Goal: Task Accomplishment & Management: Complete application form

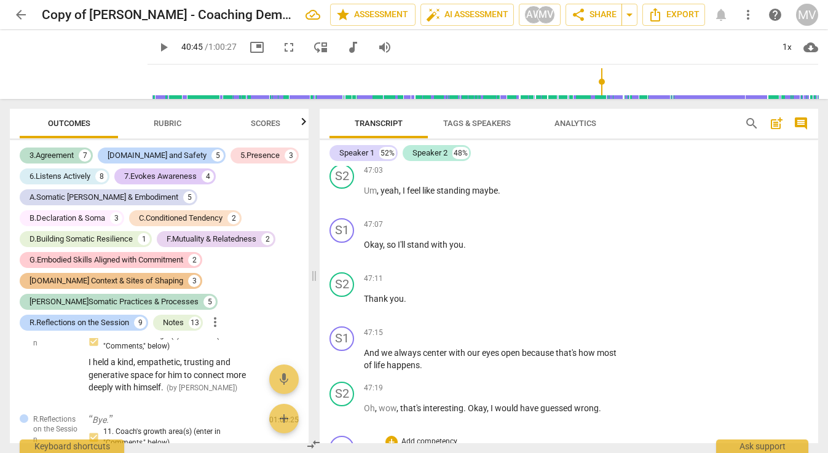
scroll to position [12296, 0]
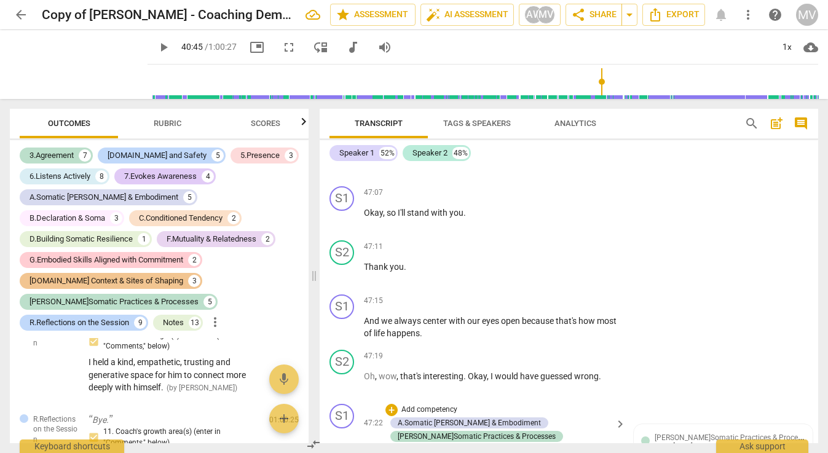
scroll to position [12554, 0]
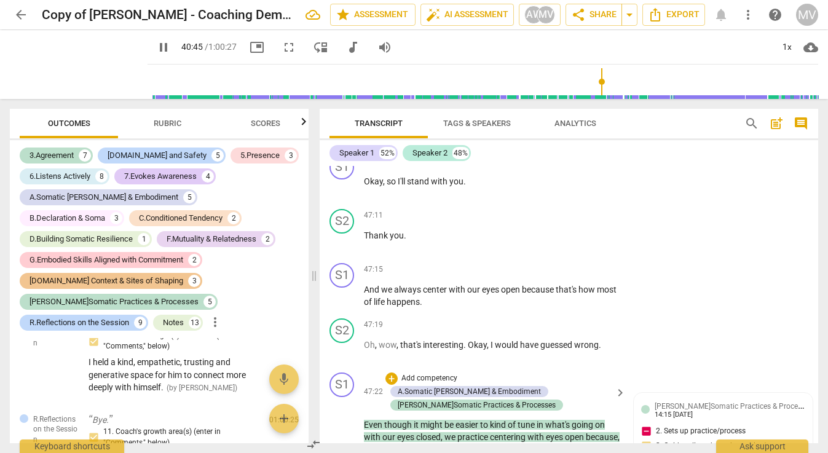
scroll to position [12413, 0]
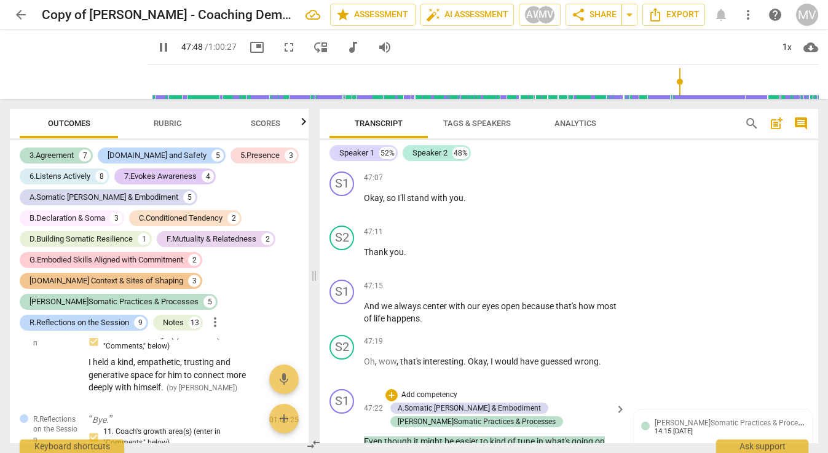
scroll to position [12315, 0]
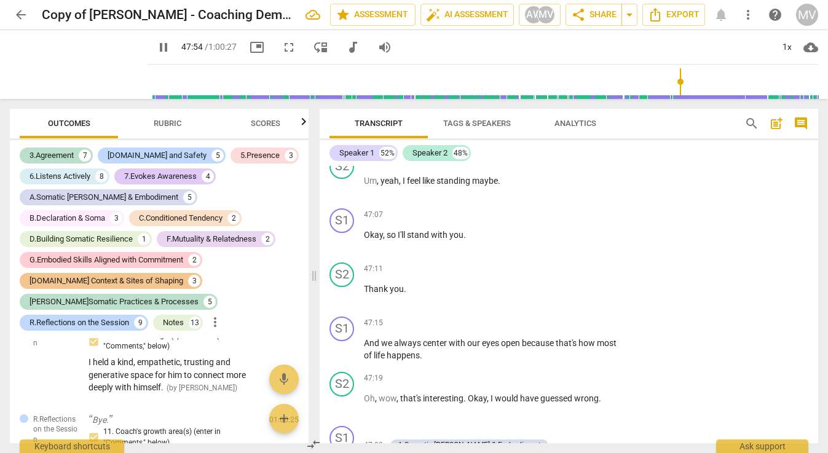
type input "2875"
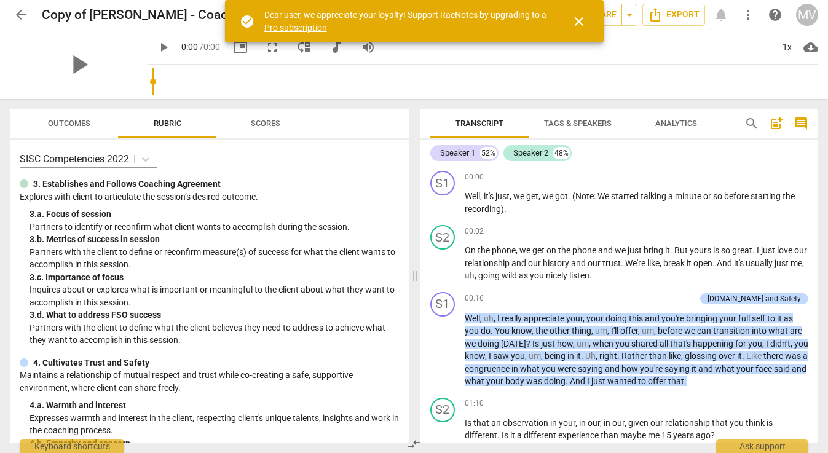
drag, startPoint x: 151, startPoint y: 82, endPoint x: 536, endPoint y: 63, distance: 385.3
click at [536, 65] on div at bounding box center [485, 82] width 666 height 34
click at [687, 79] on input "range" at bounding box center [485, 81] width 666 height 39
click at [164, 49] on span "play_arrow" at bounding box center [163, 47] width 15 height 15
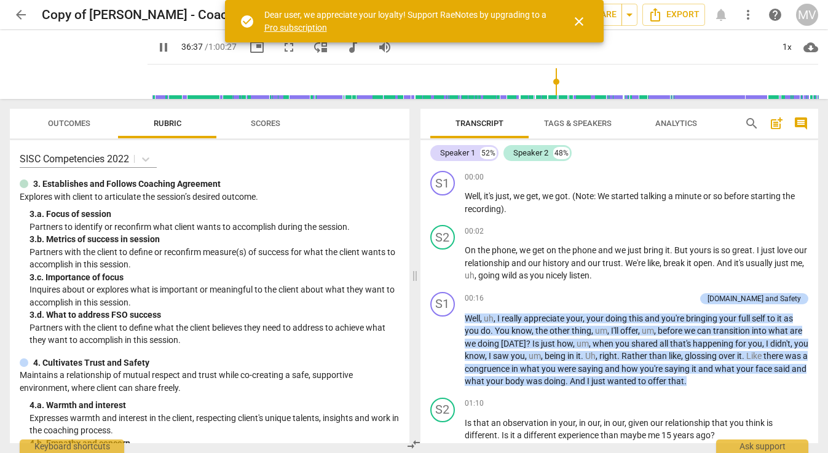
scroll to position [2452, 0]
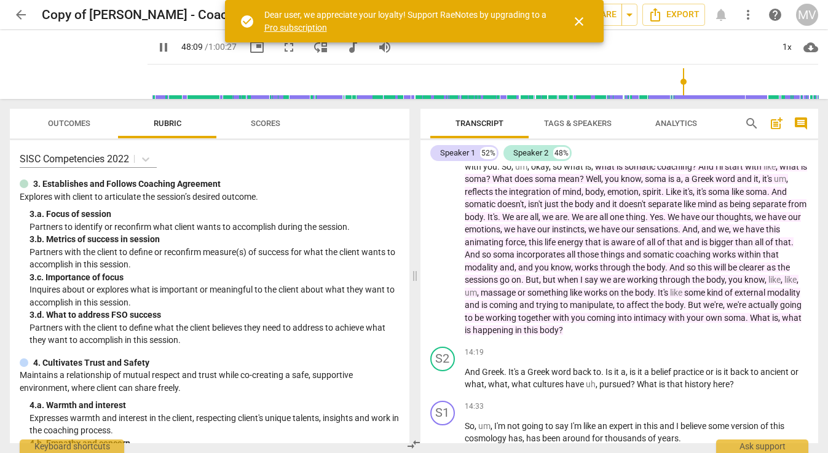
drag, startPoint x: 151, startPoint y: 81, endPoint x: 687, endPoint y: 85, distance: 535.5
click at [687, 85] on input "range" at bounding box center [485, 81] width 666 height 39
click at [577, 18] on span "close" at bounding box center [579, 21] width 15 height 15
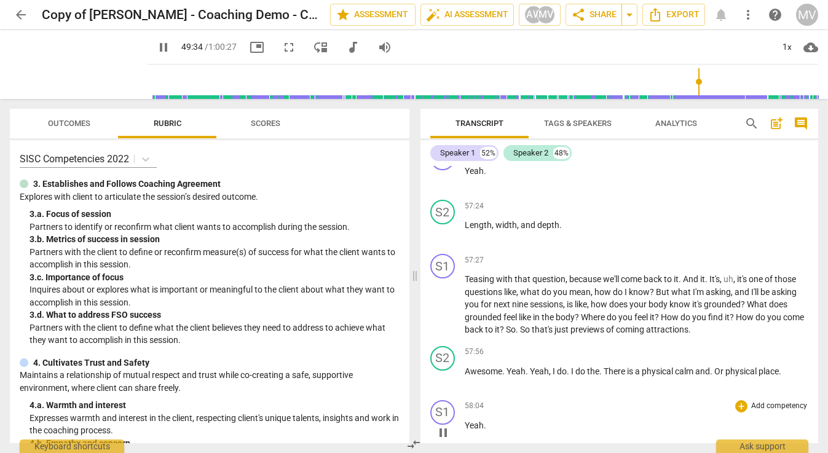
scroll to position [11849, 0]
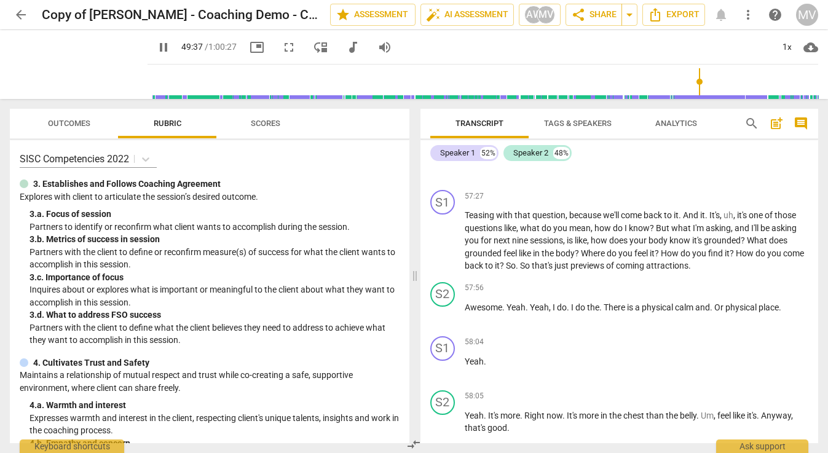
click at [156, 44] on span "pause" at bounding box center [163, 47] width 15 height 15
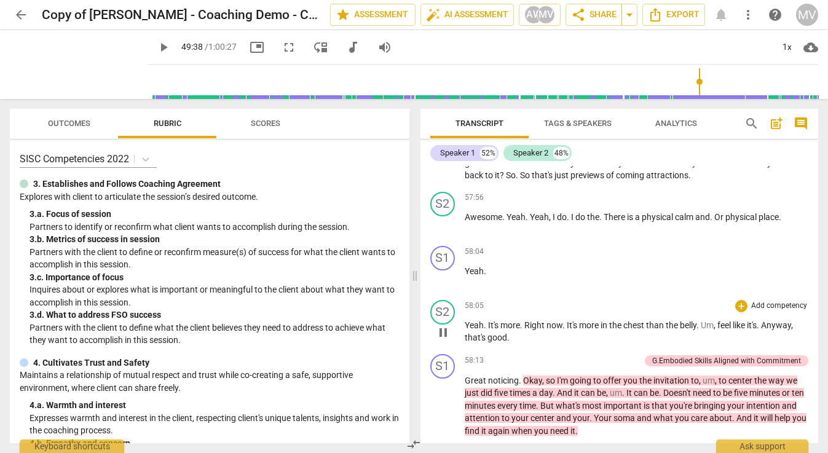
type input "2978"
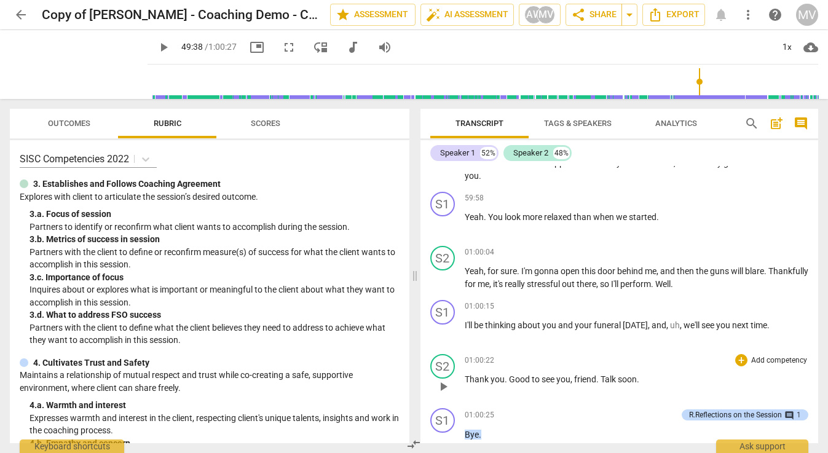
scroll to position [12706, 0]
click at [18, 10] on span "arrow_back" at bounding box center [21, 14] width 15 height 15
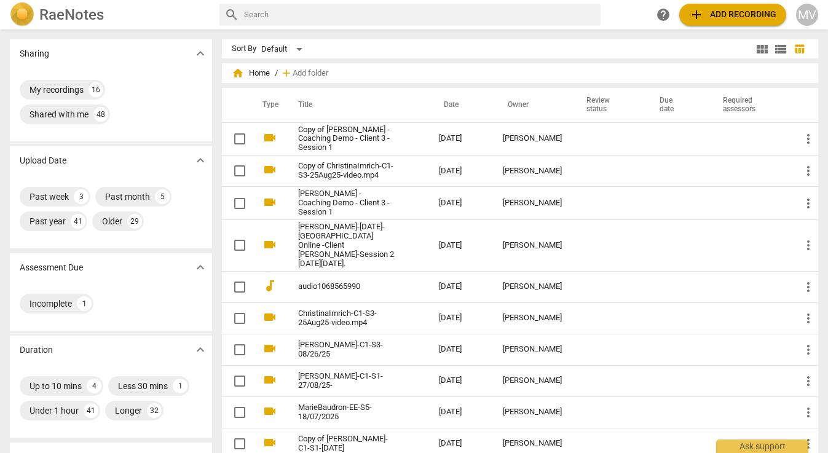
click at [250, 66] on div "home Home / add Add folder" at bounding box center [520, 73] width 577 height 20
click at [254, 72] on span "home Home" at bounding box center [251, 73] width 38 height 12
click at [237, 71] on span "home" at bounding box center [238, 73] width 12 height 12
click at [76, 108] on div "Shared with me 48" at bounding box center [65, 115] width 90 height 20
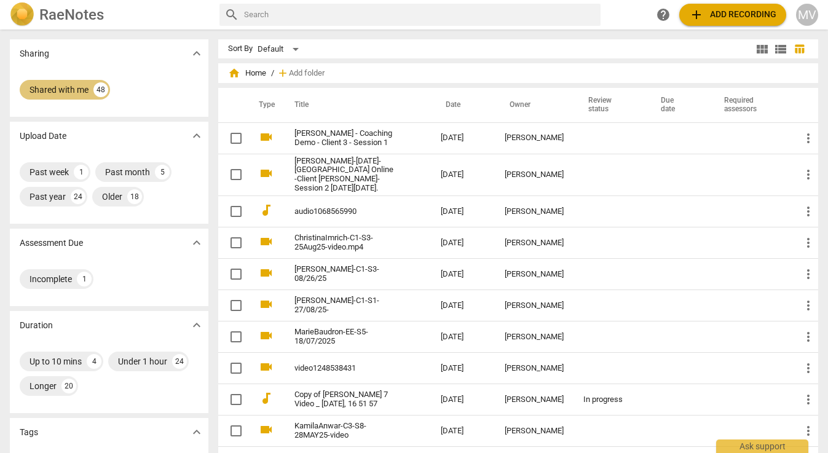
click at [87, 93] on div "Shared with me" at bounding box center [59, 90] width 59 height 12
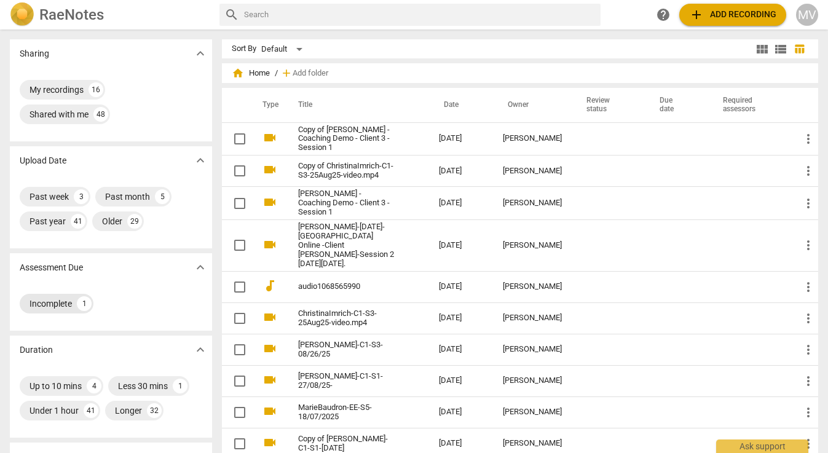
click at [60, 302] on div "Incomplete" at bounding box center [51, 304] width 42 height 12
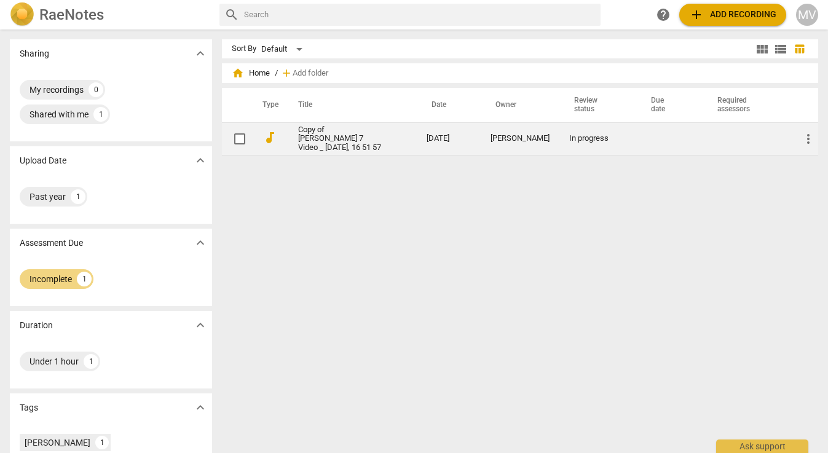
click at [336, 141] on link "Copy of [PERSON_NAME] 7 Video _ [DATE], 16 51 57" at bounding box center [340, 139] width 84 height 28
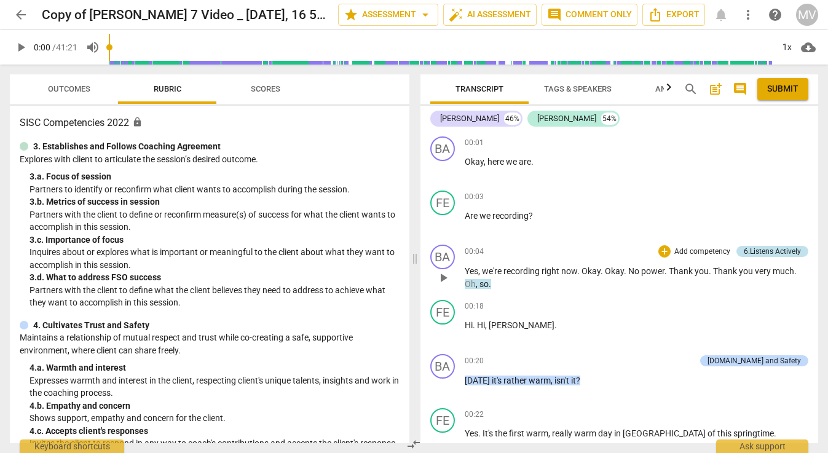
click at [754, 251] on div "6.Listens Actively" at bounding box center [772, 251] width 57 height 11
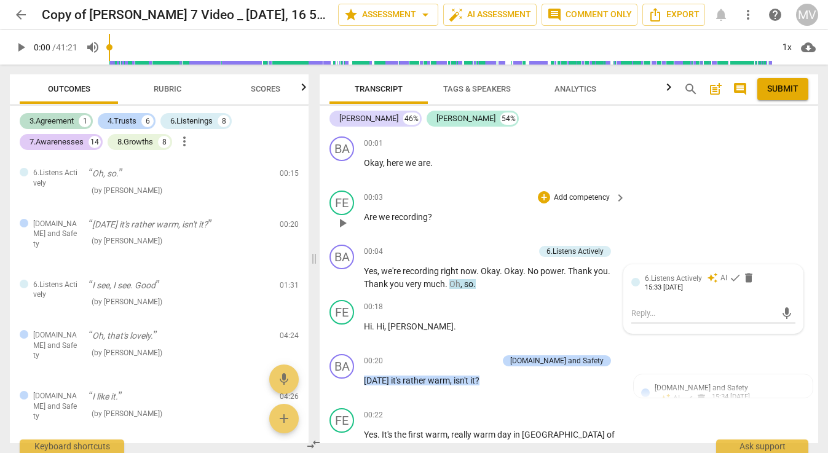
click at [728, 219] on div "FE play_arrow pause 00:03 + Add competency keyboard_arrow_right Are we recordin…" at bounding box center [569, 213] width 499 height 54
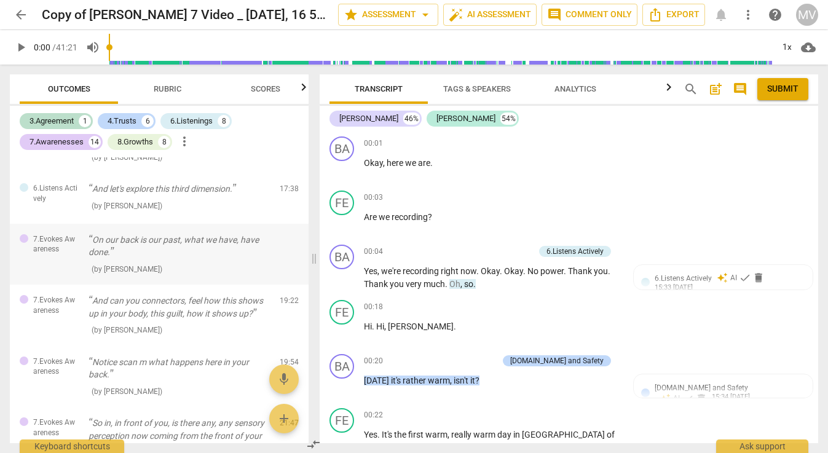
scroll to position [839, 0]
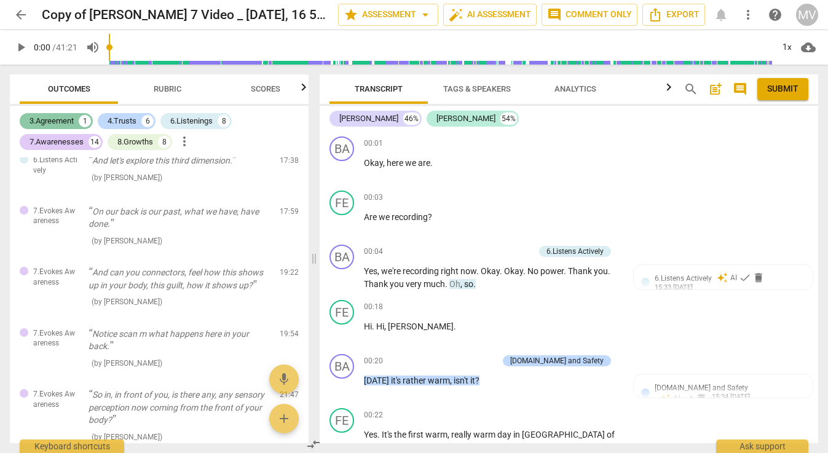
click at [71, 123] on div "3.Agreement" at bounding box center [52, 121] width 44 height 12
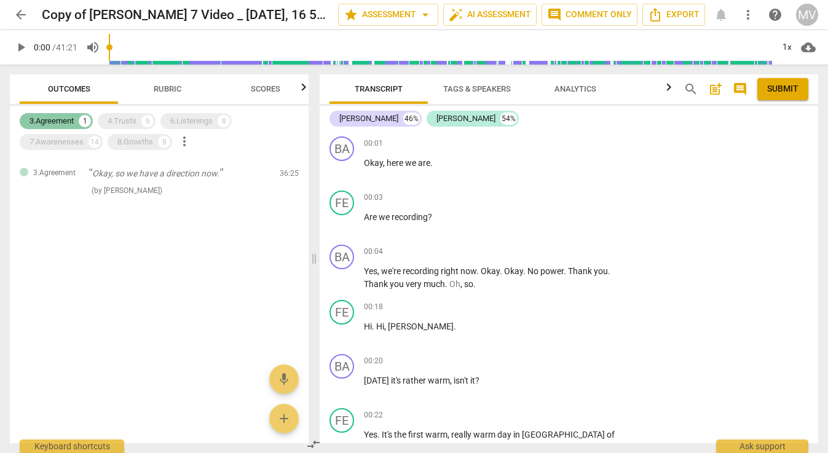
scroll to position [0, 0]
click at [136, 125] on div "4.Trusts" at bounding box center [122, 121] width 29 height 12
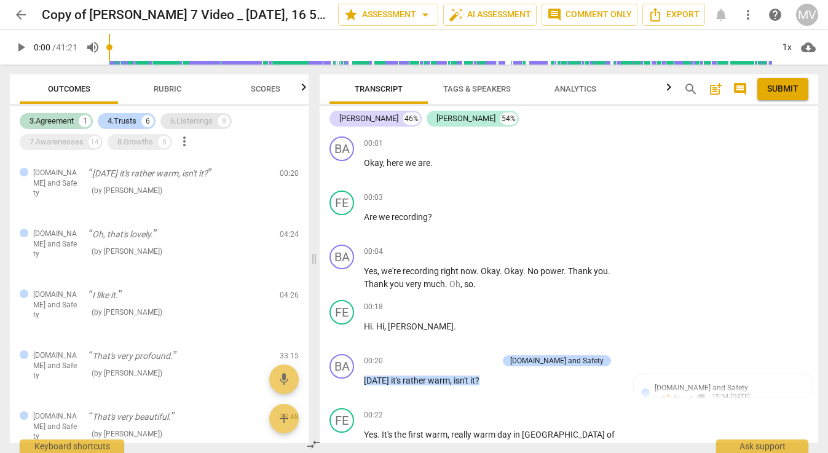
click at [184, 115] on div "6.Listenings" at bounding box center [191, 121] width 42 height 12
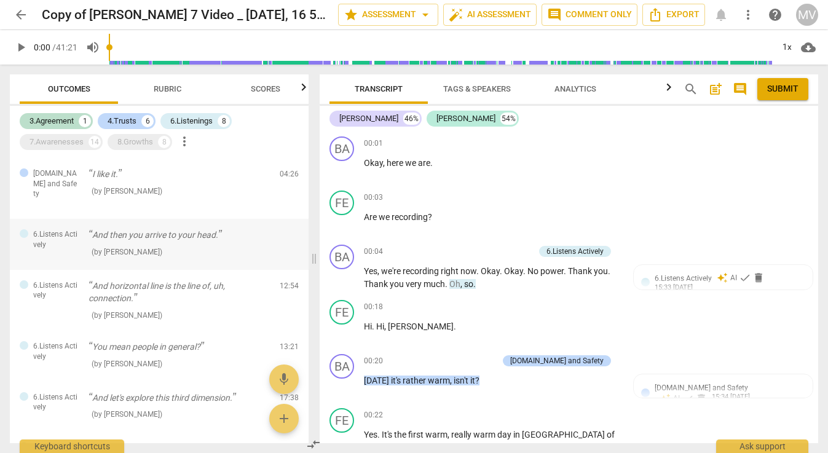
scroll to position [235, 0]
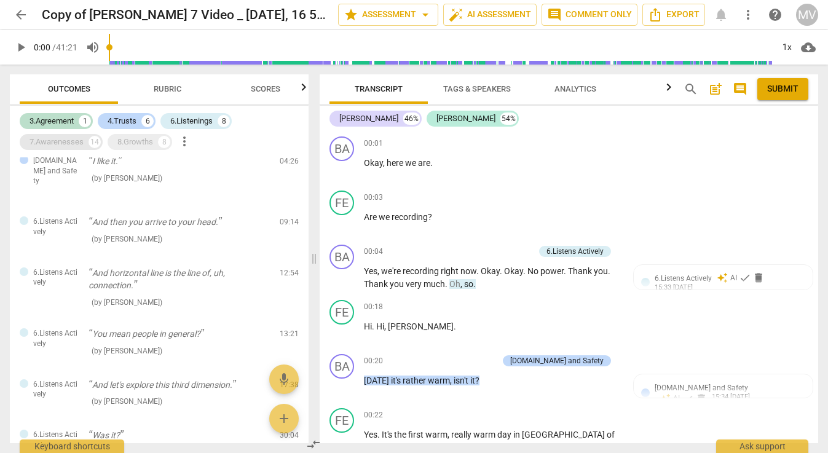
click at [73, 143] on div "7.Awarenesses" at bounding box center [57, 142] width 54 height 12
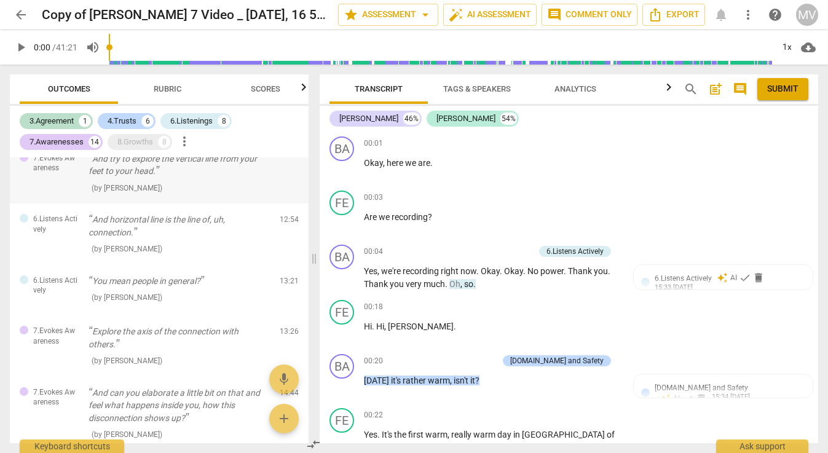
scroll to position [350, 0]
click at [149, 144] on div "8.Growths" at bounding box center [135, 142] width 36 height 12
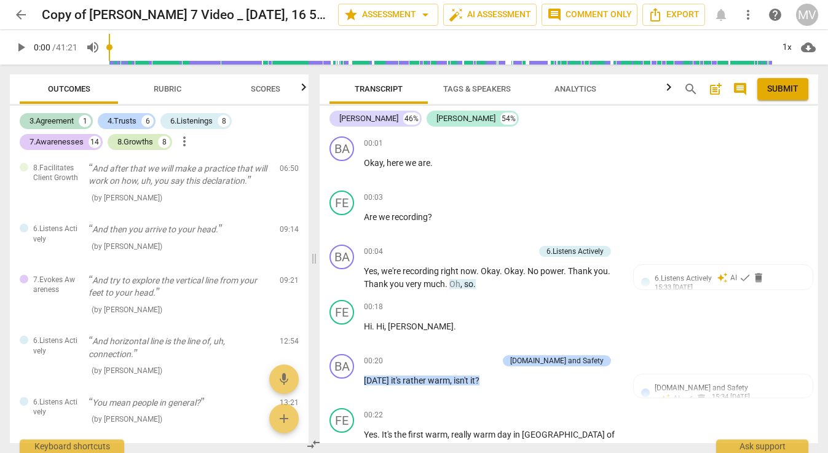
click at [153, 142] on div "8.Growths" at bounding box center [135, 142] width 36 height 12
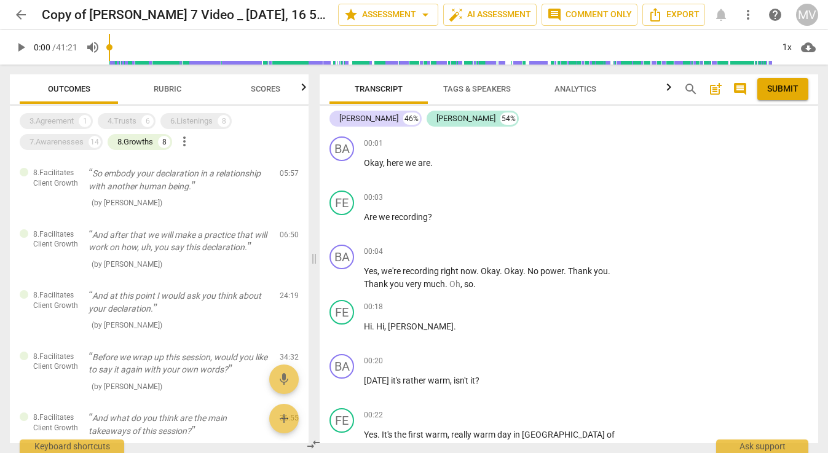
scroll to position [0, 0]
click at [154, 91] on span "Rubric" at bounding box center [168, 88] width 28 height 9
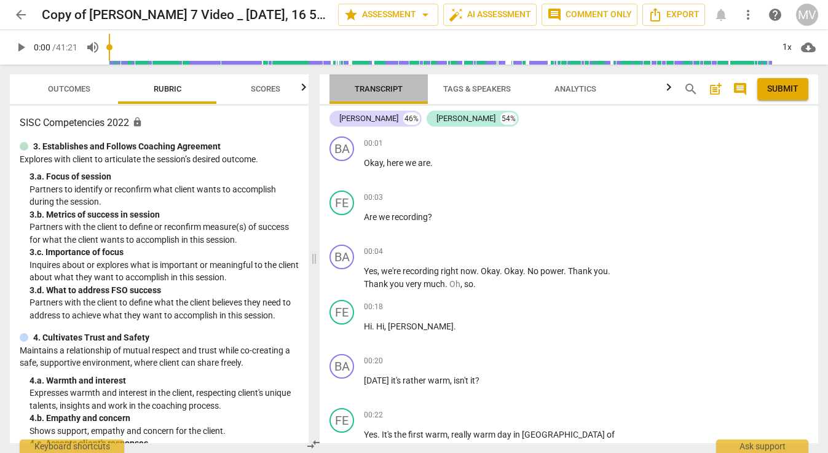
click at [385, 86] on span "Transcript" at bounding box center [379, 88] width 48 height 9
click at [23, 49] on span "play_arrow" at bounding box center [21, 47] width 15 height 15
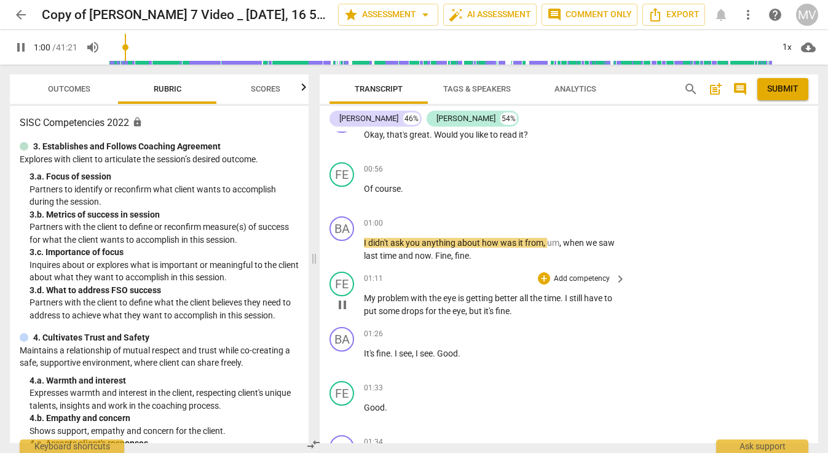
scroll to position [579, 0]
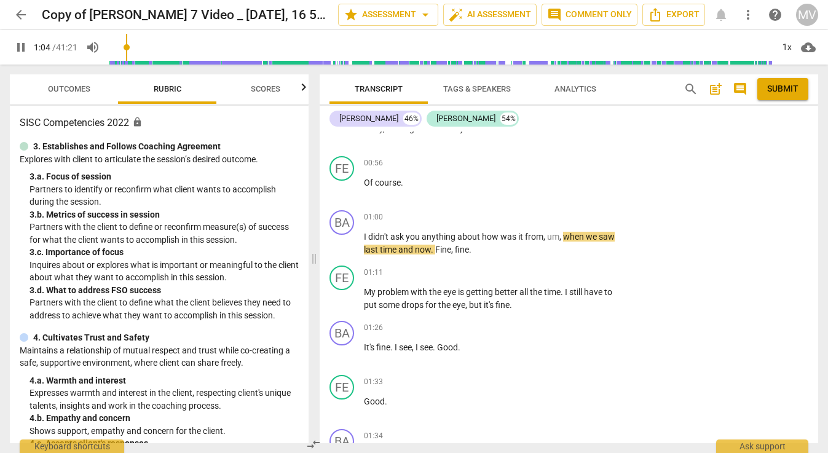
type input "65"
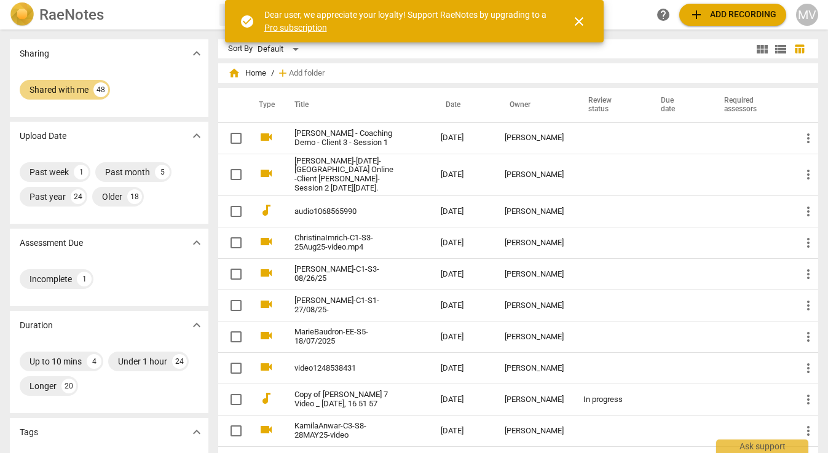
click at [580, 17] on span "close" at bounding box center [579, 21] width 15 height 15
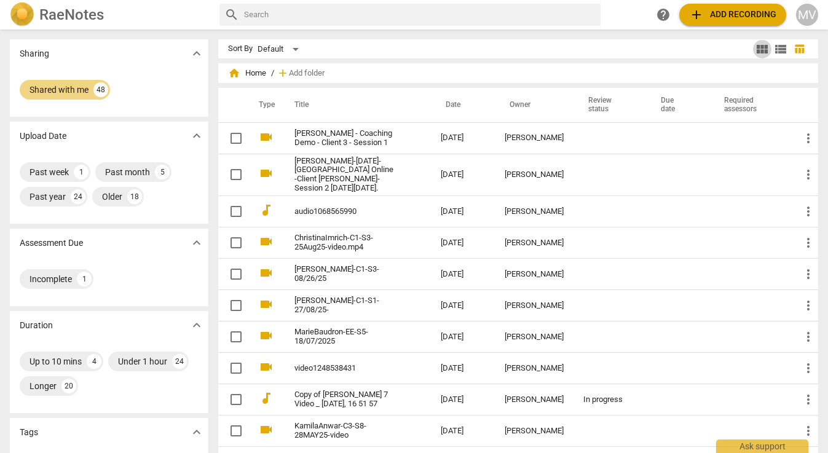
click at [759, 42] on span "view_module" at bounding box center [762, 49] width 15 height 15
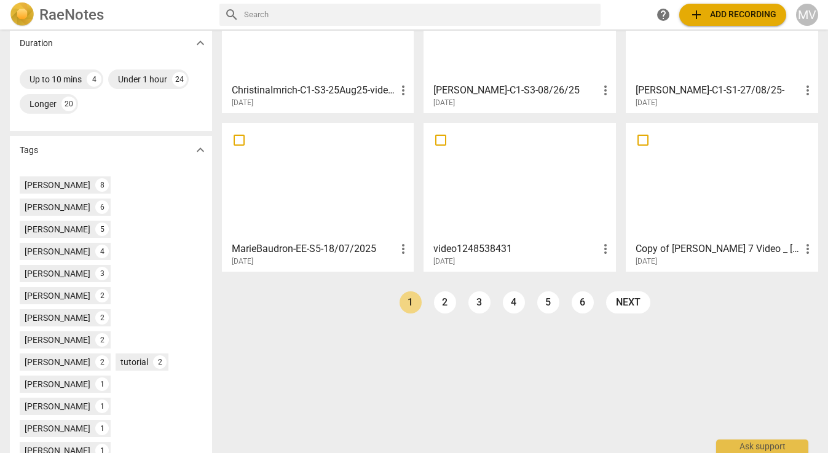
scroll to position [283, 0]
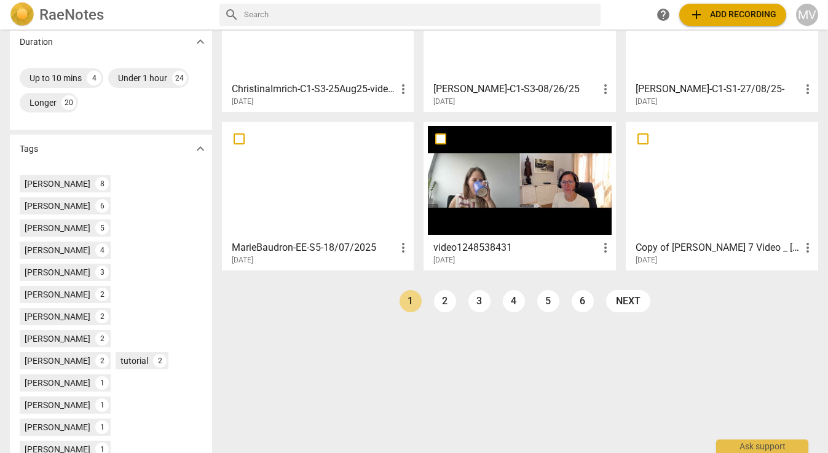
click at [691, 178] on div at bounding box center [722, 180] width 184 height 109
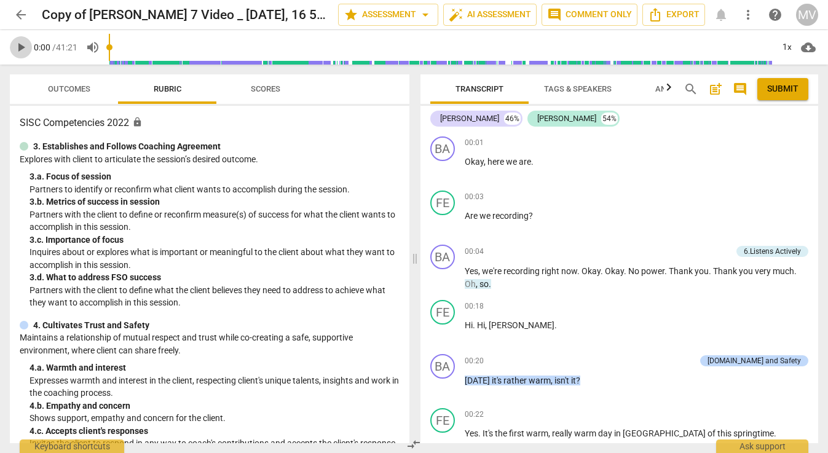
click at [22, 40] on span "play_arrow" at bounding box center [21, 47] width 15 height 15
type input "14"
click at [20, 11] on span "arrow_back" at bounding box center [21, 14] width 15 height 15
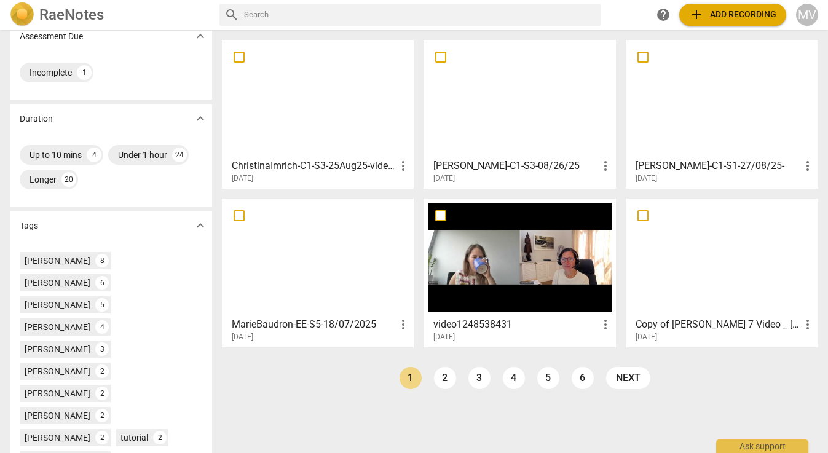
scroll to position [208, 0]
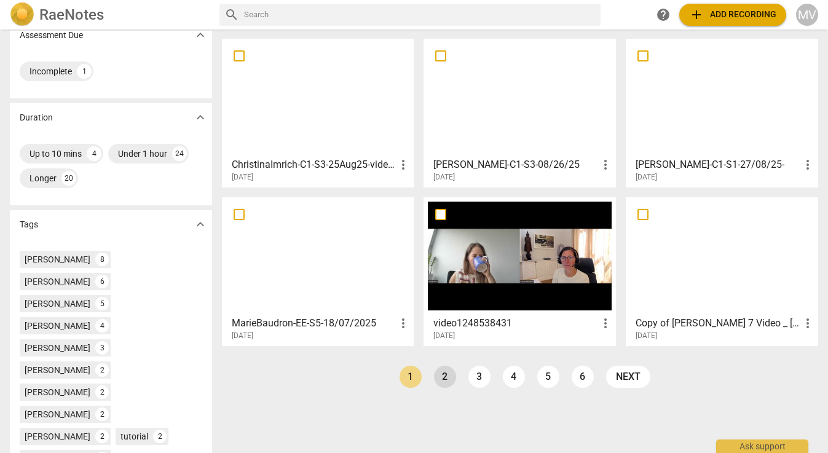
click at [444, 374] on link "2" at bounding box center [445, 377] width 22 height 22
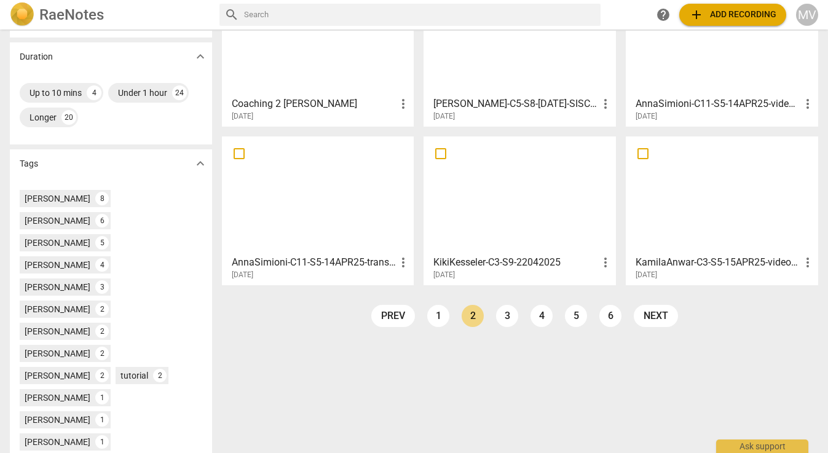
scroll to position [269, 0]
click at [499, 312] on link "3" at bounding box center [507, 315] width 22 height 22
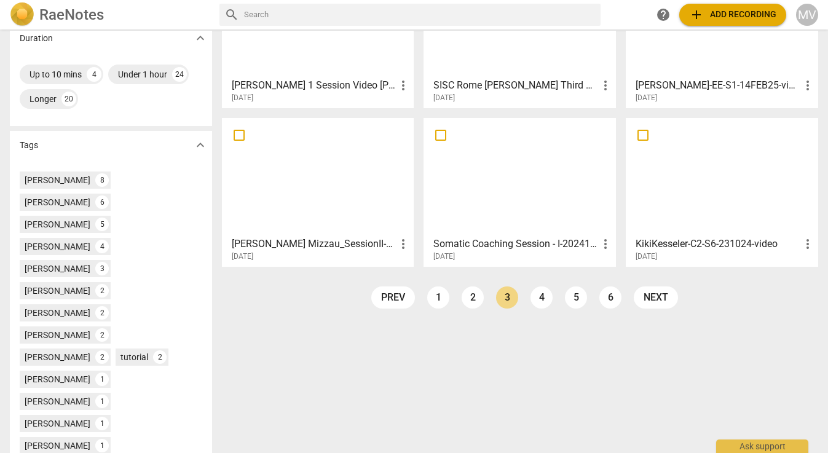
scroll to position [315, 0]
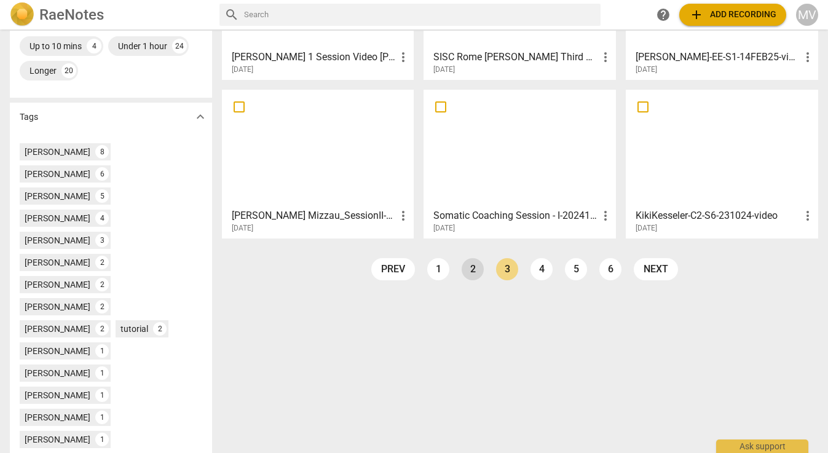
click at [467, 265] on link "2" at bounding box center [473, 269] width 22 height 22
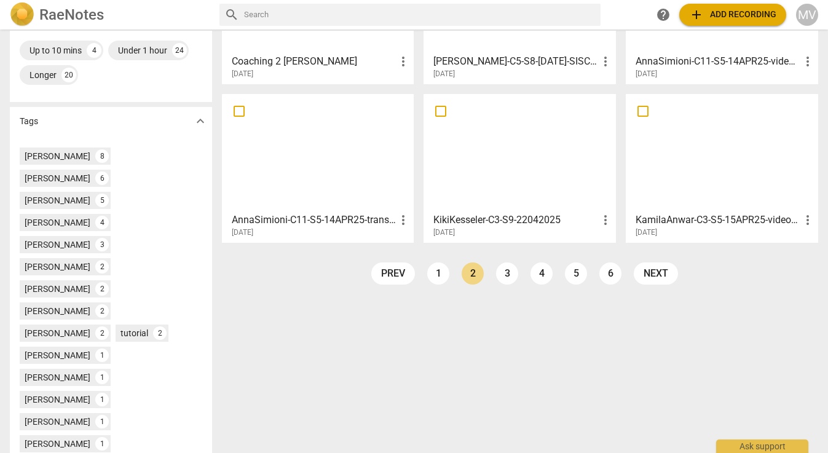
scroll to position [334, 0]
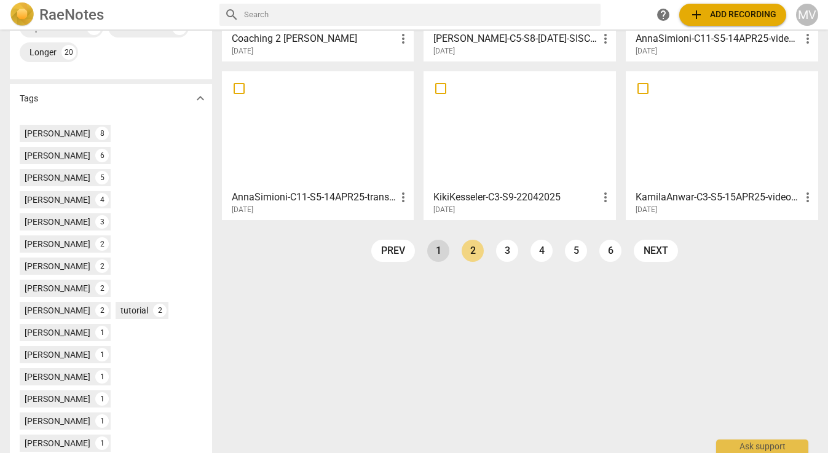
click at [437, 255] on link "1" at bounding box center [438, 251] width 22 height 22
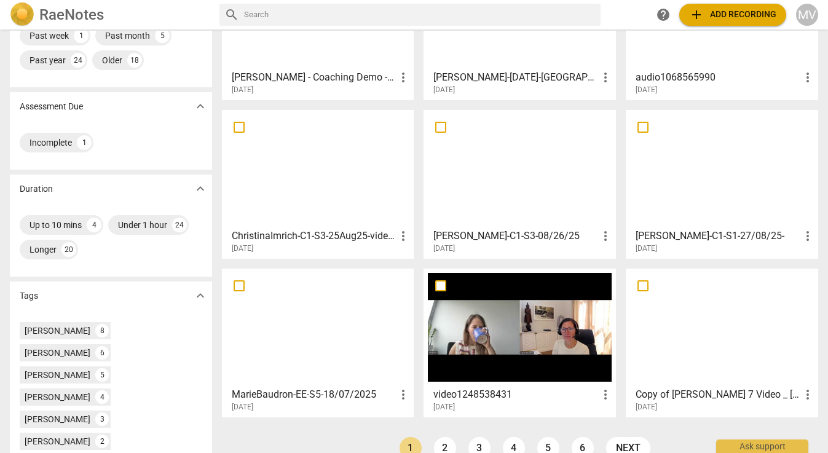
scroll to position [138, 0]
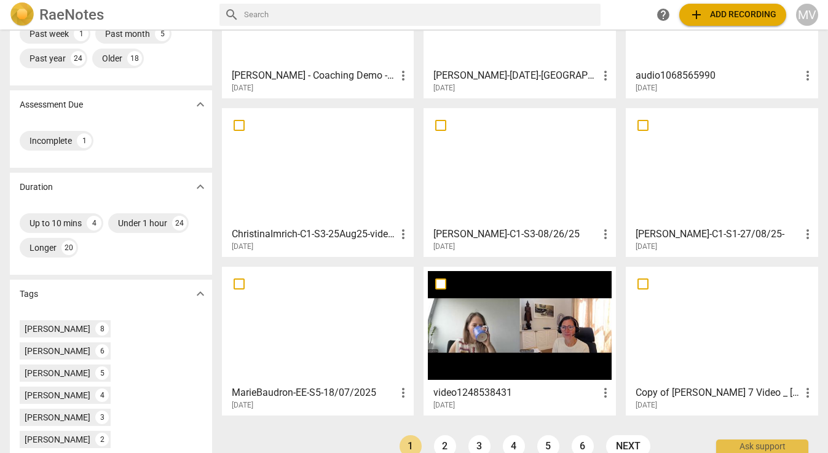
click at [382, 17] on input "text" at bounding box center [420, 15] width 352 height 20
type input "[PERSON_NAME]"
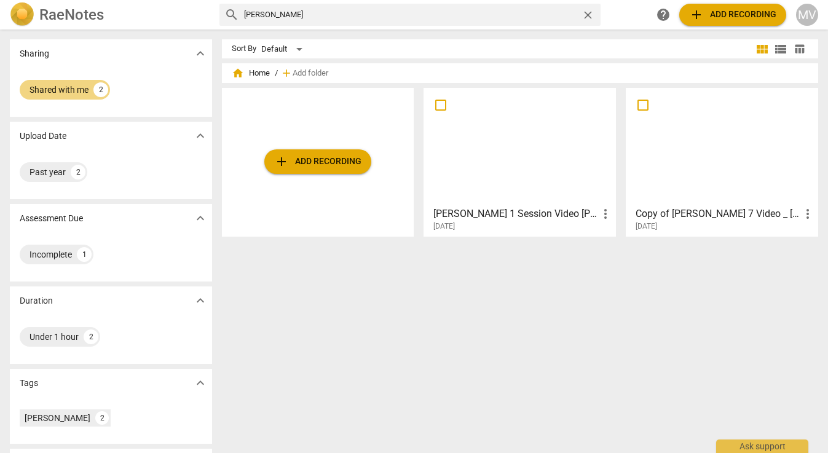
click at [690, 221] on div "[DATE]" at bounding box center [726, 226] width 180 height 10
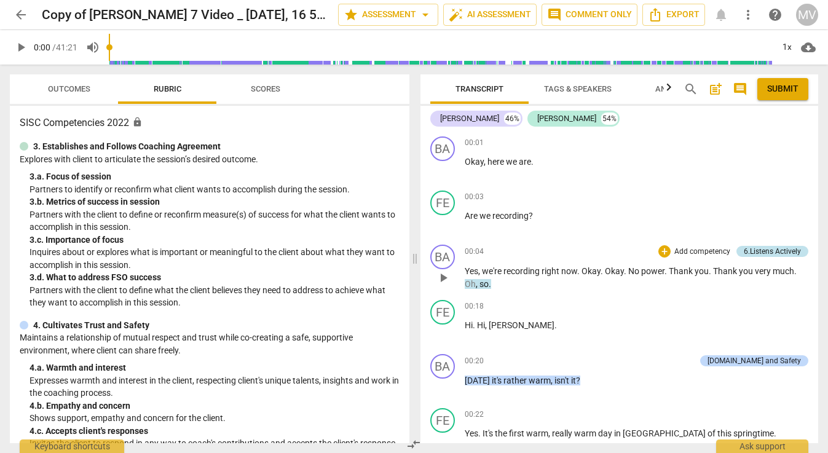
click at [756, 253] on div "6.Listens Actively" at bounding box center [772, 251] width 57 height 11
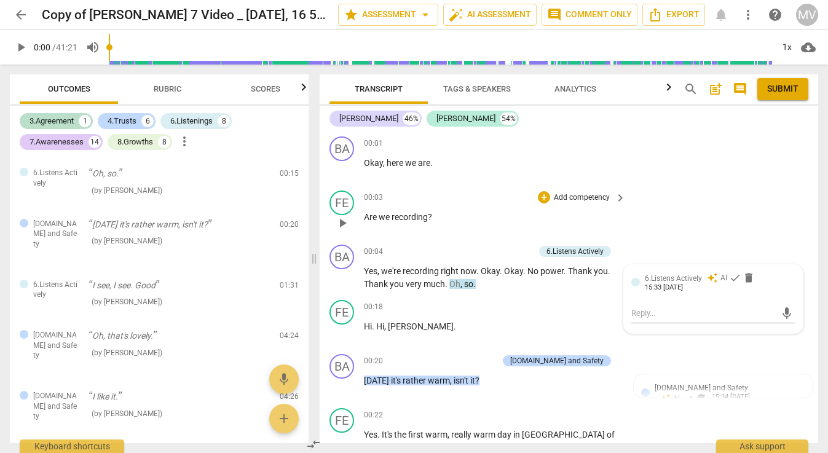
click at [742, 232] on div "FE play_arrow pause 00:03 + Add competency keyboard_arrow_right Are we recordin…" at bounding box center [569, 213] width 499 height 54
click at [22, 20] on span "arrow_back" at bounding box center [21, 14] width 15 height 15
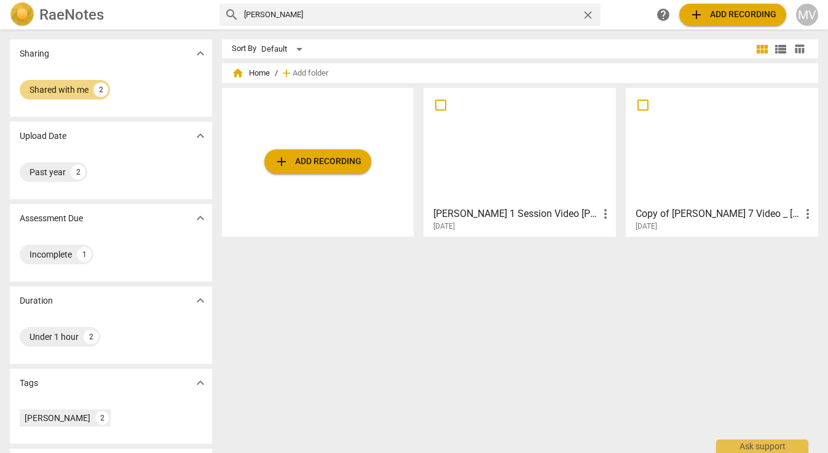
click at [731, 151] on div at bounding box center [722, 146] width 184 height 109
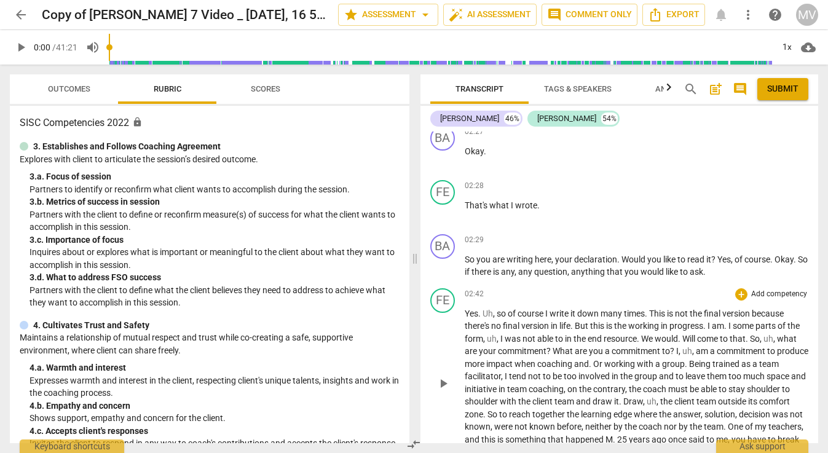
scroll to position [1025, 0]
click at [444, 381] on span "play_arrow" at bounding box center [443, 382] width 15 height 15
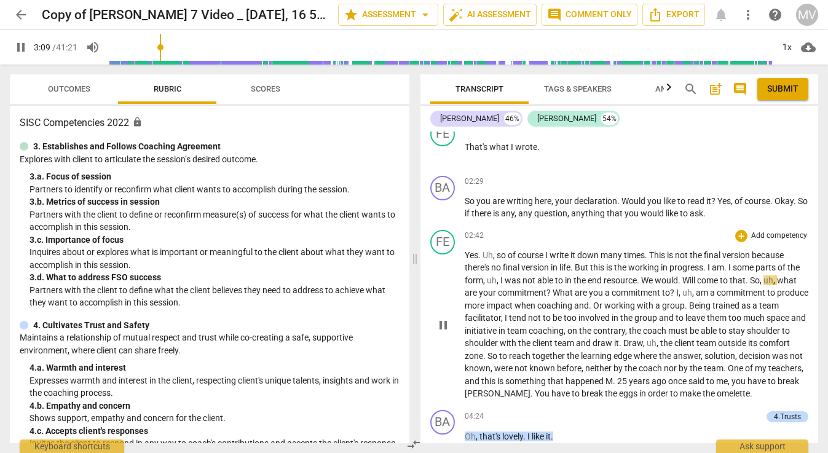
scroll to position [1100, 0]
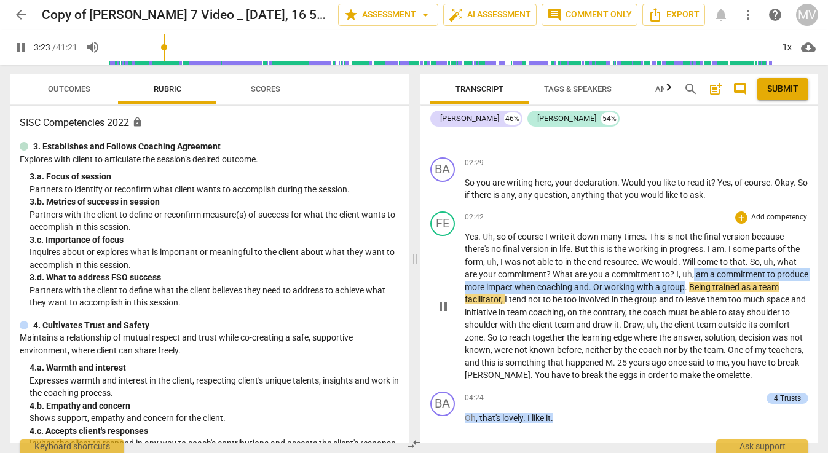
drag, startPoint x: 695, startPoint y: 270, endPoint x: 719, endPoint y: 279, distance: 25.7
click at [719, 279] on p "Yes . Uh , so of course I write it down many times . This is not the final vers…" at bounding box center [637, 306] width 344 height 151
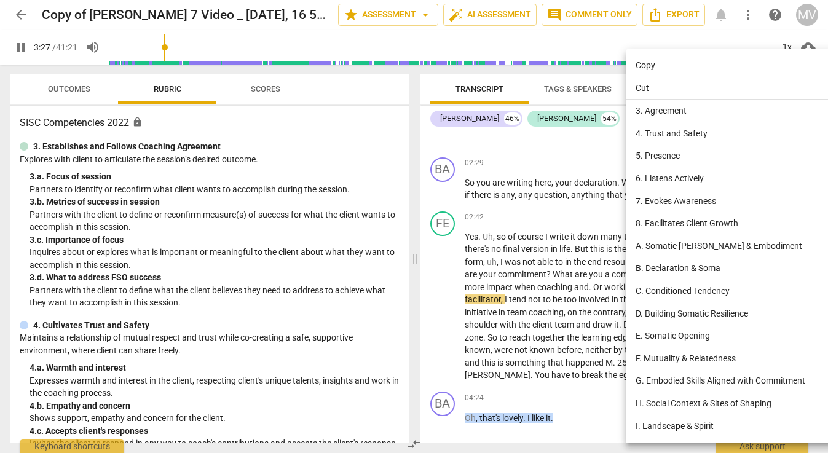
click at [553, 290] on div at bounding box center [414, 226] width 828 height 453
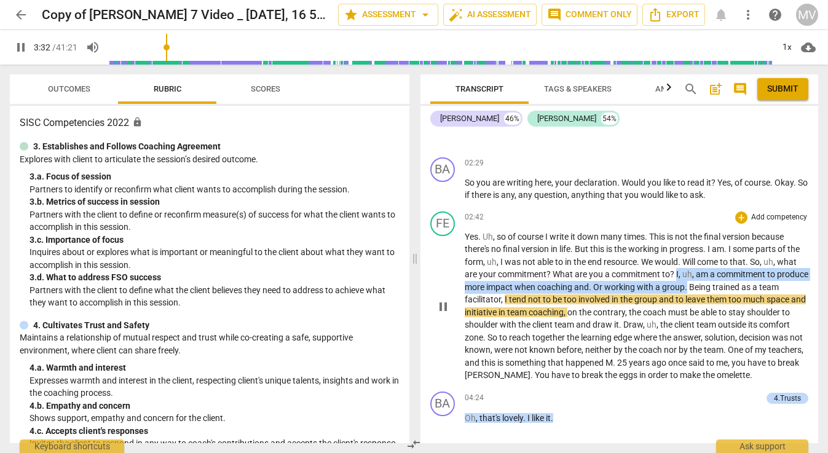
drag, startPoint x: 676, startPoint y: 272, endPoint x: 720, endPoint y: 284, distance: 45.8
click at [720, 284] on p "Yes . Uh , so of course I write it down many times . This is not the final vers…" at bounding box center [637, 306] width 344 height 151
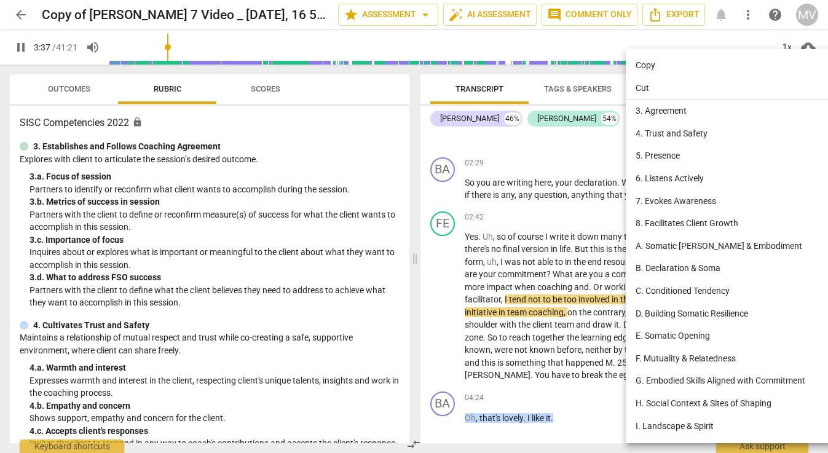
click at [558, 301] on div at bounding box center [414, 226] width 828 height 453
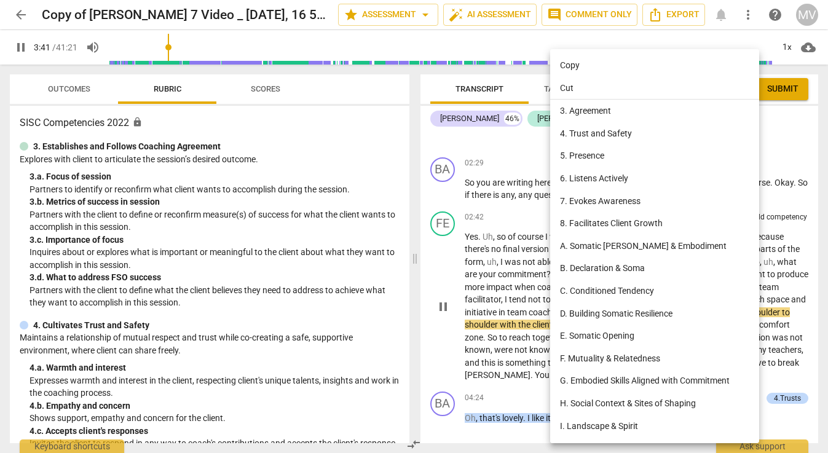
click at [536, 299] on div at bounding box center [414, 226] width 828 height 453
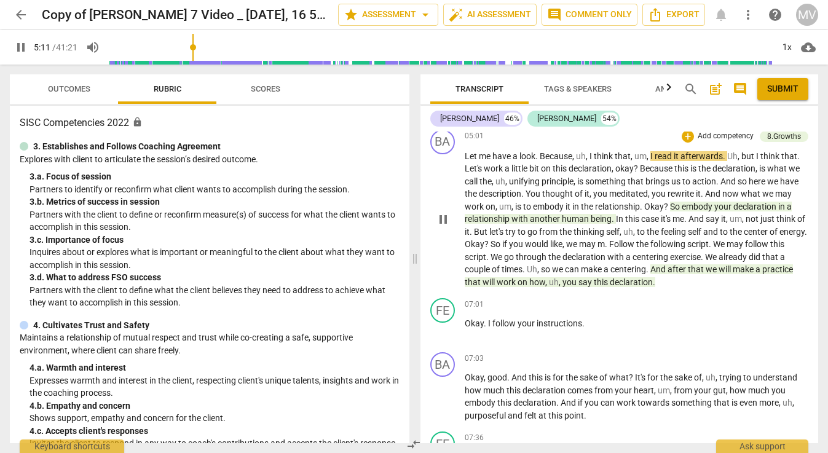
scroll to position [1613, 0]
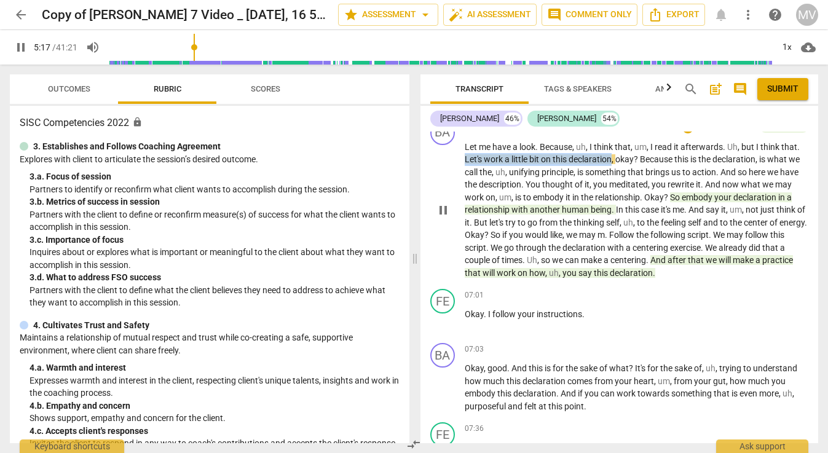
drag, startPoint x: 465, startPoint y: 165, endPoint x: 612, endPoint y: 164, distance: 147.5
click at [612, 164] on p "Let me have a look . Because , uh , I think that , um , I read it afterwards . …" at bounding box center [637, 210] width 344 height 139
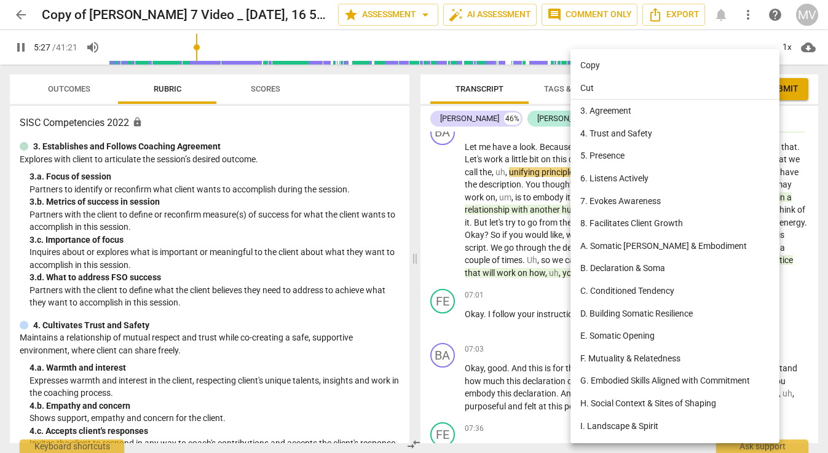
click at [594, 149] on li "5. Presence" at bounding box center [676, 155] width 213 height 23
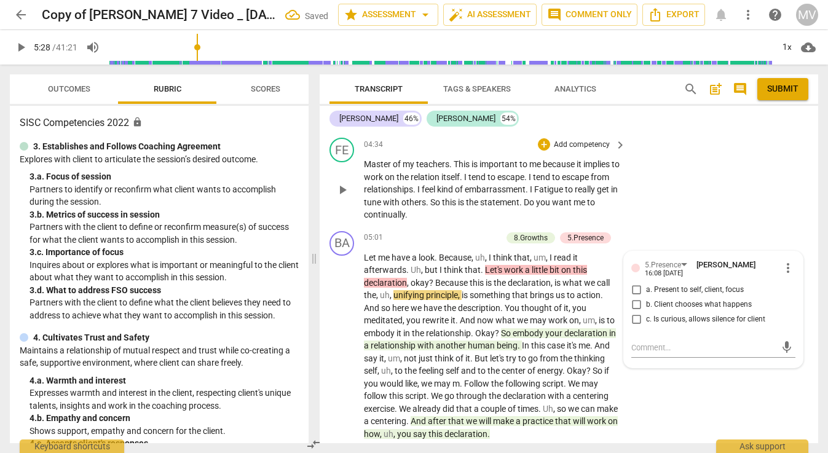
type input "329"
click at [634, 298] on input "b. Client chooses what happens" at bounding box center [636, 305] width 20 height 15
checkbox input "true"
click at [650, 360] on div "BA play_arrow pause 05:01 + Add competency 8.Growths 5.Presence keyboard_arrow_…" at bounding box center [569, 335] width 499 height 219
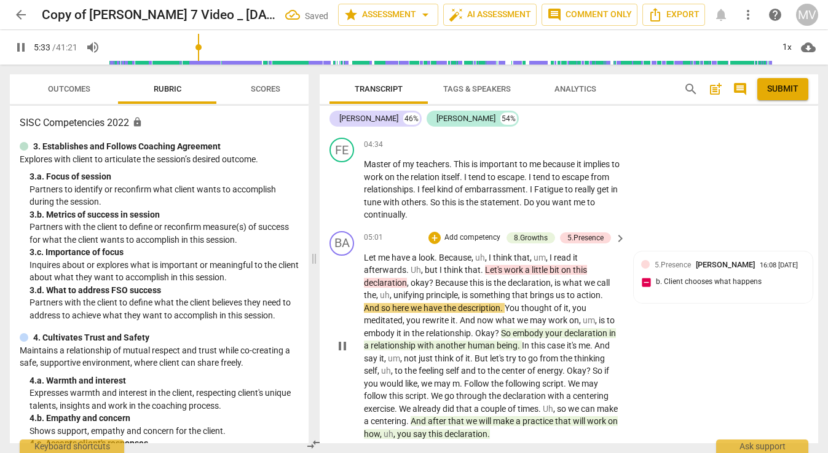
scroll to position [36, 0]
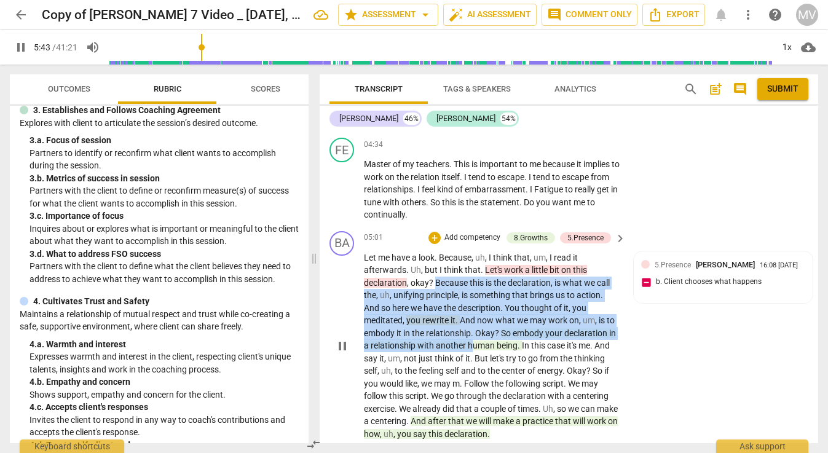
drag, startPoint x: 435, startPoint y: 264, endPoint x: 472, endPoint y: 324, distance: 70.1
click at [472, 324] on p "Let me have a look . Because , uh , I think that , um , I read it afterwards . …" at bounding box center [492, 345] width 256 height 189
click at [661, 317] on div "BA play_arrow pause 05:01 + Add competency 8.Growths 5.Presence keyboard_arrow_…" at bounding box center [569, 335] width 499 height 219
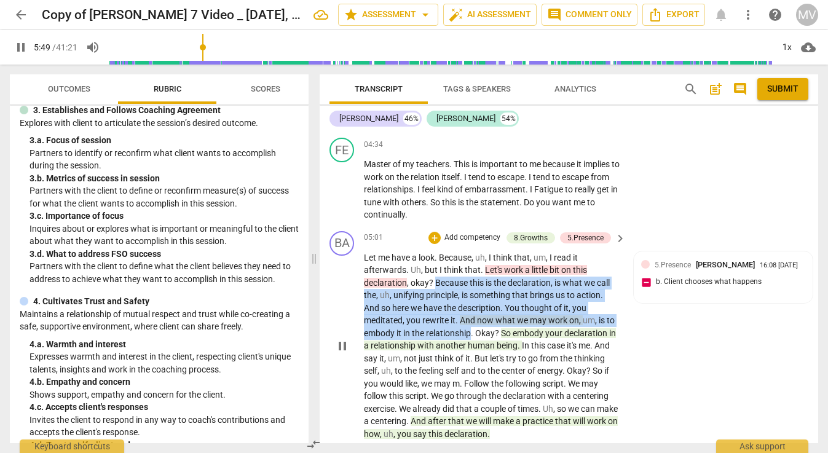
drag, startPoint x: 436, startPoint y: 268, endPoint x: 473, endPoint y: 319, distance: 63.0
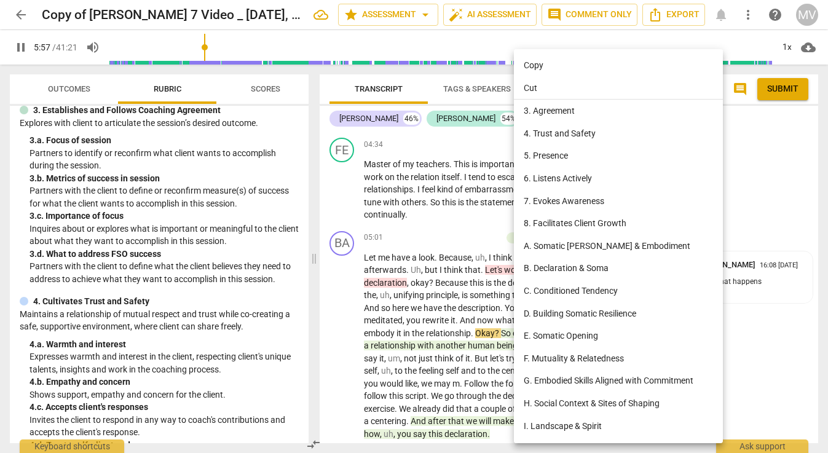
scroll to position [81, 0]
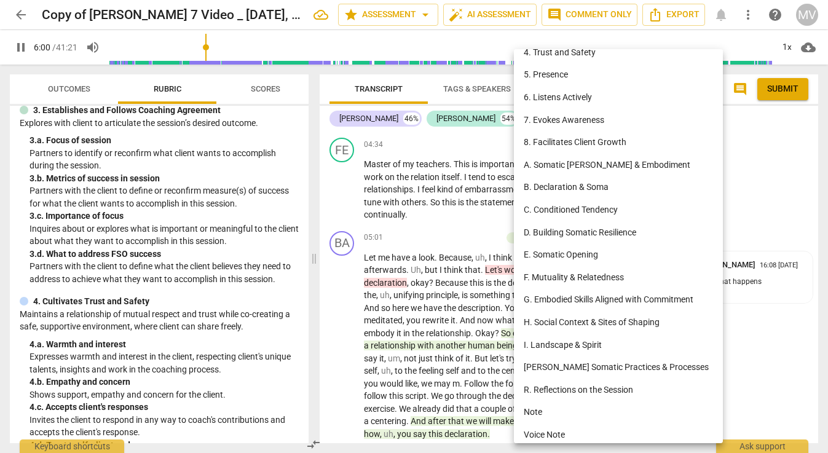
click at [598, 180] on li "B. Declaration & Soma" at bounding box center [620, 187] width 213 height 23
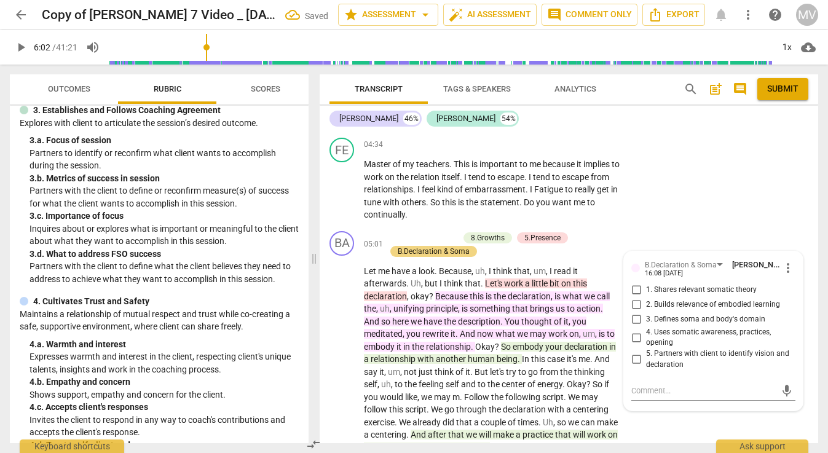
type input "363"
click at [635, 283] on input "1. Shares relevant somatic theory" at bounding box center [636, 290] width 20 height 15
checkbox input "true"
click at [633, 298] on input "2. Builds relevance of embodied learning" at bounding box center [636, 305] width 20 height 15
checkbox input "true"
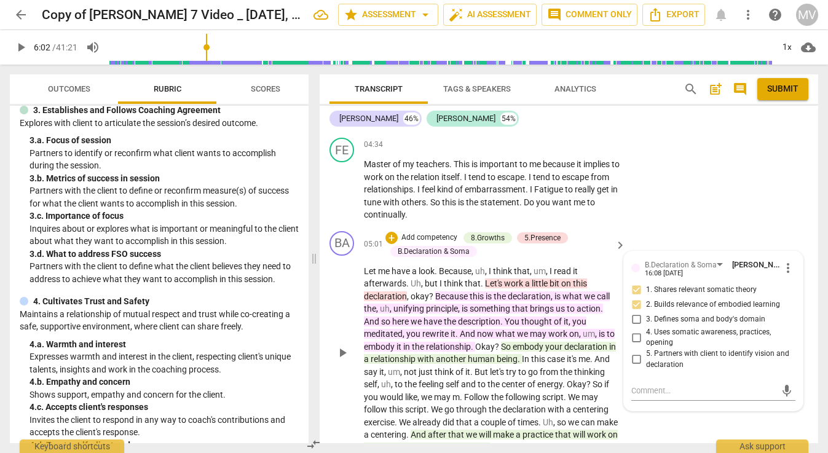
click at [655, 414] on div "BA play_arrow pause 05:01 + Add competency 8.Growths 5.Presence B.Declaration &…" at bounding box center [569, 342] width 499 height 233
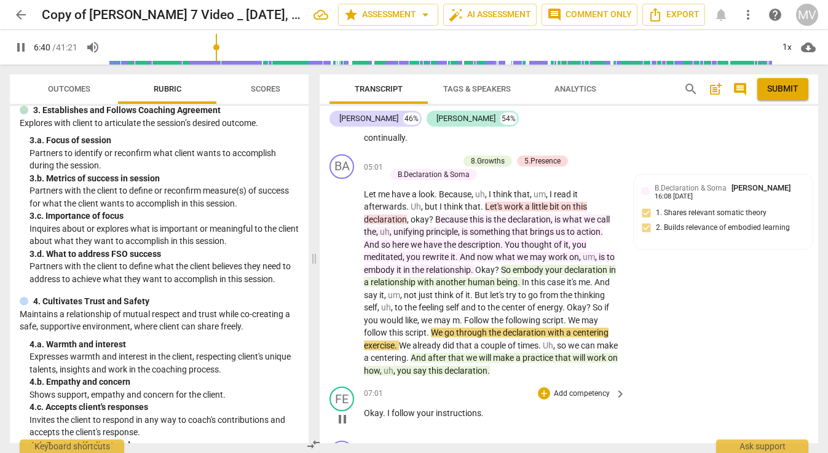
scroll to position [1694, 0]
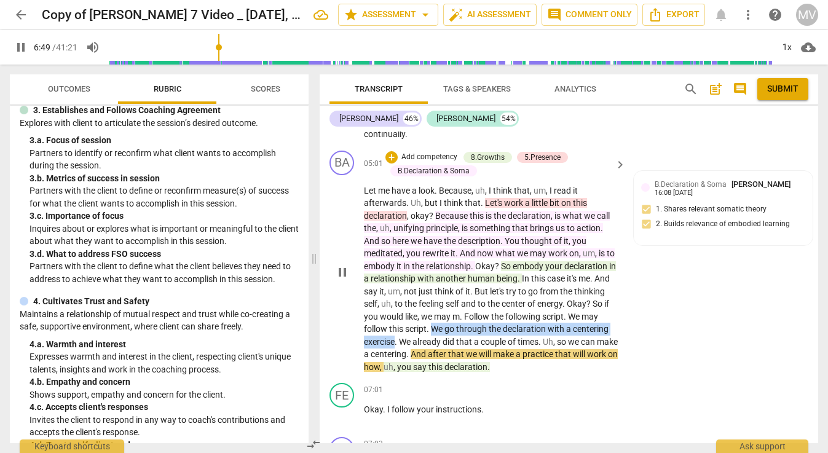
drag, startPoint x: 435, startPoint y: 310, endPoint x: 398, endPoint y: 326, distance: 40.4
click at [398, 326] on p "Let me have a look . Because , uh , I think that , um , I read it afterwards . …" at bounding box center [492, 278] width 256 height 189
click at [439, 383] on div "07:01 + Add competency keyboard_arrow_right" at bounding box center [495, 390] width 263 height 14
click at [465, 312] on span "Follow" at bounding box center [477, 317] width 27 height 10
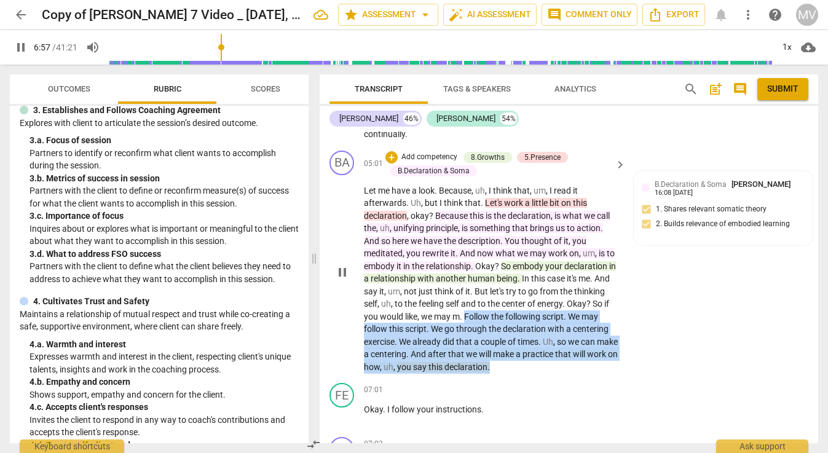
drag, startPoint x: 465, startPoint y: 299, endPoint x: 519, endPoint y: 347, distance: 72.3
click at [519, 347] on p "Let me have a look . Because , uh , I think that , um , I read it afterwards . …" at bounding box center [492, 278] width 256 height 189
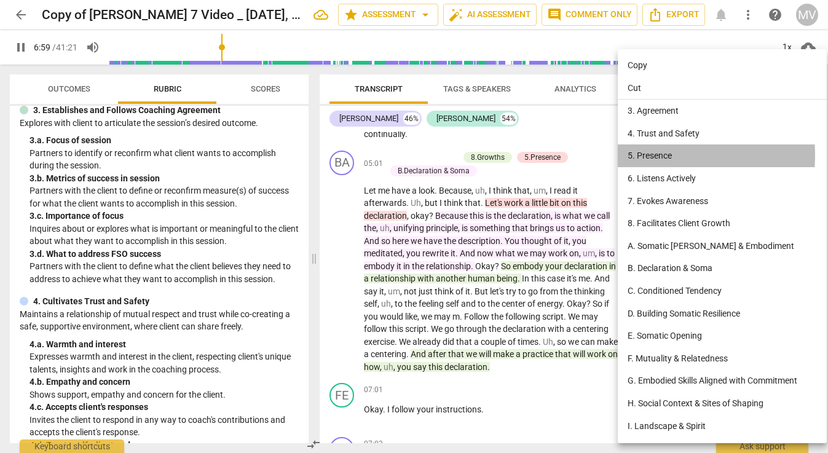
click at [641, 154] on li "5. Presence" at bounding box center [724, 155] width 213 height 23
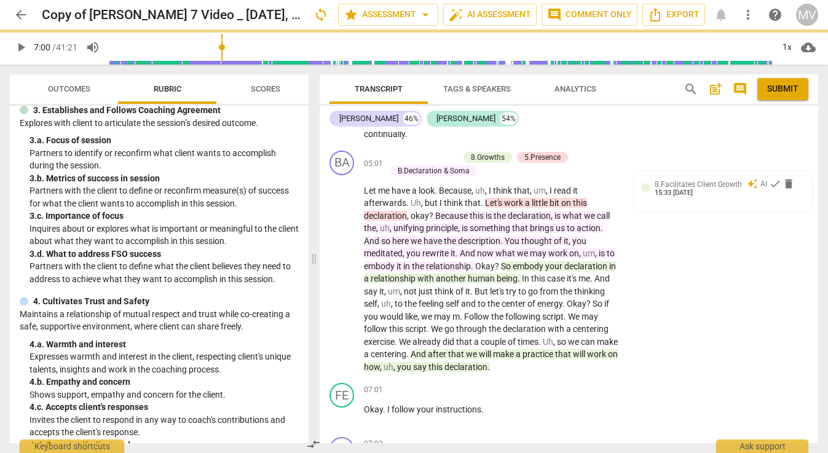
type input "421"
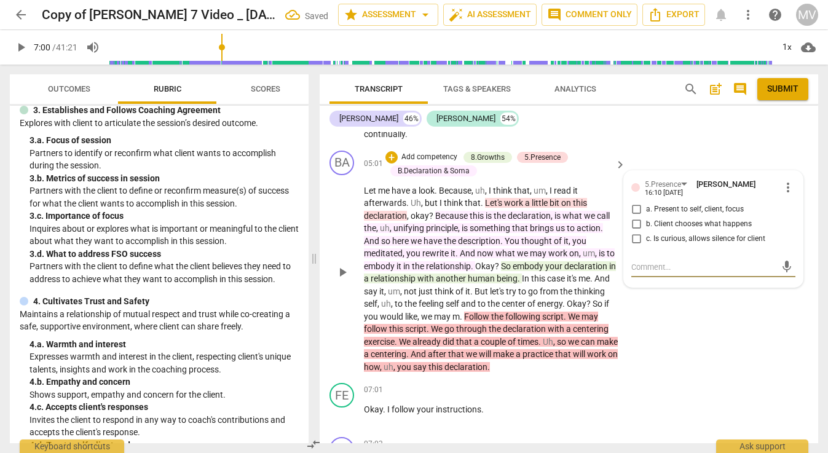
click at [635, 217] on input "b. Client chooses what happens" at bounding box center [636, 224] width 20 height 15
checkbox input "true"
click at [675, 304] on div "BA play_arrow pause 05:01 + Add competency 8.Growths 5.Presence B.Declaration &…" at bounding box center [569, 262] width 499 height 233
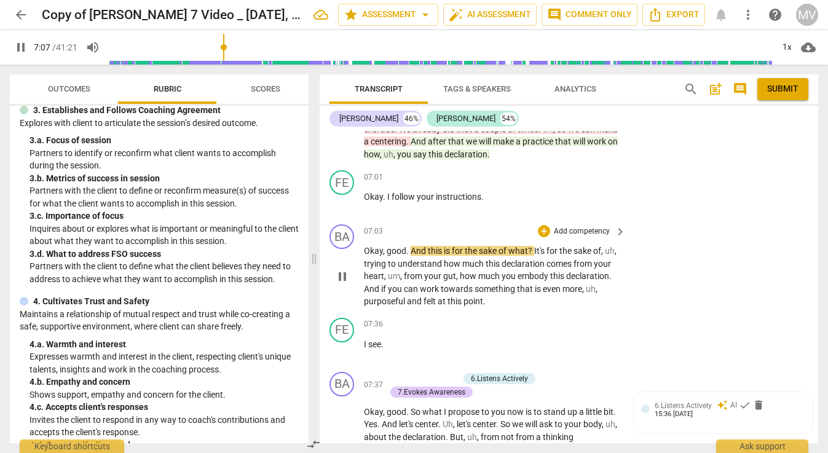
scroll to position [1919, 0]
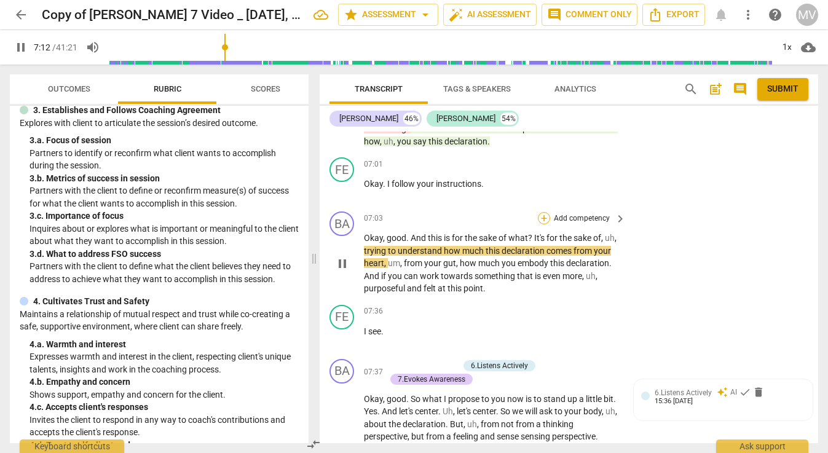
click at [543, 212] on div "+" at bounding box center [544, 218] width 12 height 12
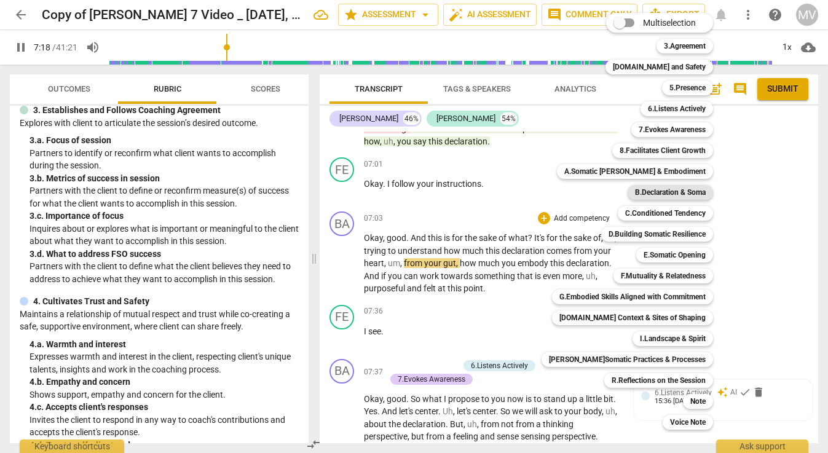
click at [679, 189] on b "B.Declaration & Soma" at bounding box center [670, 192] width 71 height 15
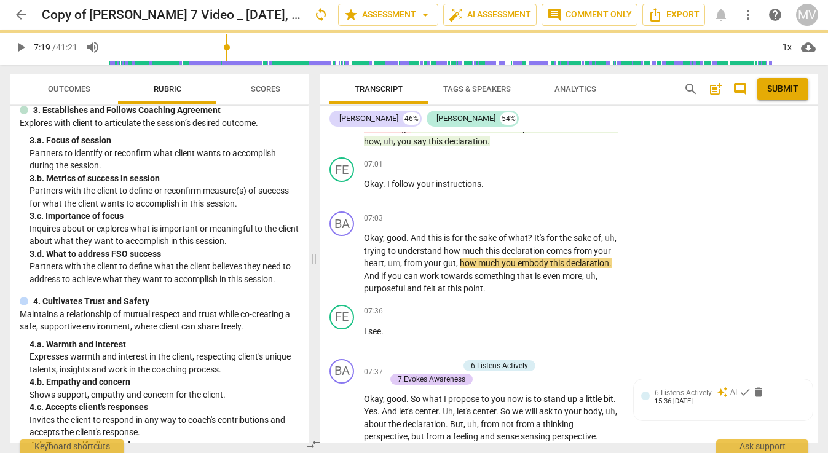
type input "439"
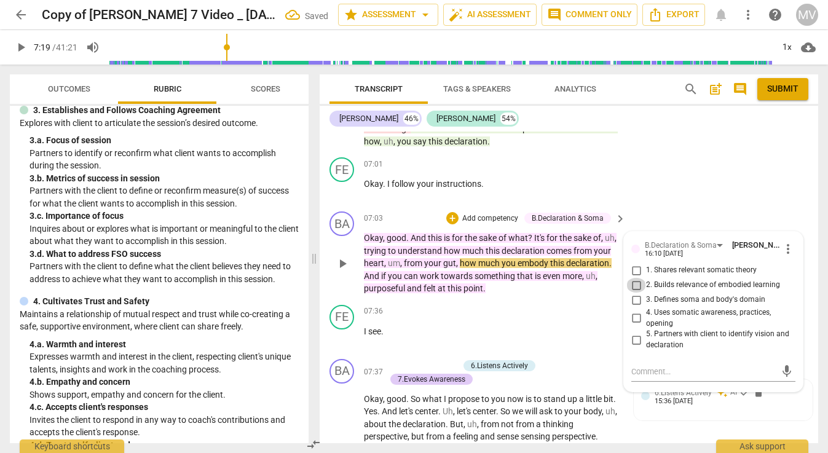
click at [634, 278] on input "2. Builds relevance of embodied learning" at bounding box center [636, 285] width 20 height 15
checkbox input "true"
click at [459, 300] on div "FE play_arrow pause 07:36 + Add competency keyboard_arrow_right I see ." at bounding box center [569, 327] width 499 height 54
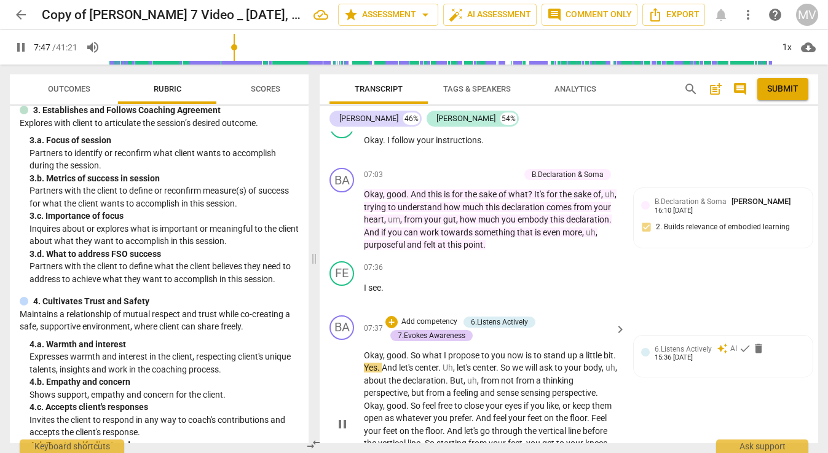
scroll to position [2029, 0]
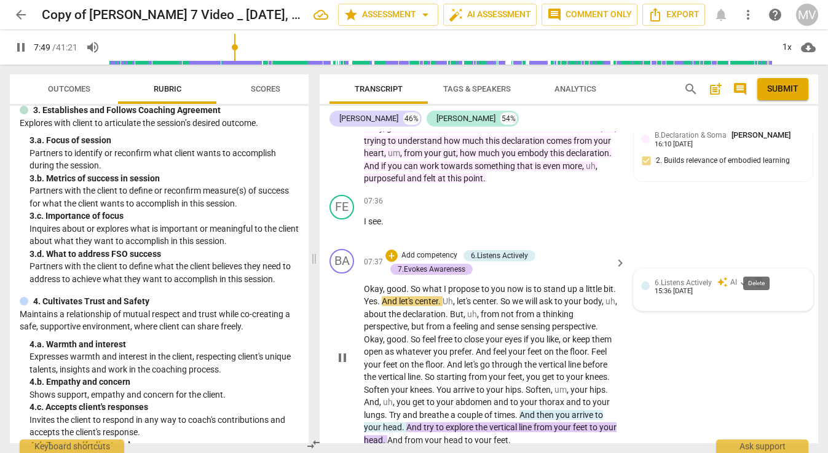
click at [757, 276] on span "delete" at bounding box center [758, 282] width 12 height 12
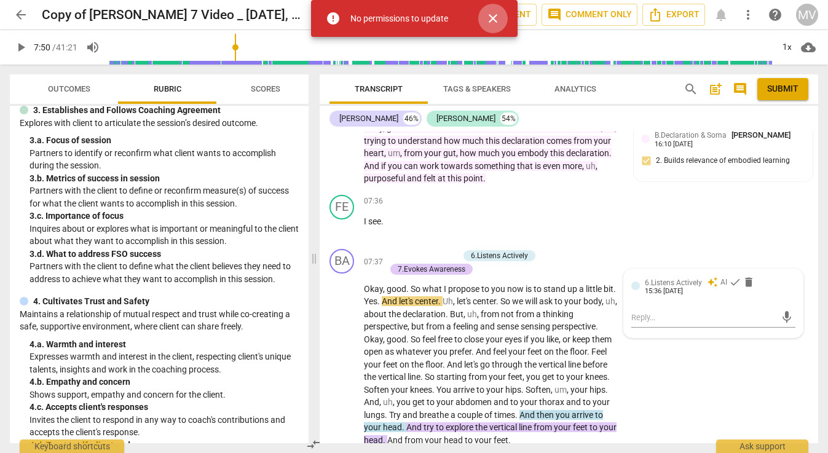
click at [493, 18] on span "close" at bounding box center [493, 18] width 15 height 15
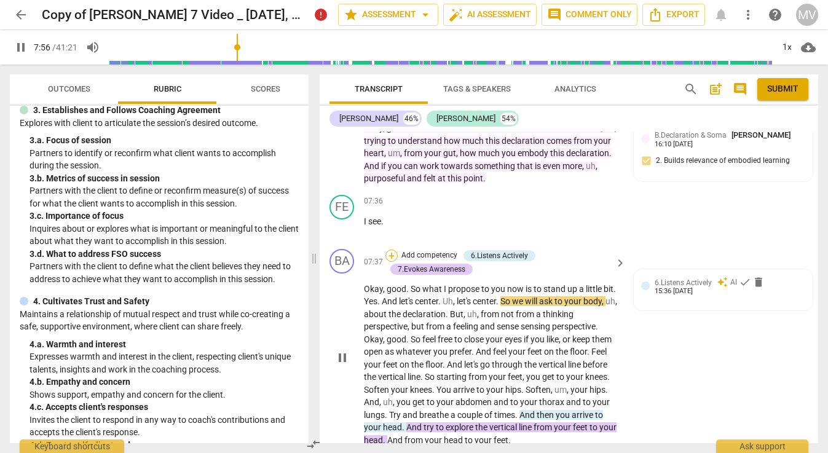
click at [389, 250] on div "+" at bounding box center [391, 256] width 12 height 12
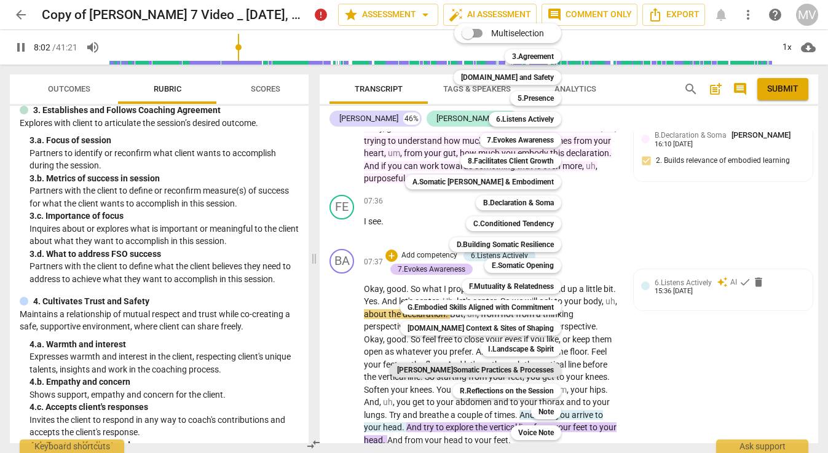
click at [508, 365] on b "[PERSON_NAME]Somatic Practices & Processes" at bounding box center [475, 370] width 157 height 15
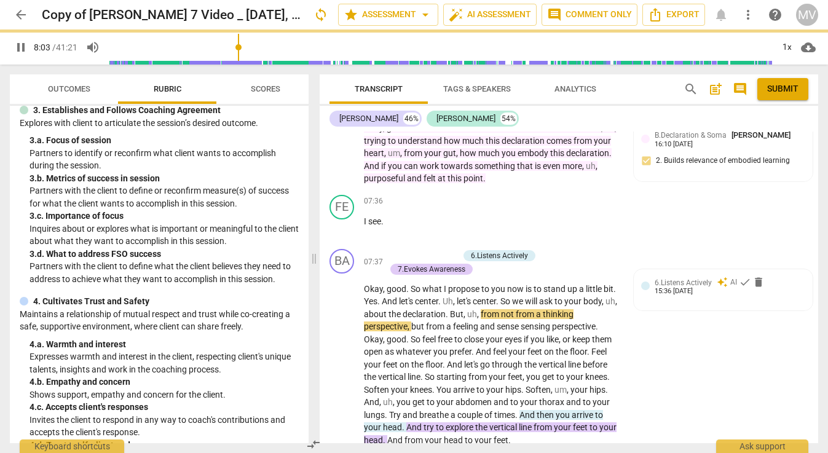
type input "483"
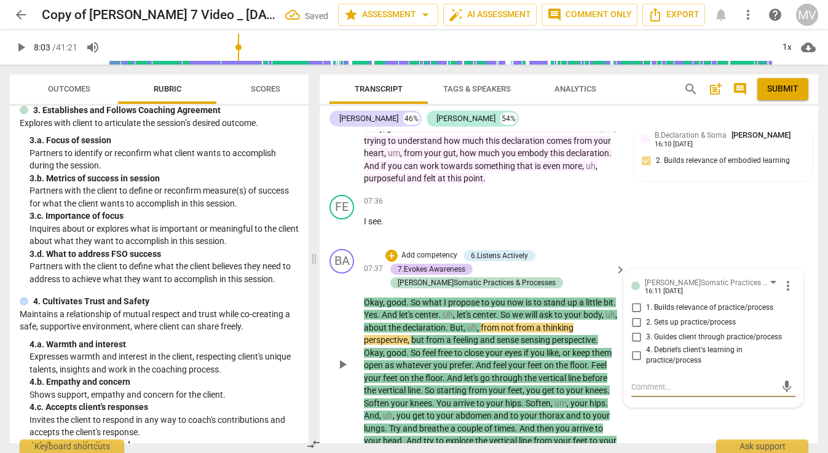
click at [633, 315] on input "2. Sets up practice/process" at bounding box center [636, 322] width 20 height 15
checkbox input "true"
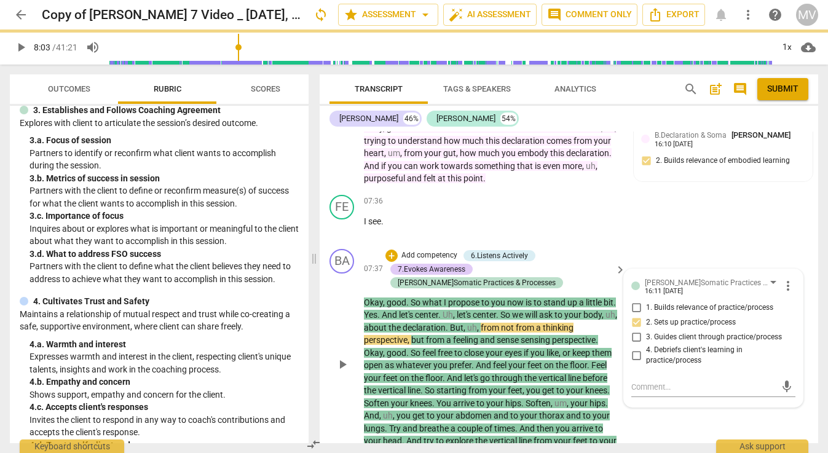
click at [637, 330] on input "3. Guides client through practice/process" at bounding box center [636, 337] width 20 height 15
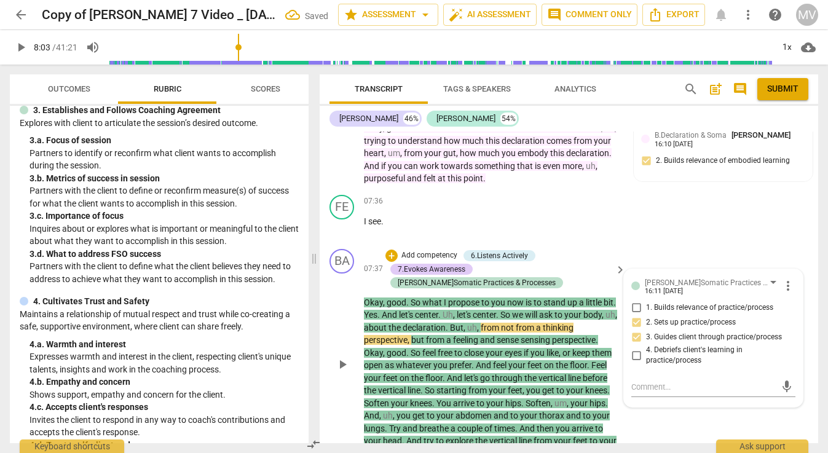
click at [634, 330] on input "3. Guides client through practice/process" at bounding box center [636, 337] width 20 height 15
checkbox input "true"
click at [627, 395] on div "BA play_arrow pause 07:37 + Add competency 6.Listens Actively 7.Evokes Awarenes…" at bounding box center [569, 354] width 499 height 221
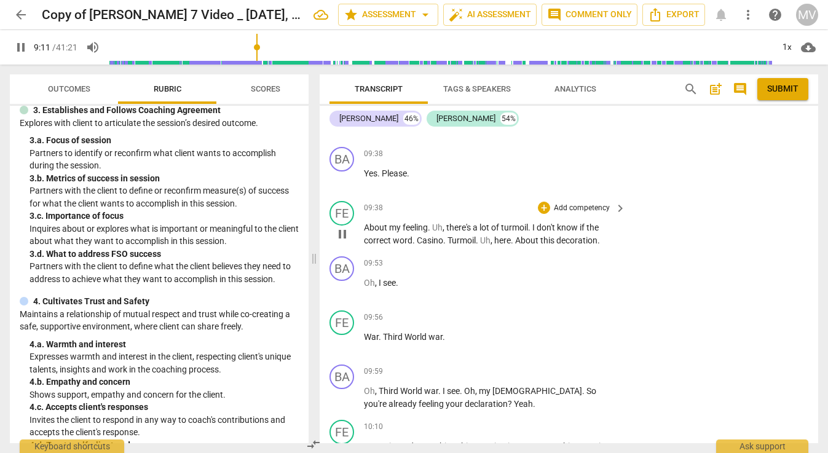
scroll to position [2382, 0]
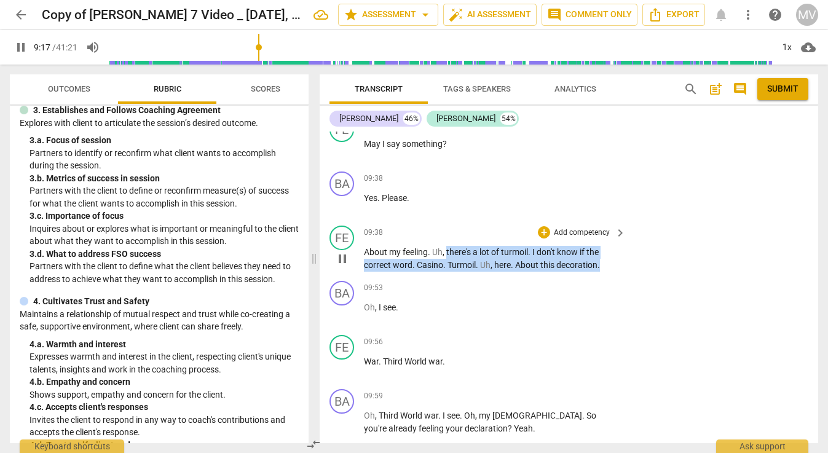
drag, startPoint x: 448, startPoint y: 215, endPoint x: 614, endPoint y: 232, distance: 167.5
click at [614, 246] on p "About my feeling . Uh , there's a lot of turmoil . I don't know if the correct …" at bounding box center [492, 258] width 256 height 25
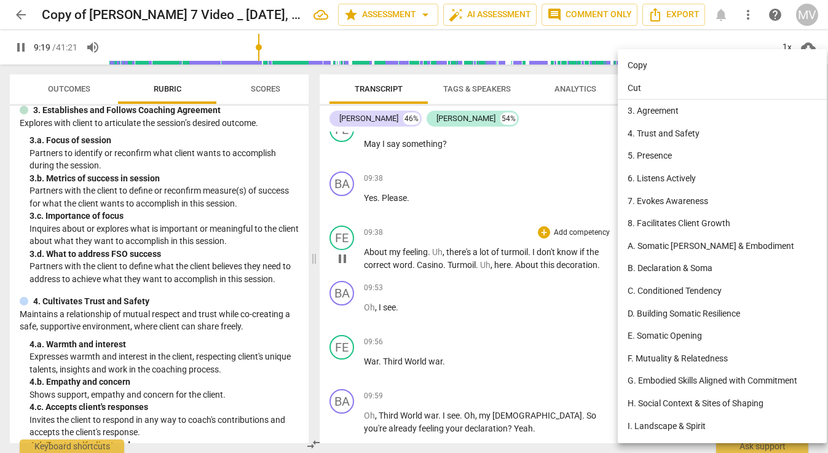
click at [547, 220] on div at bounding box center [414, 226] width 828 height 453
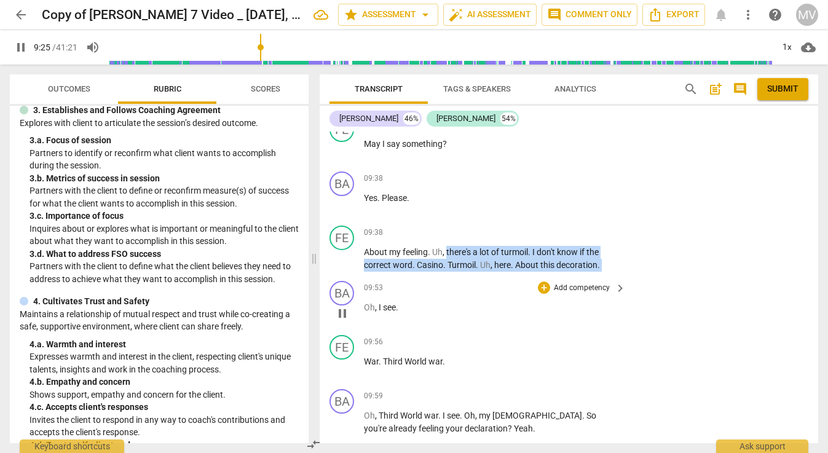
drag, startPoint x: 446, startPoint y: 213, endPoint x: 597, endPoint y: 241, distance: 153.2
click at [597, 241] on div "BA play_arrow pause 00:01 + Add competency keyboard_arrow_right Okay , here we …" at bounding box center [569, 288] width 499 height 312
click at [597, 276] on div "BA play_arrow pause 09:53 + Add competency keyboard_arrow_right Oh , I see ." at bounding box center [569, 303] width 499 height 54
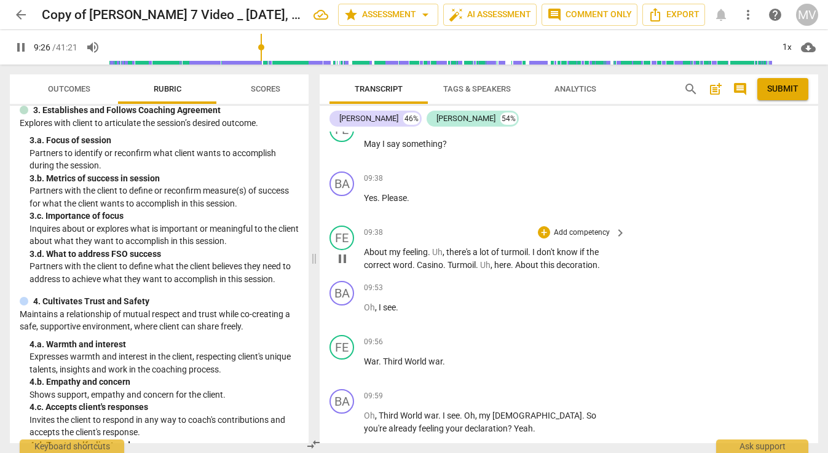
click at [548, 247] on span "don't" at bounding box center [547, 252] width 20 height 10
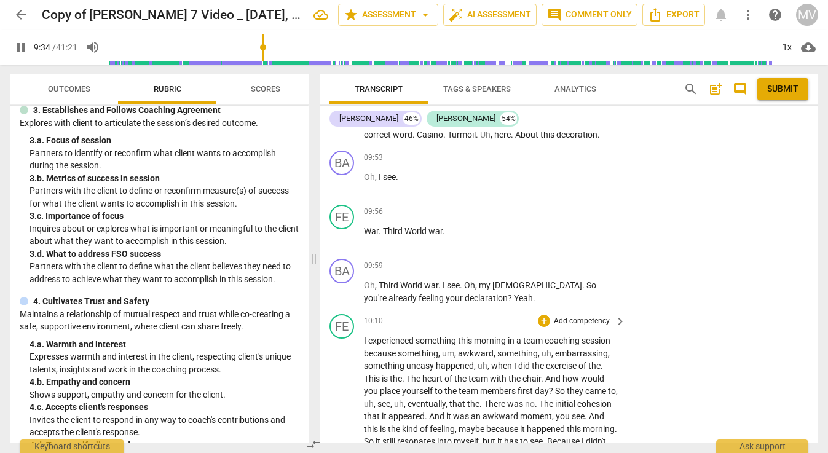
scroll to position [2543, 0]
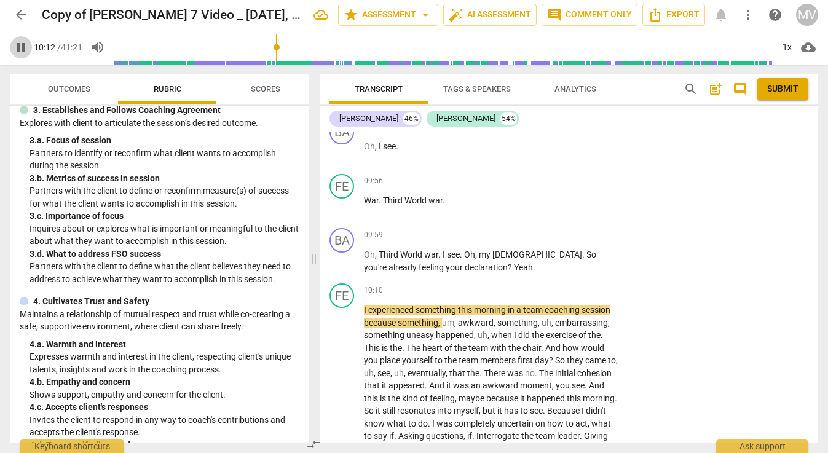
click at [18, 43] on span "pause" at bounding box center [21, 47] width 15 height 15
type input "612"
click at [544, 229] on div "+" at bounding box center [544, 235] width 12 height 12
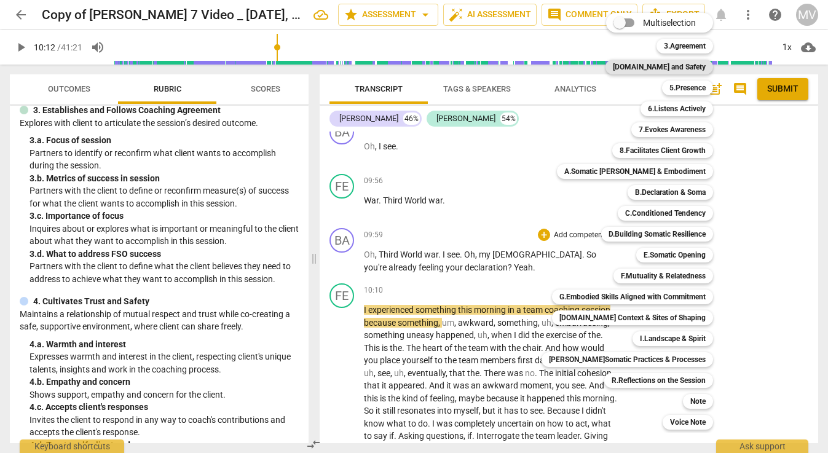
click at [684, 66] on b "[DOMAIN_NAME] and Safety" at bounding box center [659, 67] width 93 height 15
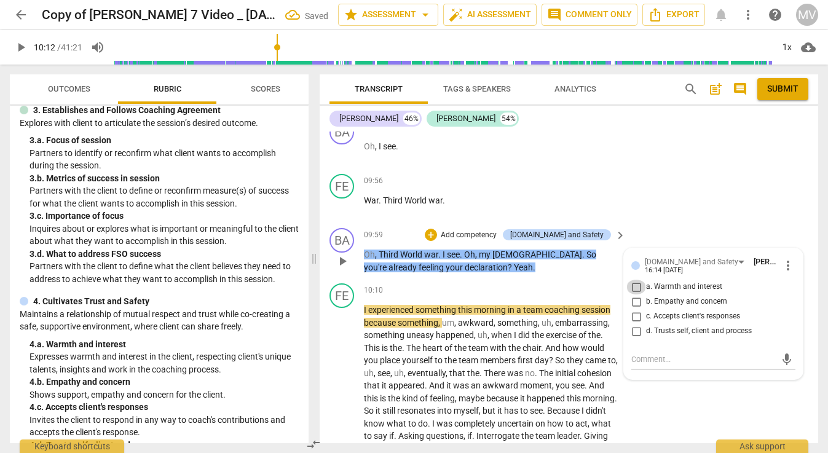
click at [632, 280] on input "a. Warmth and interest" at bounding box center [636, 287] width 20 height 15
checkbox input "true"
click at [640, 363] on div "FE play_arrow pause 10:10 + Add competency keyboard_arrow_right I experienced s…" at bounding box center [569, 419] width 499 height 282
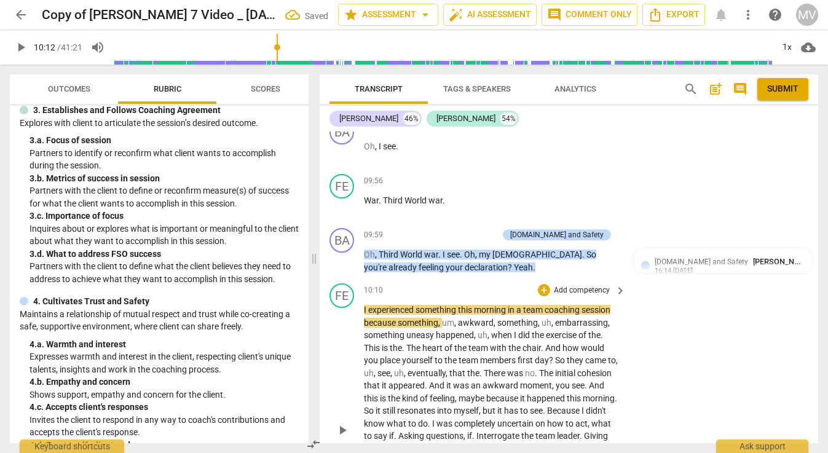
scroll to position [2571, 0]
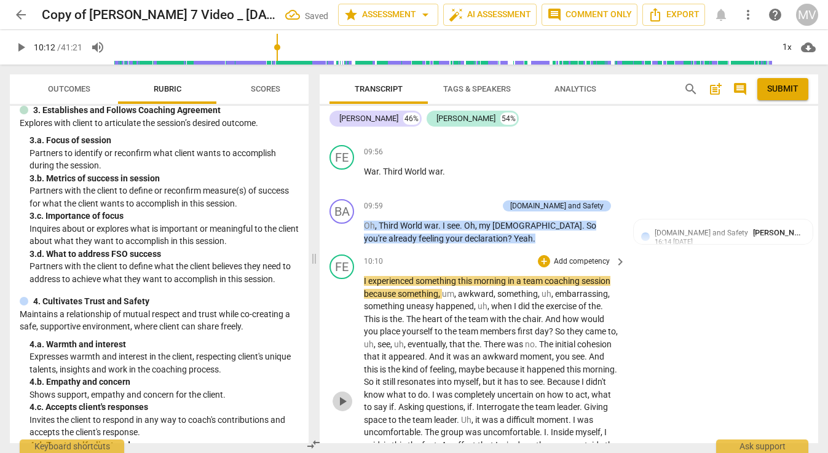
click at [339, 394] on span "play_arrow" at bounding box center [342, 401] width 15 height 15
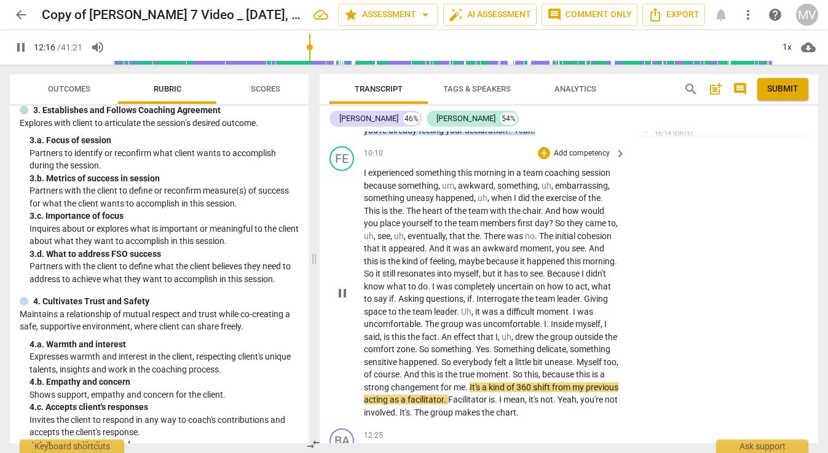
scroll to position [2679, 0]
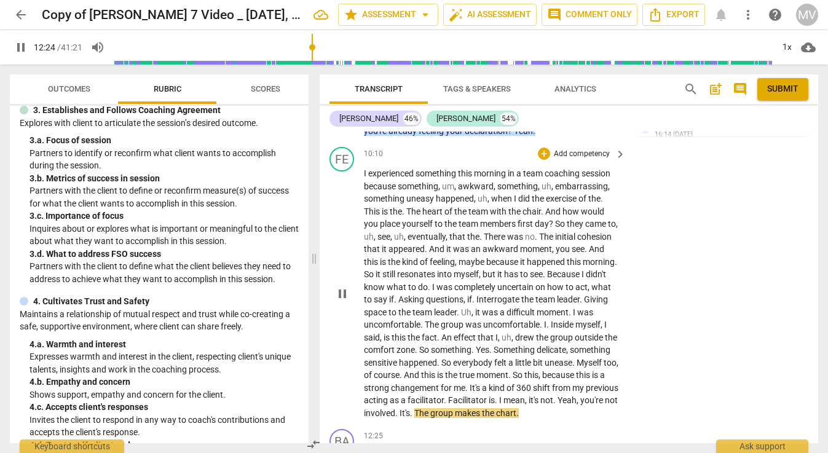
click at [344, 286] on span "pause" at bounding box center [342, 293] width 15 height 15
type input "745"
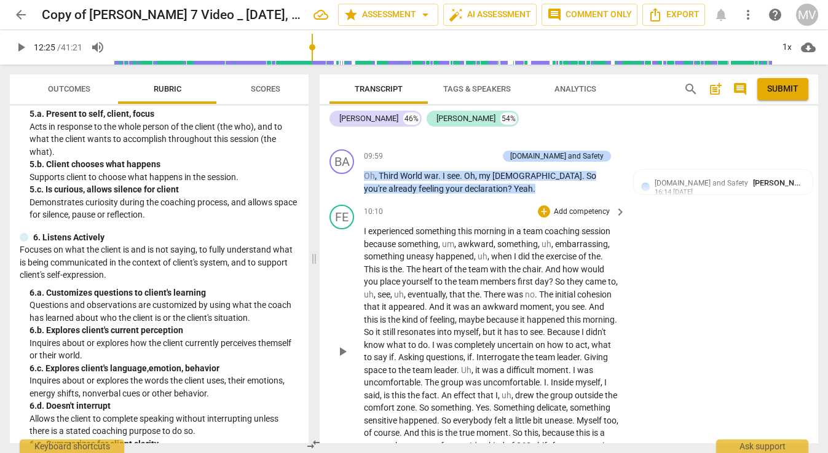
scroll to position [2620, 0]
click at [543, 207] on div "+" at bounding box center [544, 213] width 12 height 12
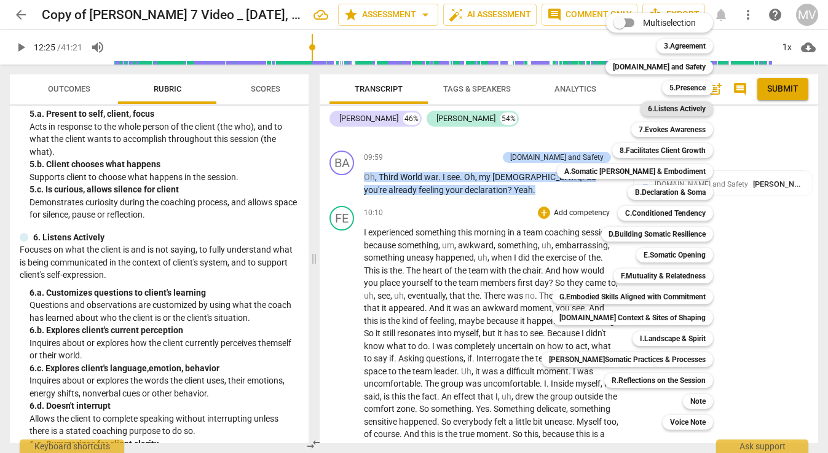
click at [682, 107] on b "6.Listens Actively" at bounding box center [677, 108] width 58 height 15
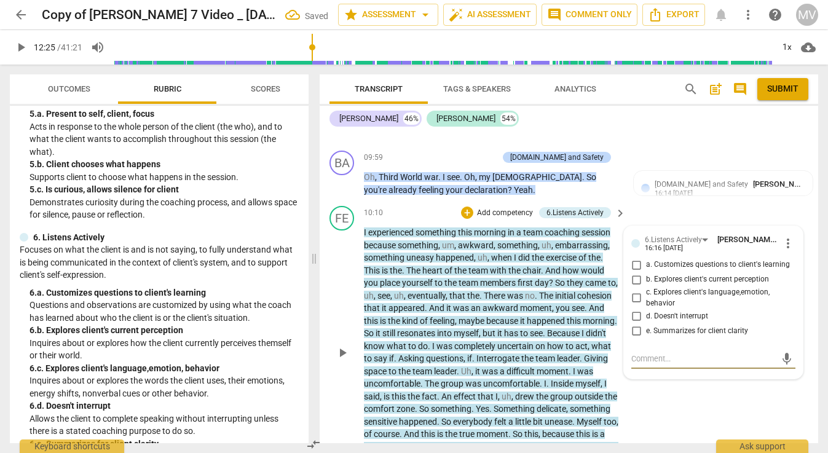
click at [638, 309] on input "d. Doesn't interrupt" at bounding box center [636, 316] width 20 height 15
checkbox input "true"
click at [652, 353] on textarea at bounding box center [703, 359] width 144 height 12
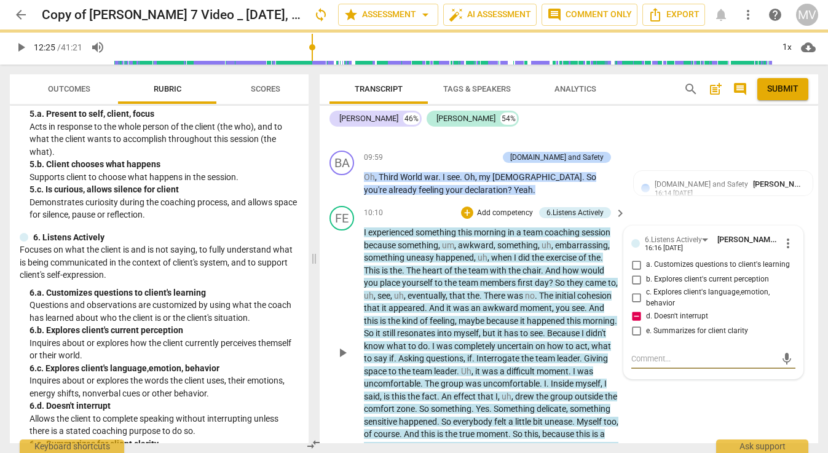
type textarea "y"
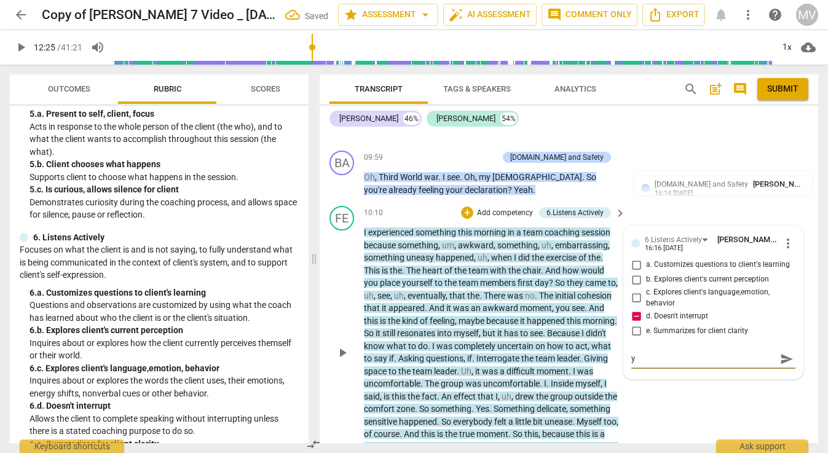
type textarea "yo"
type textarea "you"
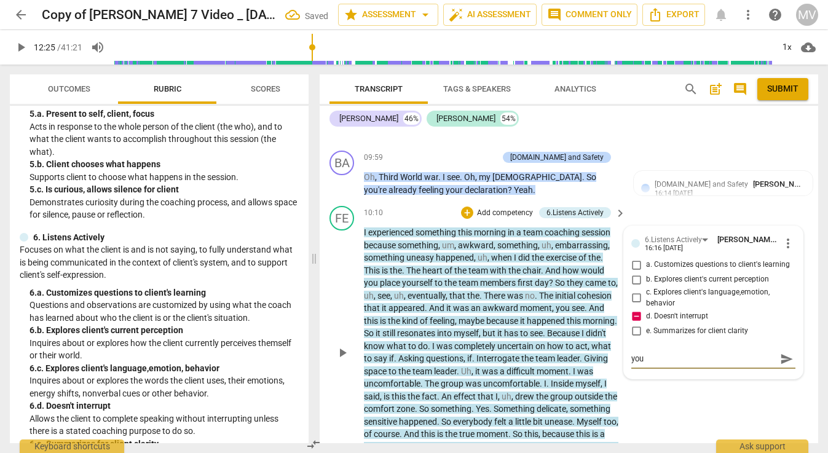
type textarea "you"
type textarea "you d"
type textarea "you do"
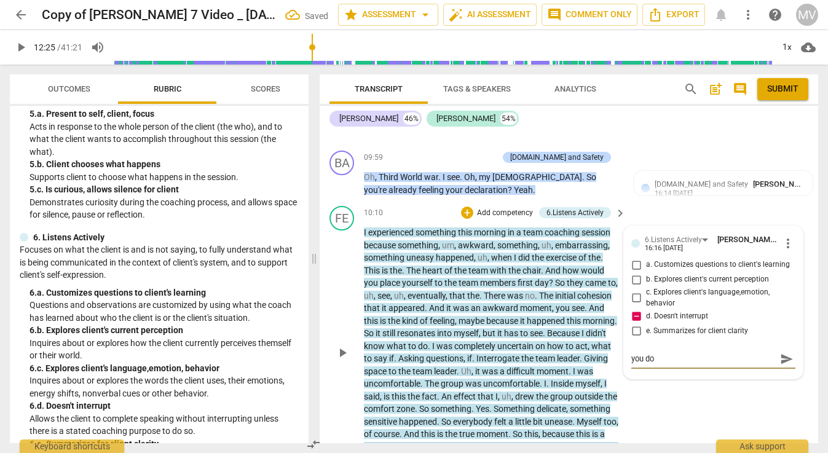
type textarea "you don"
type textarea "you don'"
type textarea "you don't"
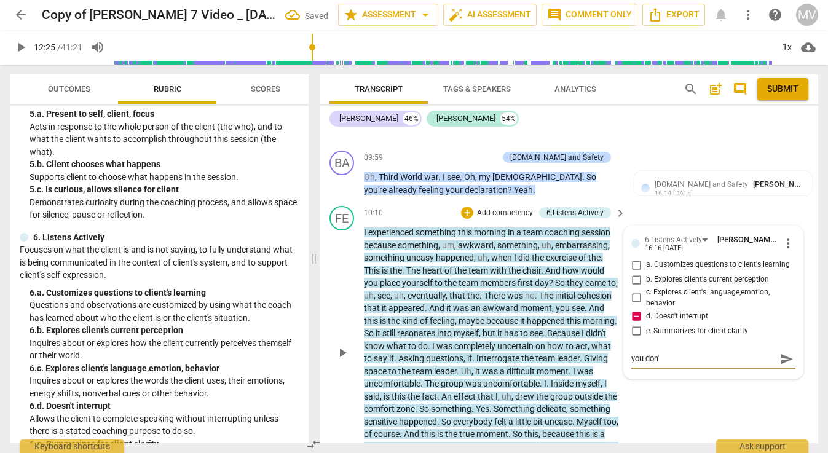
type textarea "you don't"
type textarea "you don't r"
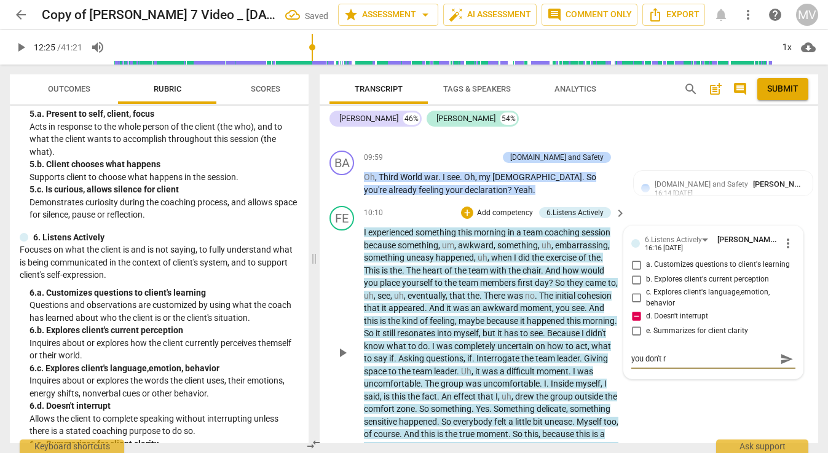
type textarea "you don't re"
type textarea "you don't rea"
type textarea "you don't real"
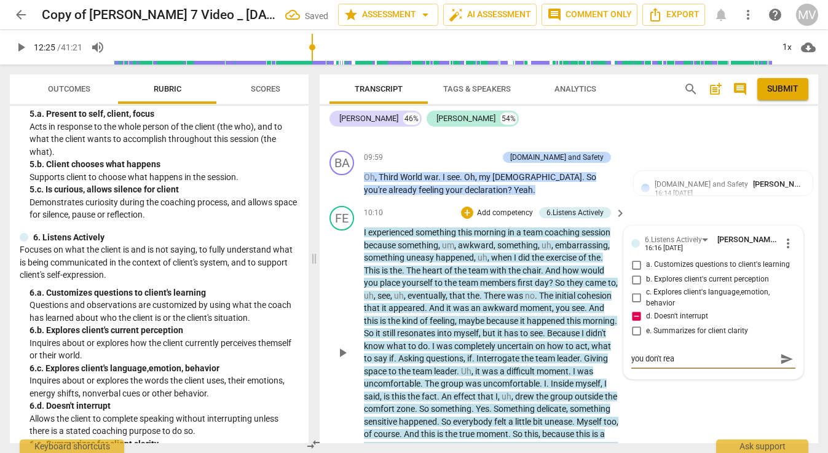
type textarea "you don't real"
type textarea "you don't reall"
type textarea "you don't really"
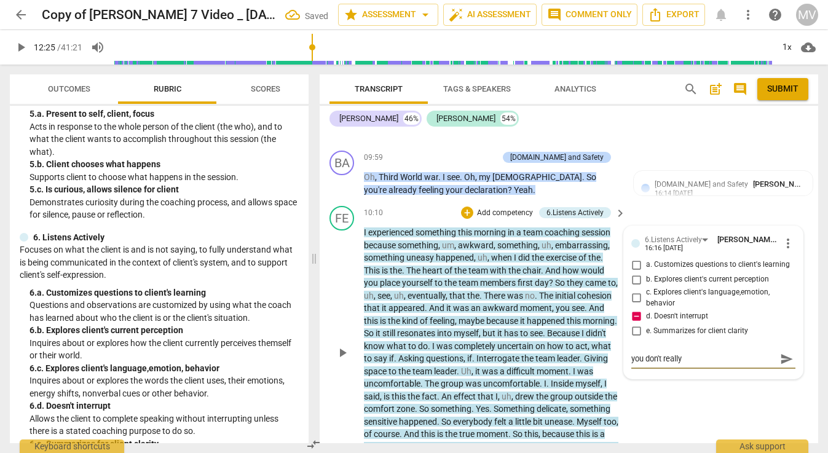
type textarea "you don't really"
type textarea "you don't really i"
type textarea "you don't really in"
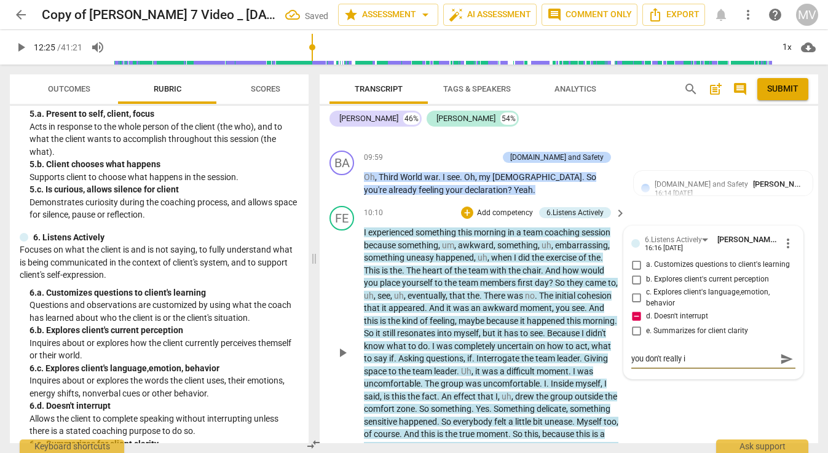
type textarea "you don't really in"
type textarea "you don't really int"
type textarea "you don't really inte"
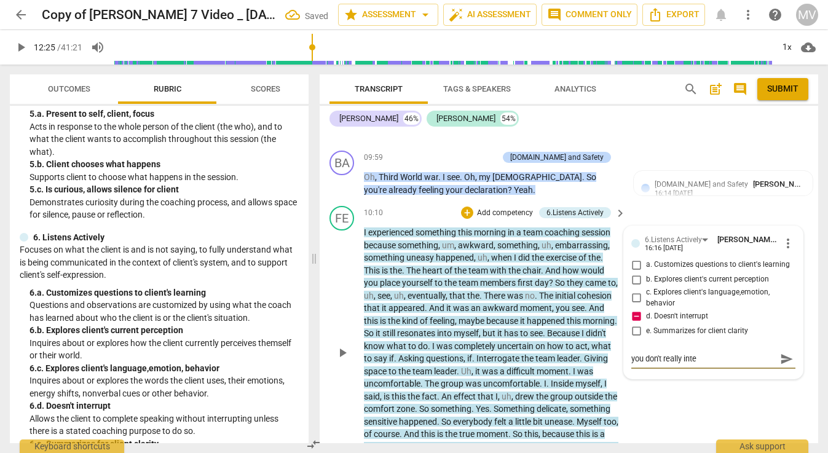
type textarea "you don't really inter"
type textarea "you don't really interu"
type textarea "you don't really interup"
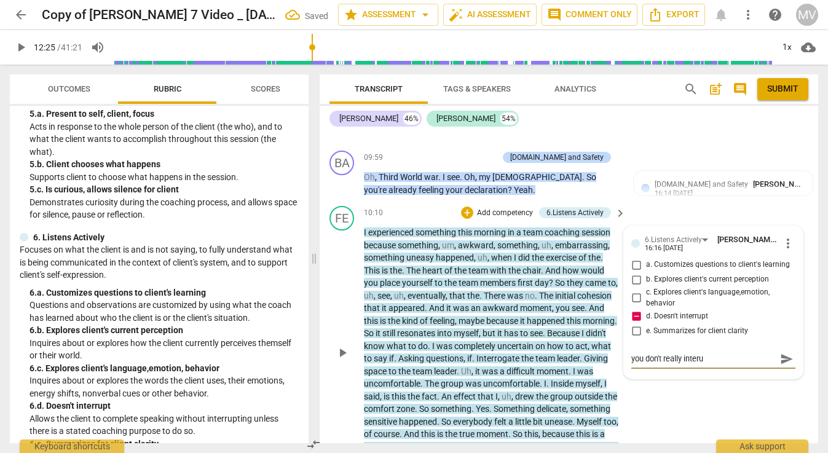
type textarea "you don't really interup"
type textarea "you don't really interupt"
type textarea "you don't really interrupt"
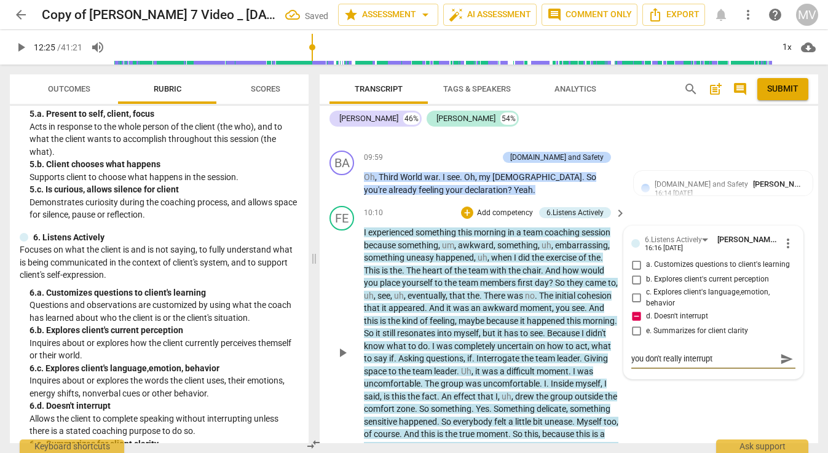
type textarea "you don't really interrupt b"
type textarea "you don't really interrupt by"
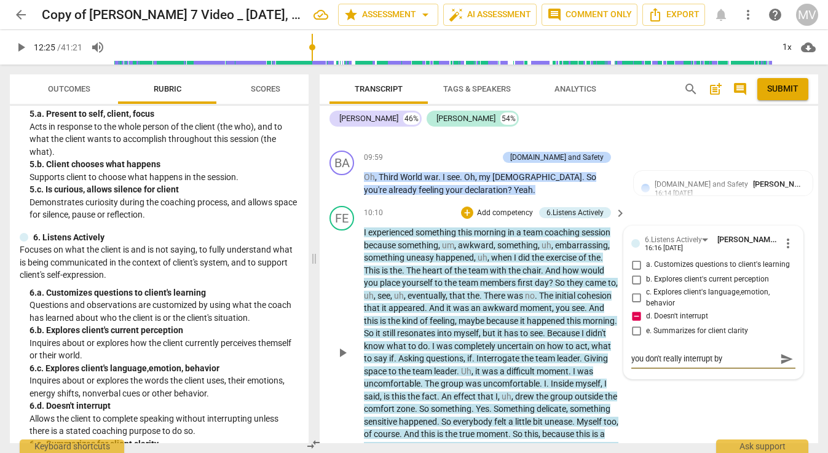
type textarea "you don't really interrupt by"
type textarea "you don't really interrupt by y"
type textarea "you don't really interrupt by [PERSON_NAME]"
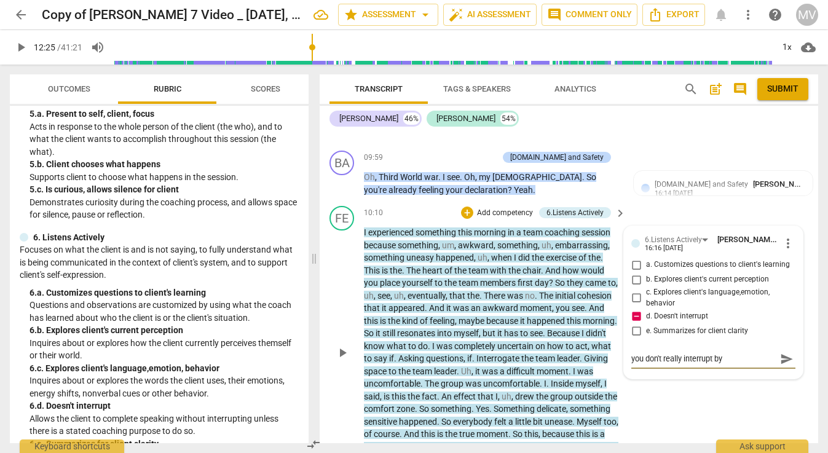
type textarea "you don't really interrupt by you"
type textarea "you don't really interrupt by you a"
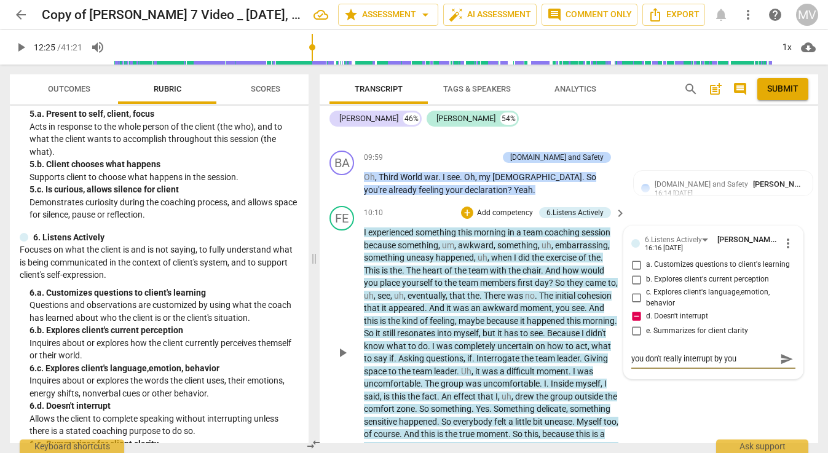
type textarea "you don't really interrupt by you a"
type textarea "you don't really interrupt by you ac"
type textarea "you don't really interrupt by you acn"
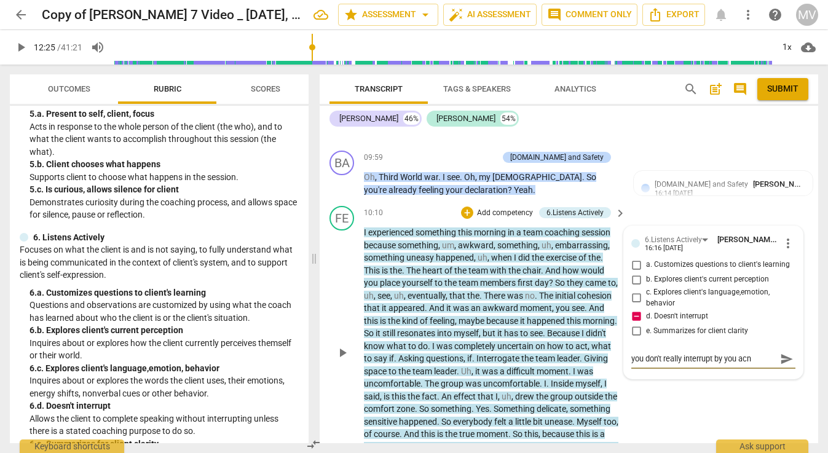
type textarea "you don't really interrupt by you ac"
type textarea "you don't really interrupt by you ack"
type textarea "you don't really interrupt by you ackn"
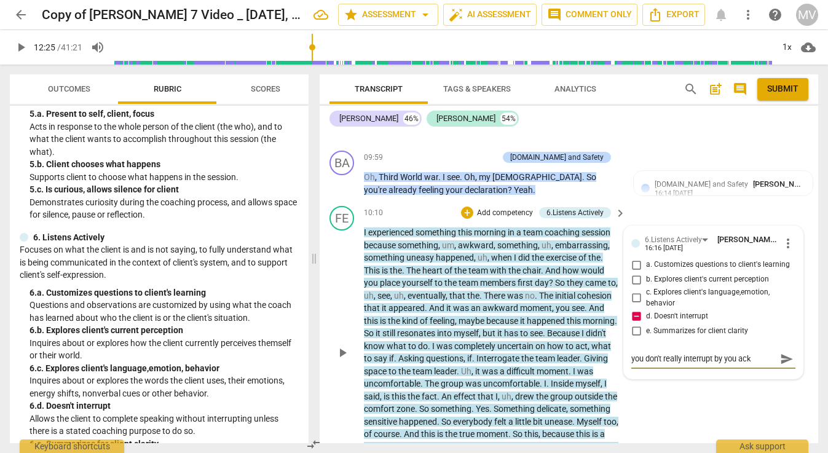
type textarea "you don't really interrupt by you ackn"
type textarea "you don't really interrupt by you ackno"
type textarea "you don't really interrupt by you acknow"
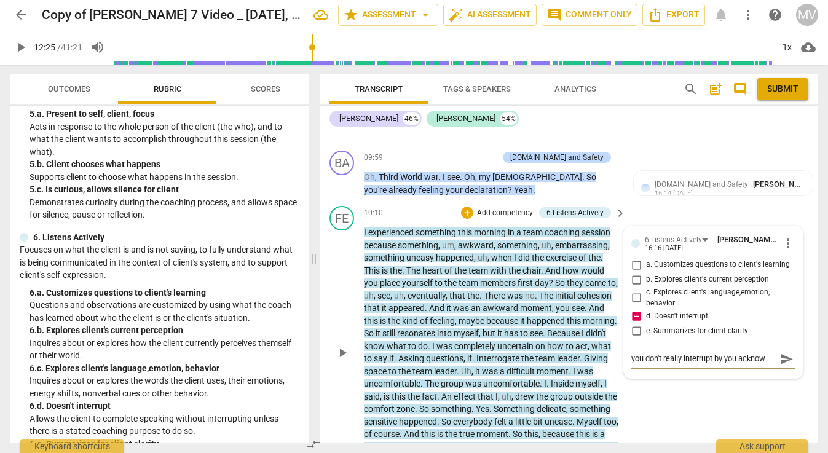
type textarea "you don't really interrupt by you acknowl"
type textarea "you don't really interrupt by you acknowle"
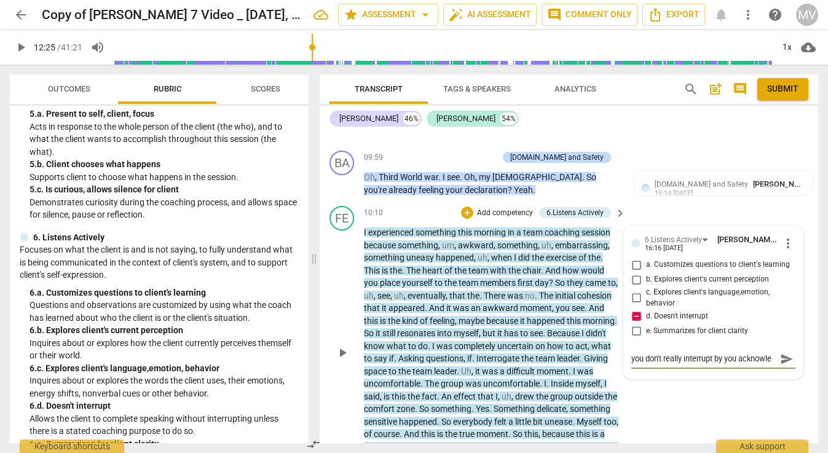
type textarea "you don't really interrupt by you acknowled"
type textarea "you don't really interrupt by you acknowledg"
type textarea "you don't really interrupt by you acknowledge"
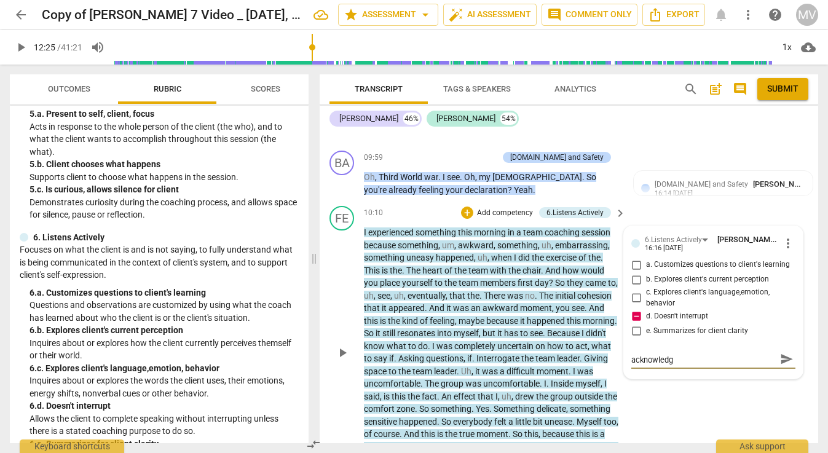
type textarea "you don't really interrupt by you acknowledge"
type textarea "you don't really interrupt by you acknowledge h"
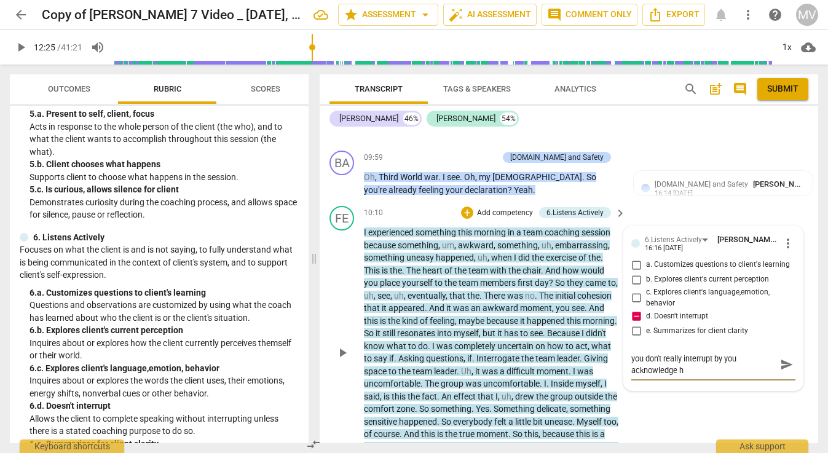
scroll to position [0, 0]
type textarea "you don't really interrupt by you acknowledge hi"
type textarea "you don't really interrupt by you acknowledge him"
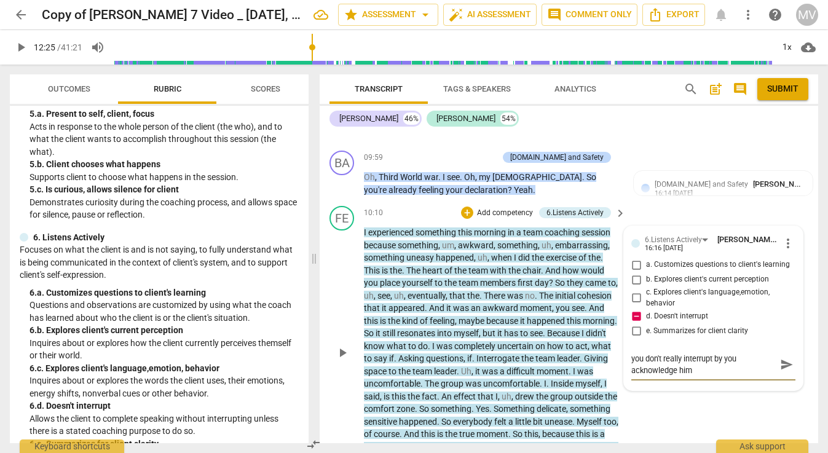
type textarea "you don't really interrupt by you acknowledge him"
type textarea "you don't really interrupt by you acknowledge him o"
type textarea "you don't really interrupt by you acknowledge him of"
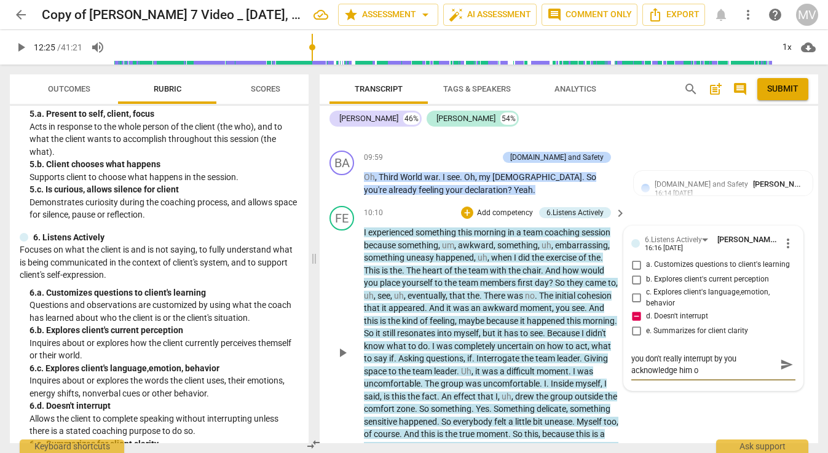
type textarea "you don't really interrupt by you acknowledge him of"
type textarea "you don't really interrupt by you acknowledge him oft"
type textarea "you don't really interrupt by you acknowledge him ofte"
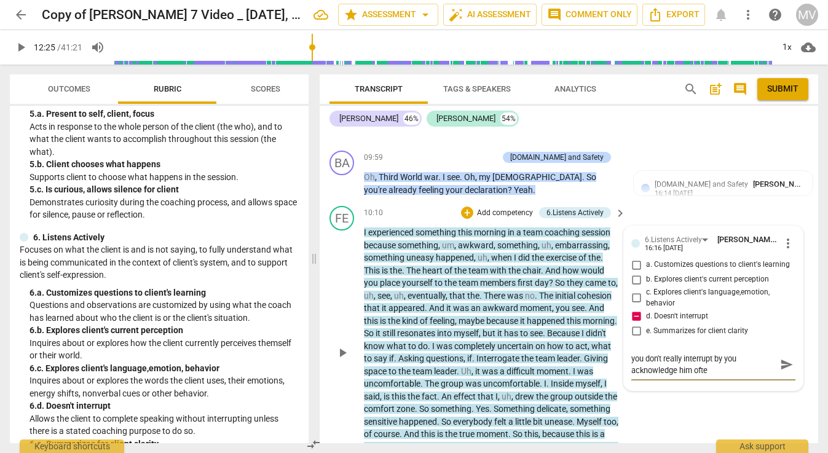
type textarea "you don't really interrupt by you acknowledge him often"
type textarea "you don't really interrupt by you acknowledge him often,"
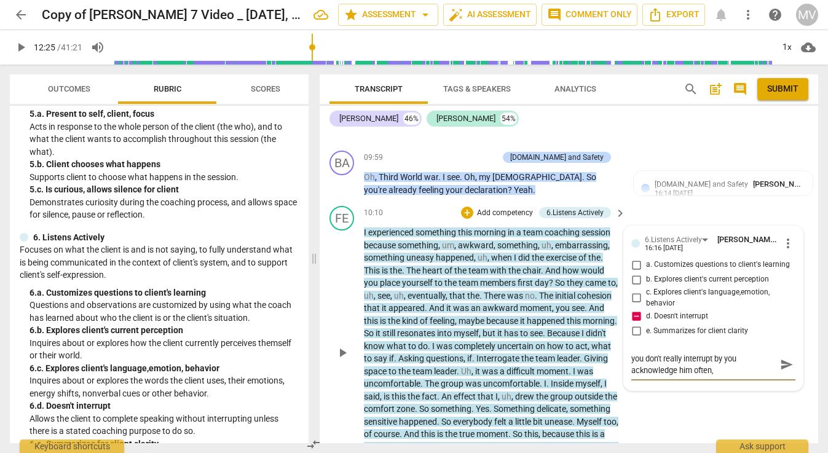
type textarea "you don't really interrupt by you acknowledge him often,"
type textarea "you don't really interrupt by you acknowledge him often, I"
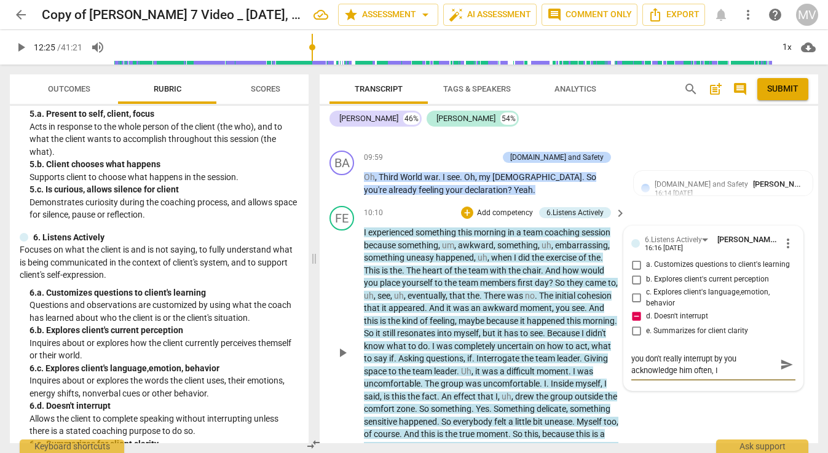
type textarea "you don't really interrupt by you acknowledge him often, I s"
type textarea "you don't really interrupt by you acknowledge him often, I se"
type textarea "you don't really interrupt by you acknowledge him often, I see"
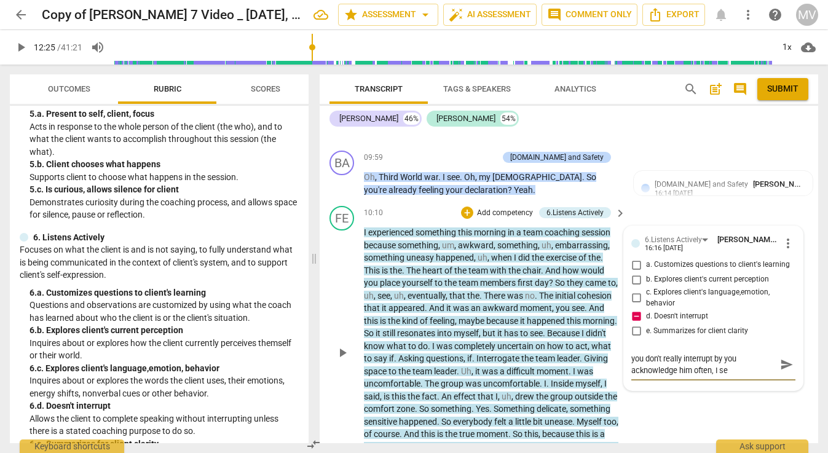
type textarea "you don't really interrupt by you acknowledge him often, I see"
type textarea "you don't really interrupt by you acknowledge him often, I see,"
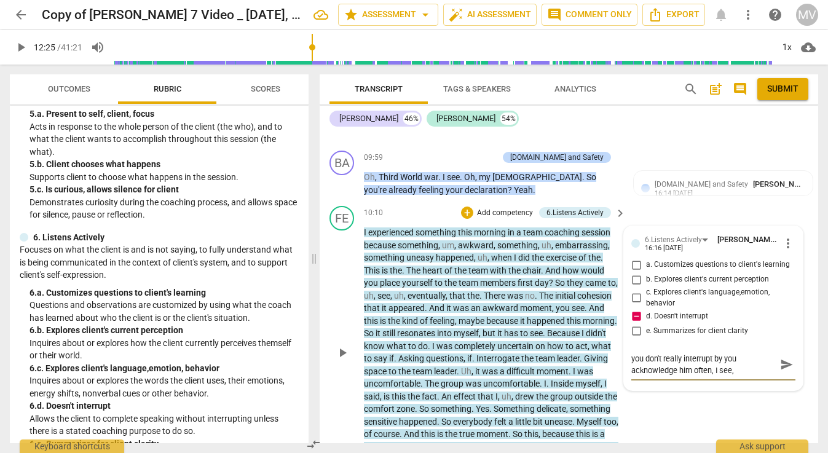
type textarea "you don't really interrupt by you acknowledge him often, I see,"
type textarea "you don't really interrupt by you acknowledge him often, I see"
type textarea "you don't really interrupt by you acknowledge him often, I se"
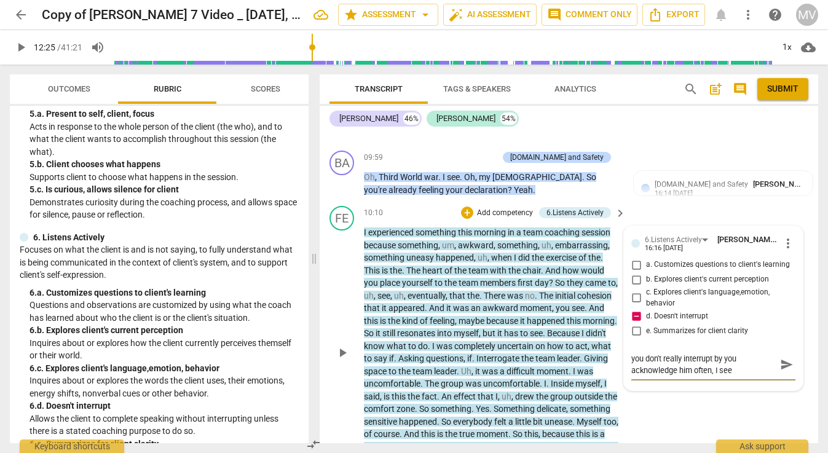
type textarea "you don't really interrupt by you acknowledge him often, I se"
type textarea "you don't really interrupt by you acknowledge him often, I s"
type textarea "you don't really interrupt by you acknowledge him often, I"
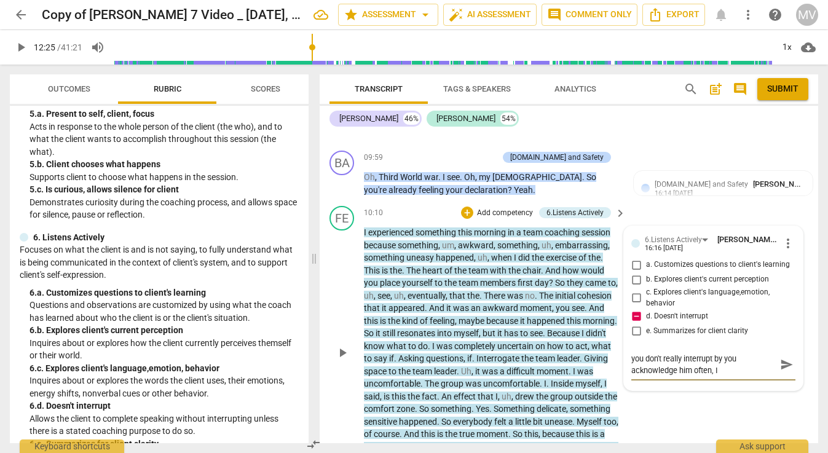
type textarea "you don't really interrupt by you acknowledge him often, I"
type textarea "you don't really interrupt by you acknowledge him often,"
type textarea "you don't really interrupt by you acknowledge him often, w"
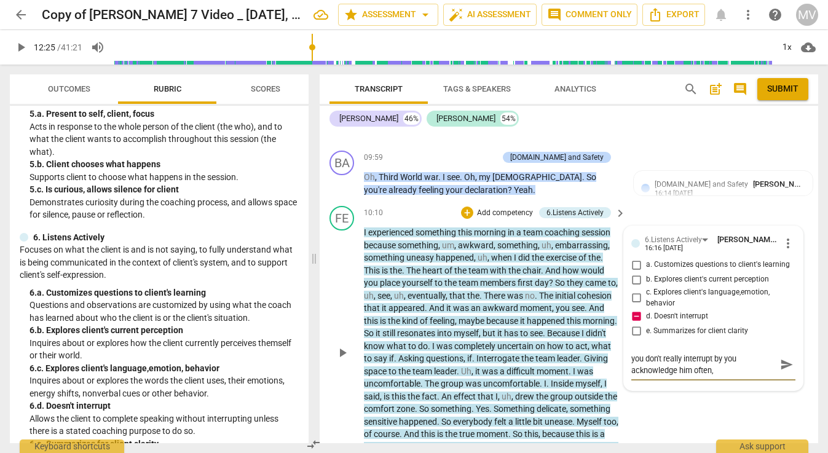
type textarea "you don't really interrupt by you acknowledge him often, w"
type textarea "you don't really interrupt by you acknowledge him often, wi"
type textarea "you don't really interrupt by you acknowledge him often, wit"
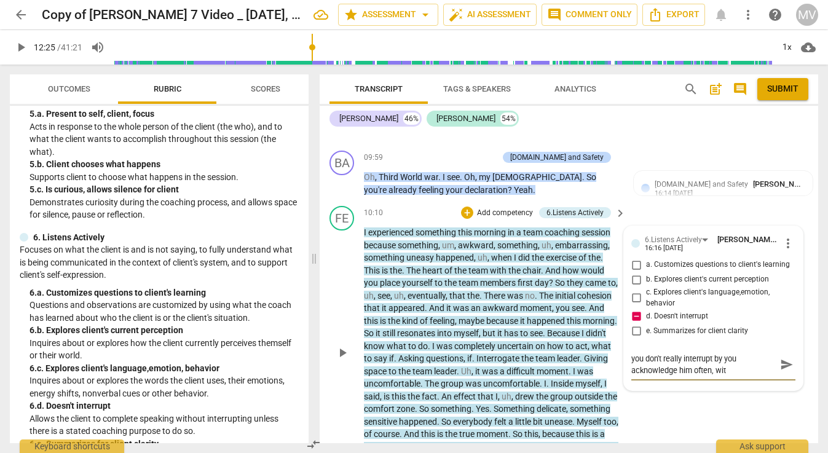
type textarea "you don't really interrupt by you acknowledge him often, with"
type textarea "you don't really interrupt by you acknowledge him often, with s"
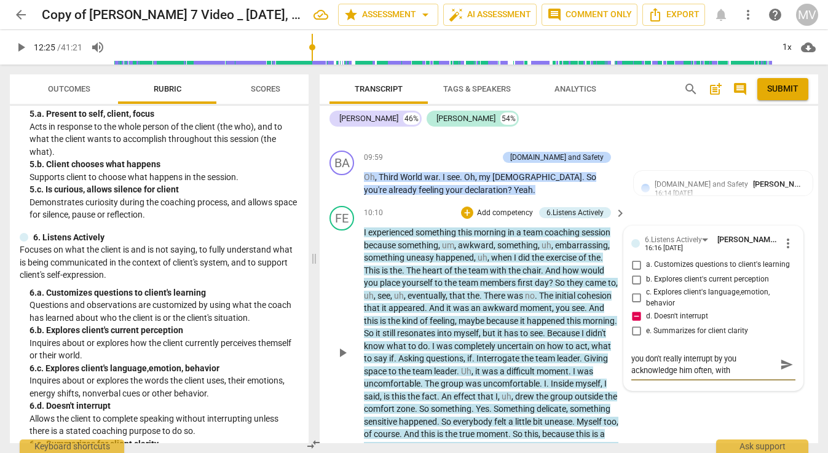
type textarea "you don't really interrupt by you acknowledge him often, with s"
type textarea "you don't really interrupt by you acknowledge him often, with [PERSON_NAME]"
type textarea "you don't really interrupt by you acknowledge him often, with sma"
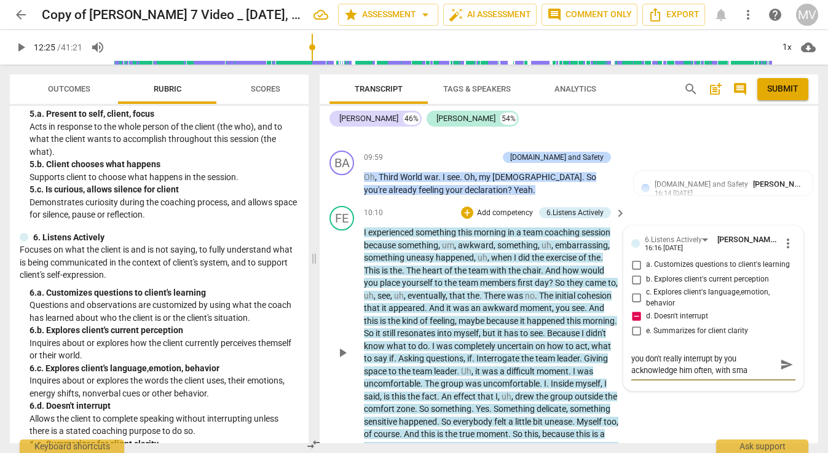
type textarea "you don't really interrupt by you acknowledge him often, with [PERSON_NAME]"
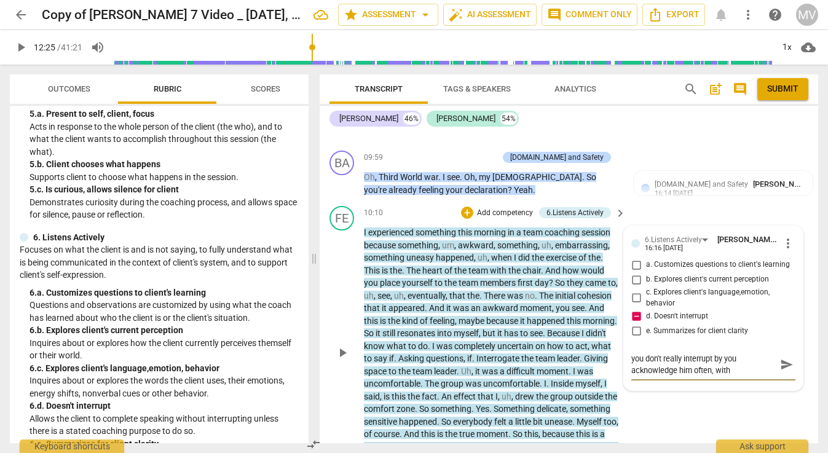
type textarea "you don't really interrupt by you acknowledge him often, with [PERSON_NAME]"
type textarea "you don't really interrupt by you acknowledge him often, with small r"
type textarea "you don't really interrupt by you acknowledge him often, with small re"
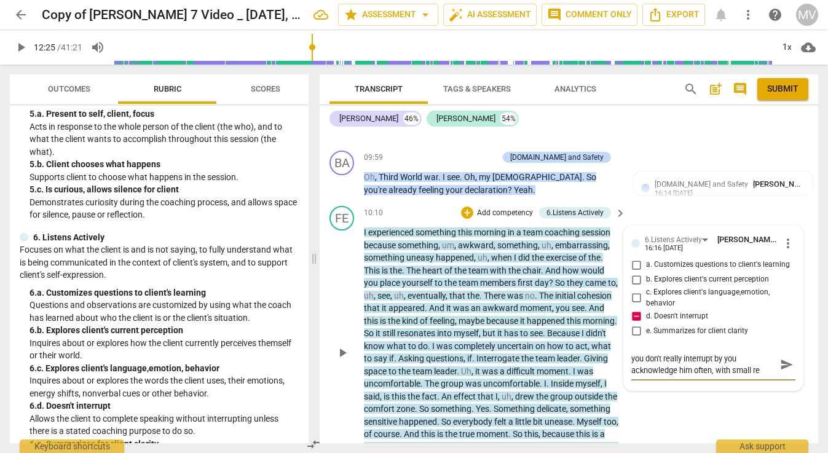
type textarea "you don't really interrupt by you acknowledge him often, with small rem"
type textarea "you don't really interrupt by you acknowledge him often, with small rema"
type textarea "you don't really interrupt by you acknowledge him often, with small remar"
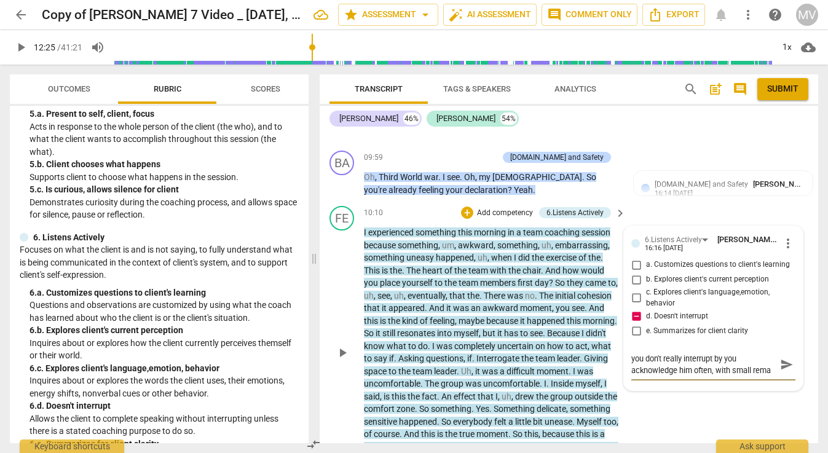
type textarea "you don't really interrupt by you acknowledge him often, with small remar"
type textarea "you don't really interrupt by you acknowledge him often, with small remark"
type textarea "you don't really interrupt by you acknowledge him often, with small remarks"
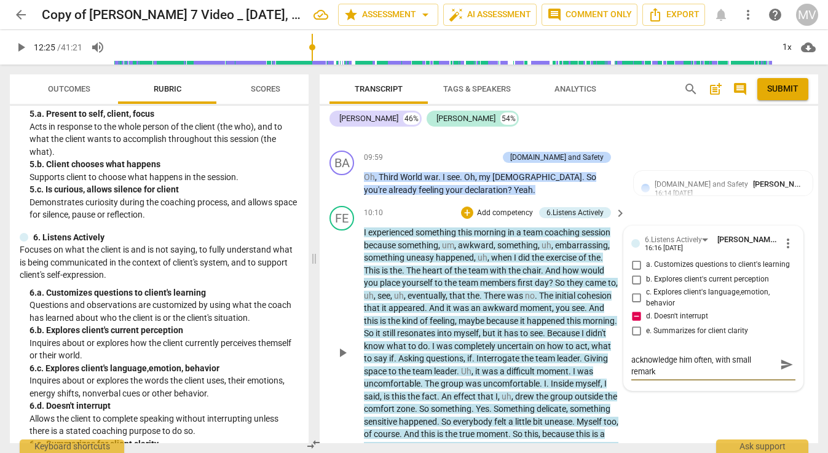
type textarea "you don't really interrupt by you acknowledge him often, with small remarks"
type textarea "you don't really interrupt by you acknowledge him often, with small remarks."
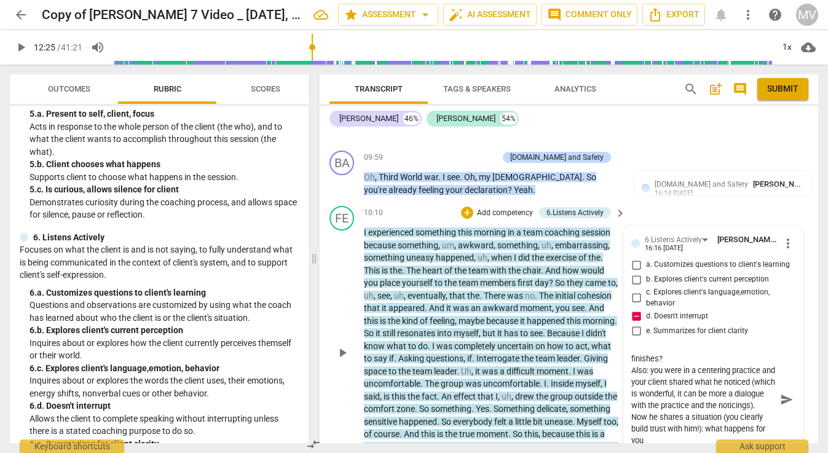
scroll to position [57, 0]
click at [780, 393] on span "send" at bounding box center [787, 400] width 14 height 14
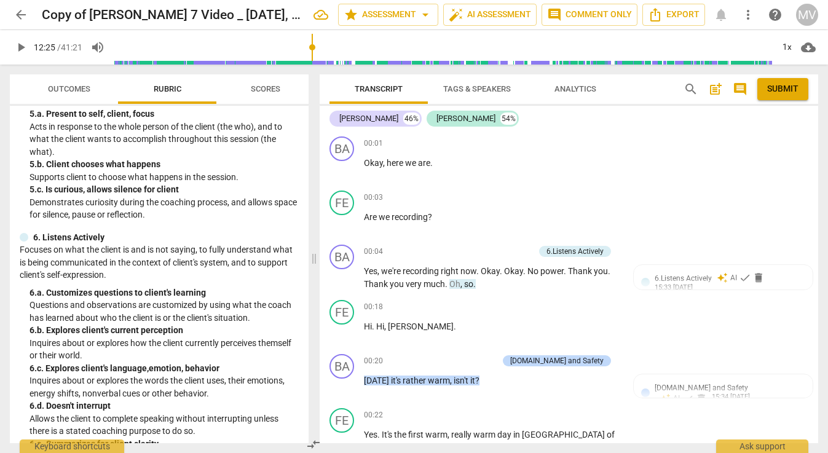
scroll to position [0, 0]
click at [433, 134] on div "BA play_arrow pause 00:01 + Add competency keyboard_arrow_right Okay , here we …" at bounding box center [569, 159] width 499 height 54
click at [544, 138] on div "+" at bounding box center [544, 143] width 12 height 12
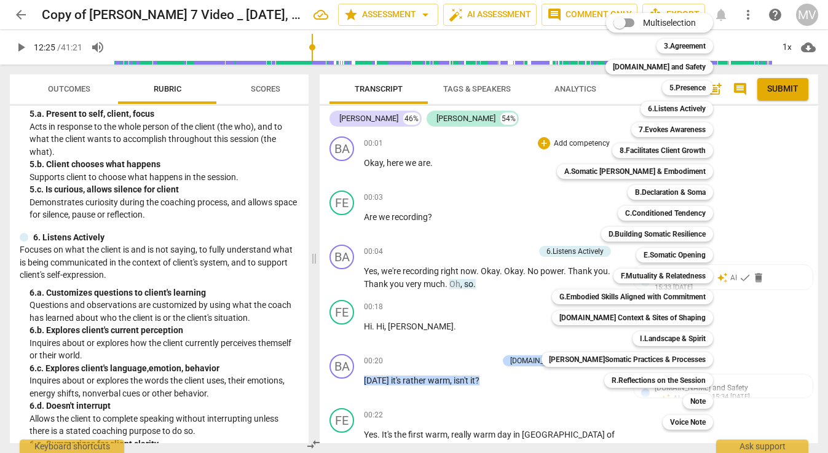
click at [502, 127] on div at bounding box center [414, 226] width 828 height 453
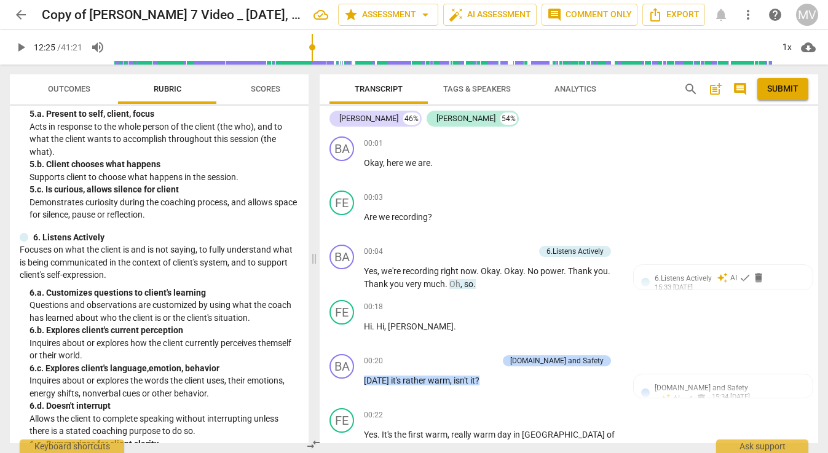
click at [511, 129] on div "[PERSON_NAME] 46% [PERSON_NAME] 54% BA play_arrow pause 00:01 + Add competency …" at bounding box center [569, 274] width 499 height 337
click at [505, 126] on div "[PERSON_NAME] 46% [PERSON_NAME] 54%" at bounding box center [569, 118] width 479 height 21
click at [714, 88] on span "post_add" at bounding box center [715, 89] width 15 height 15
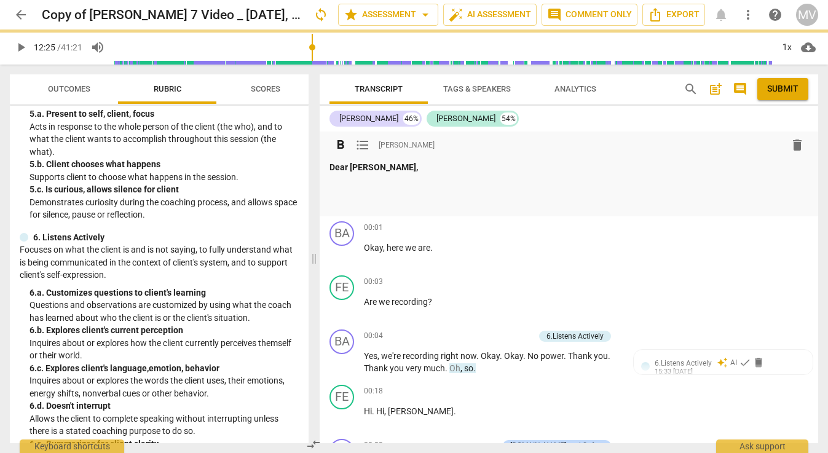
click at [342, 143] on span "format_bold" at bounding box center [340, 145] width 15 height 15
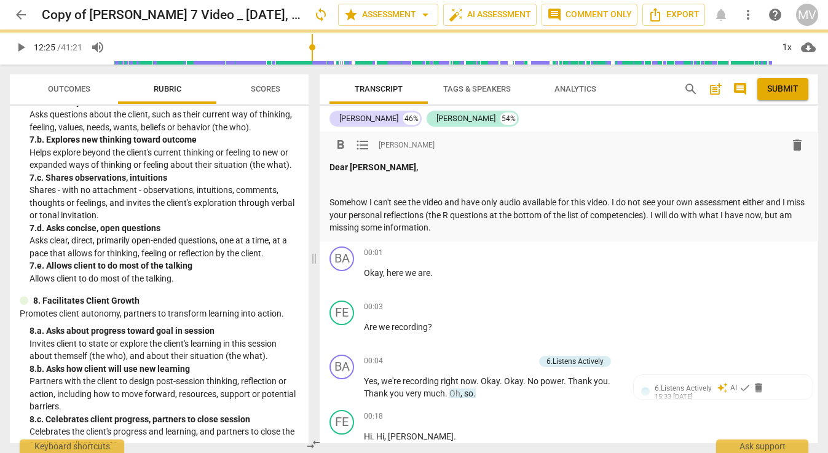
scroll to position [1078, 0]
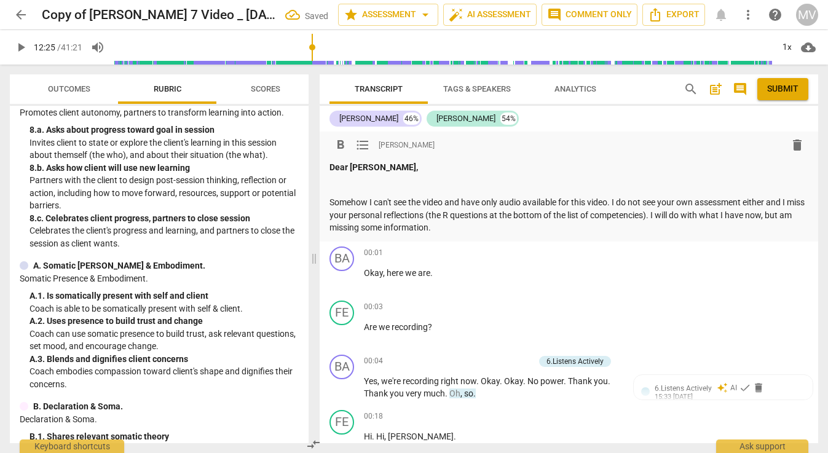
click at [68, 84] on span "Outcomes" at bounding box center [69, 89] width 72 height 17
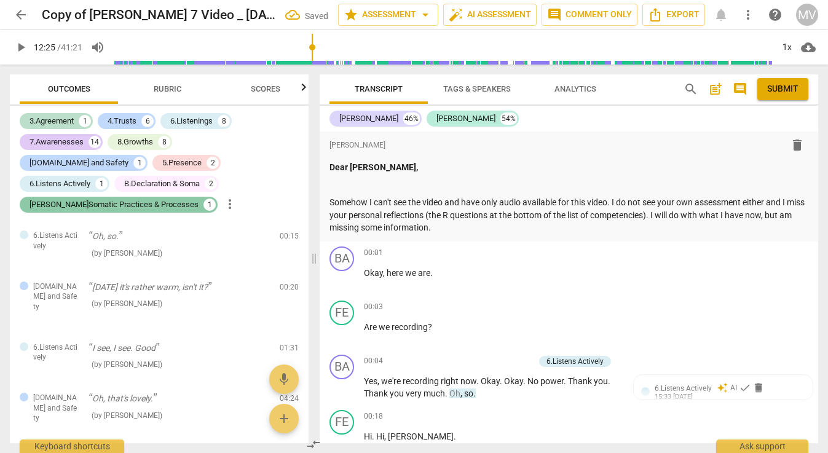
scroll to position [0, 0]
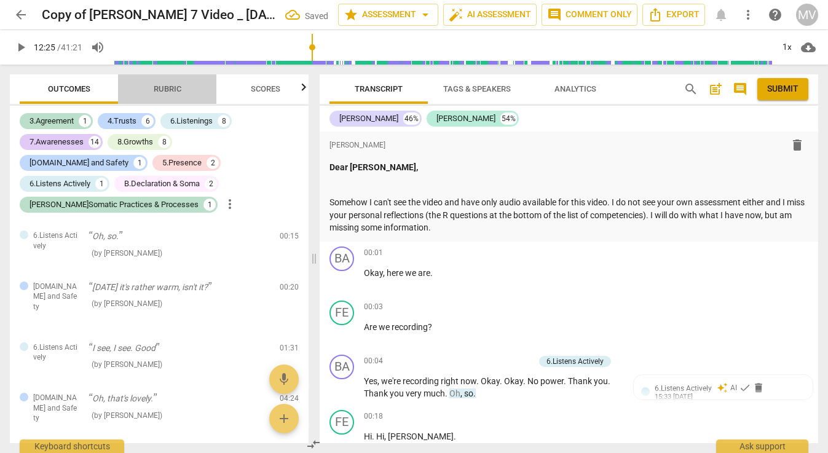
click at [166, 90] on span "Rubric" at bounding box center [168, 88] width 28 height 9
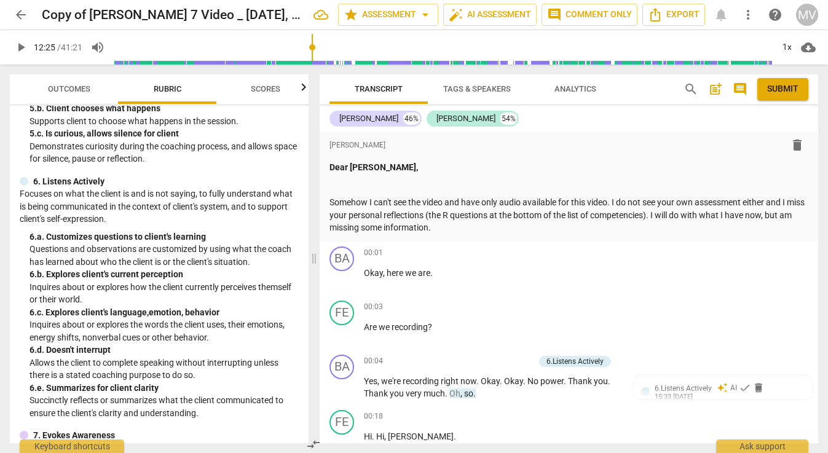
scroll to position [791, 0]
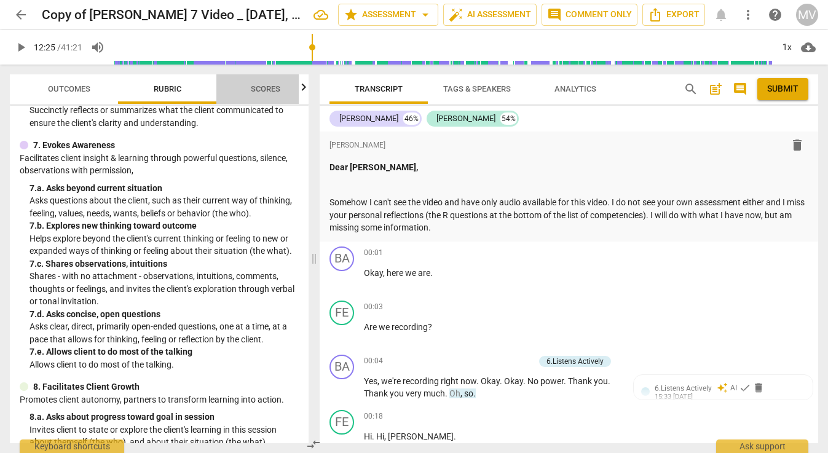
click at [272, 88] on span "Scores" at bounding box center [266, 88] width 30 height 9
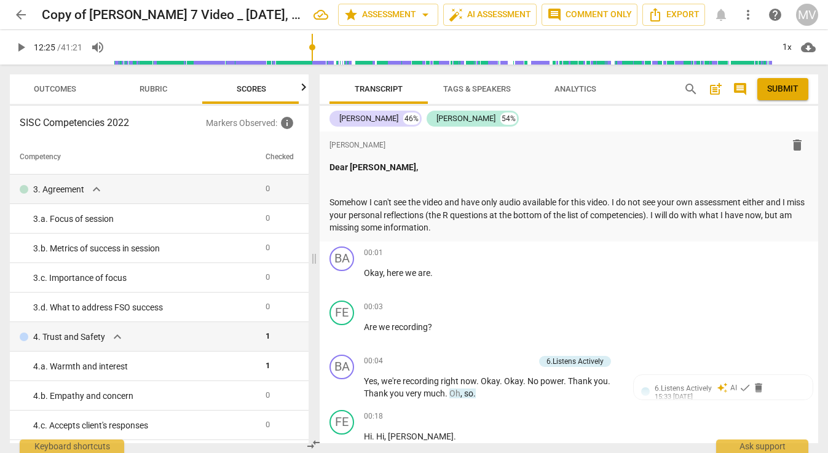
scroll to position [0, 16]
click at [63, 89] on span "Outcomes" at bounding box center [53, 88] width 42 height 9
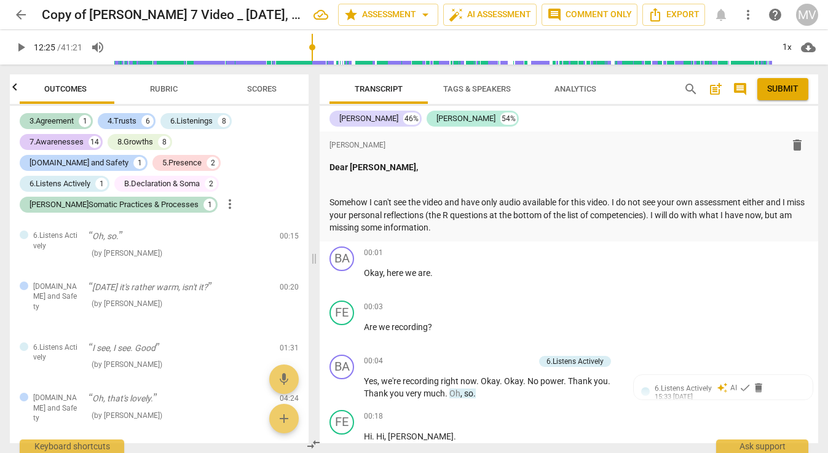
scroll to position [0, 0]
click at [167, 90] on span "Rubric" at bounding box center [168, 88] width 28 height 9
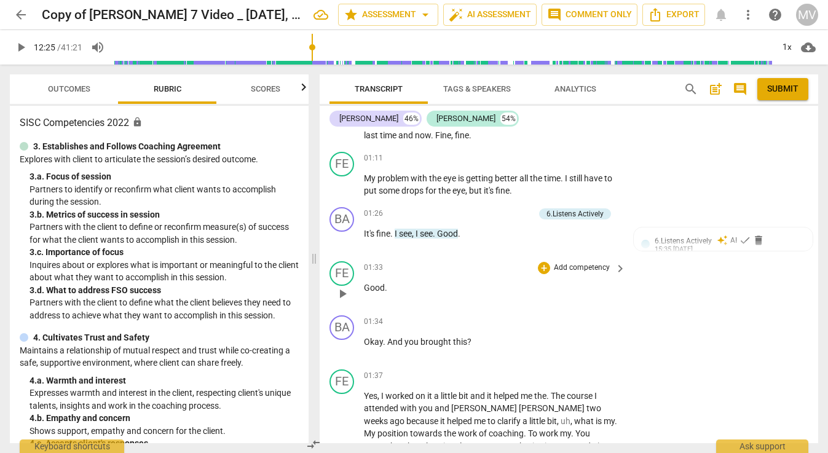
scroll to position [807, 0]
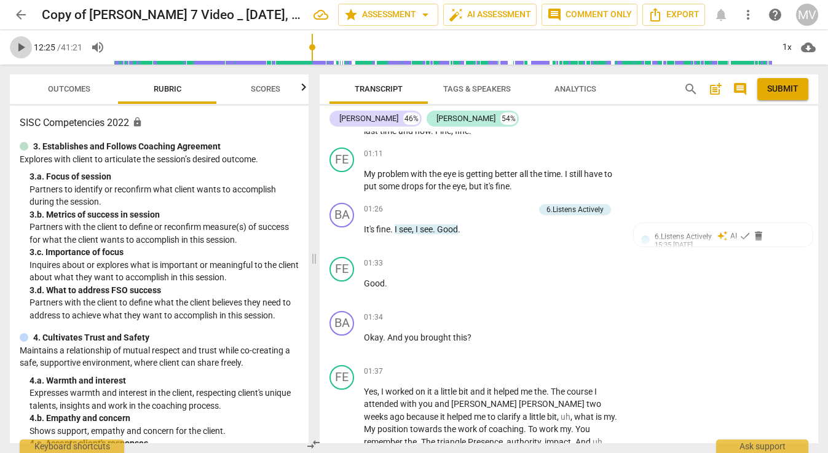
click at [22, 46] on span "play_arrow" at bounding box center [21, 47] width 15 height 15
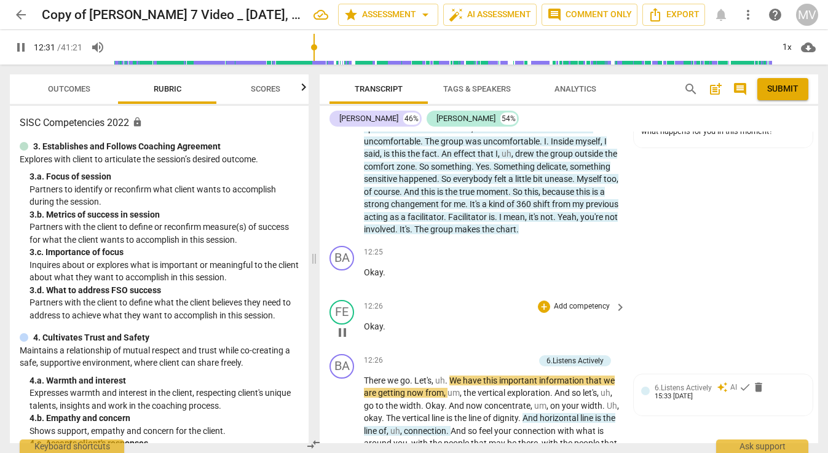
scroll to position [3009, 0]
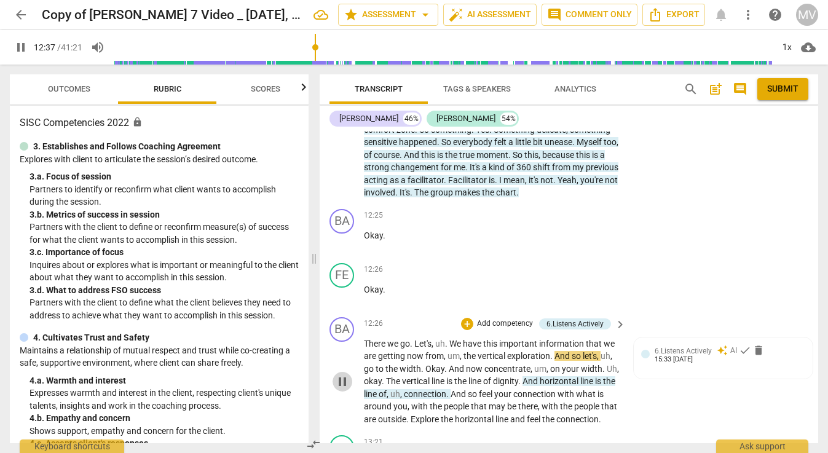
click at [344, 374] on span "pause" at bounding box center [342, 381] width 15 height 15
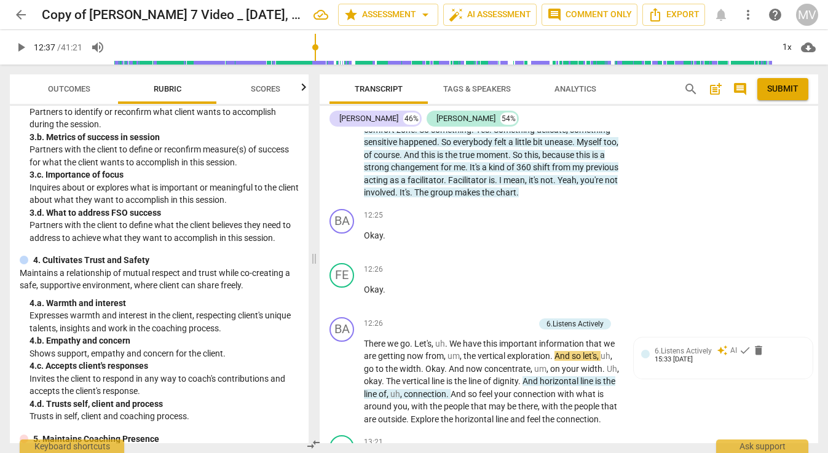
scroll to position [87, 0]
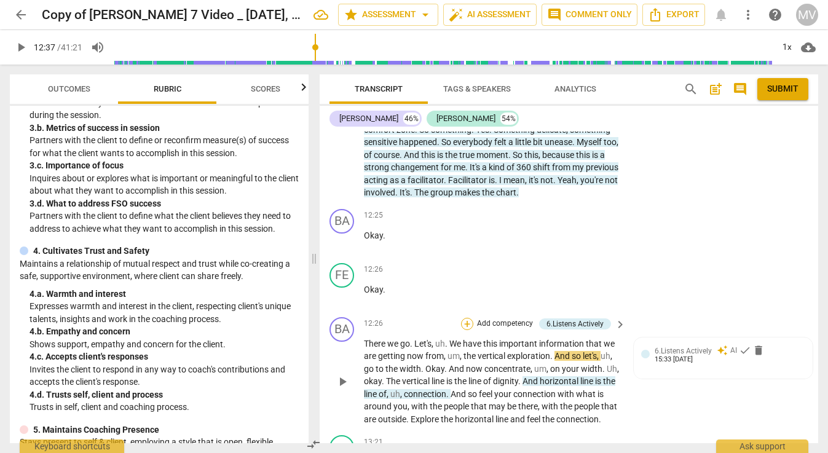
click at [468, 318] on div "+" at bounding box center [467, 324] width 12 height 12
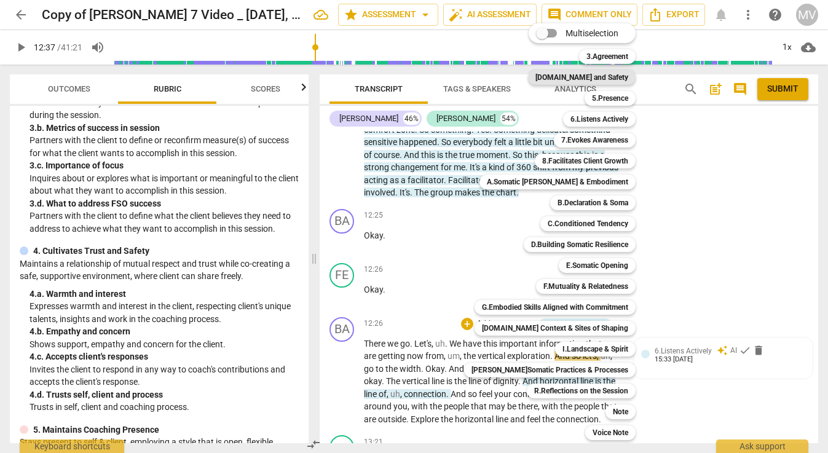
click at [590, 81] on b "[DOMAIN_NAME] and Safety" at bounding box center [581, 77] width 93 height 15
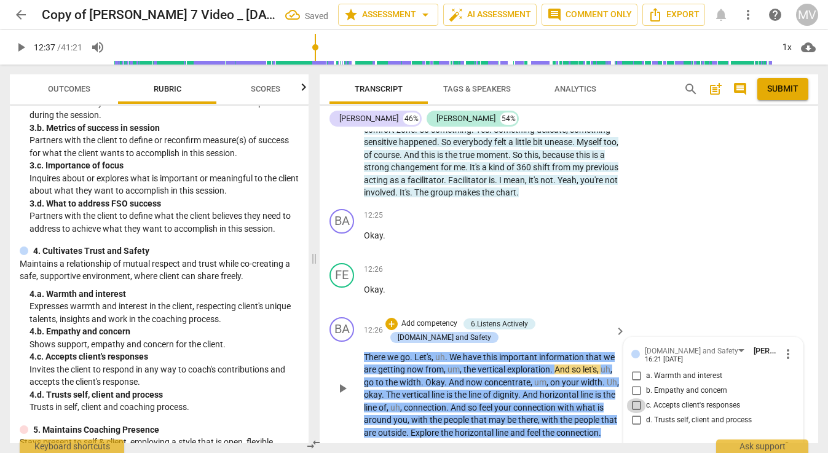
click at [635, 398] on input "c. Accepts client's responses" at bounding box center [636, 405] width 20 height 15
click at [343, 381] on span "play_arrow" at bounding box center [342, 388] width 15 height 15
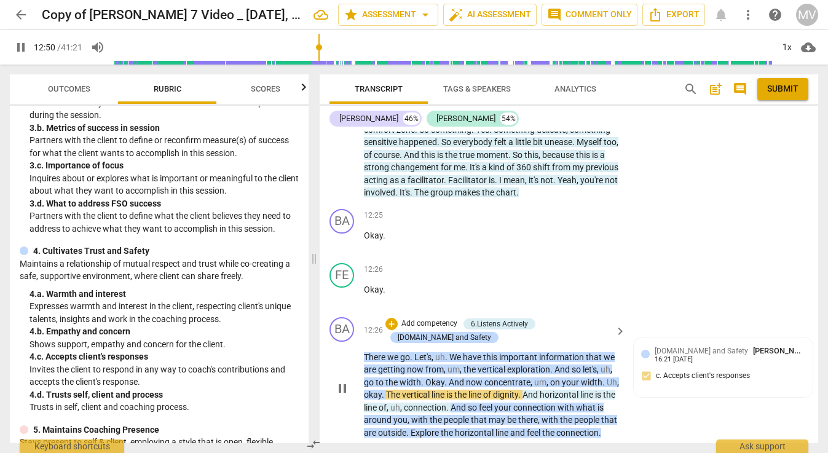
click at [340, 381] on span "pause" at bounding box center [342, 388] width 15 height 15
click at [666, 345] on div "[DOMAIN_NAME] and Safety Marietta Vis 16:21 [DATE] c. Accepts client's responses" at bounding box center [723, 367] width 164 height 45
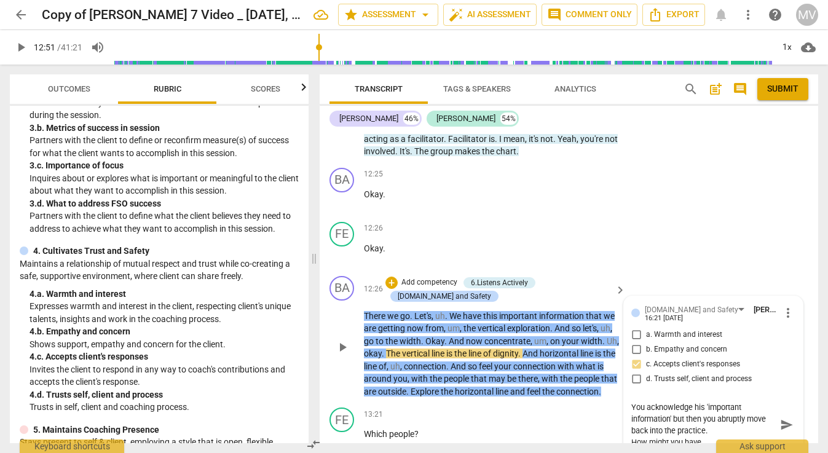
scroll to position [3061, 0]
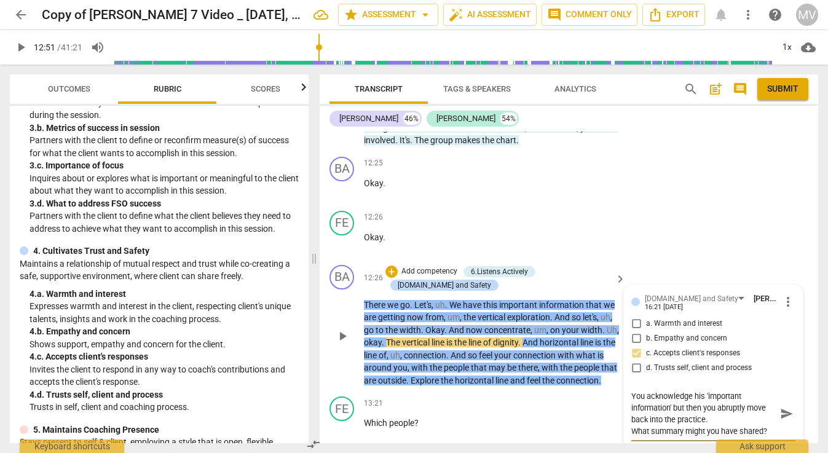
click at [781, 407] on span "send" at bounding box center [787, 414] width 14 height 14
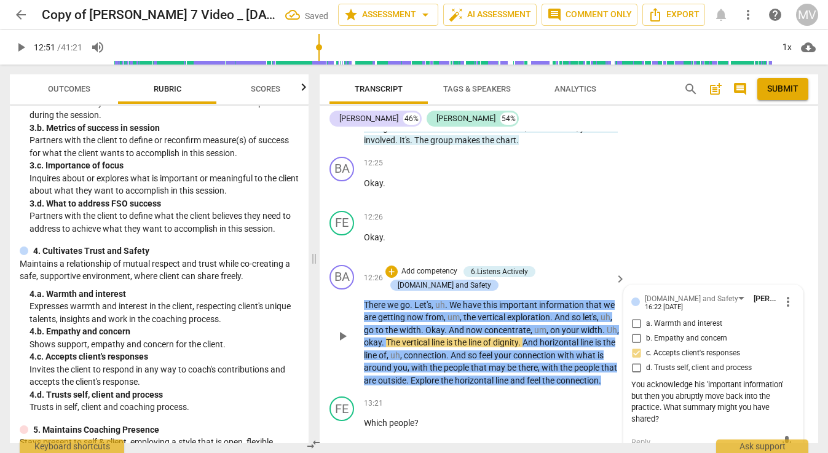
click at [342, 329] on span "play_arrow" at bounding box center [342, 336] width 15 height 15
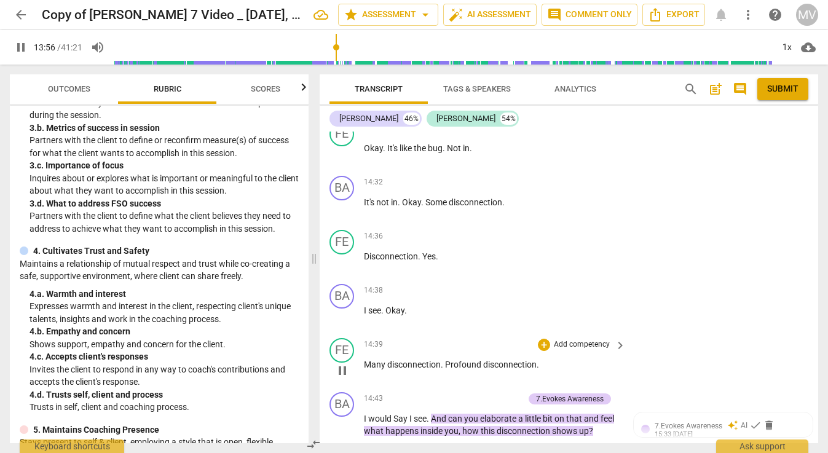
scroll to position [3784, 0]
click at [454, 392] on div "+" at bounding box center [457, 398] width 12 height 12
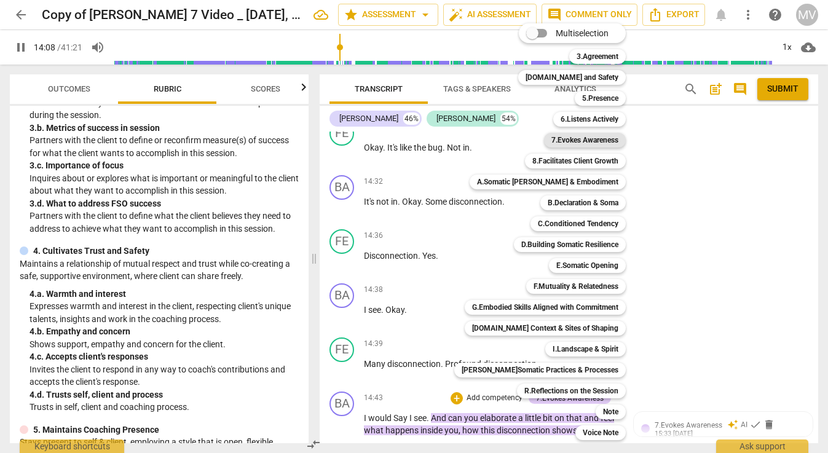
click at [594, 137] on b "7.Evokes Awareness" at bounding box center [584, 140] width 67 height 15
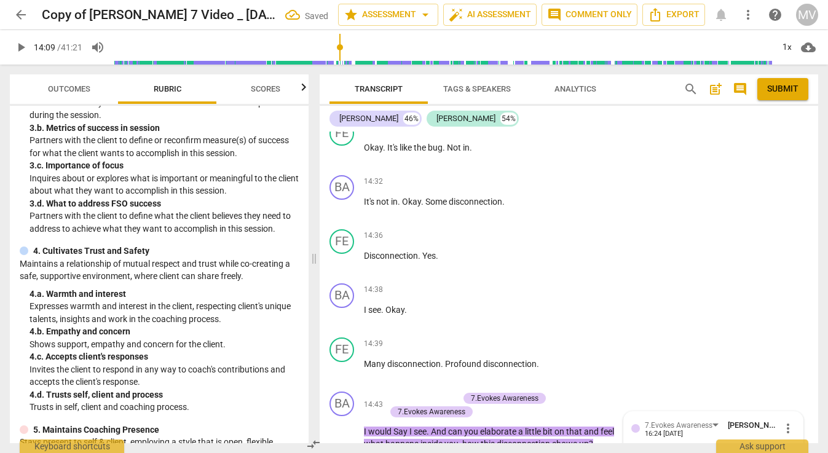
scroll to position [3996, 0]
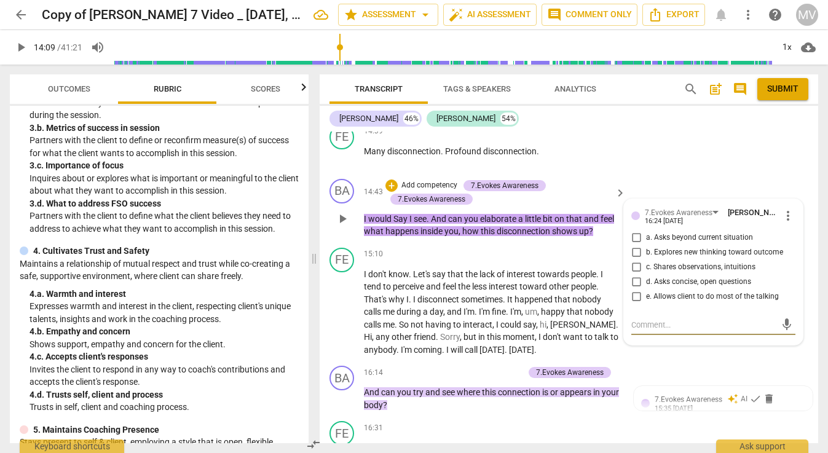
click at [635, 275] on input "d. Asks concise, open questions" at bounding box center [636, 282] width 20 height 15
click at [652, 361] on div "BA play_arrow pause 16:14 + Add competency 7.Evokes Awareness keyboard_arrow_ri…" at bounding box center [569, 388] width 499 height 55
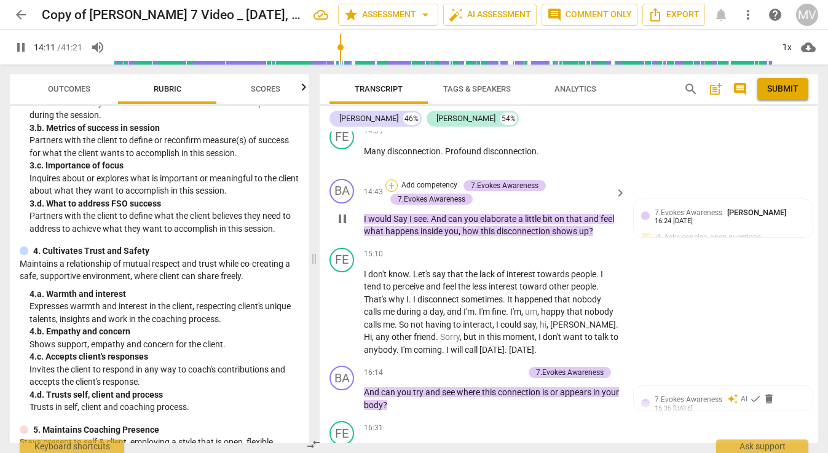
click at [389, 180] on div "+" at bounding box center [391, 186] width 12 height 12
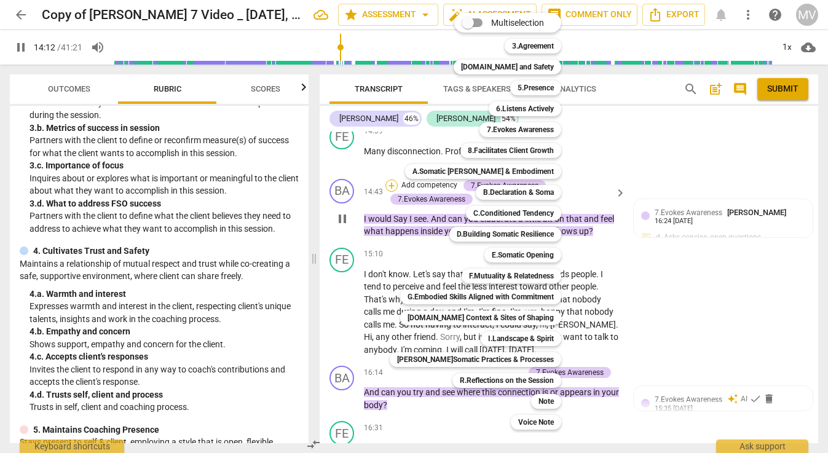
scroll to position [3650, 0]
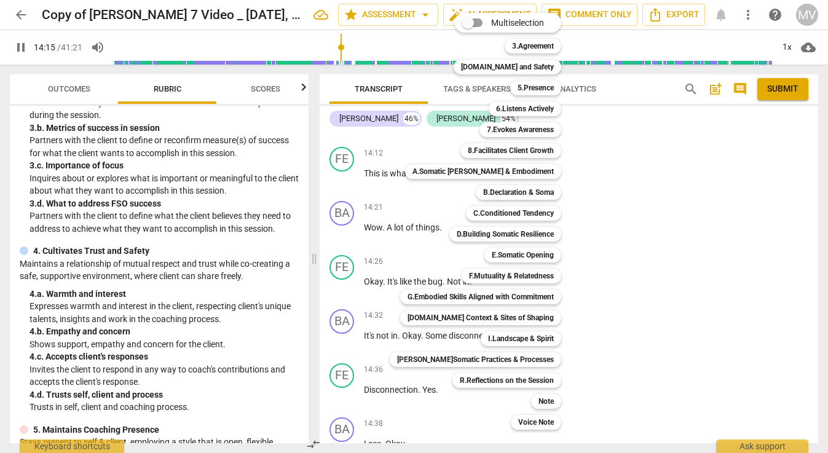
click at [636, 172] on div at bounding box center [414, 226] width 828 height 453
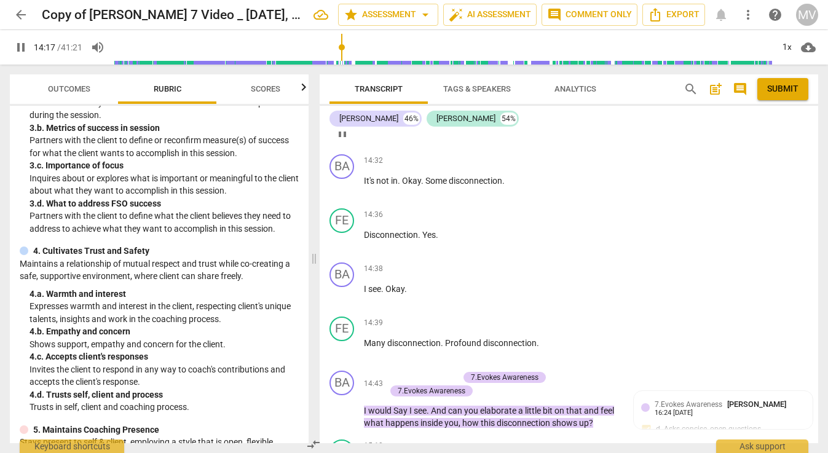
scroll to position [3805, 0]
click at [392, 371] on div "+" at bounding box center [391, 377] width 12 height 12
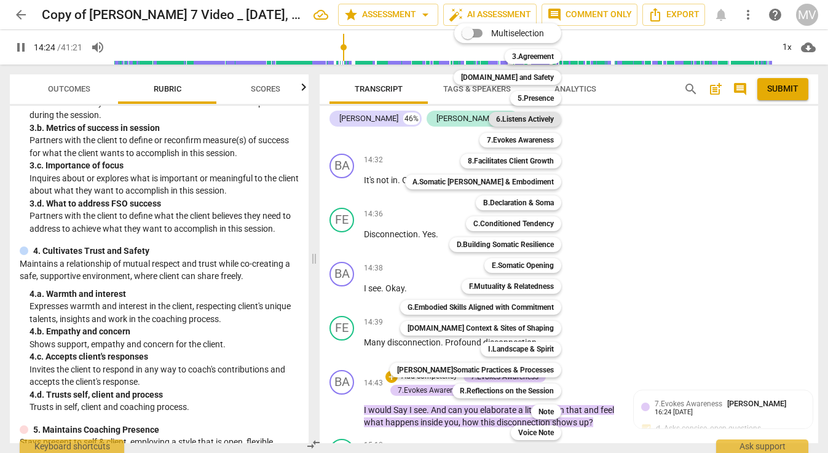
click at [524, 118] on b "6.Listens Actively" at bounding box center [525, 119] width 58 height 15
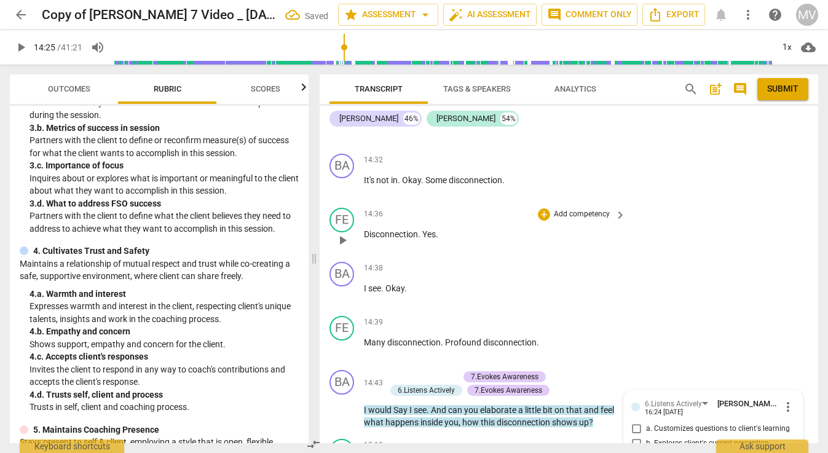
scroll to position [4003, 0]
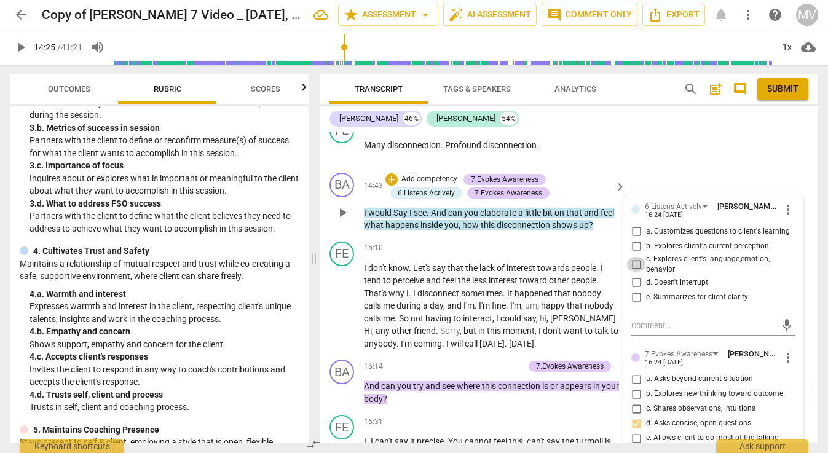
click at [634, 257] on input "c. Explores client's language,emotion, behavior" at bounding box center [636, 264] width 20 height 15
click at [636, 257] on input "c. Explores client's language,emotion, behavior" at bounding box center [636, 264] width 20 height 15
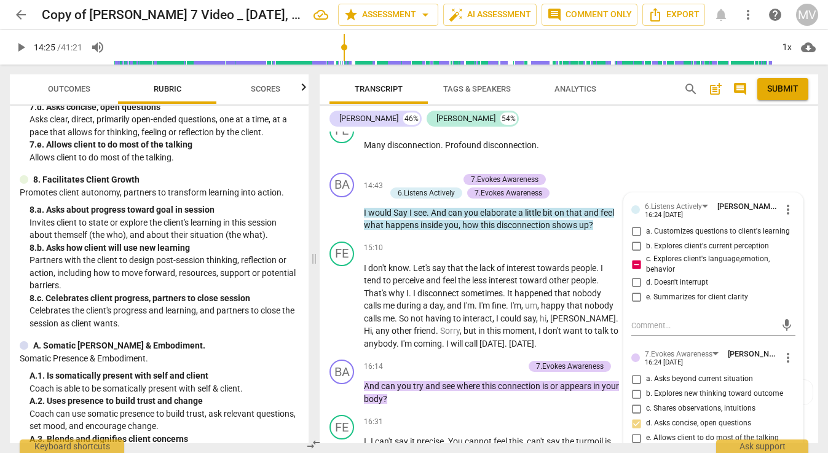
scroll to position [1001, 0]
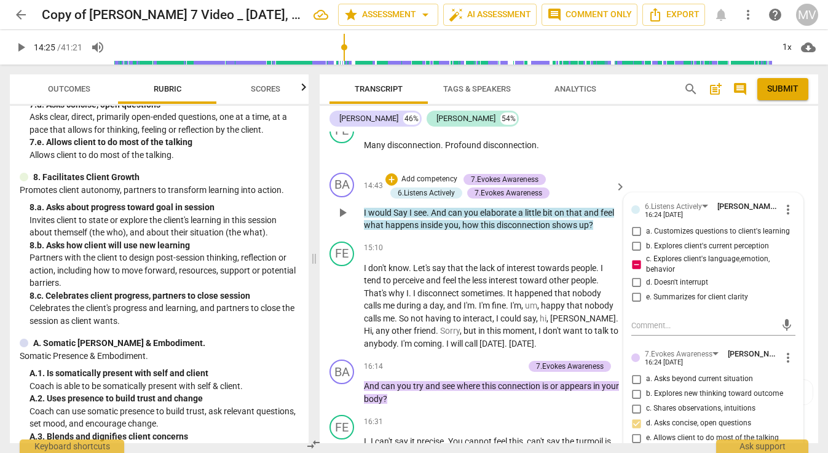
click at [781, 202] on span "more_vert" at bounding box center [788, 209] width 15 height 15
click at [786, 189] on li "Delete" at bounding box center [796, 195] width 42 height 23
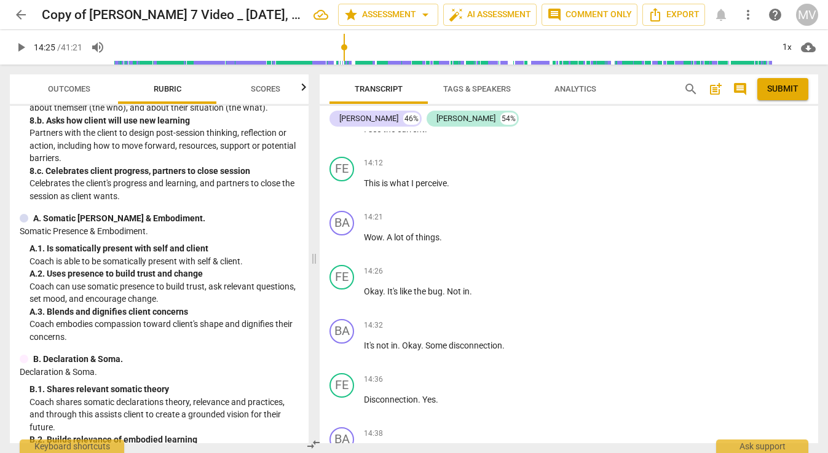
scroll to position [3583, 0]
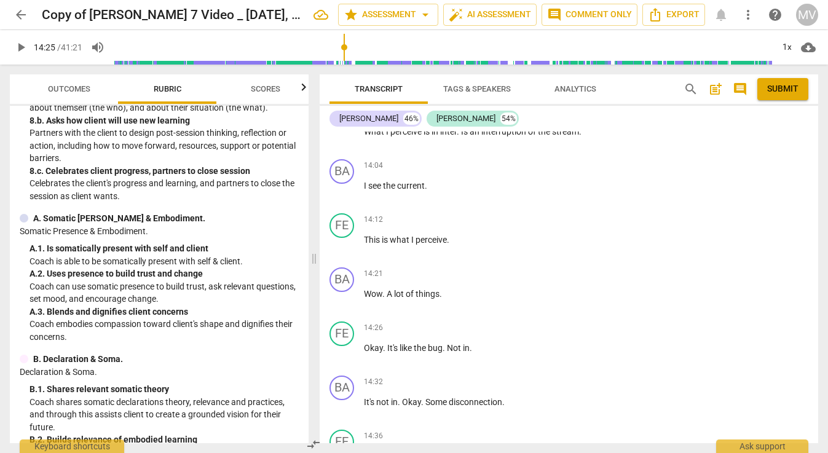
click at [22, 43] on span "play_arrow" at bounding box center [21, 47] width 15 height 15
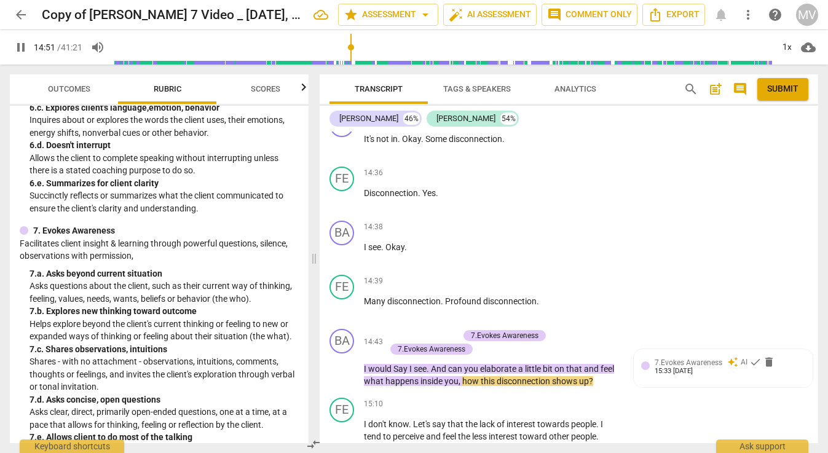
scroll to position [590, 0]
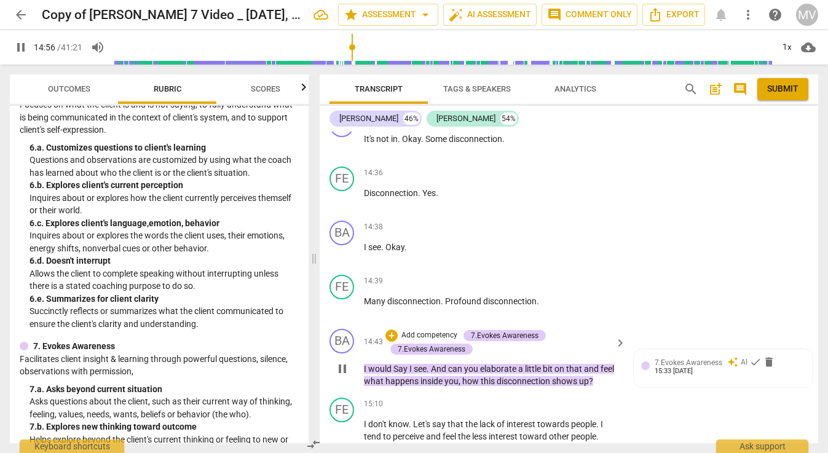
click at [566, 376] on span "shows" at bounding box center [565, 381] width 27 height 10
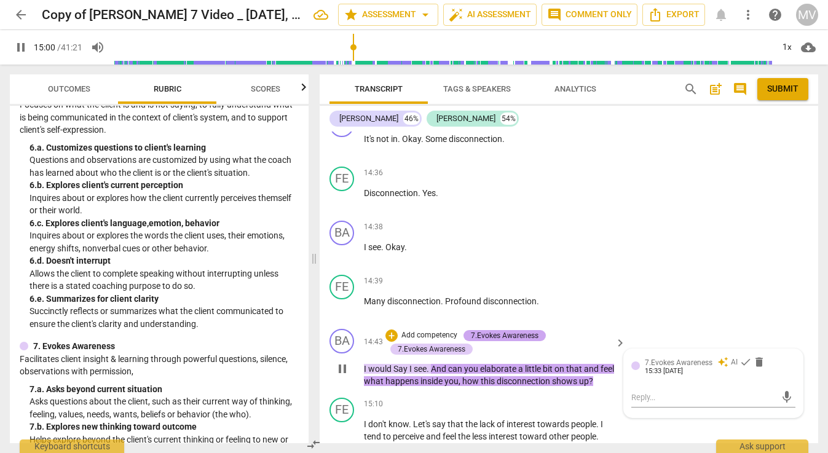
click at [480, 330] on div "7.Evokes Awareness" at bounding box center [505, 335] width 68 height 11
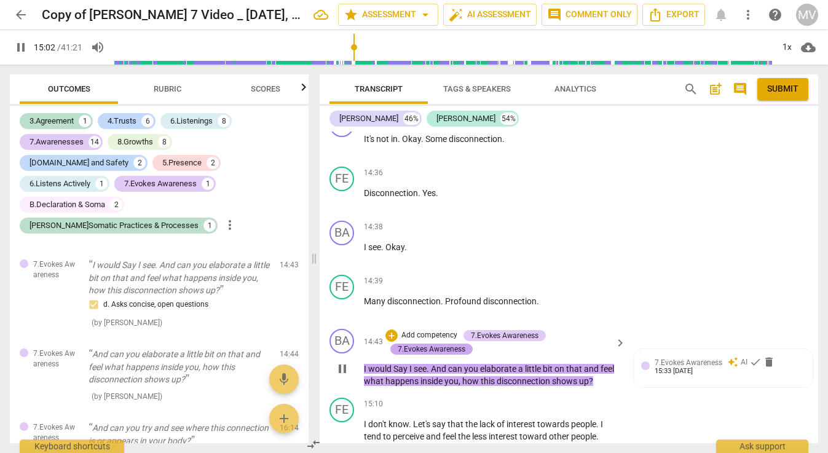
click at [447, 344] on div "7.Evokes Awareness" at bounding box center [432, 349] width 68 height 11
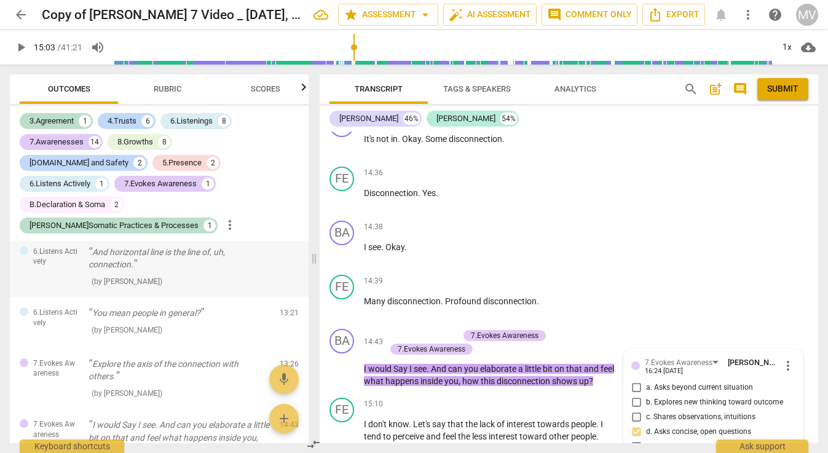
scroll to position [2081, 0]
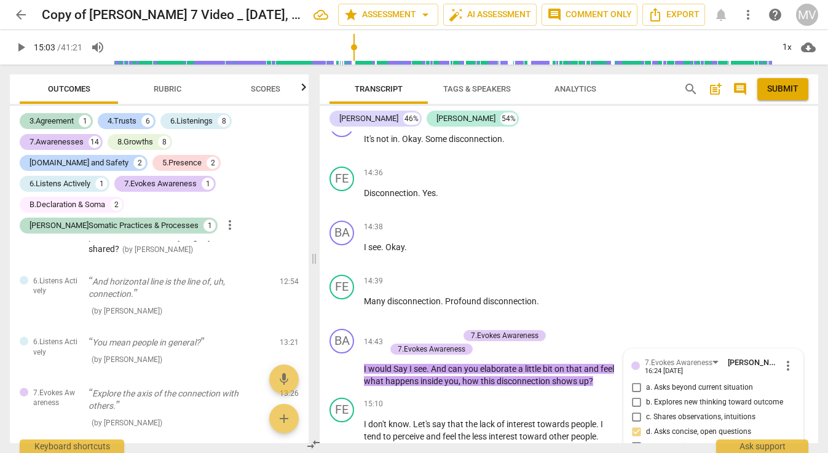
click at [160, 87] on span "Rubric" at bounding box center [168, 88] width 28 height 9
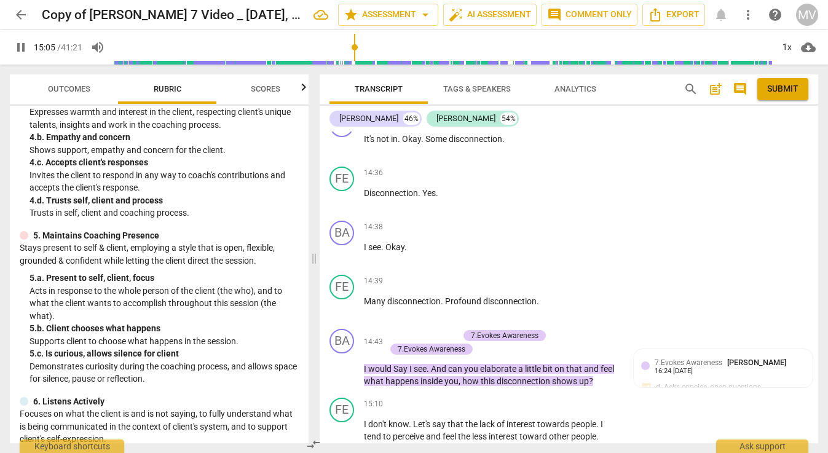
scroll to position [265, 0]
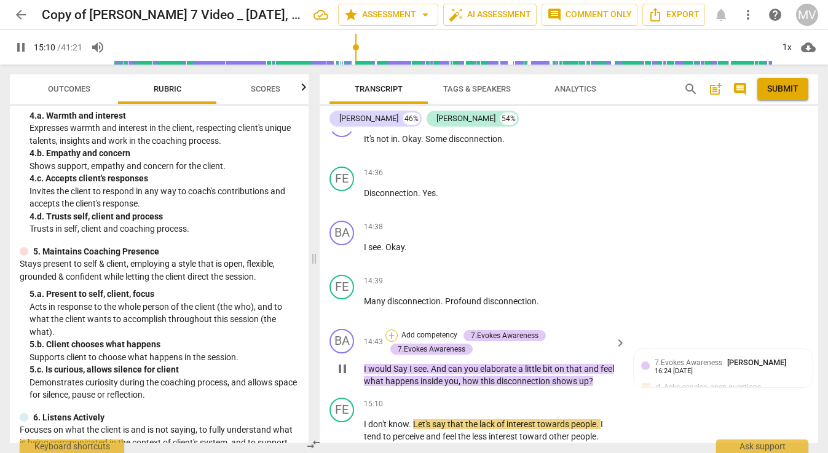
click at [393, 330] on div "+" at bounding box center [391, 336] width 12 height 12
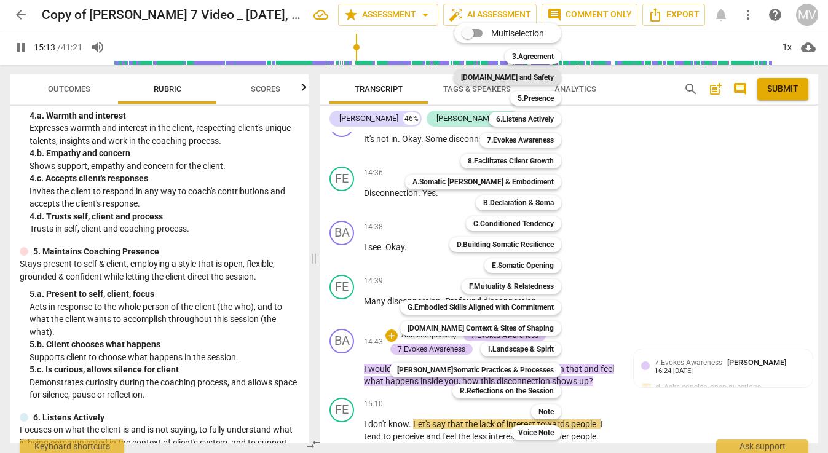
click at [532, 81] on b "[DOMAIN_NAME] and Safety" at bounding box center [507, 77] width 93 height 15
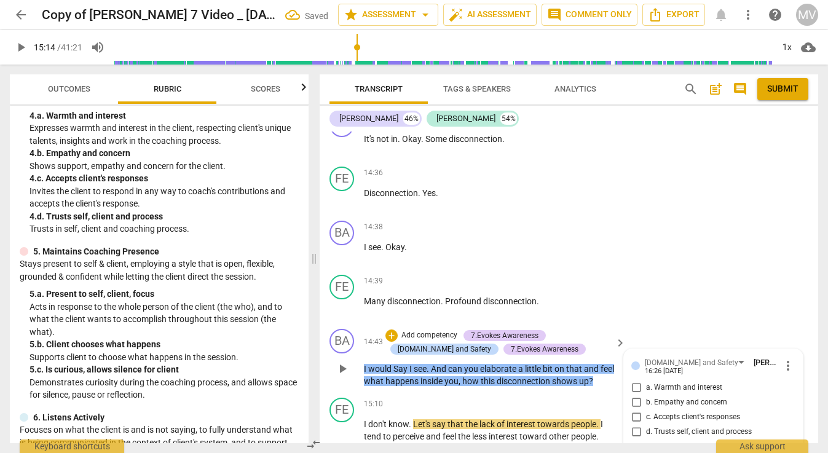
click at [632, 410] on input "c. Accepts client's responses" at bounding box center [636, 417] width 20 height 15
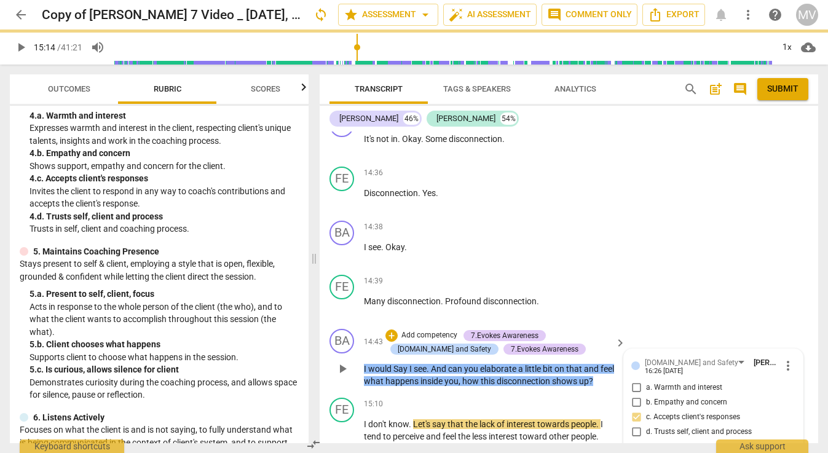
click at [633, 381] on input "a. Warmth and interest" at bounding box center [636, 388] width 20 height 15
click at [693, 270] on div "FE play_arrow pause 14:39 + Add competency keyboard_arrow_right Many disconnect…" at bounding box center [569, 297] width 499 height 54
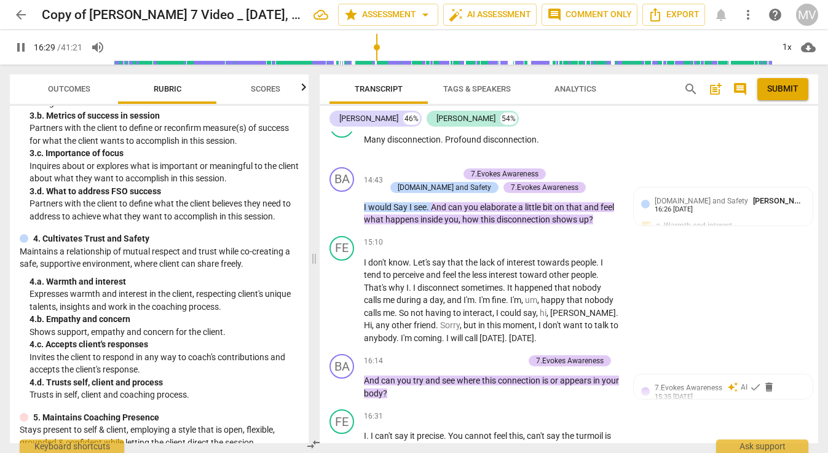
scroll to position [35, 0]
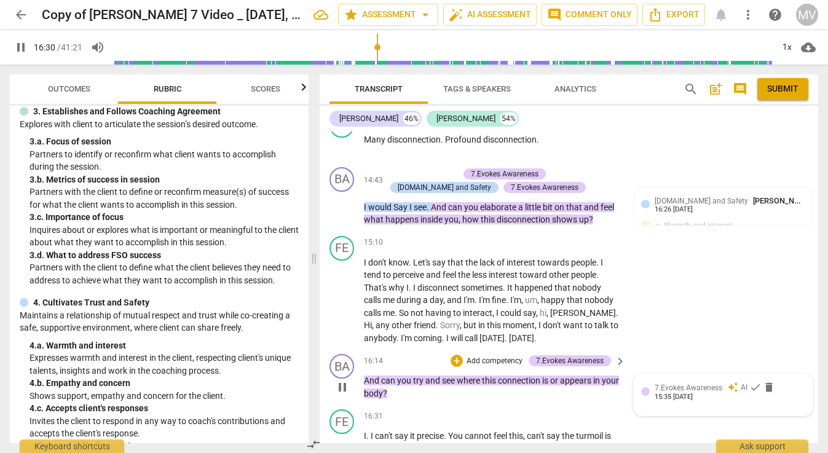
click at [663, 384] on span "7.Evokes Awareness" at bounding box center [689, 388] width 68 height 9
click at [756, 381] on span "delete" at bounding box center [759, 387] width 12 height 12
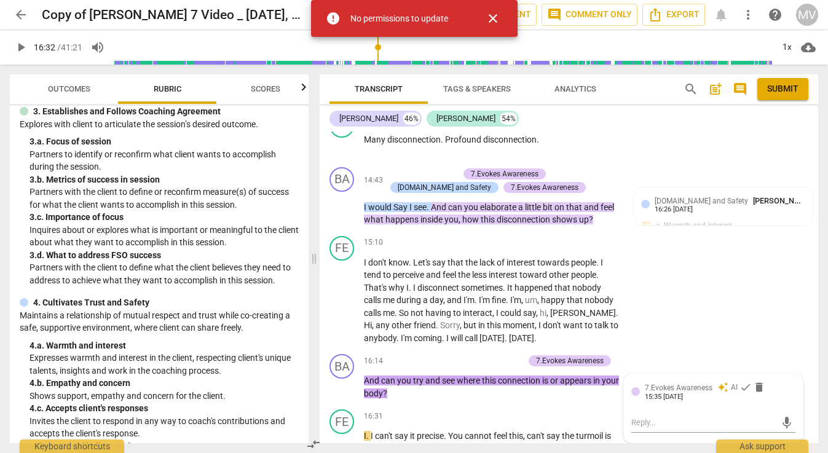
click at [490, 15] on span "close" at bounding box center [493, 18] width 15 height 15
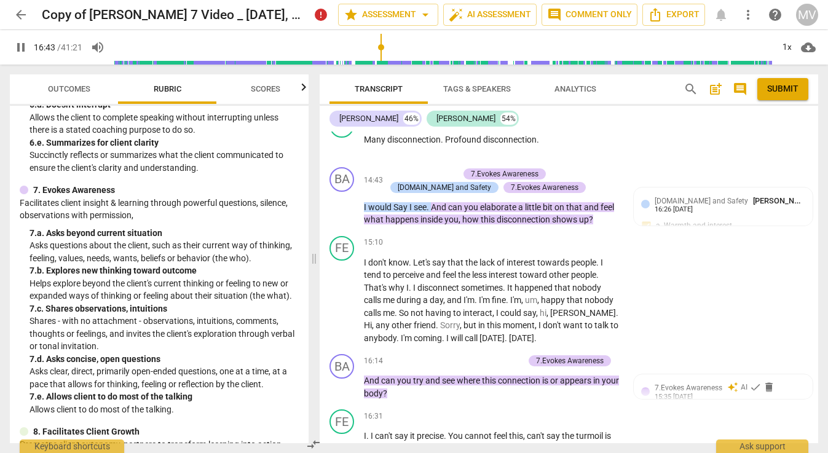
scroll to position [747, 0]
click at [457, 355] on div "+" at bounding box center [457, 361] width 12 height 12
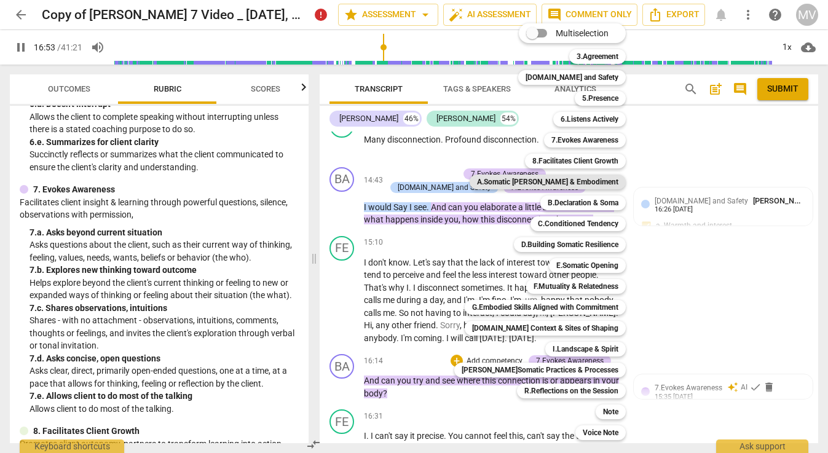
scroll to position [4335, 0]
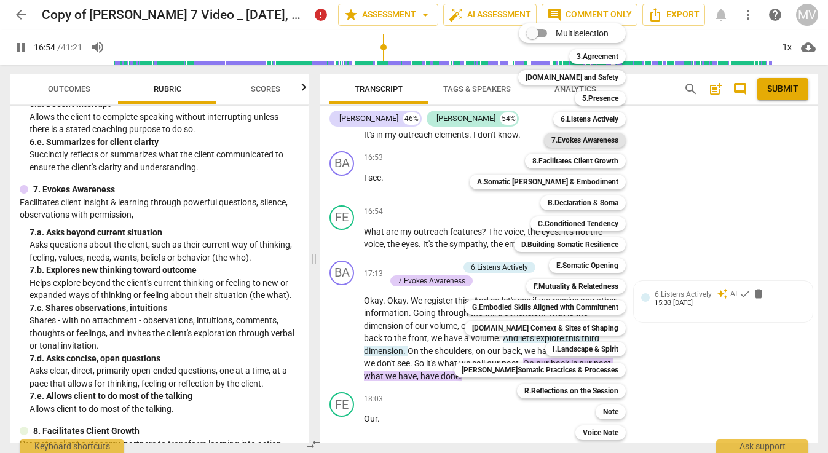
click at [596, 142] on b "7.Evokes Awareness" at bounding box center [584, 140] width 67 height 15
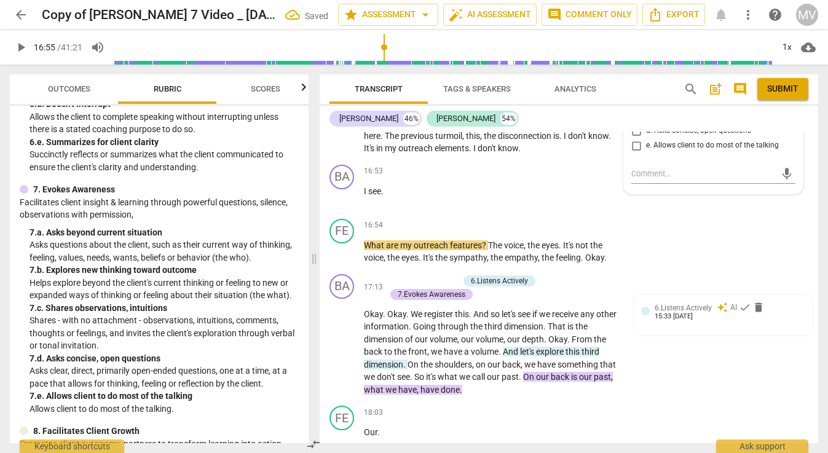
scroll to position [4058, 0]
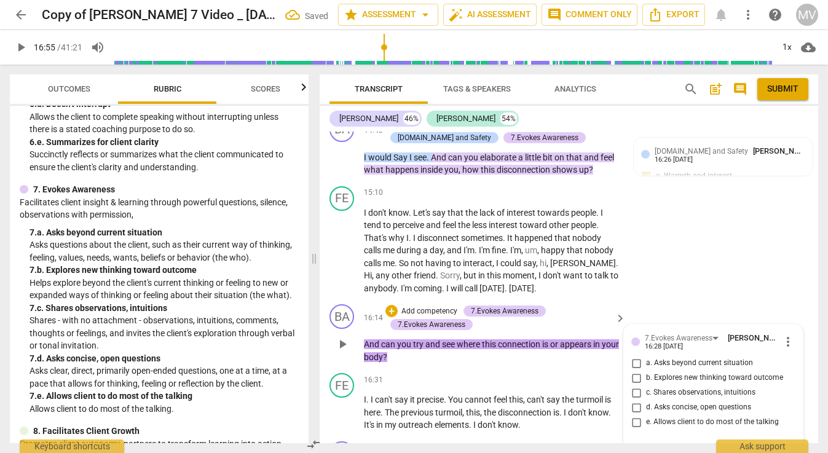
click at [634, 400] on input "d. Asks concise, open questions" at bounding box center [636, 407] width 20 height 15
click at [593, 443] on p "Add competency" at bounding box center [582, 448] width 58 height 11
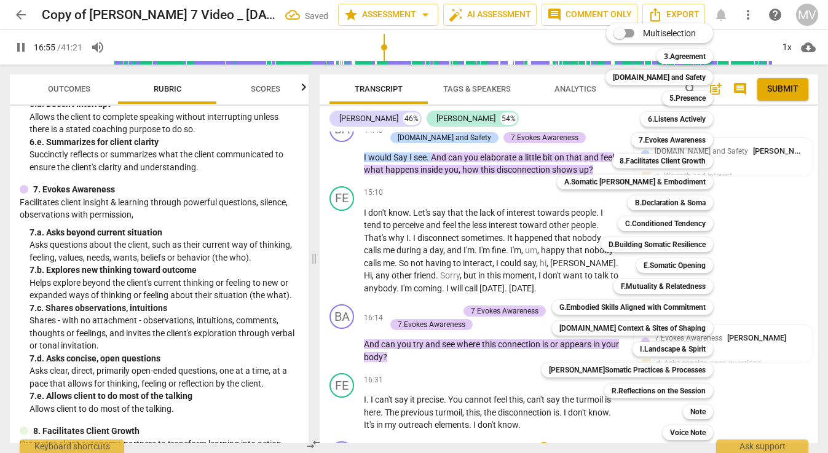
click at [497, 344] on div at bounding box center [414, 226] width 828 height 453
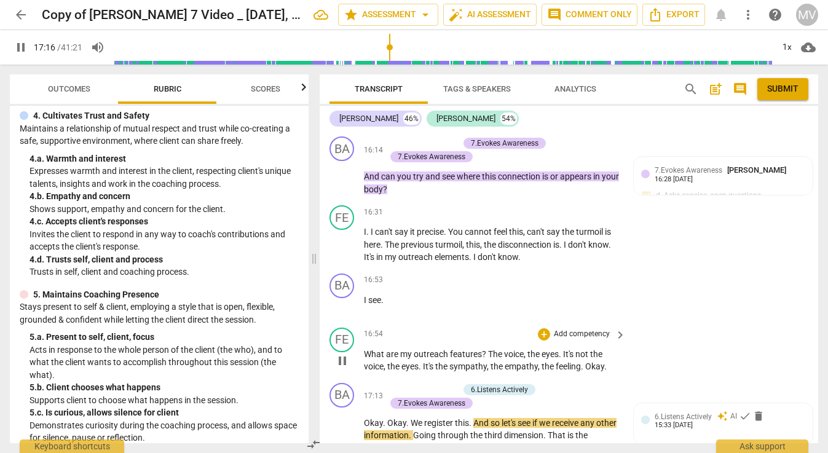
scroll to position [213, 0]
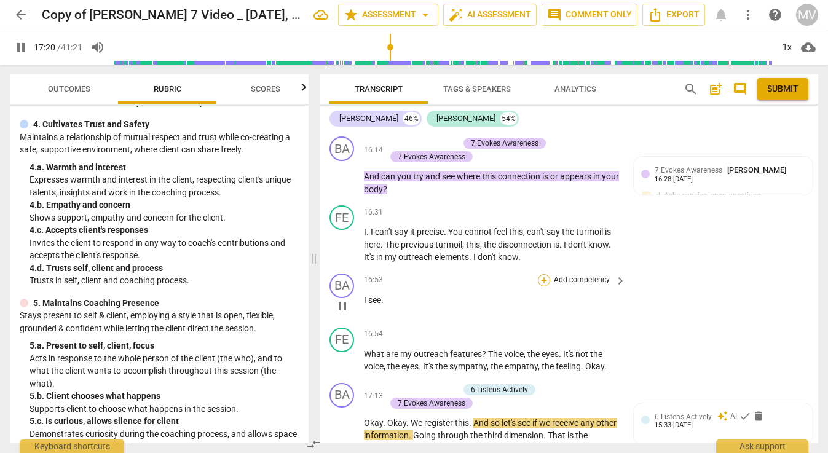
click at [545, 274] on div "+" at bounding box center [544, 280] width 12 height 12
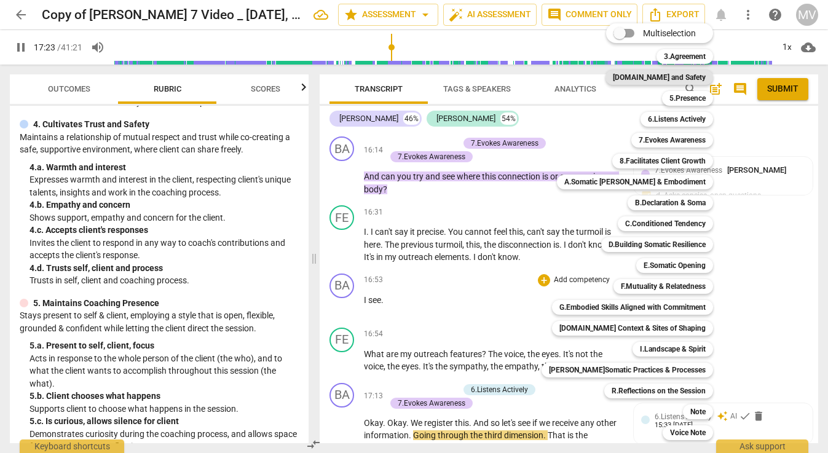
click at [663, 74] on b "[DOMAIN_NAME] and Safety" at bounding box center [659, 77] width 93 height 15
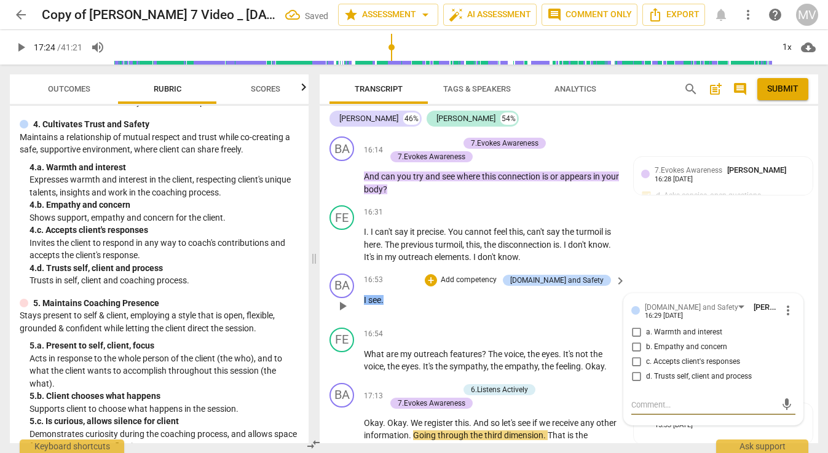
click at [635, 355] on input "c. Accepts client's responses" at bounding box center [636, 362] width 20 height 15
click at [574, 281] on div "BA play_arrow pause 16:53 + Add competency [DOMAIN_NAME] and Safety keyboard_ar…" at bounding box center [569, 296] width 499 height 54
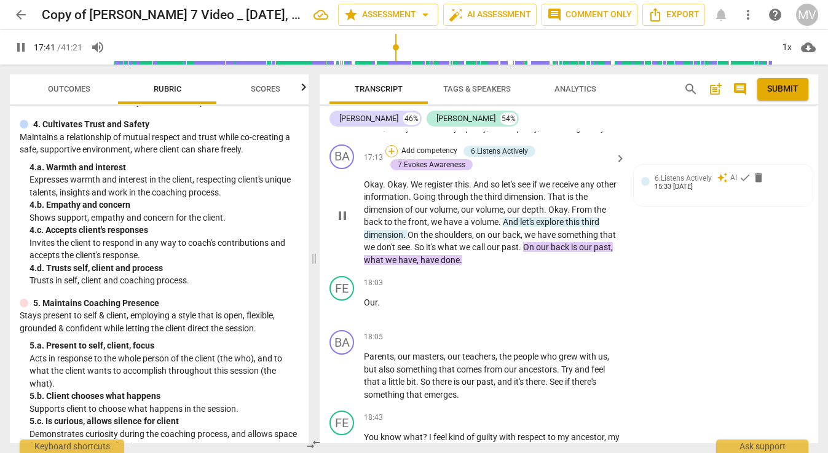
scroll to position [4425, 0]
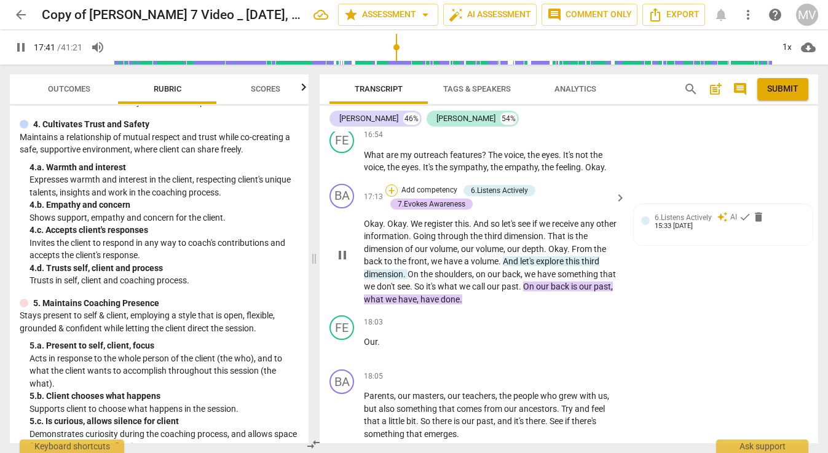
click at [394, 184] on div "+" at bounding box center [391, 190] width 12 height 12
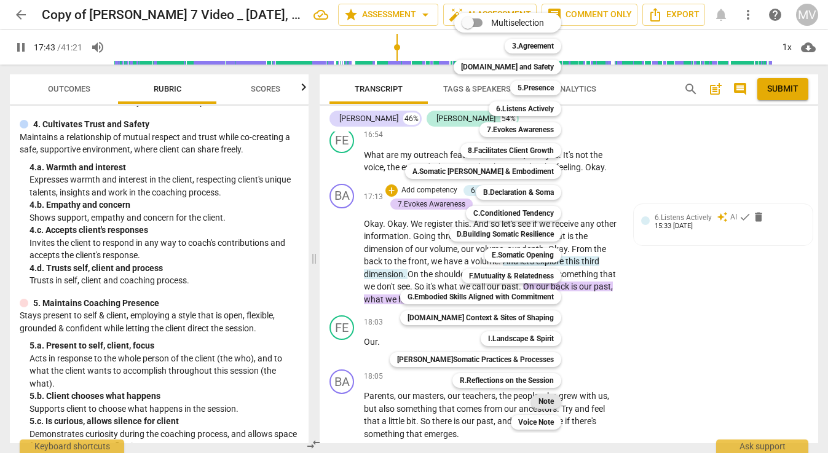
click at [539, 403] on b "Note" at bounding box center [546, 401] width 15 height 15
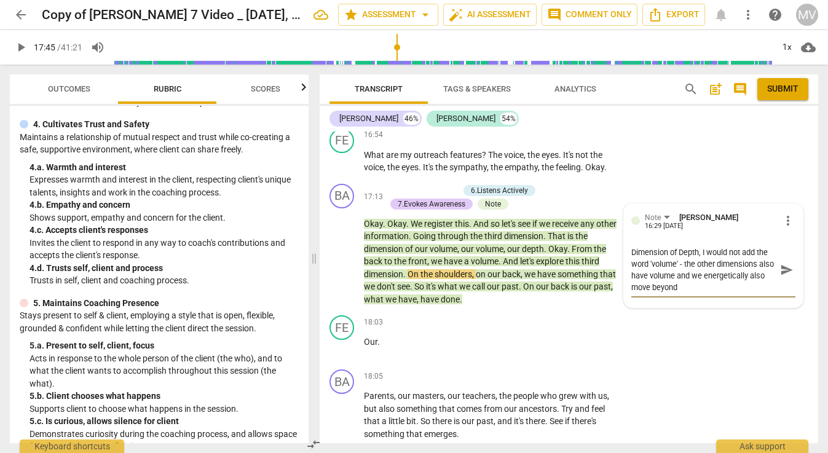
scroll to position [0, 0]
click at [692, 247] on textarea "Dimension of Depth, I would not add the word 'volume' - the other dimensions al…" at bounding box center [703, 270] width 144 height 47
click at [665, 247] on textarea "Dimension of Depth, I would not add the word 'volume' - the other dimensions al…" at bounding box center [703, 270] width 144 height 47
click at [780, 263] on span "send" at bounding box center [787, 270] width 14 height 14
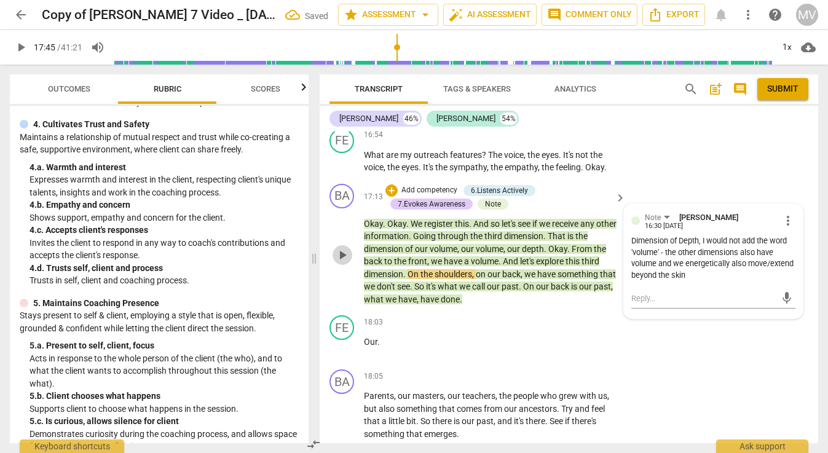
click at [344, 248] on span "play_arrow" at bounding box center [342, 255] width 15 height 15
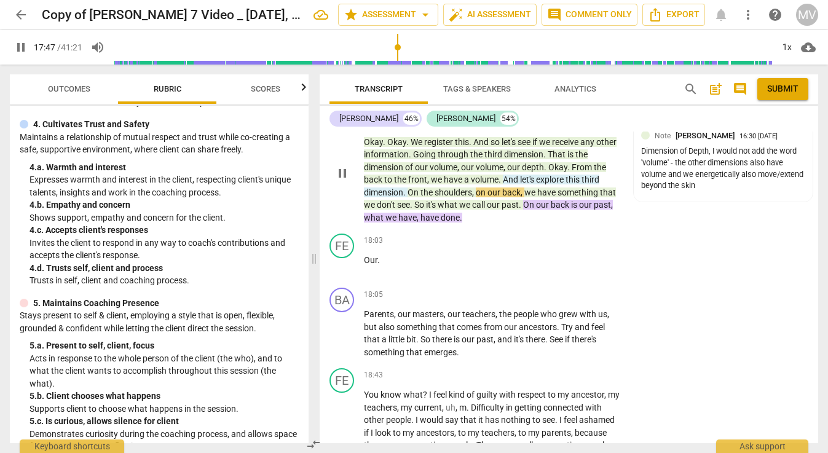
scroll to position [4596, 0]
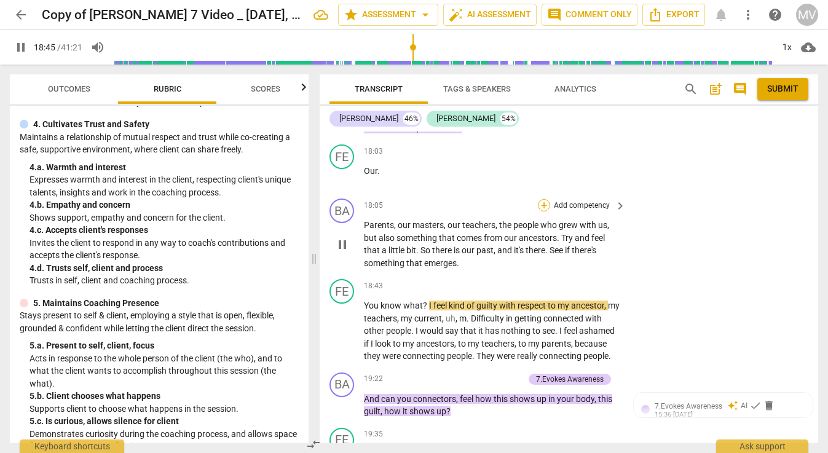
click at [545, 199] on div "+" at bounding box center [544, 205] width 12 height 12
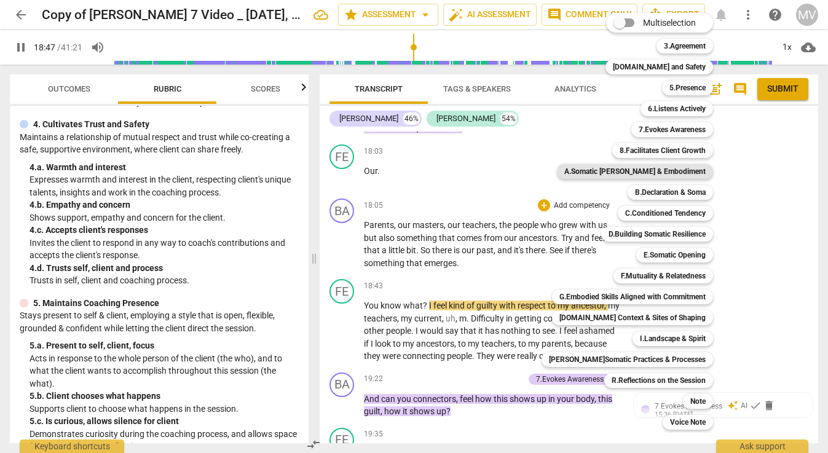
click at [620, 172] on b "A.Somatic [PERSON_NAME] & Embodiment" at bounding box center [634, 171] width 141 height 15
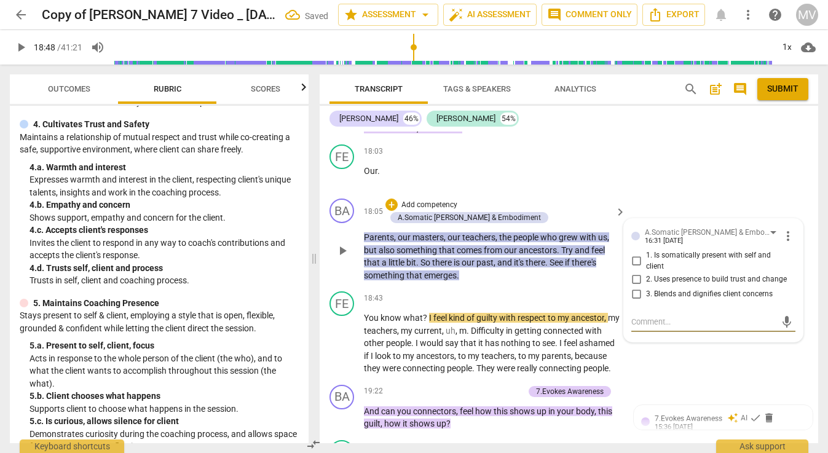
click at [631, 254] on input "1. Is somatically present with self and client" at bounding box center [636, 261] width 20 height 15
click at [634, 272] on input "2. Uses presence to build trust and change" at bounding box center [636, 279] width 20 height 15
click at [599, 228] on div "BA play_arrow pause 18:05 + Add competency A.Somatic Presence & Embodiment keyb…" at bounding box center [569, 240] width 499 height 93
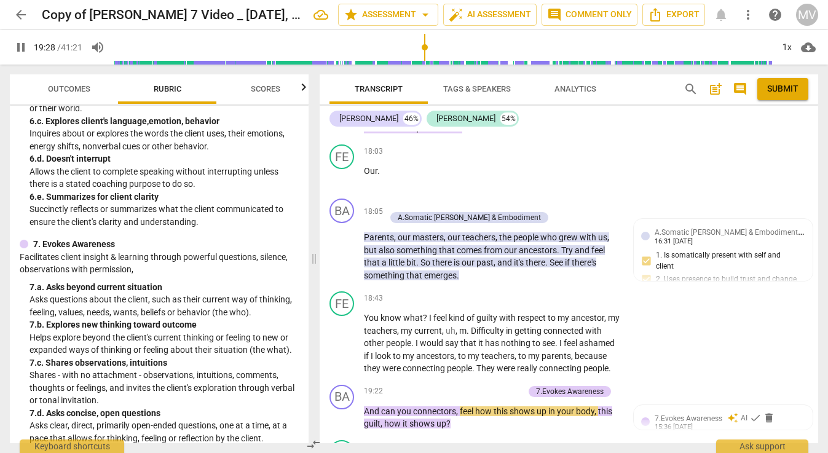
scroll to position [715, 0]
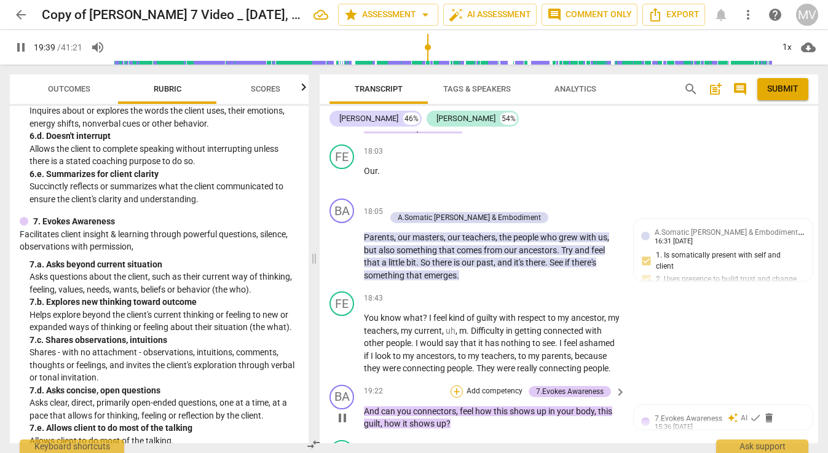
click at [458, 385] on div "+" at bounding box center [457, 391] width 12 height 12
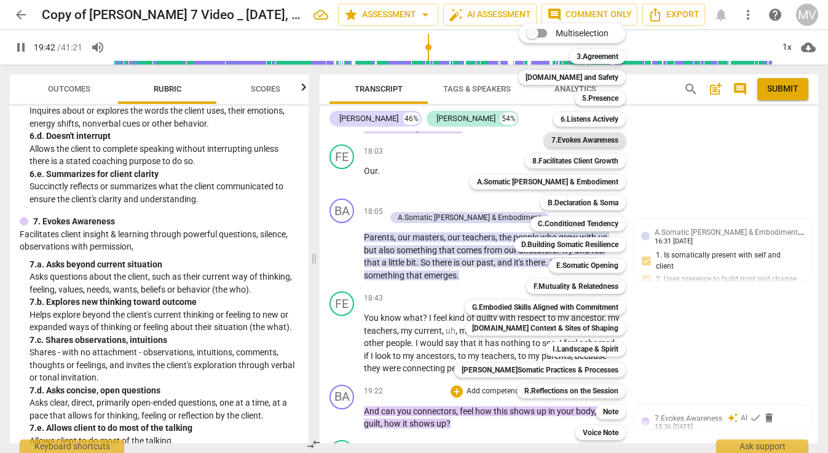
click at [586, 138] on b "7.Evokes Awareness" at bounding box center [584, 140] width 67 height 15
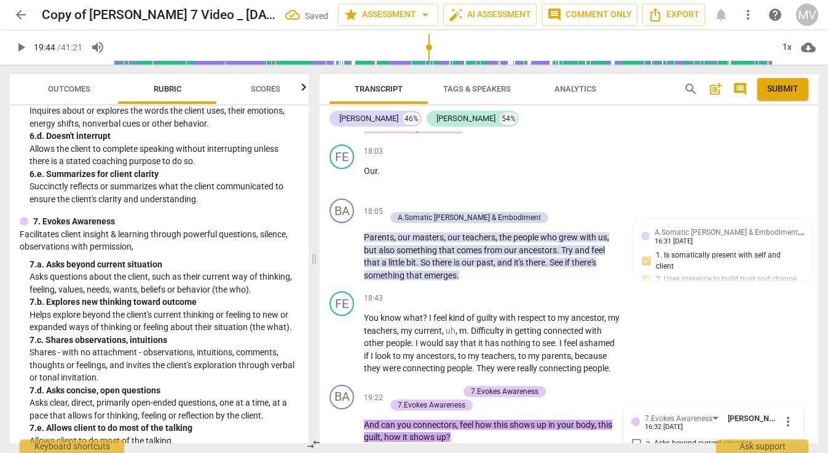
scroll to position [4780, 0]
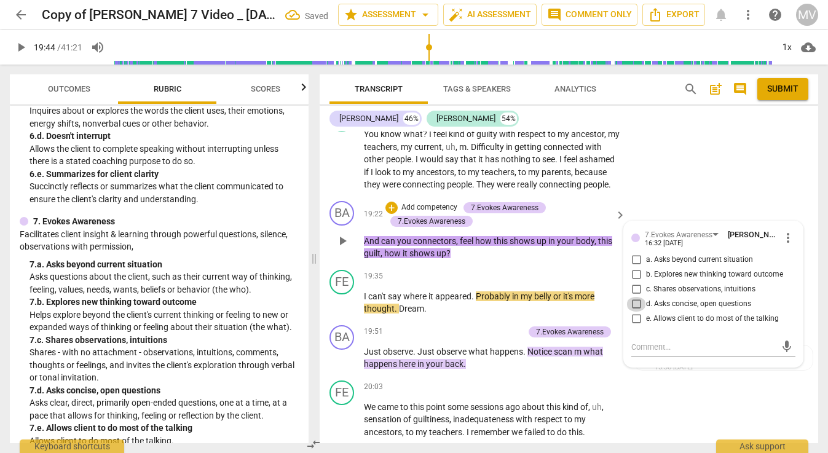
click at [635, 297] on input "d. Asks concise, open questions" at bounding box center [636, 304] width 20 height 15
click at [692, 376] on div "FE play_arrow pause 20:03 + Add competency keyboard_arrow_right We came to this…" at bounding box center [569, 410] width 499 height 68
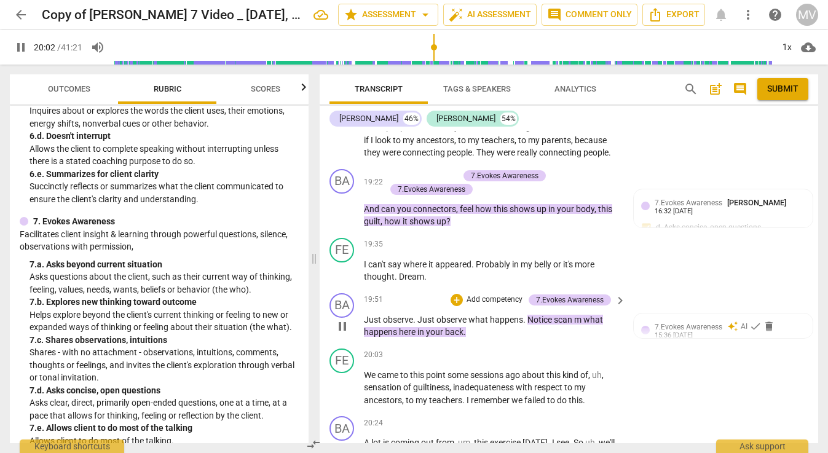
scroll to position [4813, 0]
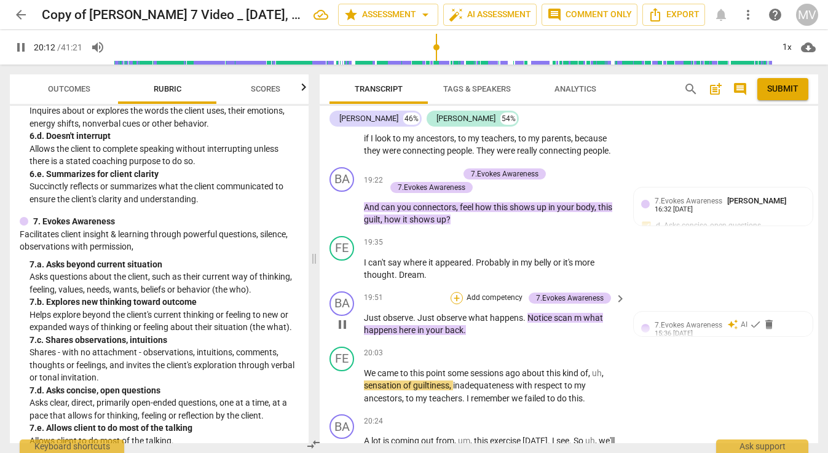
click at [454, 292] on div "+" at bounding box center [457, 298] width 12 height 12
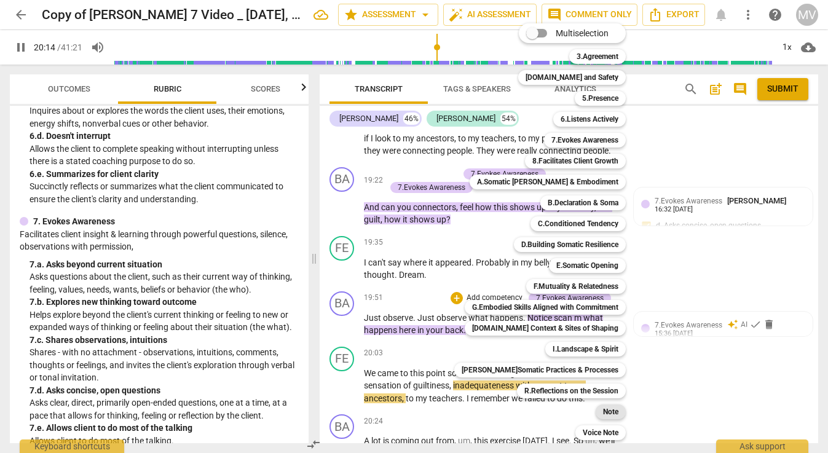
click at [605, 409] on b "Note" at bounding box center [610, 412] width 15 height 15
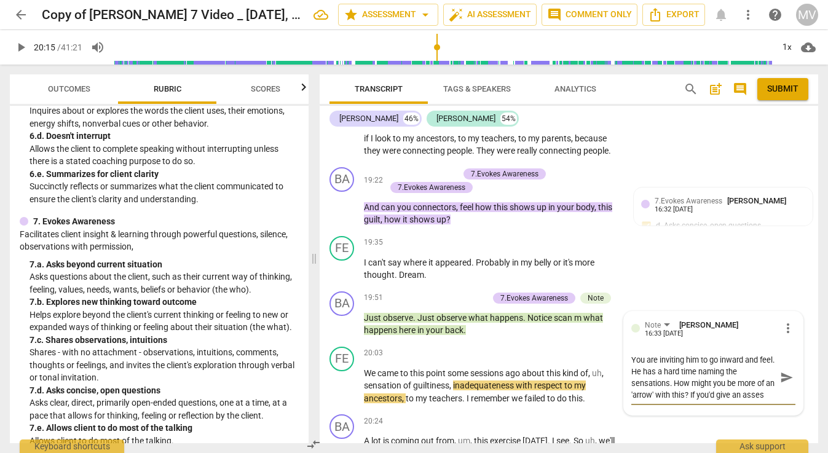
scroll to position [10, 0]
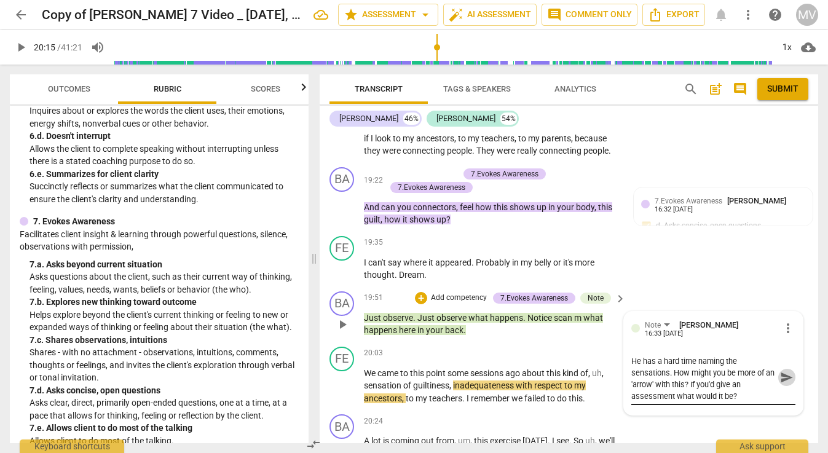
click at [780, 368] on button "send" at bounding box center [787, 377] width 18 height 18
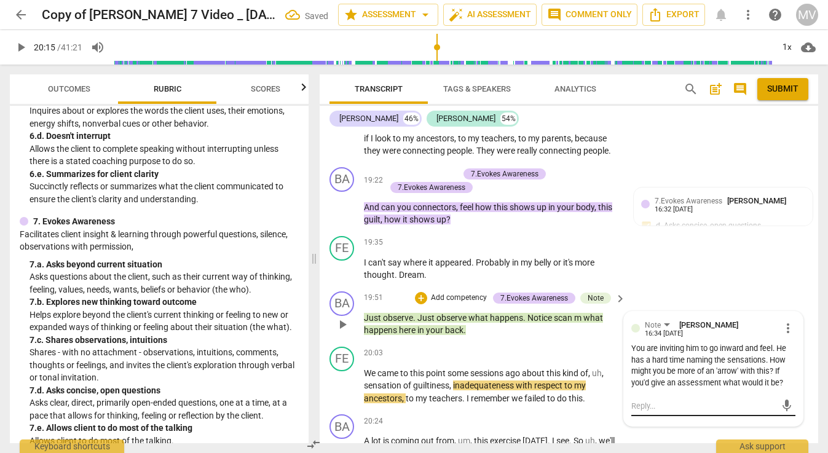
scroll to position [0, 0]
click at [20, 45] on span "play_arrow" at bounding box center [21, 47] width 15 height 15
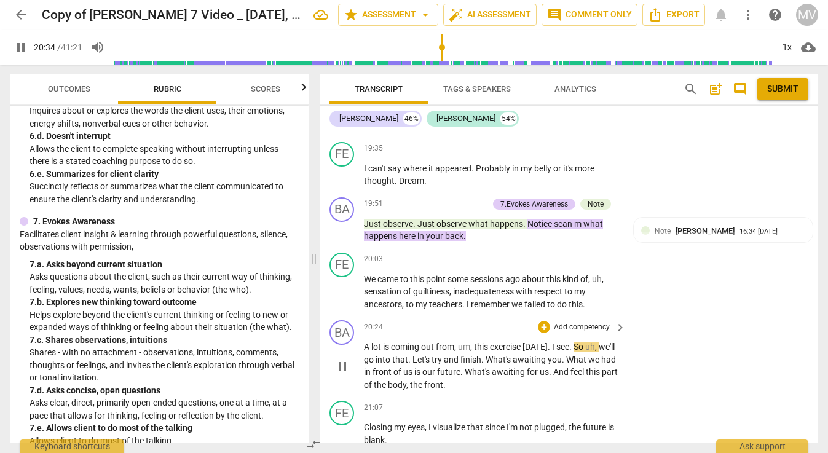
scroll to position [4909, 0]
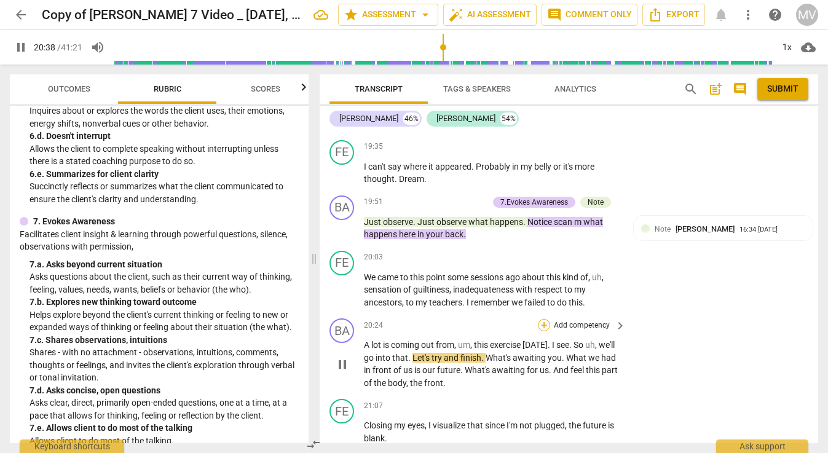
click at [544, 319] on div "+" at bounding box center [544, 325] width 12 height 12
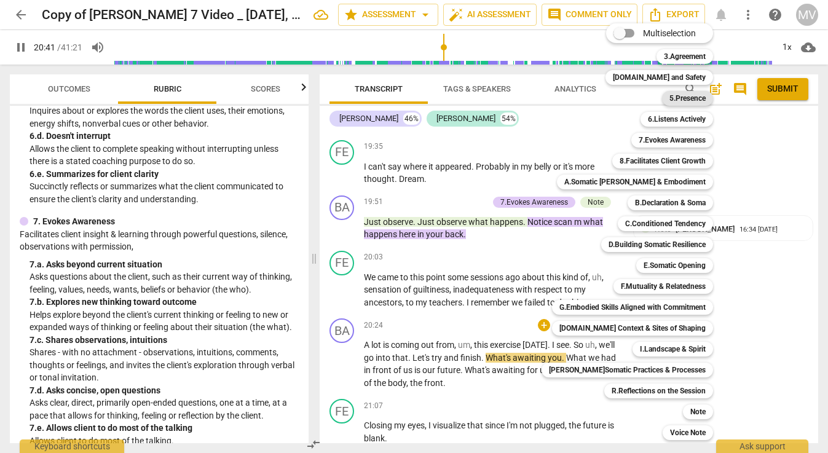
click at [672, 98] on b "5.Presence" at bounding box center [687, 98] width 36 height 15
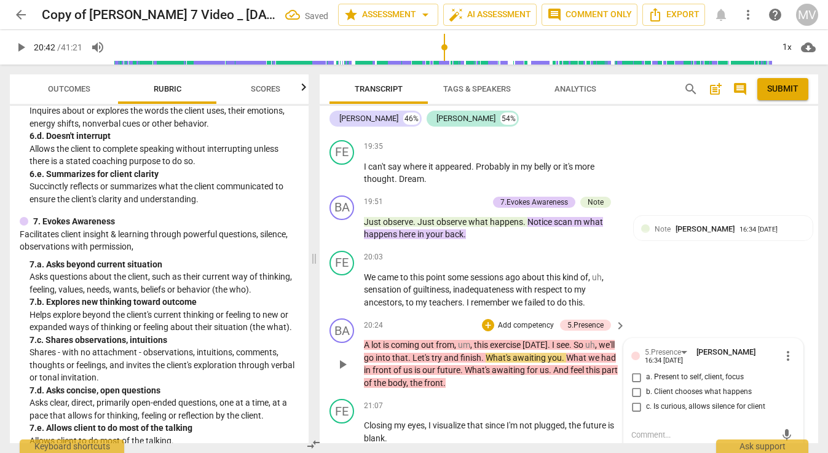
click at [637, 385] on input "b. Client chooses what happens" at bounding box center [636, 392] width 20 height 15
click at [639, 429] on textarea at bounding box center [703, 435] width 144 height 12
click at [780, 440] on span "send" at bounding box center [787, 447] width 14 height 14
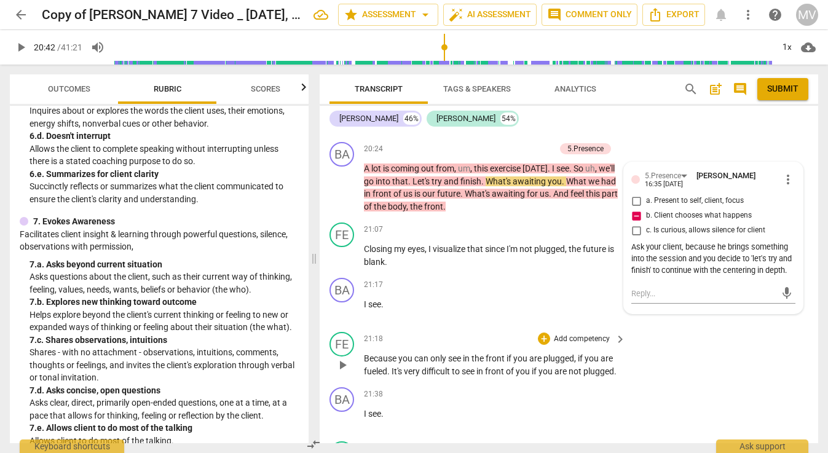
scroll to position [5085, 0]
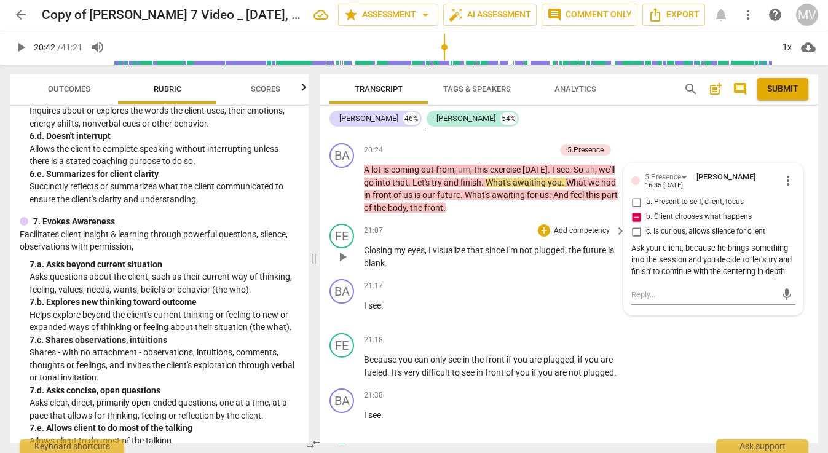
click at [341, 250] on span "play_arrow" at bounding box center [342, 257] width 15 height 15
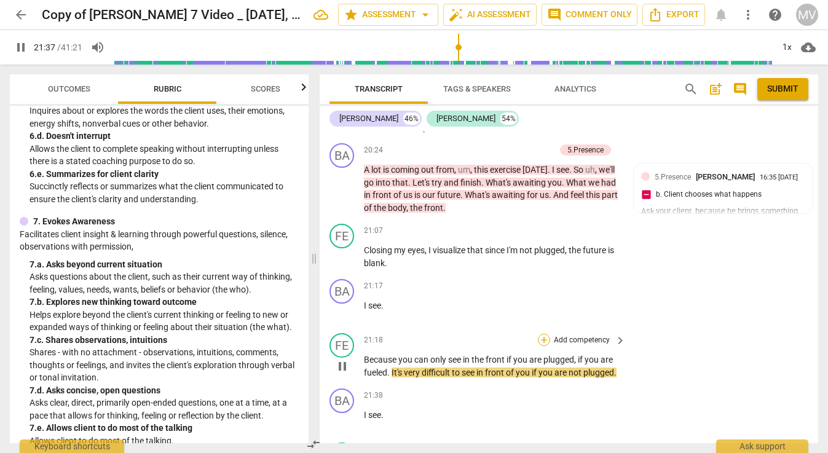
click at [544, 334] on div "+" at bounding box center [544, 340] width 12 height 12
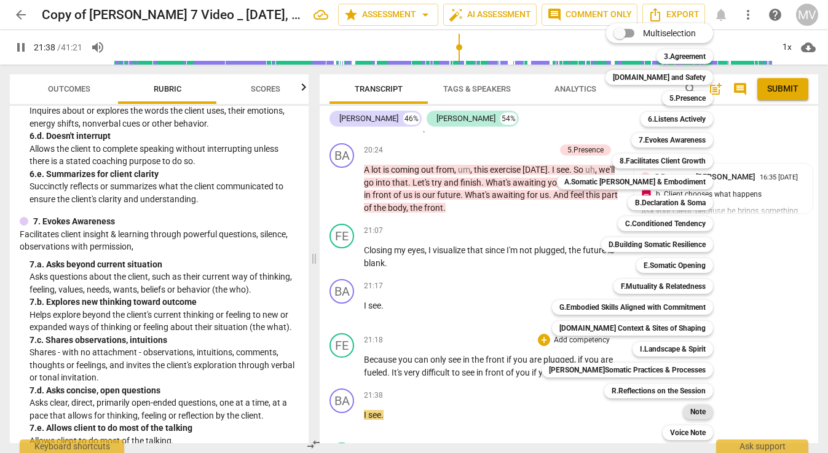
click at [690, 408] on b "Note" at bounding box center [697, 412] width 15 height 15
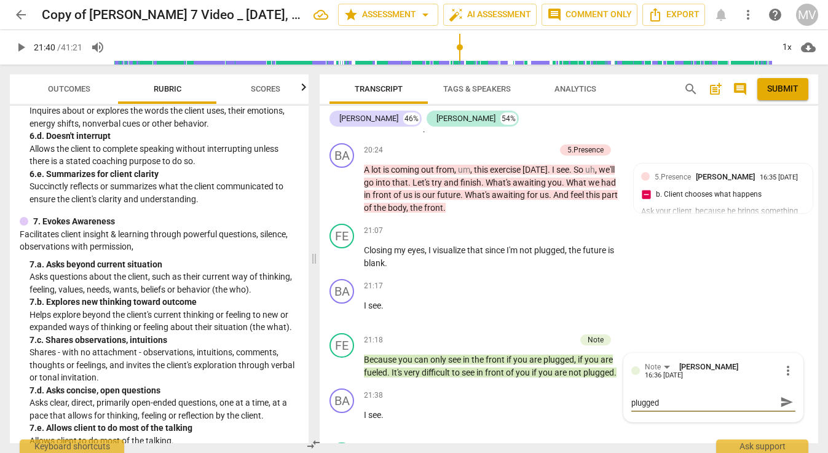
scroll to position [0, 0]
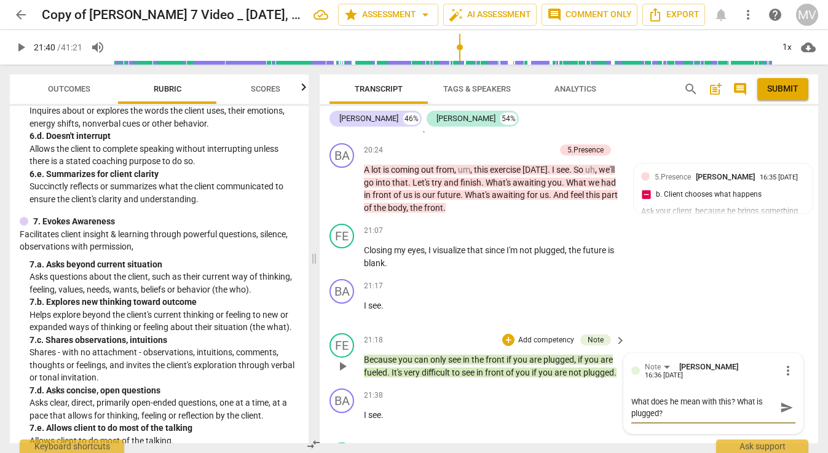
click at [780, 401] on span "send" at bounding box center [787, 408] width 14 height 14
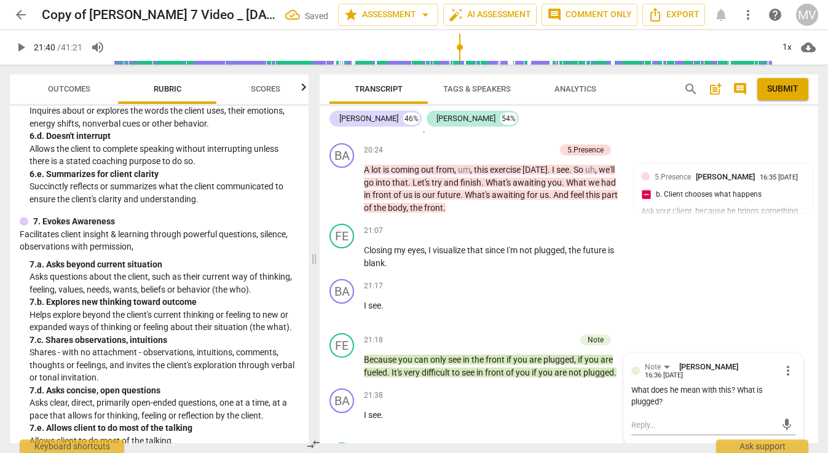
scroll to position [5188, 0]
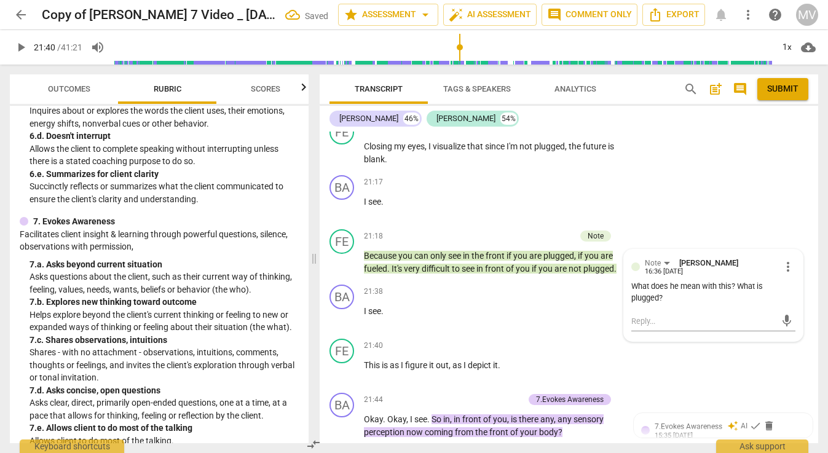
click at [22, 43] on span "play_arrow" at bounding box center [21, 47] width 15 height 15
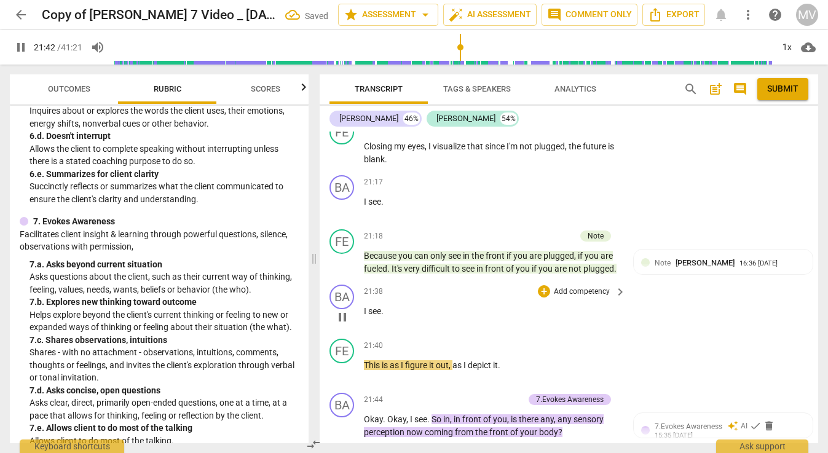
scroll to position [5205, 0]
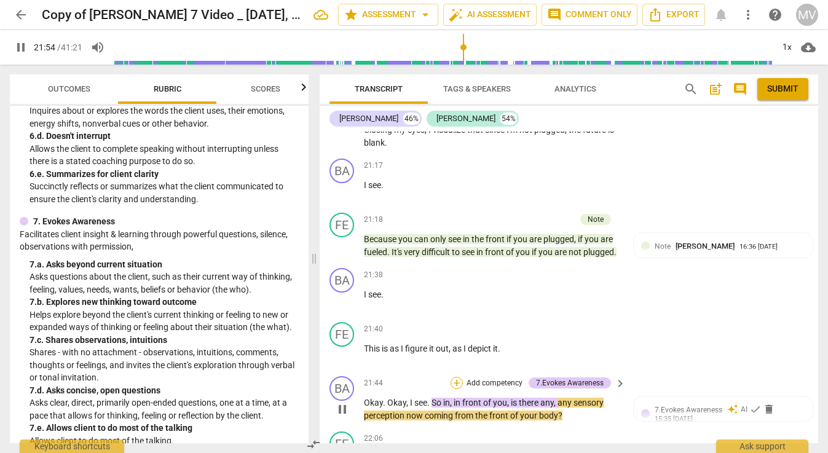
click at [454, 377] on div "+" at bounding box center [457, 383] width 12 height 12
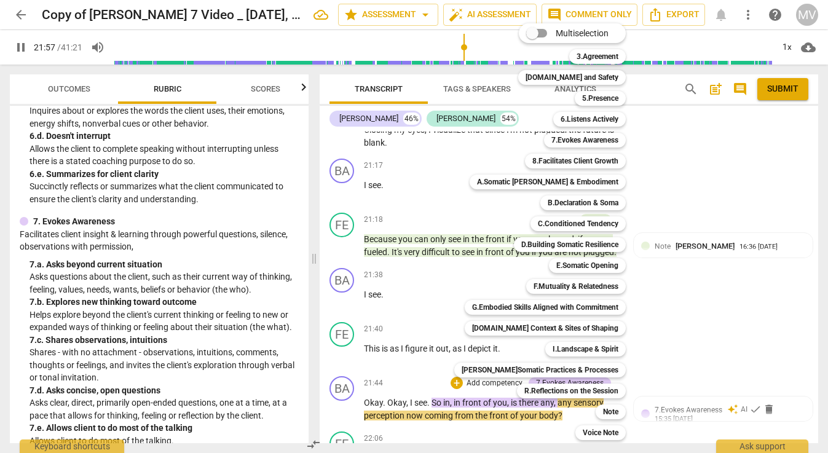
click at [586, 130] on div "7.Evokes Awareness 5" at bounding box center [591, 140] width 105 height 21
click at [585, 144] on b "7.Evokes Awareness" at bounding box center [584, 140] width 67 height 15
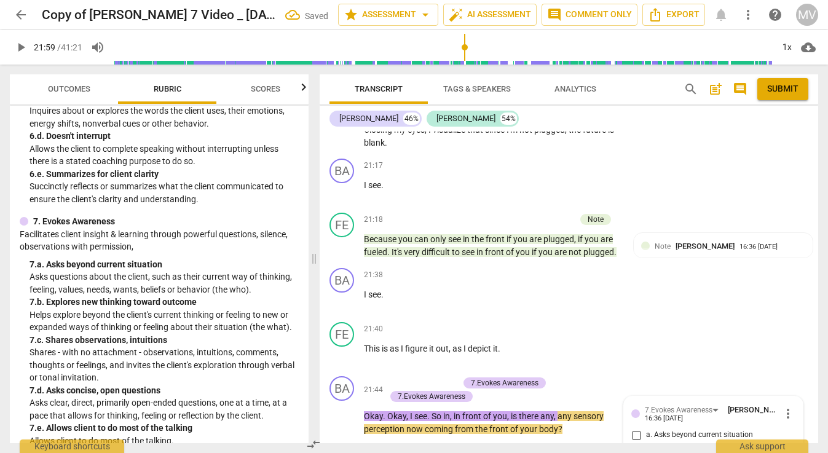
scroll to position [5388, 0]
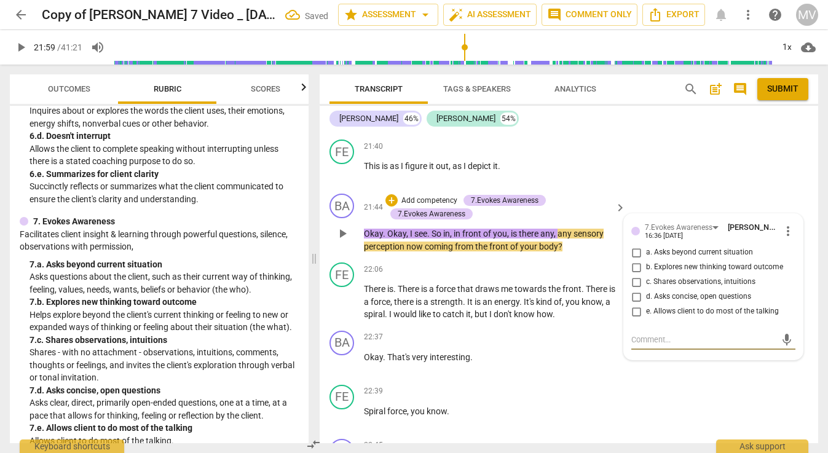
click at [636, 290] on input "d. Asks concise, open questions" at bounding box center [636, 297] width 20 height 15
click at [610, 380] on div "FE play_arrow pause 22:39 + Add competency keyboard_arrow_right Spiral force , …" at bounding box center [569, 407] width 499 height 54
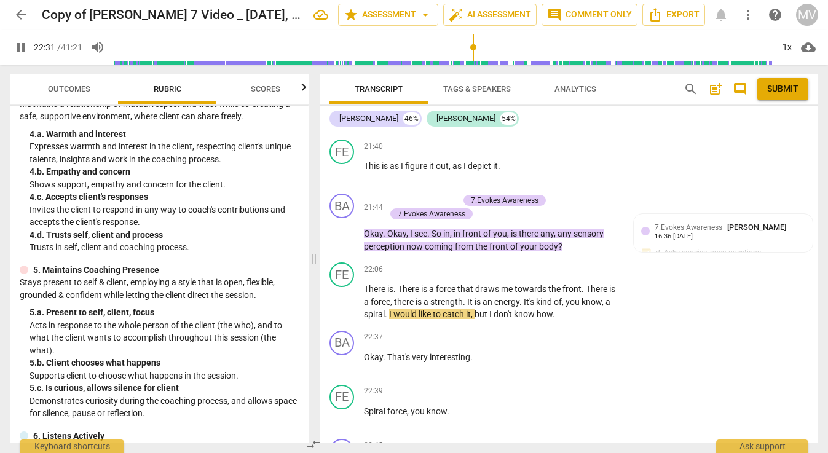
scroll to position [224, 0]
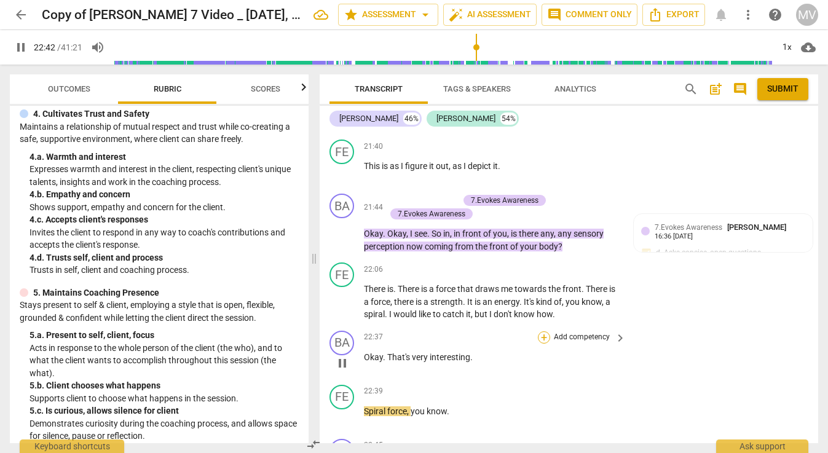
click at [543, 331] on div "+" at bounding box center [544, 337] width 12 height 12
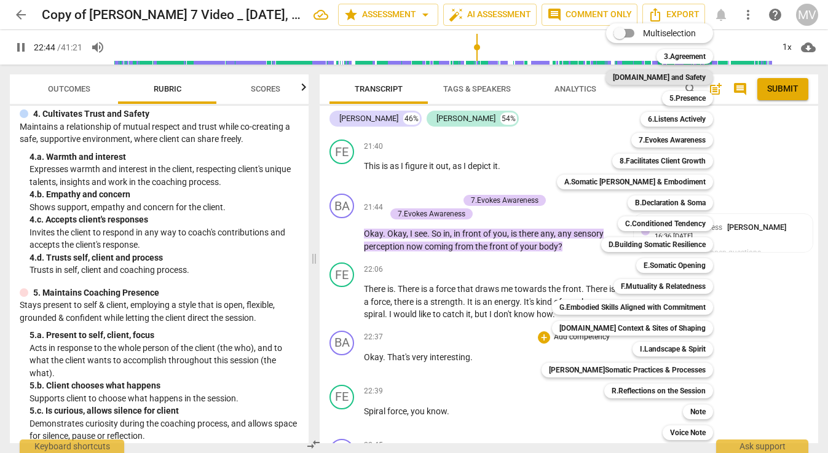
click at [669, 79] on b "[DOMAIN_NAME] and Safety" at bounding box center [659, 77] width 93 height 15
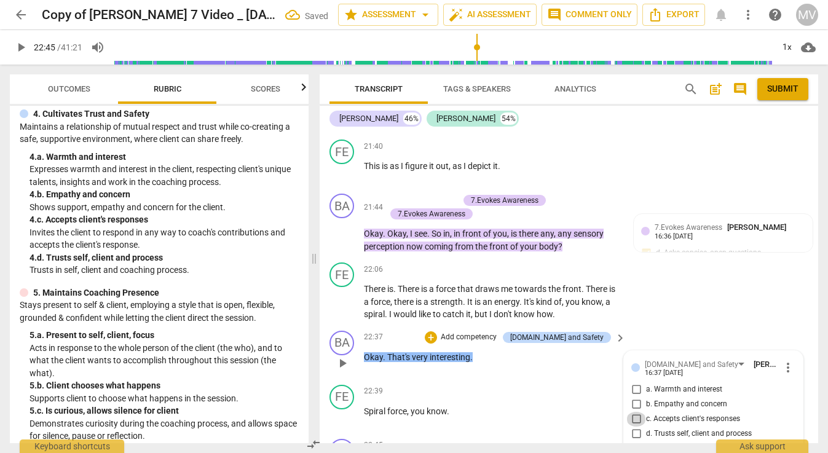
click at [633, 412] on input "c. Accepts client's responses" at bounding box center [636, 419] width 20 height 15
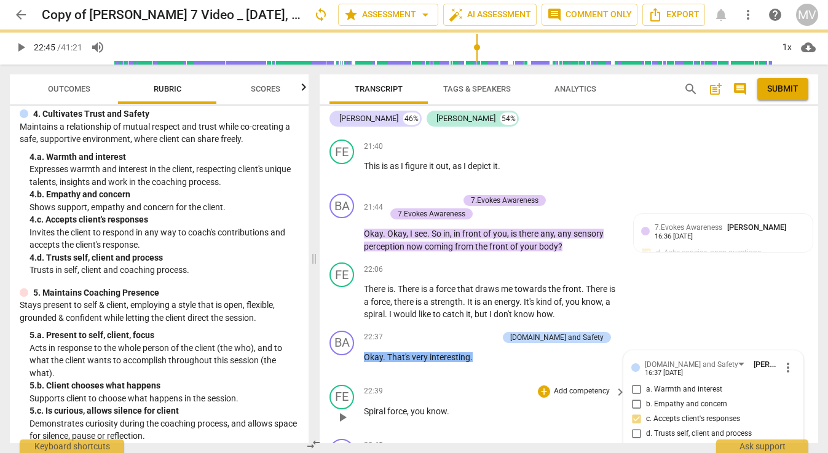
click at [483, 380] on div "FE play_arrow pause 22:39 + Add competency keyboard_arrow_right Spiral force , …" at bounding box center [569, 407] width 499 height 54
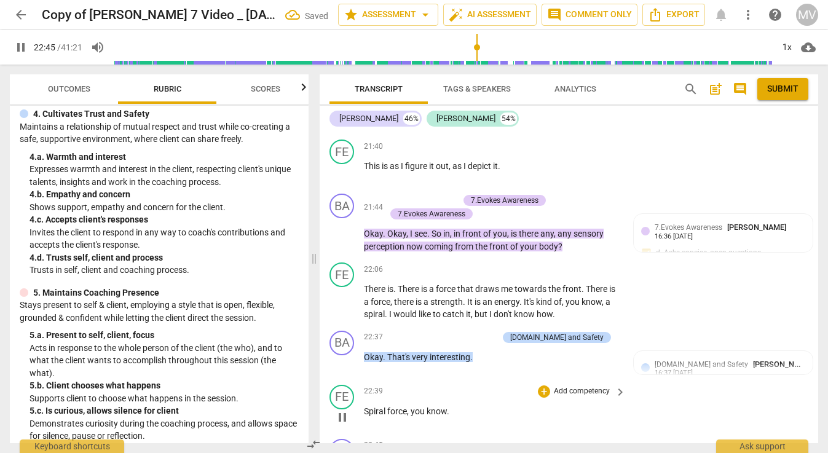
click at [340, 410] on span "pause" at bounding box center [342, 417] width 15 height 15
click at [342, 294] on span "play_arrow" at bounding box center [342, 301] width 15 height 15
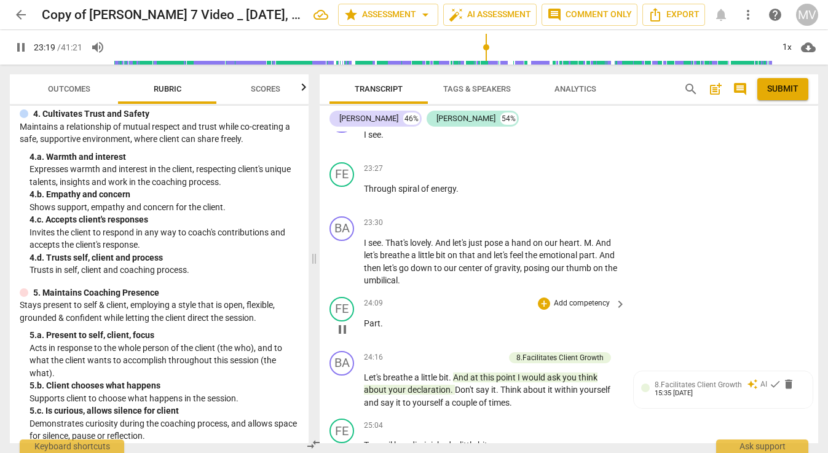
scroll to position [5964, 0]
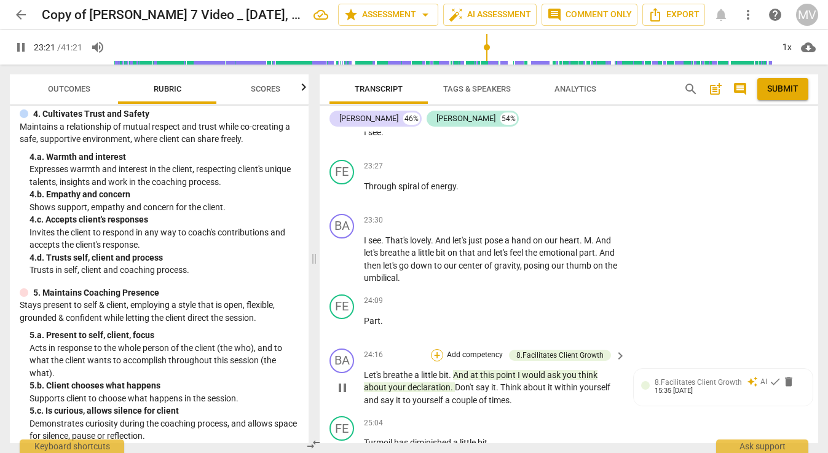
click at [436, 349] on div "+" at bounding box center [437, 355] width 12 height 12
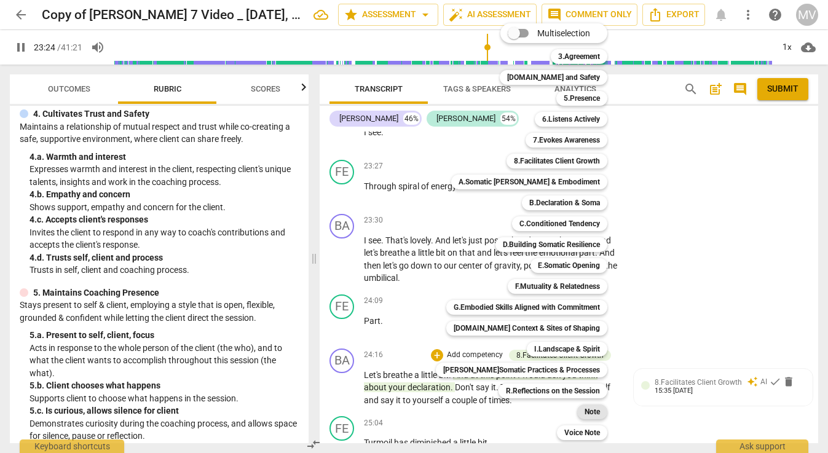
click at [585, 405] on b "Note" at bounding box center [592, 412] width 15 height 15
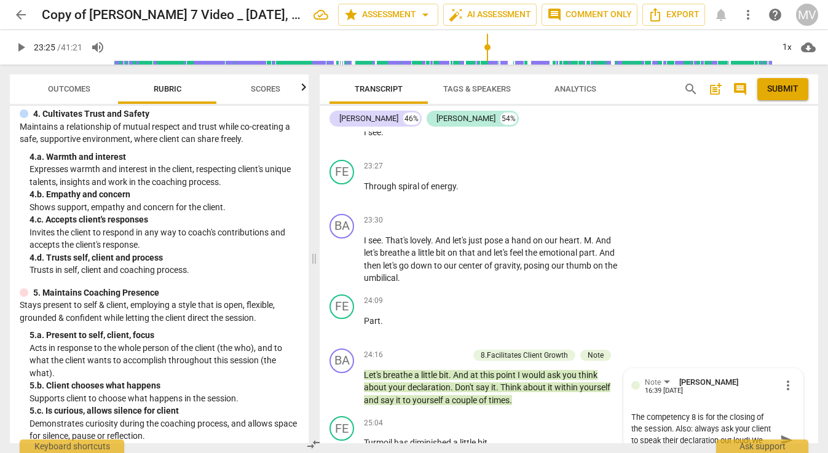
scroll to position [10, 0]
click at [780, 433] on span "send" at bounding box center [787, 440] width 14 height 14
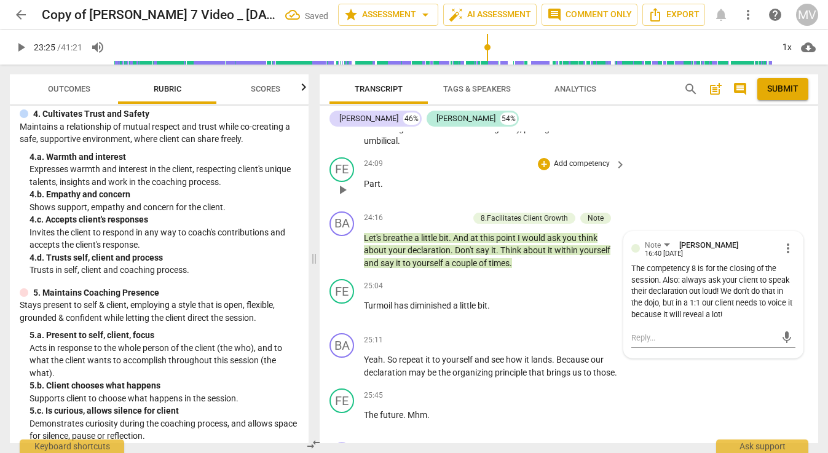
scroll to position [6117, 0]
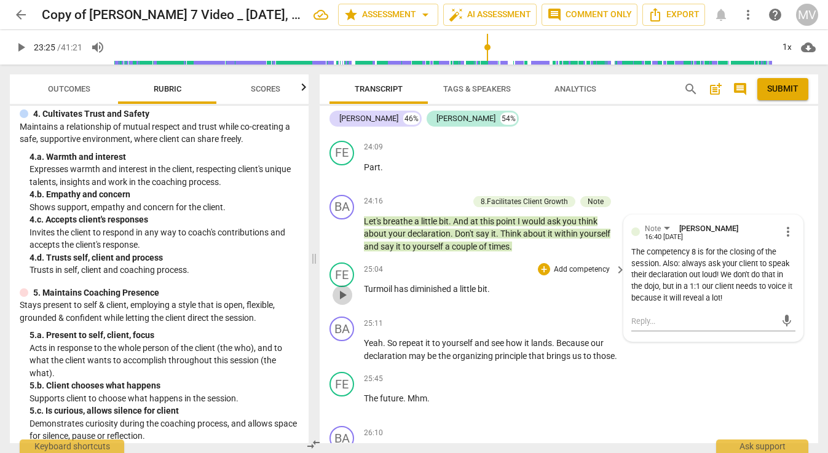
click at [345, 288] on span "play_arrow" at bounding box center [342, 295] width 15 height 15
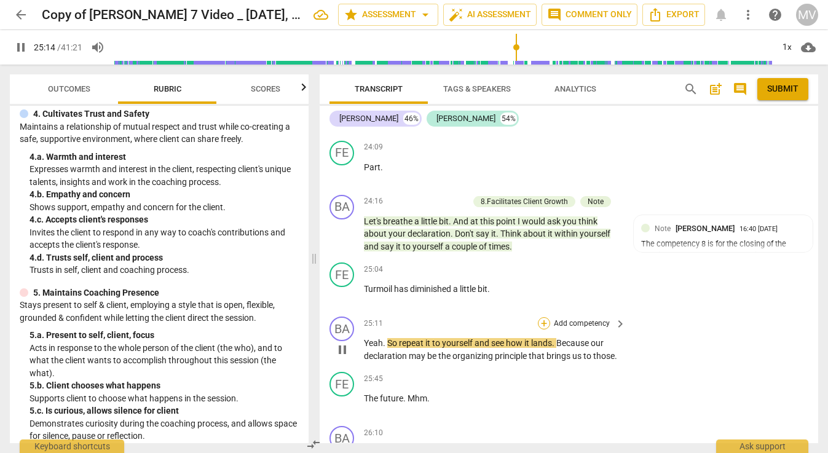
click at [541, 317] on div "+" at bounding box center [544, 323] width 12 height 12
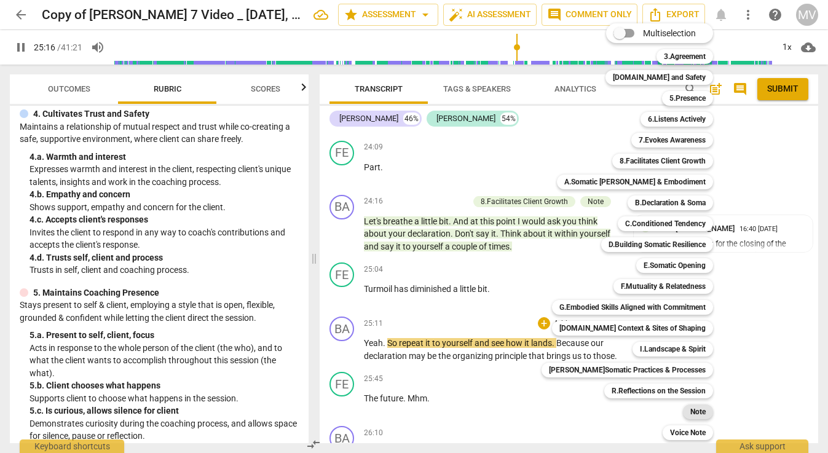
click at [690, 412] on b "Note" at bounding box center [697, 412] width 15 height 15
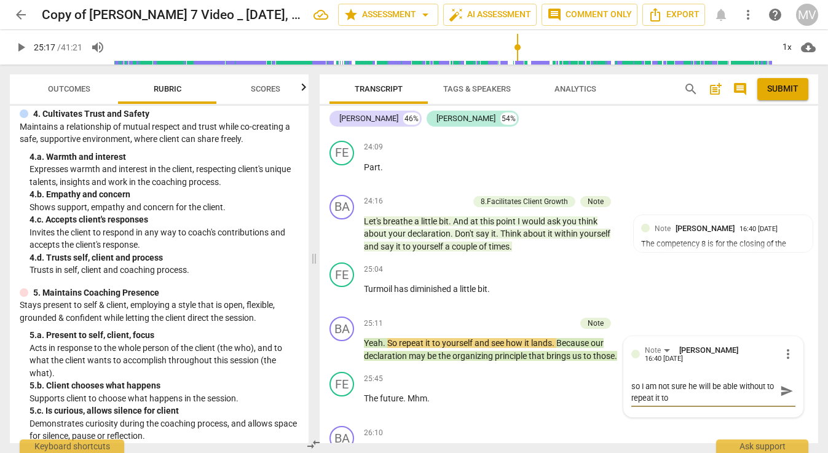
scroll to position [0, 0]
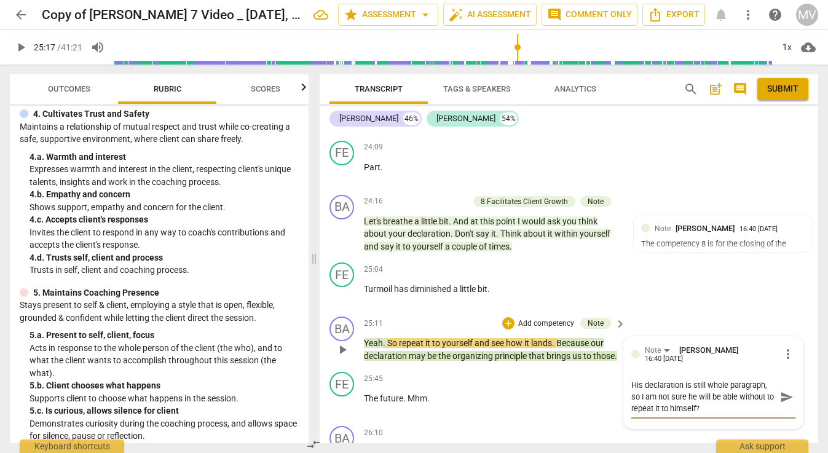
click at [780, 390] on span "send" at bounding box center [787, 397] width 14 height 14
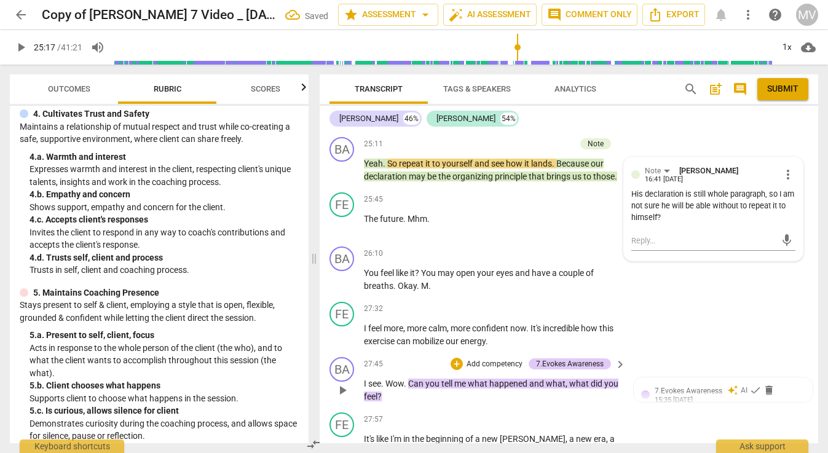
scroll to position [6302, 0]
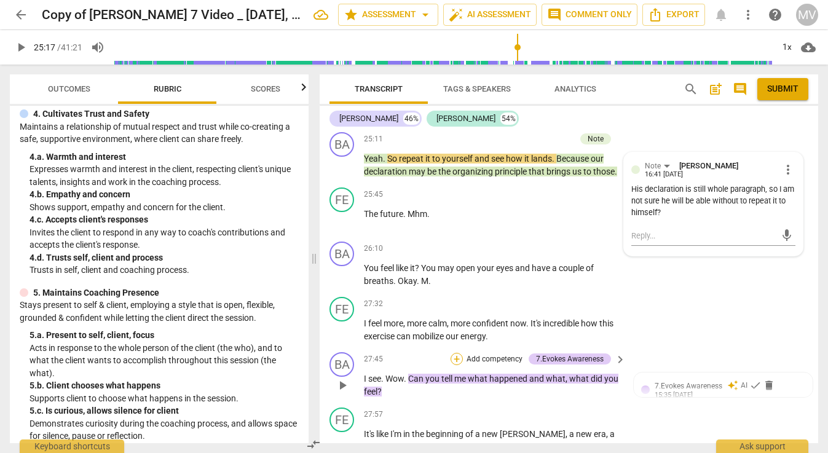
click at [456, 353] on div "+" at bounding box center [457, 359] width 12 height 12
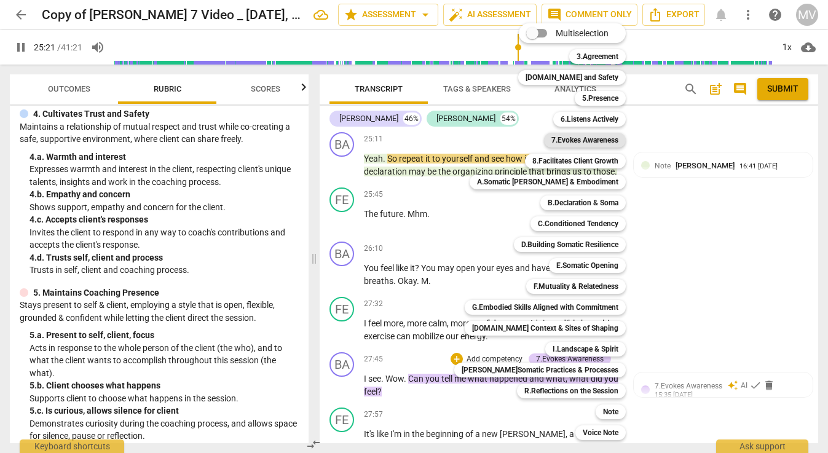
click at [601, 136] on b "7.Evokes Awareness" at bounding box center [584, 140] width 67 height 15
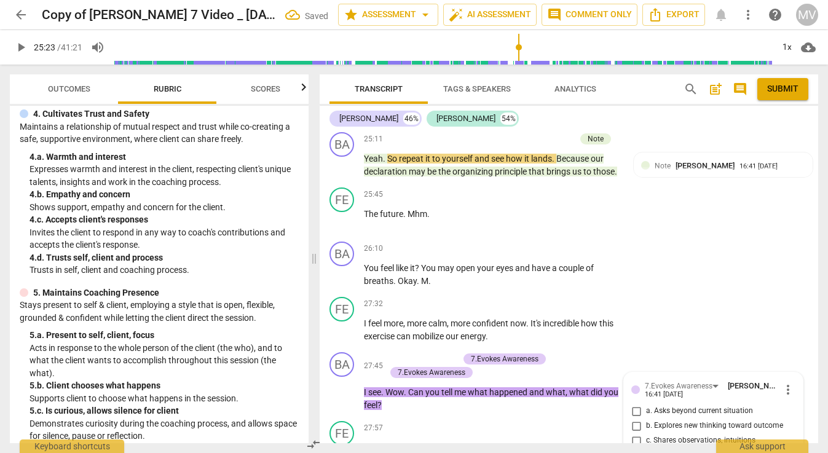
scroll to position [6466, 0]
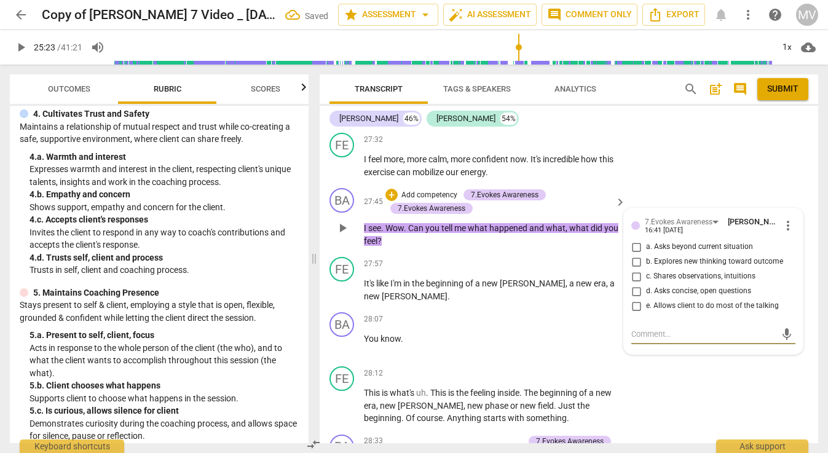
click at [633, 284] on input "d. Asks concise, open questions" at bounding box center [636, 291] width 20 height 15
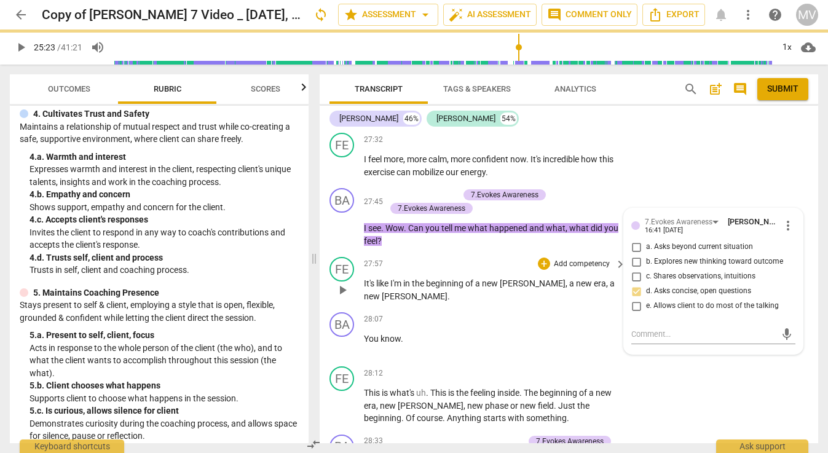
click at [454, 255] on div "FE play_arrow pause 27:57 + Add competency keyboard_arrow_right It's like I'm i…" at bounding box center [569, 279] width 499 height 55
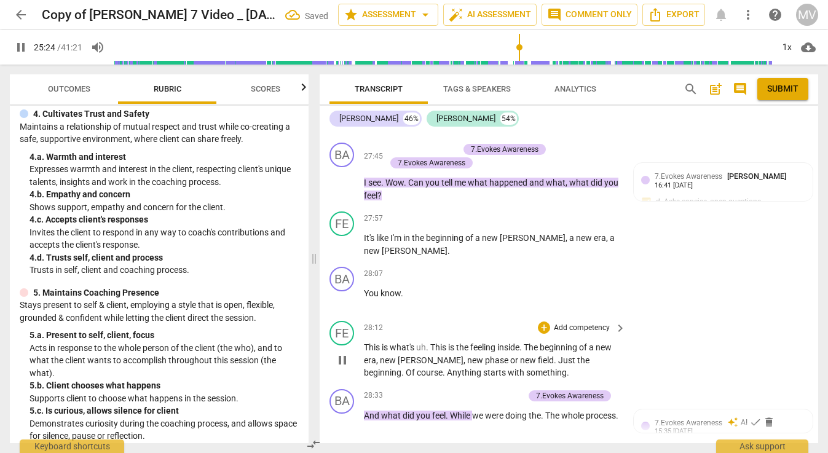
scroll to position [6561, 0]
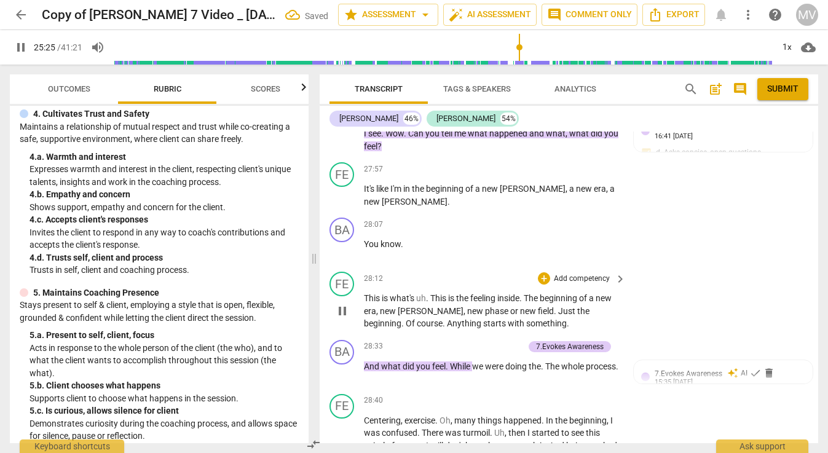
click at [341, 304] on span "pause" at bounding box center [342, 311] width 15 height 15
click at [341, 304] on span "play_arrow" at bounding box center [342, 311] width 15 height 15
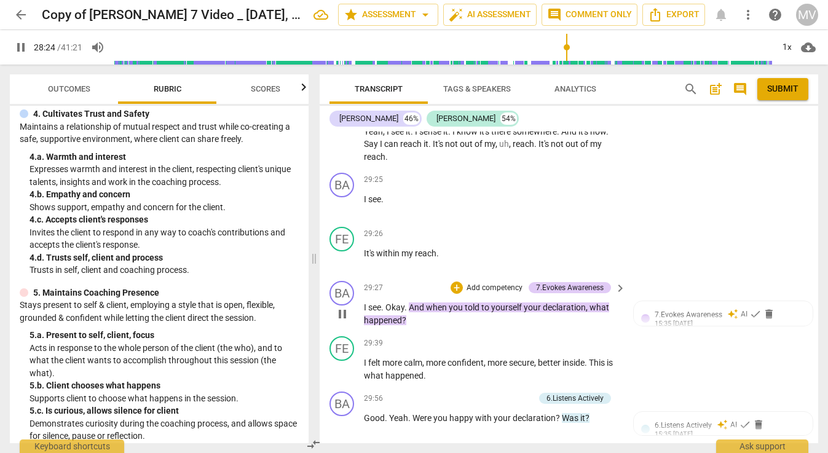
scroll to position [6991, 0]
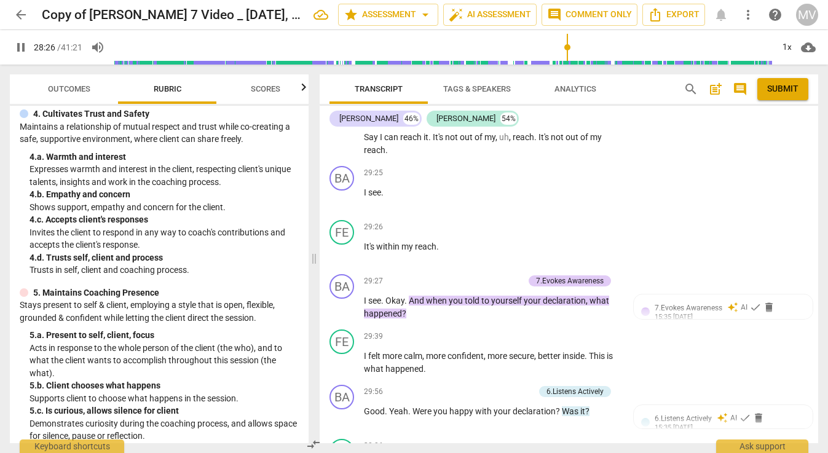
click at [22, 47] on span "pause" at bounding box center [21, 47] width 15 height 15
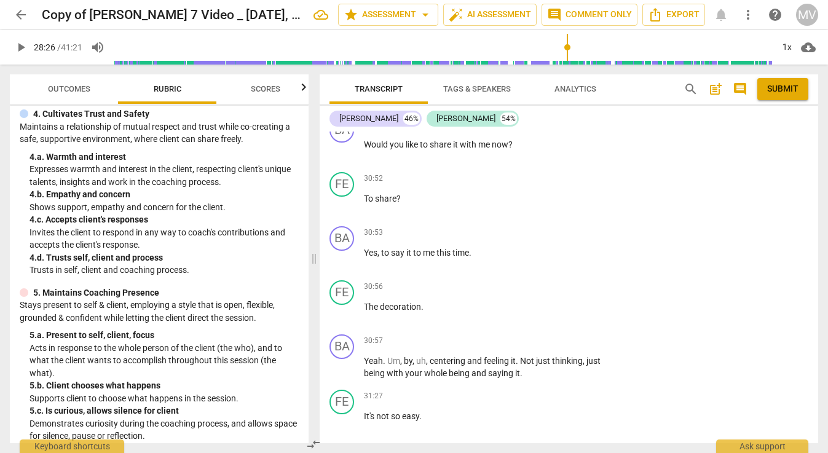
scroll to position [7477, 0]
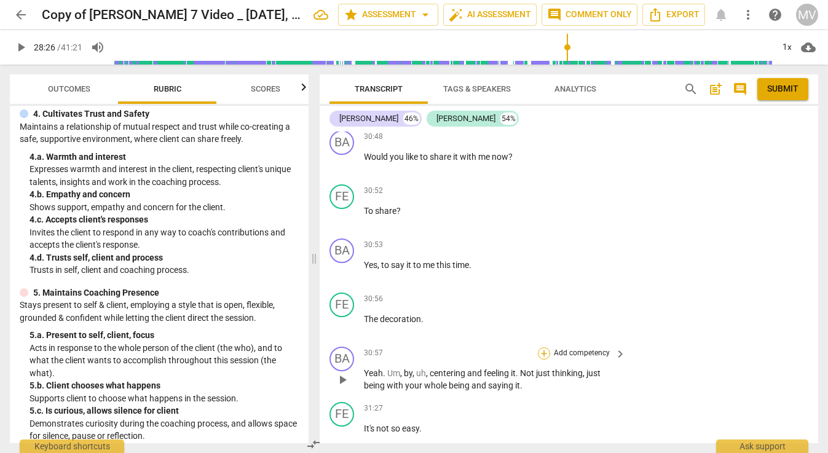
click at [545, 347] on div "+" at bounding box center [544, 353] width 12 height 12
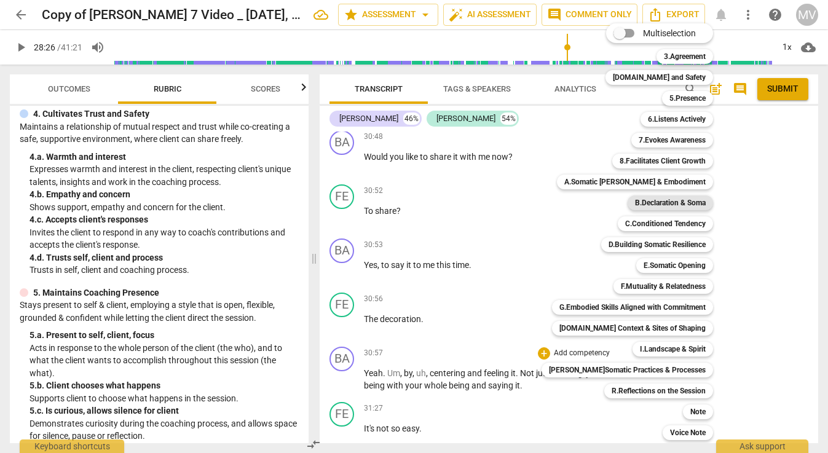
click at [657, 197] on b "B.Declaration & Soma" at bounding box center [670, 202] width 71 height 15
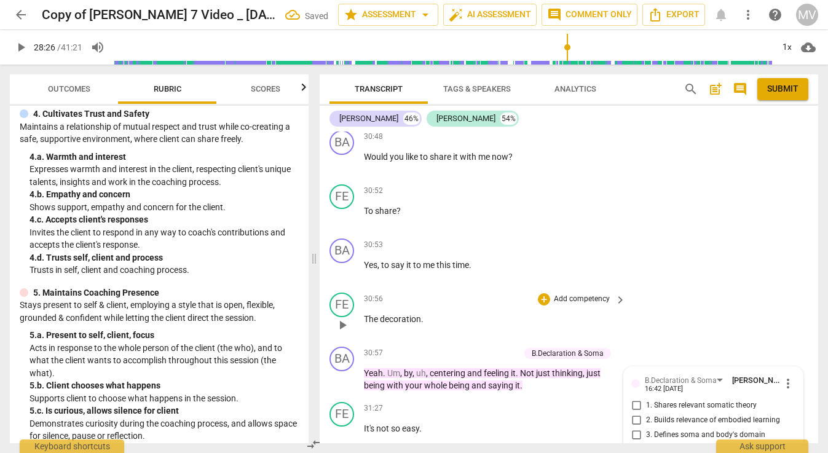
scroll to position [7641, 0]
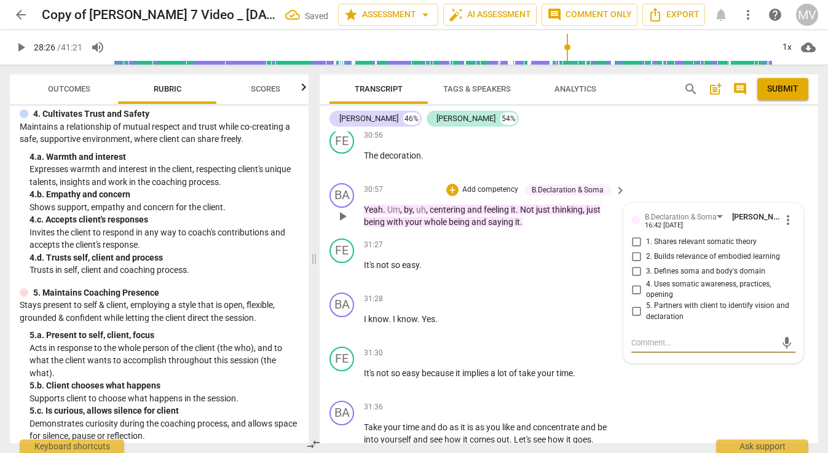
click at [634, 250] on input "2. Builds relevance of embodied learning" at bounding box center [636, 257] width 20 height 15
click at [639, 337] on textarea at bounding box center [703, 343] width 144 height 12
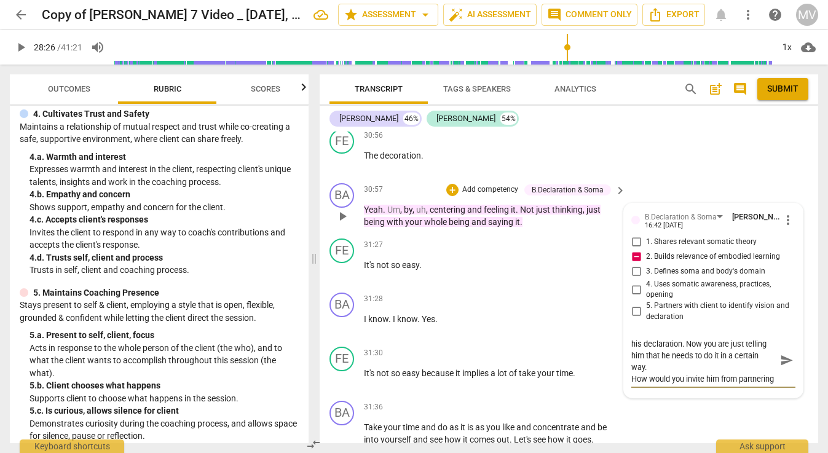
scroll to position [23, 0]
click at [747, 337] on textarea "Share with him the FSOW for feeling into his declaration. Now you are just tell…" at bounding box center [703, 360] width 144 height 47
click at [708, 337] on textarea "Share with him the FSOW for feeling into his declaration. Now you are just tell…" at bounding box center [703, 366] width 144 height 58
click at [781, 360] on span "send" at bounding box center [787, 367] width 14 height 14
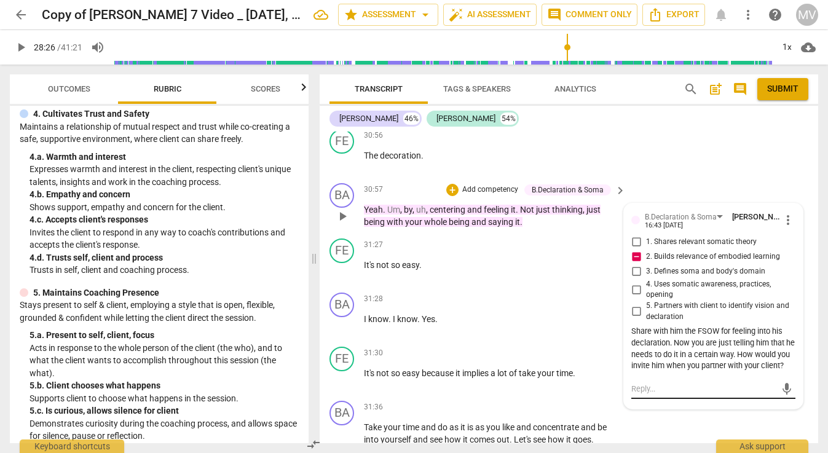
scroll to position [7675, 0]
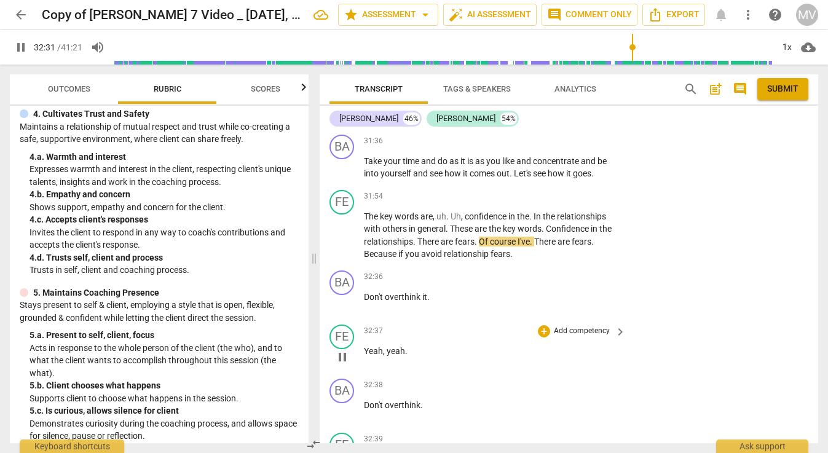
scroll to position [7916, 0]
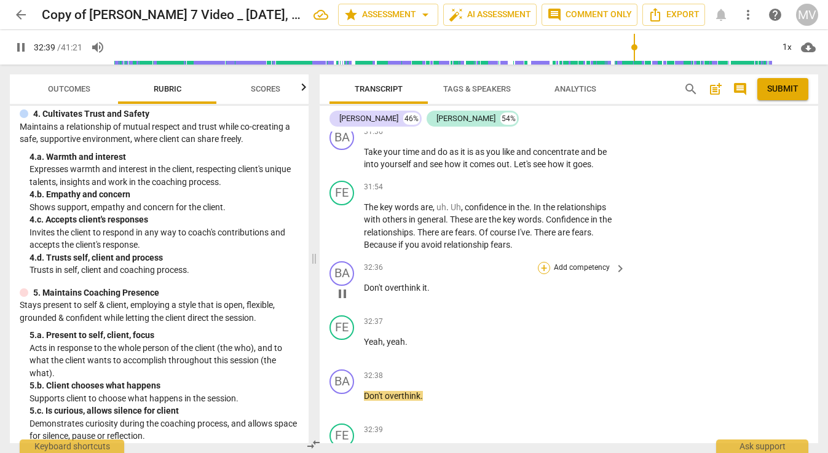
click at [542, 262] on div "+" at bounding box center [544, 268] width 12 height 12
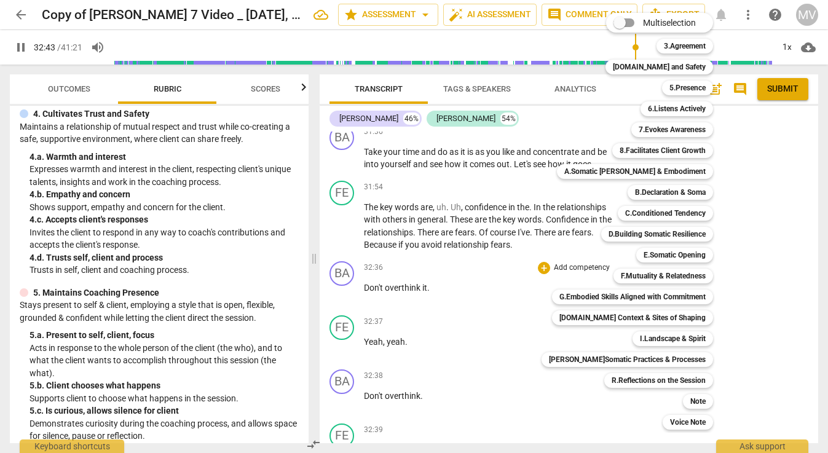
scroll to position [8282, 0]
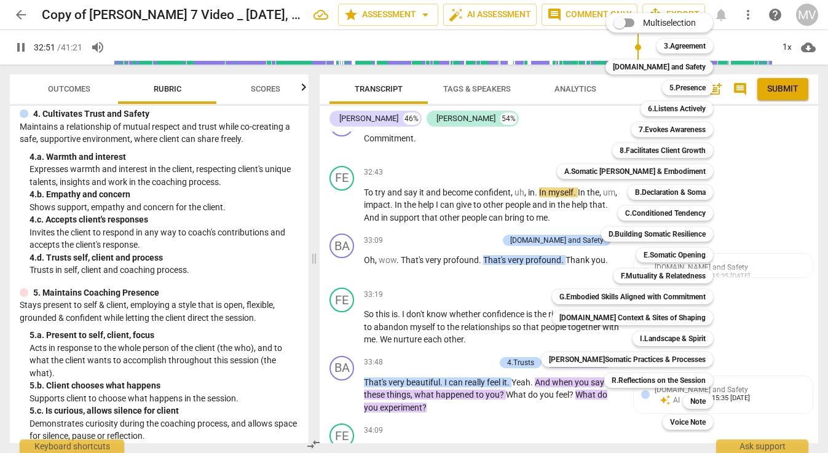
click at [446, 169] on div at bounding box center [414, 226] width 828 height 453
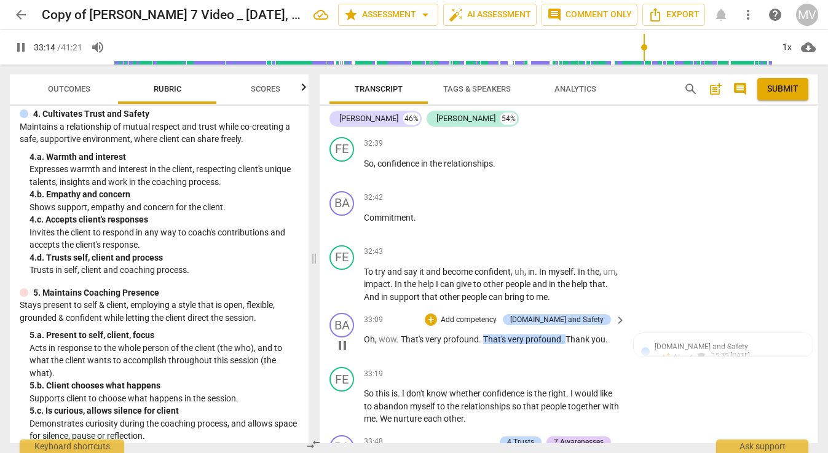
scroll to position [8205, 0]
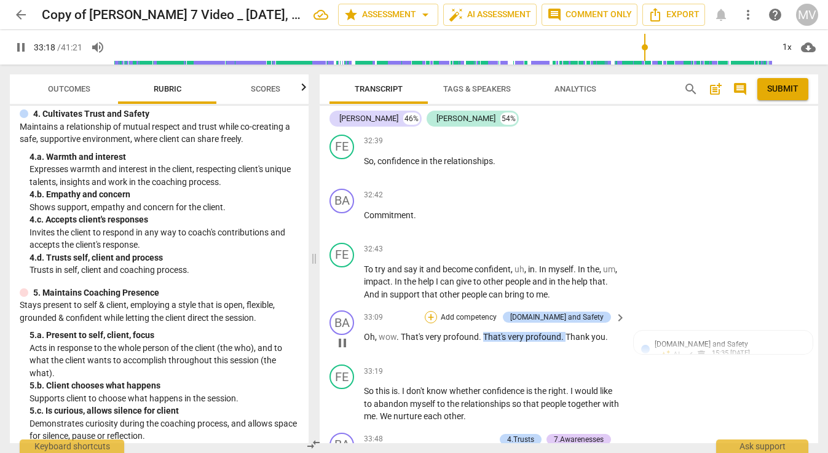
click at [437, 311] on div "+" at bounding box center [431, 317] width 12 height 12
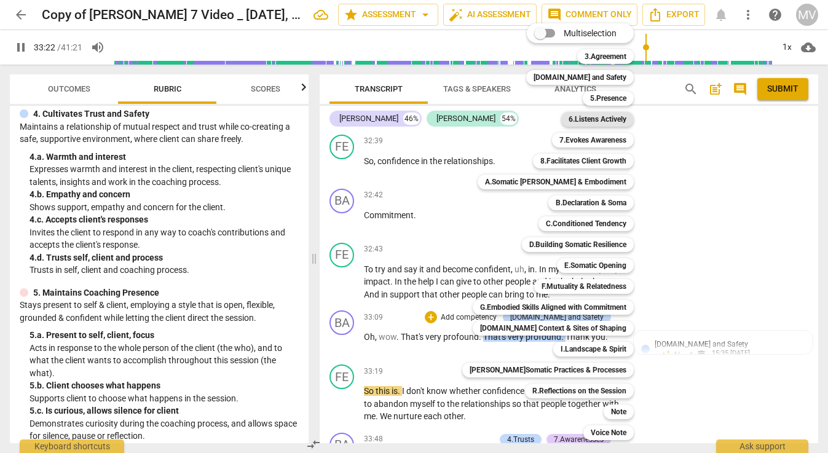
click at [584, 120] on b "6.Listens Actively" at bounding box center [598, 119] width 58 height 15
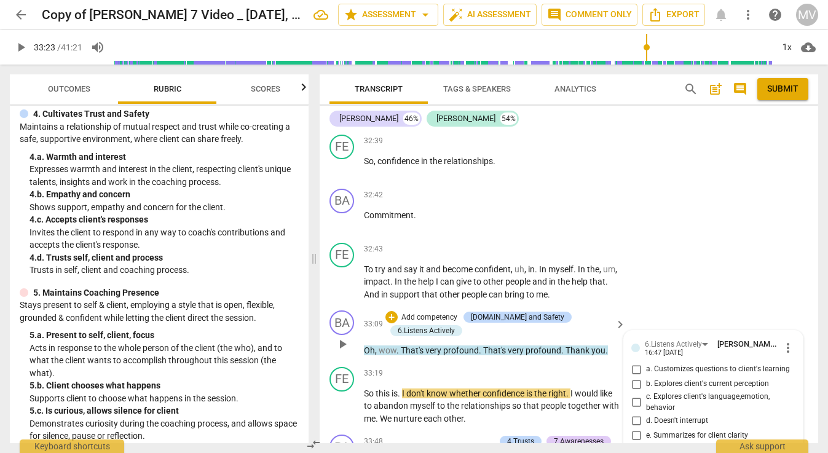
click at [636, 395] on input "c. Explores client's language,emotion, behavior" at bounding box center [636, 402] width 20 height 15
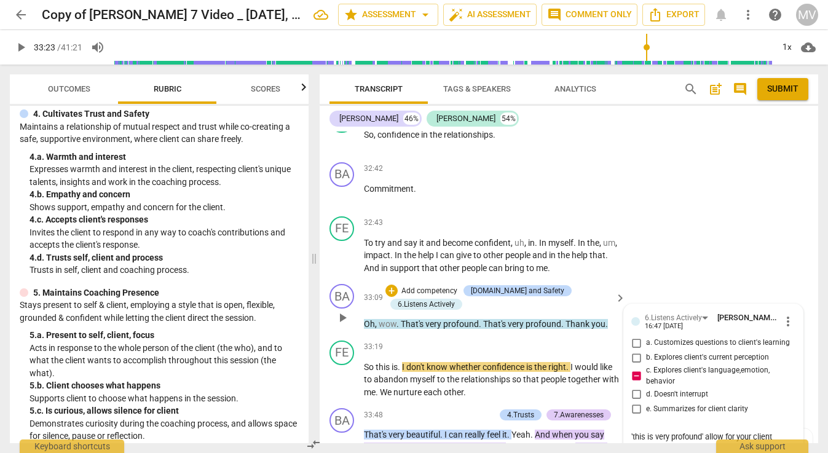
scroll to position [8242, 0]
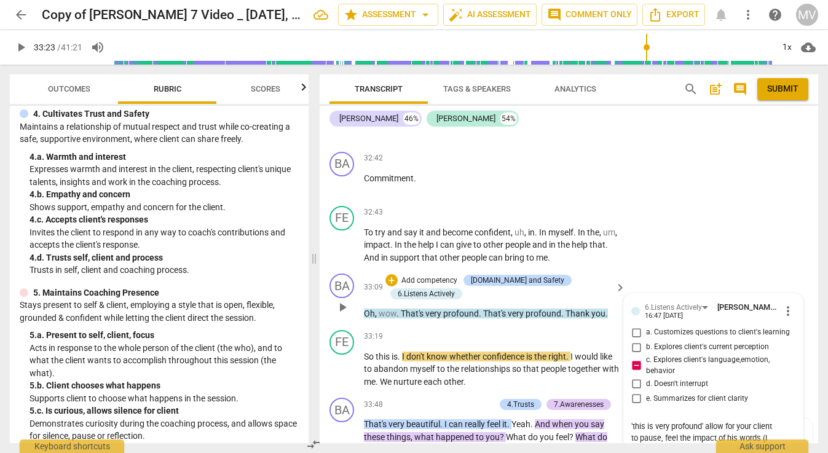
click at [781, 452] on span "send" at bounding box center [787, 462] width 14 height 14
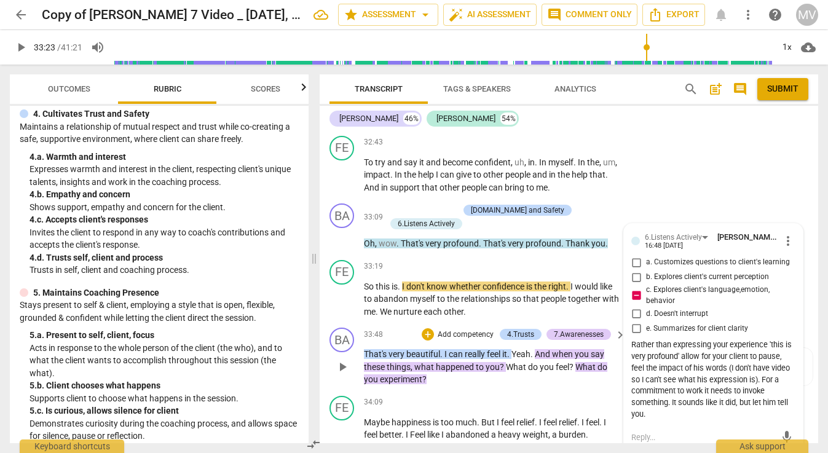
scroll to position [8294, 0]
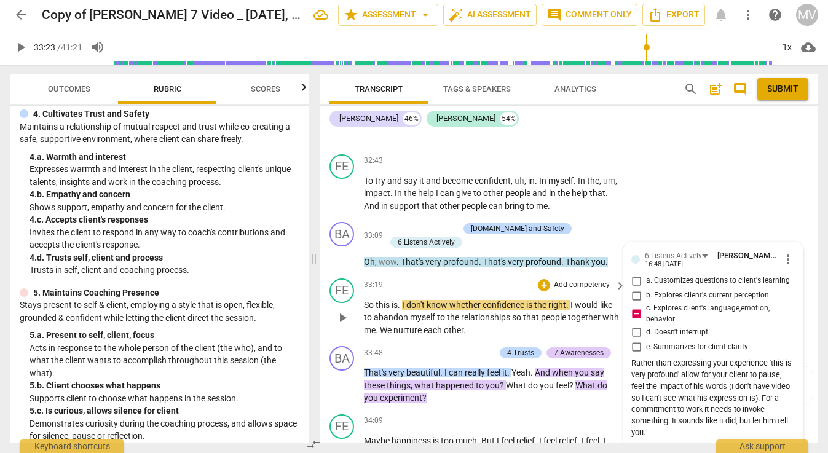
click at [345, 310] on span "play_arrow" at bounding box center [342, 317] width 15 height 15
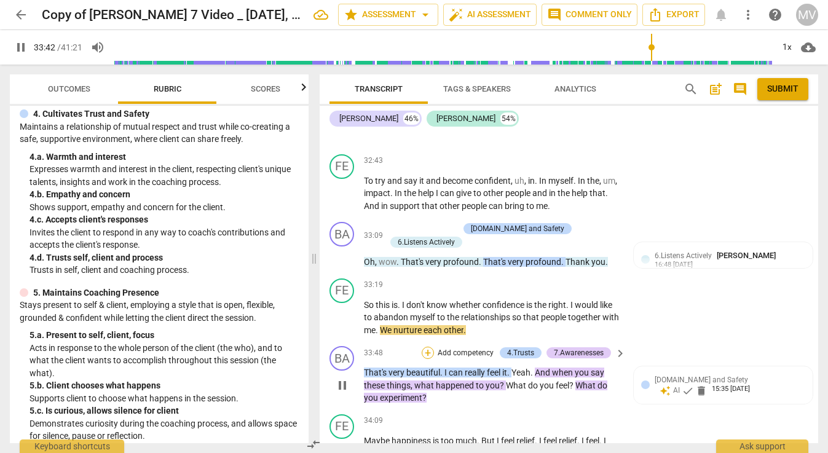
click at [428, 347] on div "+" at bounding box center [428, 353] width 12 height 12
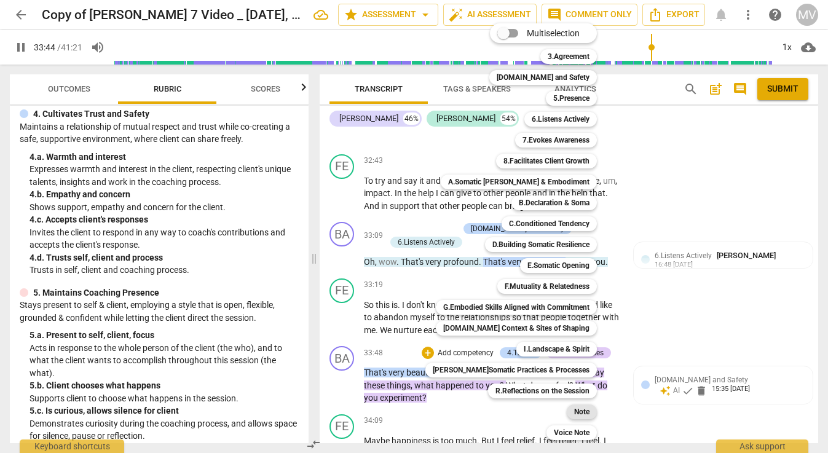
click at [574, 409] on b "Note" at bounding box center [581, 412] width 15 height 15
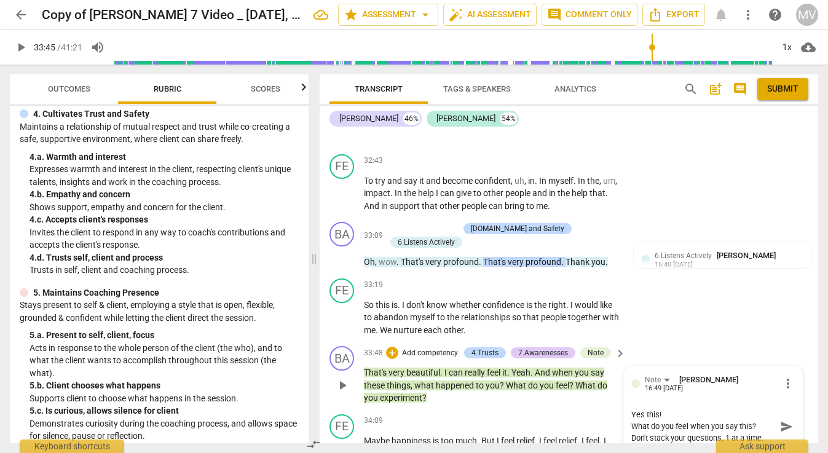
click at [780, 420] on span "send" at bounding box center [787, 427] width 14 height 14
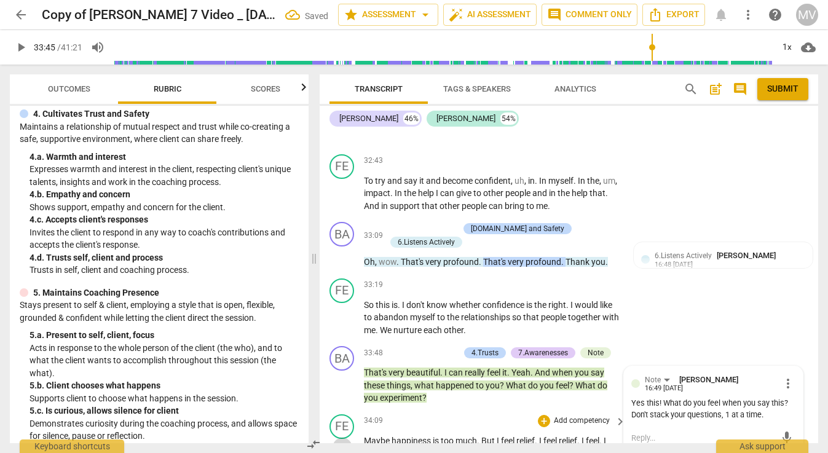
click at [342, 440] on span "play_arrow" at bounding box center [342, 447] width 15 height 15
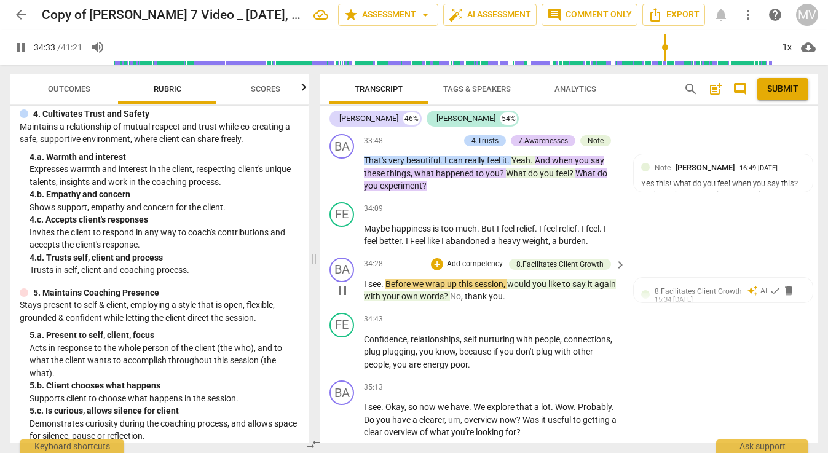
scroll to position [8442, 0]
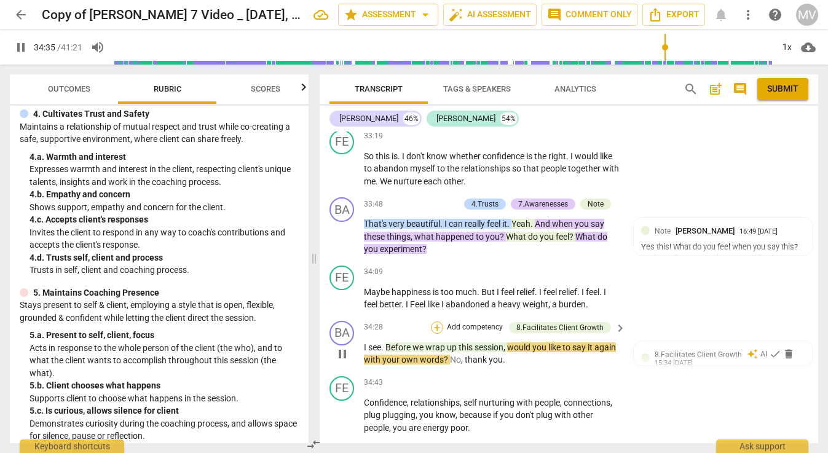
click at [439, 322] on div "+" at bounding box center [437, 328] width 12 height 12
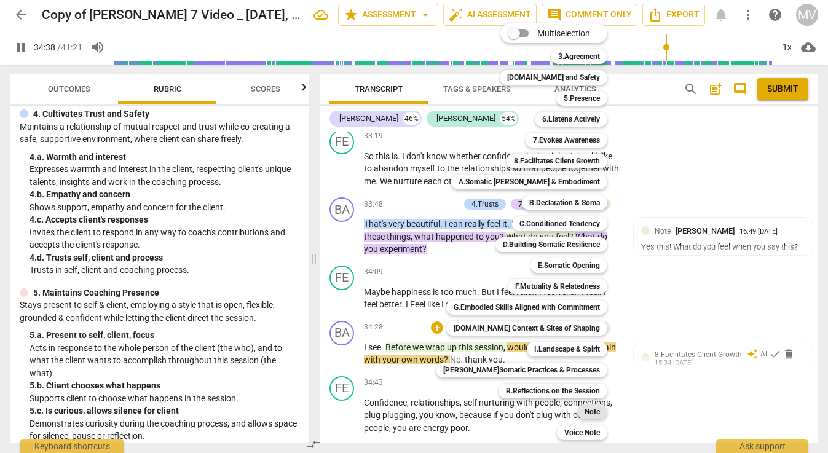
click at [585, 411] on b "Note" at bounding box center [592, 412] width 15 height 15
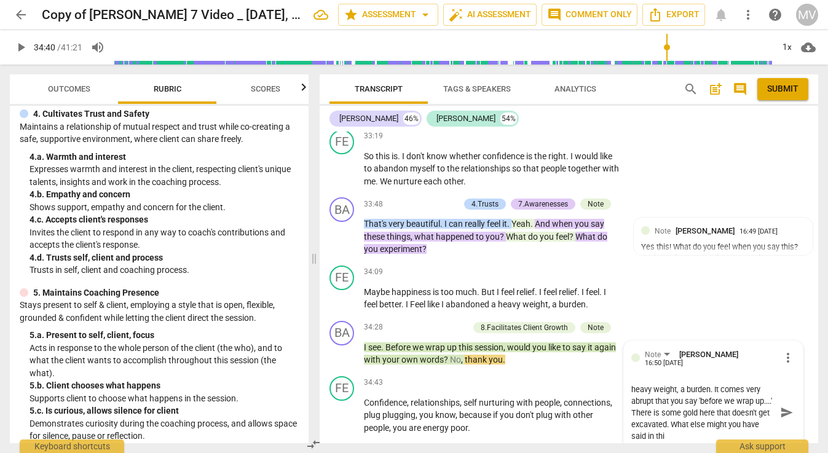
scroll to position [12, 0]
click at [786, 384] on div "He says he feels a relief, abandoned a heavy weight, a burden. It comes very ab…" at bounding box center [713, 419] width 164 height 70
click at [780, 412] on span "send" at bounding box center [787, 419] width 14 height 14
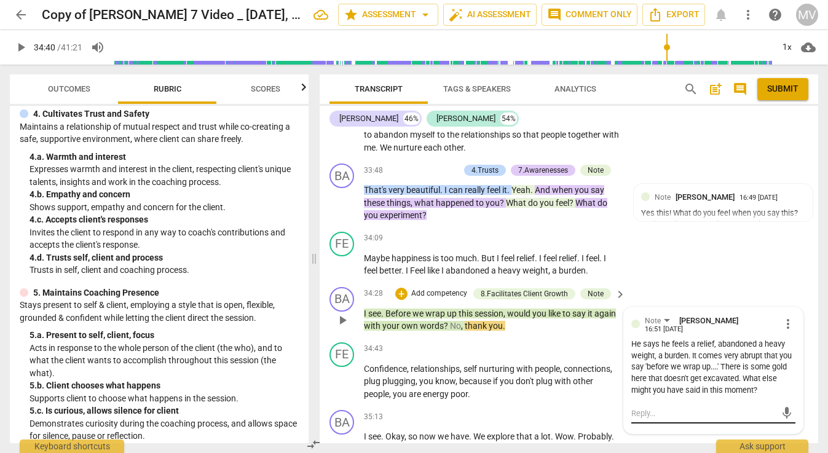
scroll to position [8482, 0]
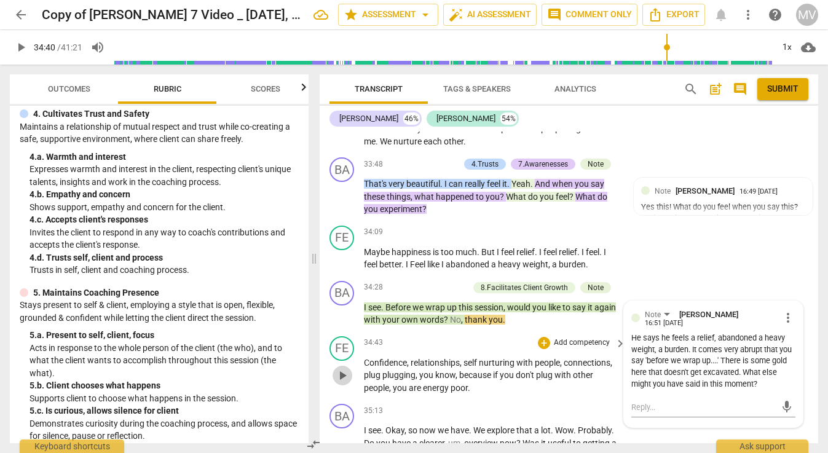
click at [342, 368] on span "play_arrow" at bounding box center [342, 375] width 15 height 15
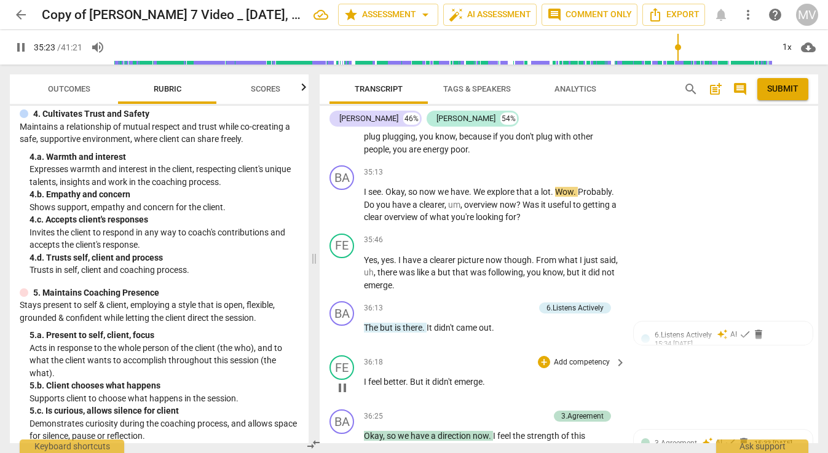
scroll to position [8812, 0]
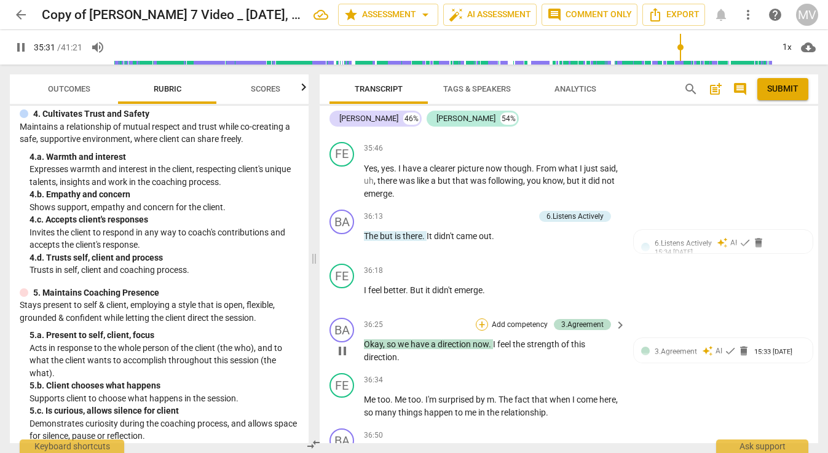
click at [481, 318] on div "+" at bounding box center [482, 324] width 12 height 12
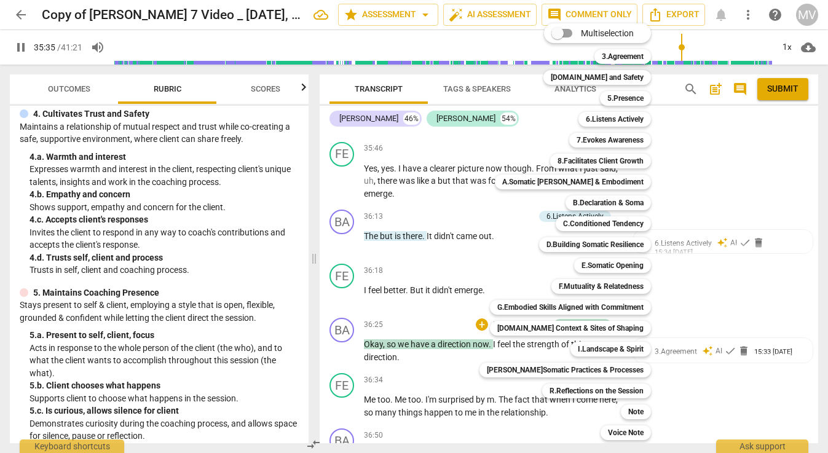
click at [459, 252] on div at bounding box center [414, 226] width 828 height 453
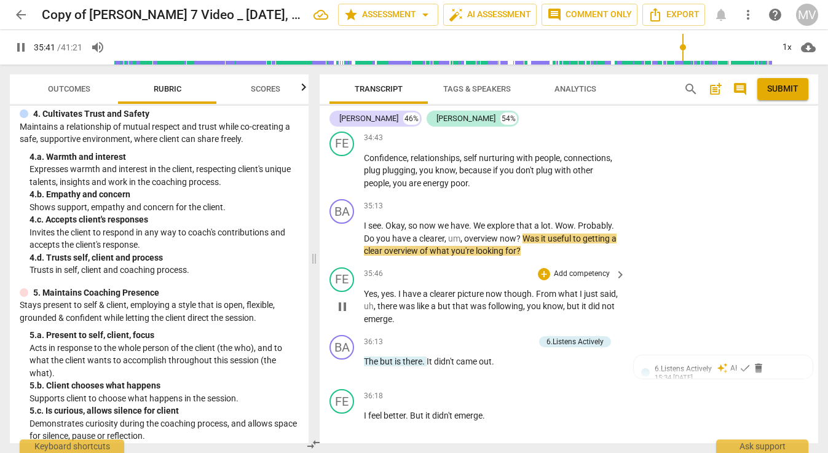
scroll to position [8662, 0]
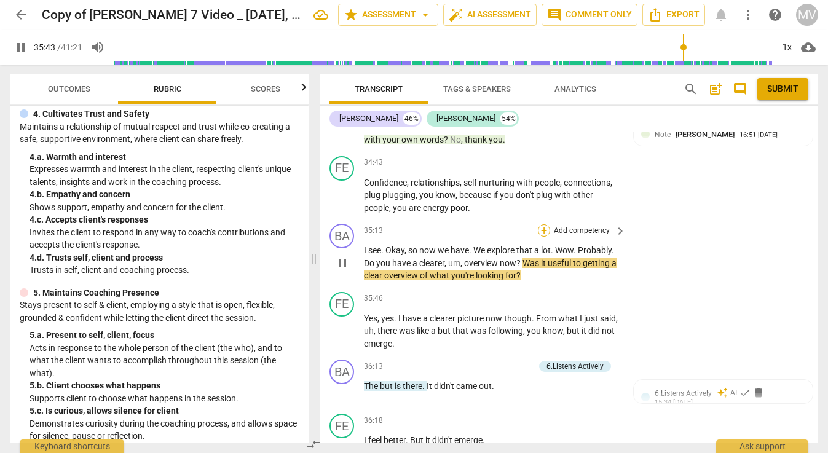
click at [542, 224] on div "+" at bounding box center [544, 230] width 12 height 12
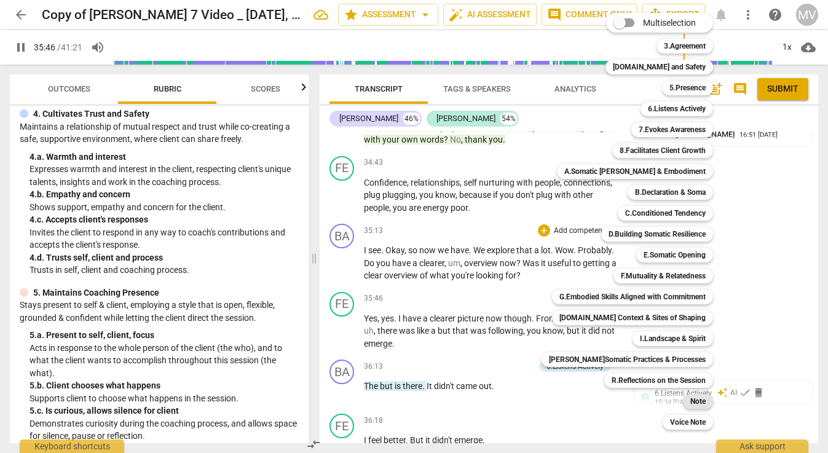
click at [690, 398] on b "Note" at bounding box center [697, 401] width 15 height 15
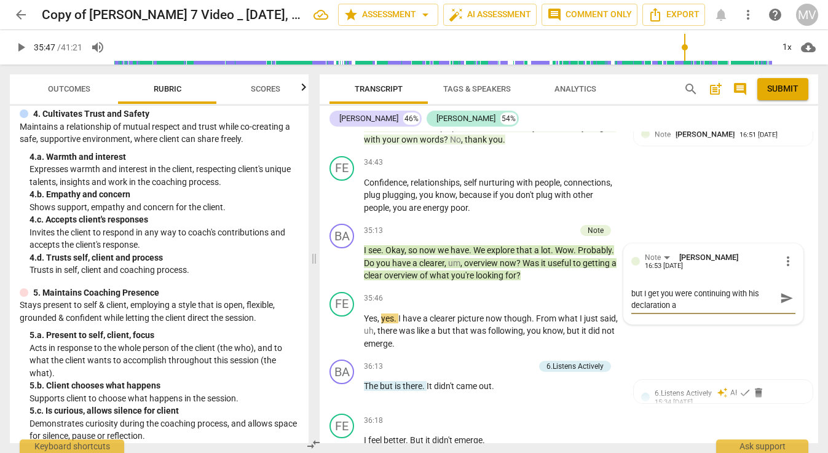
scroll to position [0, 0]
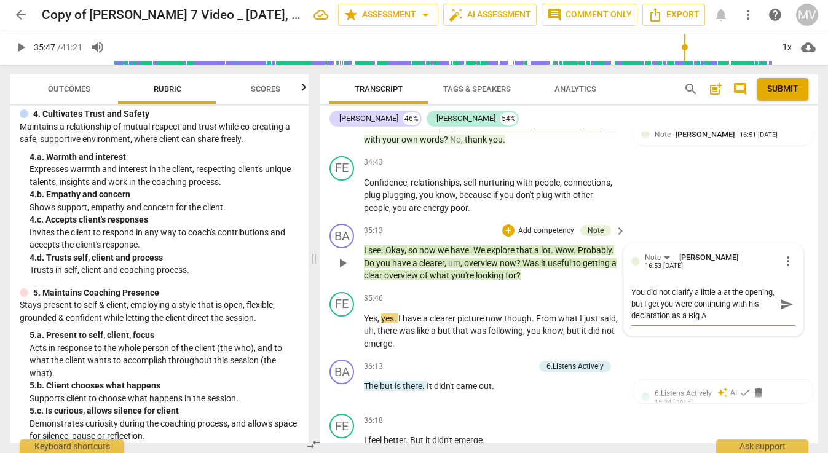
click at [642, 286] on textarea "You did not clarify a little a at the opening, but I get you were continuing wi…" at bounding box center [703, 303] width 144 height 35
click at [666, 286] on textarea "You did not clarify a little a at the opening, but I get you were continuing us…" at bounding box center [703, 303] width 144 height 35
click at [759, 286] on textarea "You did not clarify a little a at the opening, but I get you were continuing us…" at bounding box center [703, 303] width 144 height 35
click at [780, 309] on span "send" at bounding box center [787, 316] width 14 height 14
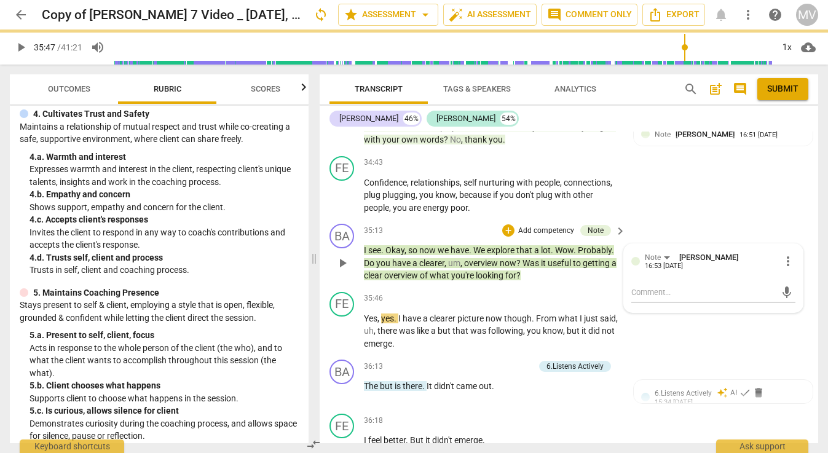
scroll to position [0, 0]
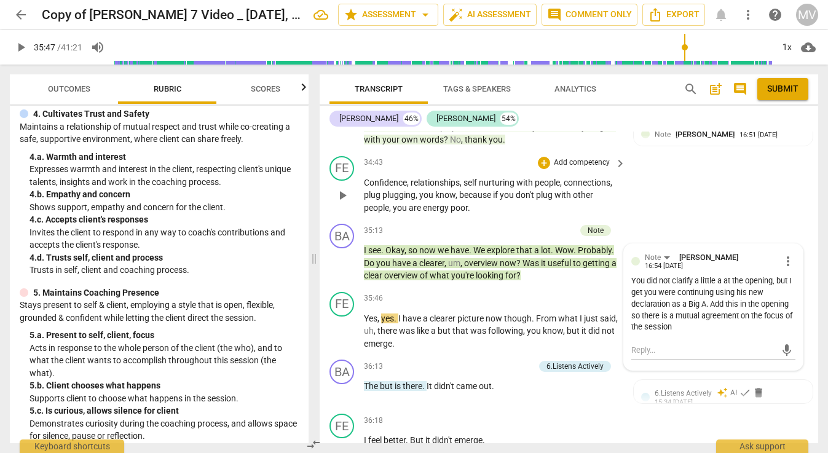
click at [693, 155] on div "FE play_arrow pause 34:43 + Add competency keyboard_arrow_right Confidence , re…" at bounding box center [569, 185] width 499 height 68
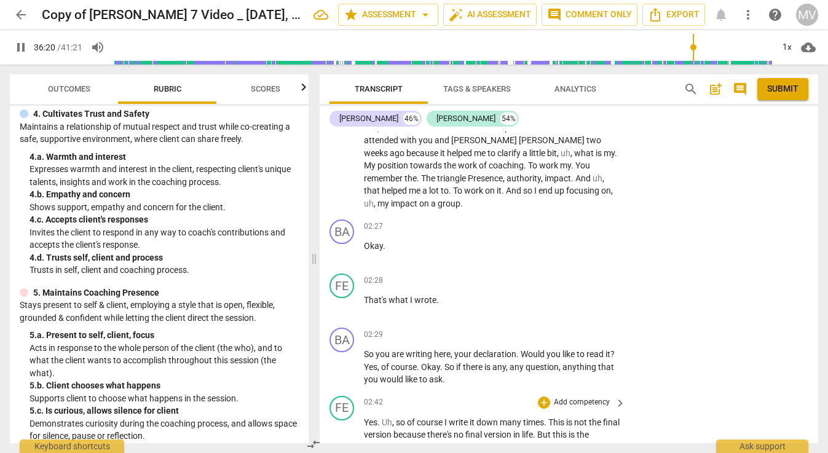
scroll to position [1122, 0]
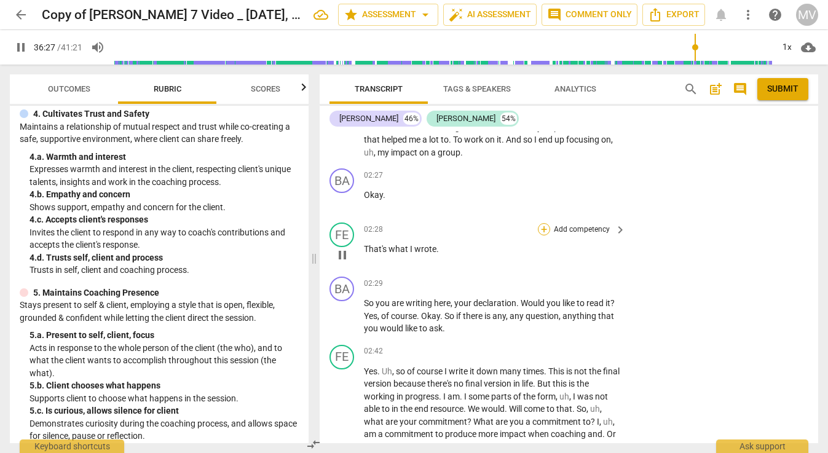
click at [538, 223] on div "+" at bounding box center [544, 229] width 12 height 12
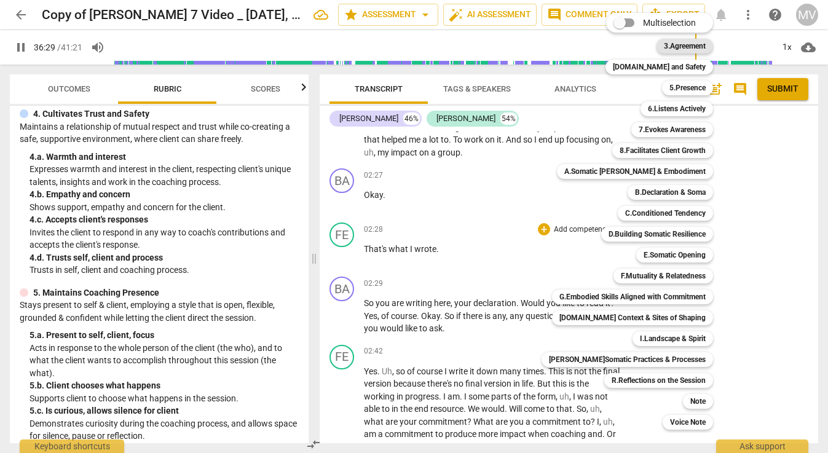
click at [668, 47] on b "3.Agreement" at bounding box center [685, 46] width 42 height 15
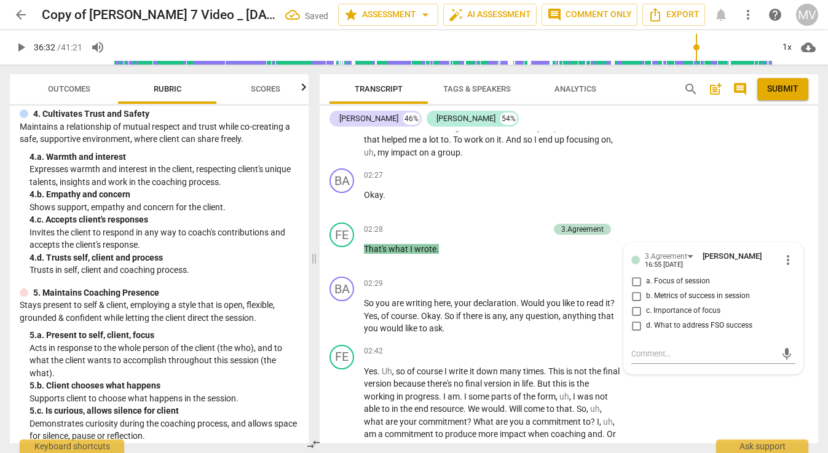
scroll to position [1060, 0]
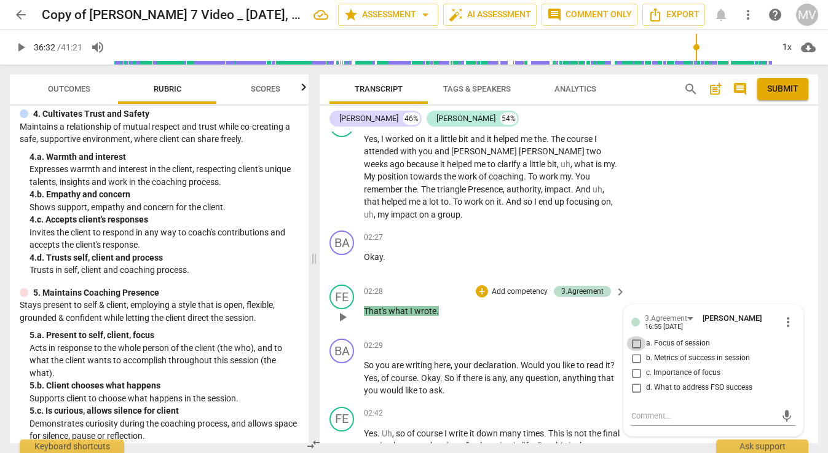
click at [636, 336] on input "a. Focus of session" at bounding box center [636, 343] width 20 height 15
click at [634, 351] on input "b. Metrics of success in session" at bounding box center [636, 358] width 20 height 15
click at [634, 366] on input "c. Importance of focus" at bounding box center [636, 373] width 20 height 15
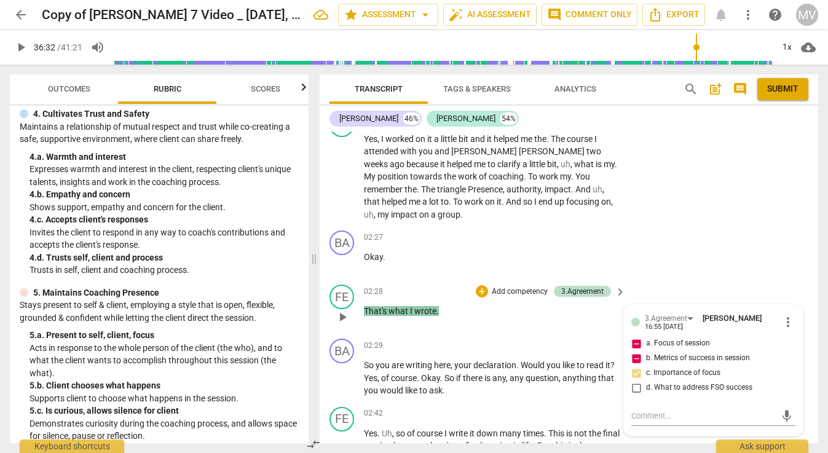
click at [634, 366] on input "c. Importance of focus" at bounding box center [636, 373] width 20 height 15
click at [634, 381] on input "d. What to address FSO success" at bounding box center [636, 388] width 20 height 15
click at [634, 336] on input "a. Focus of session" at bounding box center [636, 343] width 20 height 15
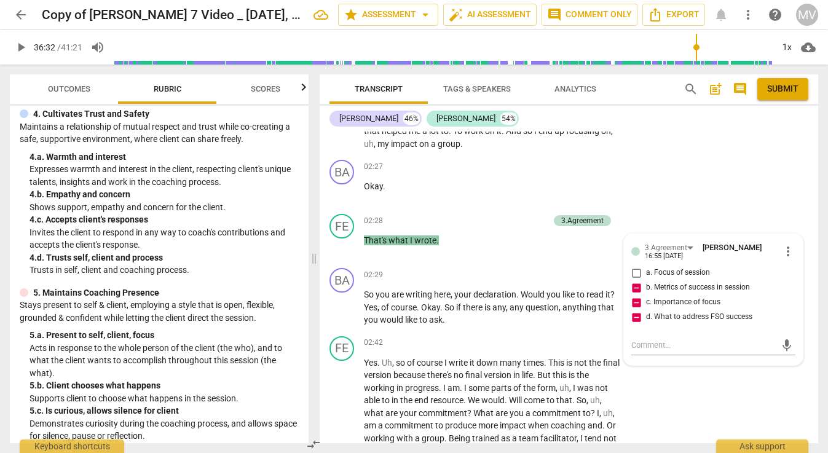
scroll to position [1141, 0]
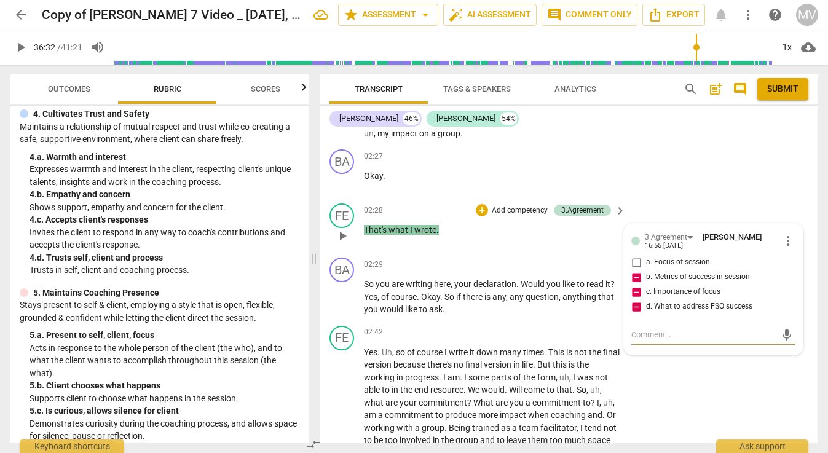
click at [644, 329] on textarea at bounding box center [703, 335] width 144 height 12
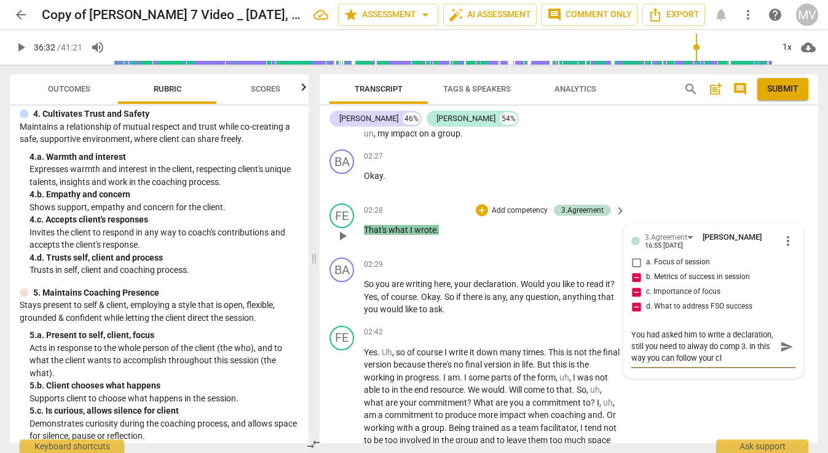
scroll to position [10, 0]
click at [783, 340] on span "send" at bounding box center [787, 347] width 14 height 14
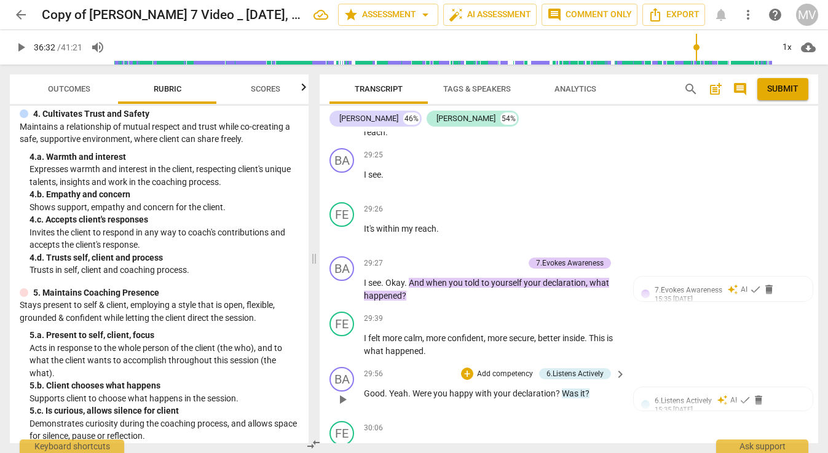
scroll to position [7011, 0]
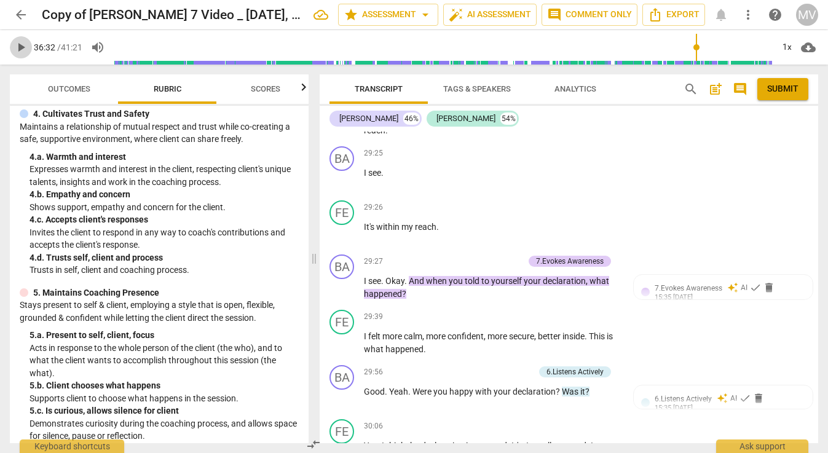
click at [22, 44] on span "play_arrow" at bounding box center [21, 47] width 15 height 15
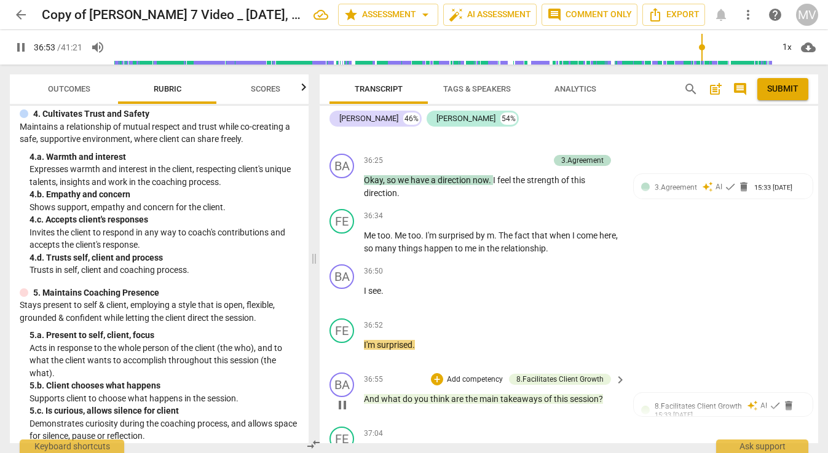
scroll to position [8994, 0]
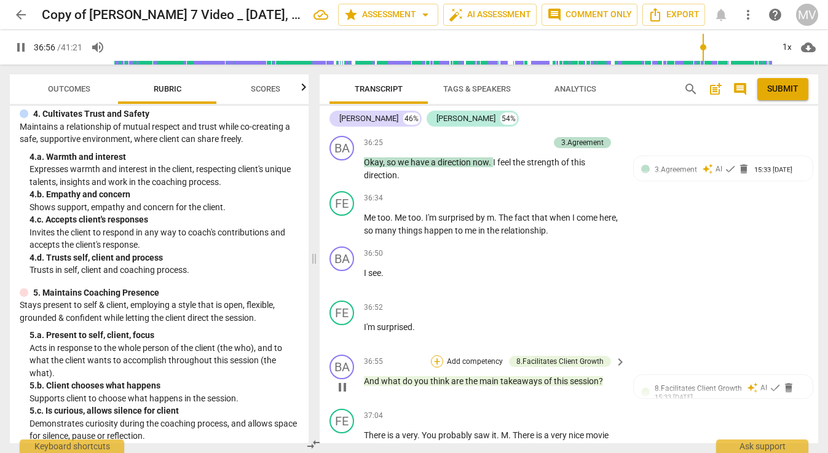
click at [435, 355] on div "+" at bounding box center [437, 361] width 12 height 12
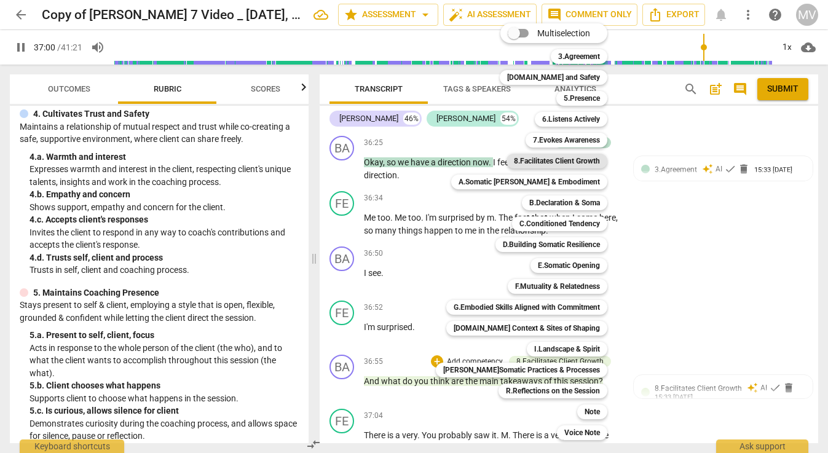
click at [537, 154] on b "8.Facilitates Client Growth" at bounding box center [557, 161] width 86 height 15
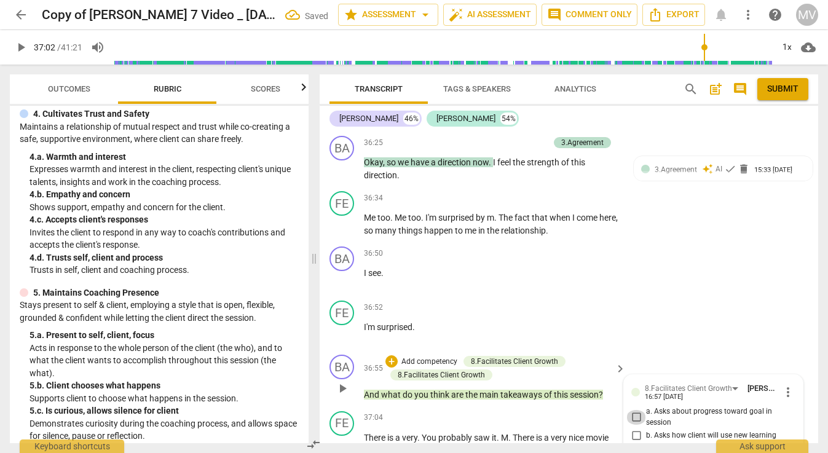
click at [637, 410] on input "a. Asks about progress toward goal in session" at bounding box center [636, 417] width 20 height 15
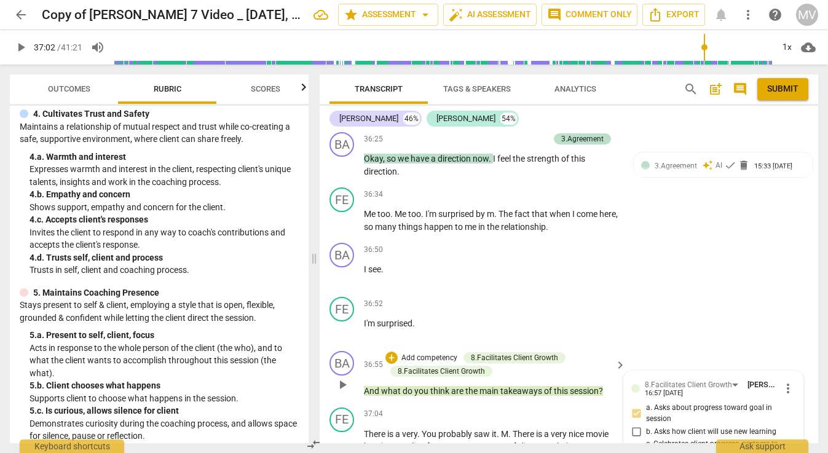
scroll to position [0, 0]
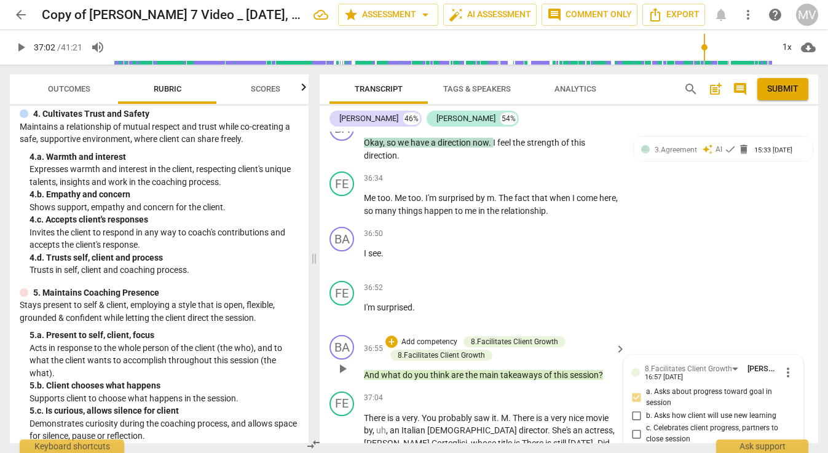
click at [342, 430] on span "play_arrow" at bounding box center [342, 437] width 15 height 15
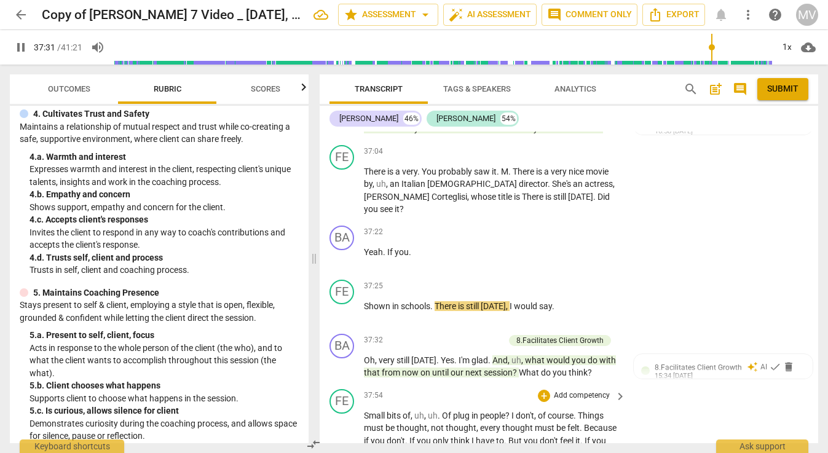
scroll to position [9269, 0]
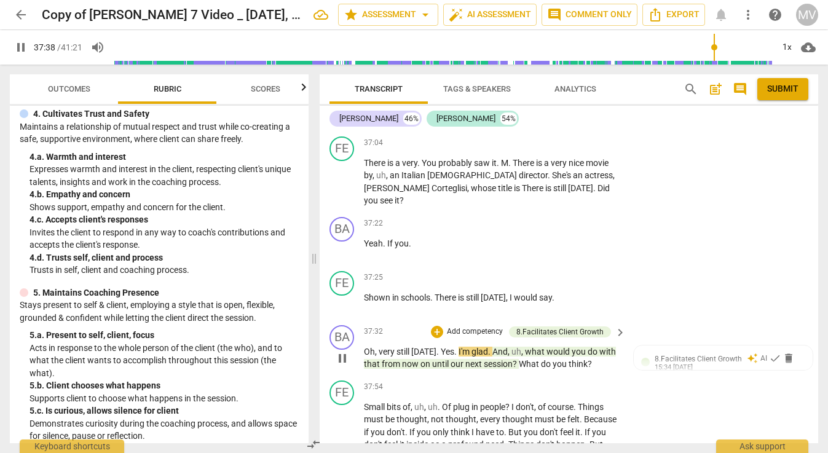
click at [343, 351] on span "pause" at bounding box center [342, 358] width 15 height 15
click at [439, 326] on div "+" at bounding box center [437, 332] width 12 height 12
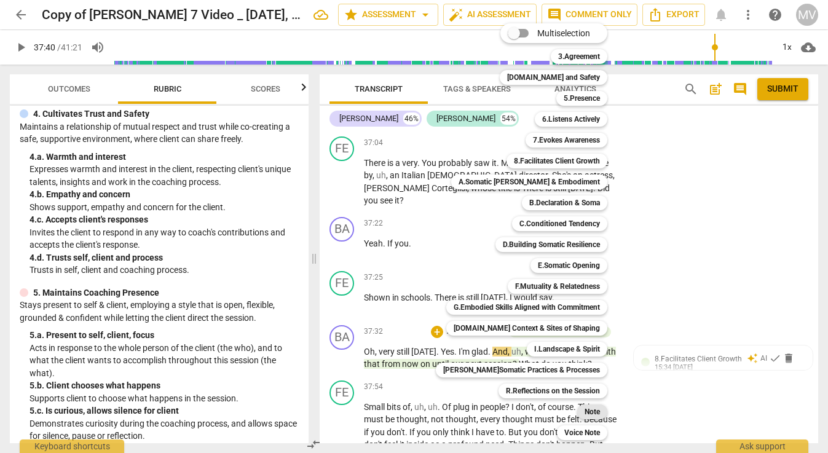
click at [590, 411] on b "Note" at bounding box center [592, 412] width 15 height 15
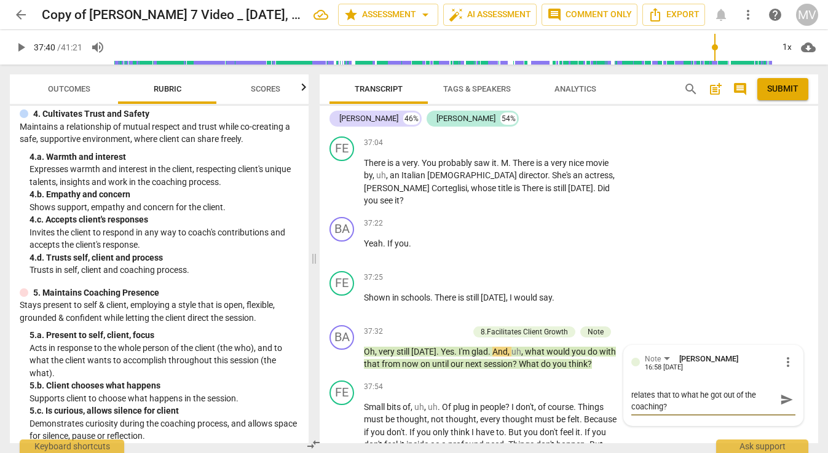
scroll to position [0, 0]
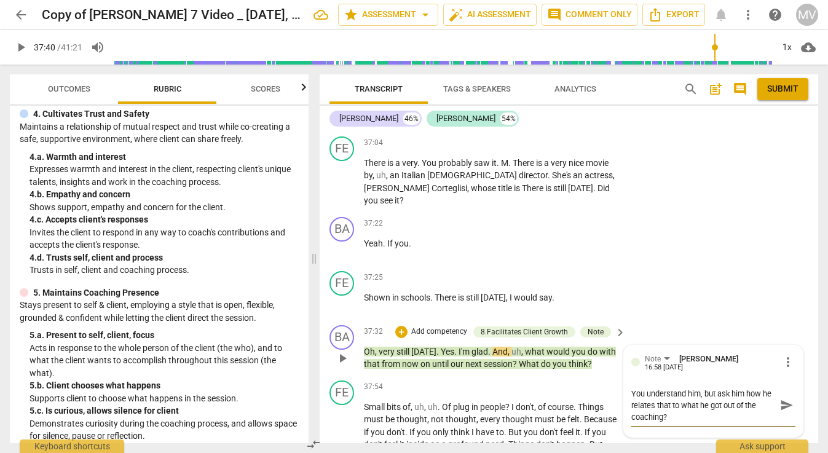
click at [784, 398] on span "send" at bounding box center [787, 405] width 14 height 14
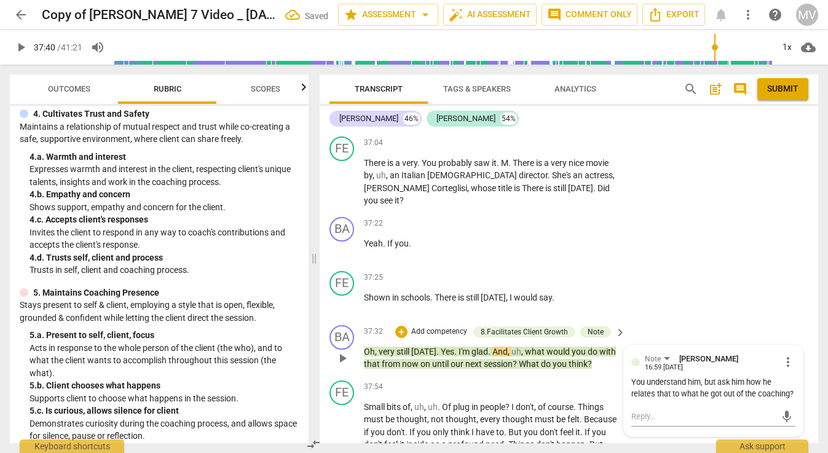
click at [345, 351] on span "play_arrow" at bounding box center [342, 358] width 15 height 15
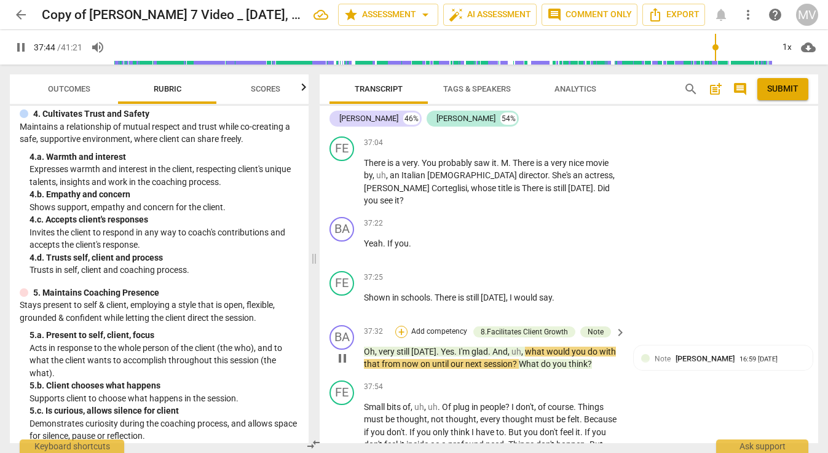
click at [401, 326] on div "+" at bounding box center [401, 332] width 12 height 12
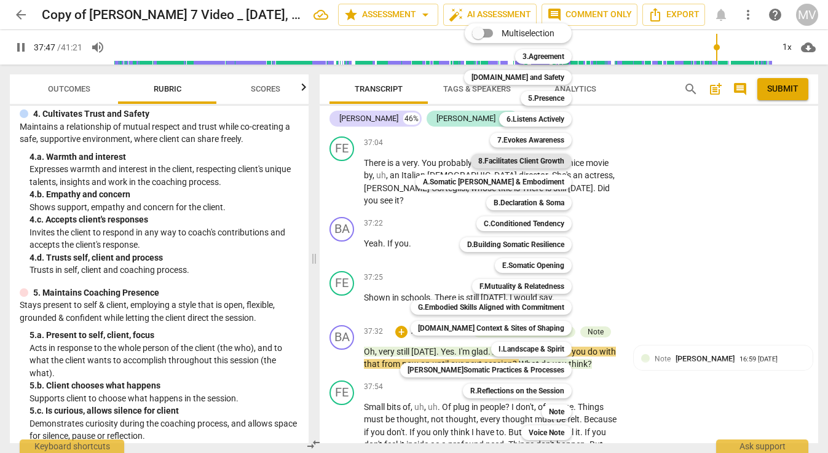
click at [526, 162] on b "8.Facilitates Client Growth" at bounding box center [521, 161] width 86 height 15
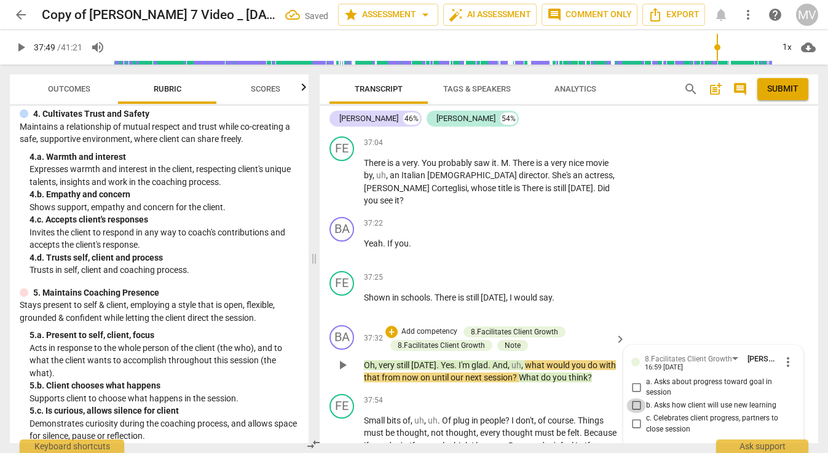
click at [634, 398] on input "b. Asks how client will use new learning" at bounding box center [636, 405] width 20 height 15
click at [643, 266] on div "FE play_arrow pause 37:25 + Add competency keyboard_arrow_right Shown in school…" at bounding box center [569, 293] width 499 height 54
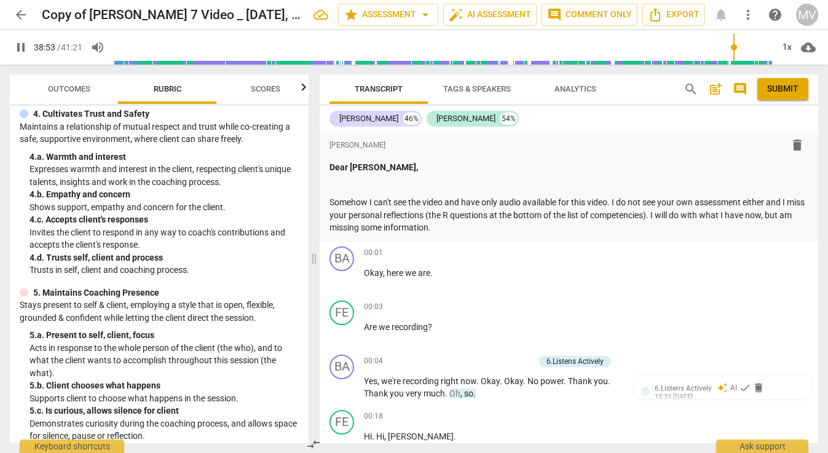
click at [20, 47] on span "pause" at bounding box center [21, 47] width 15 height 15
click at [20, 47] on span "play_arrow" at bounding box center [21, 47] width 15 height 15
click at [747, 13] on span "more_vert" at bounding box center [748, 14] width 15 height 15
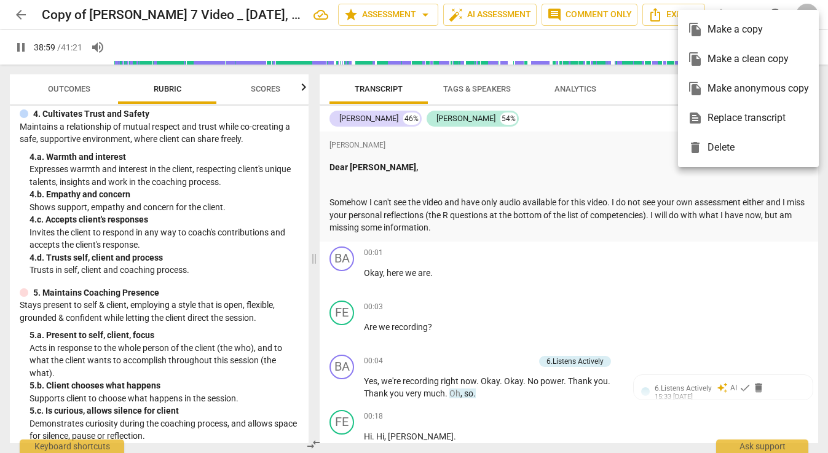
click at [20, 44] on div at bounding box center [414, 226] width 828 height 453
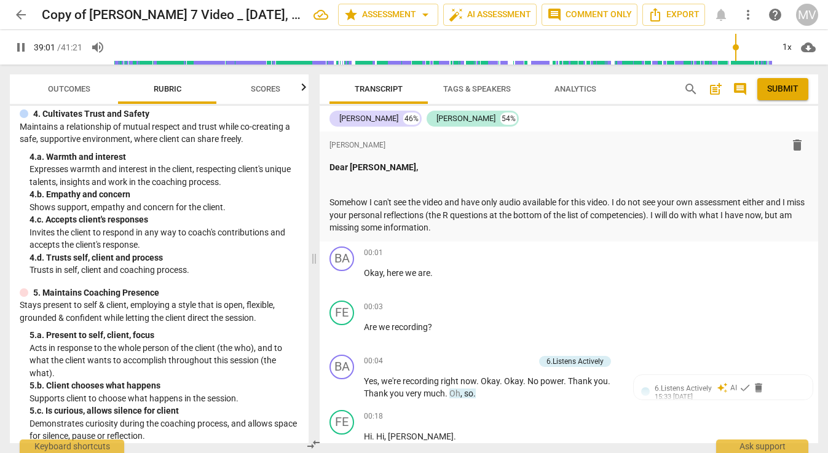
scroll to position [9657, 0]
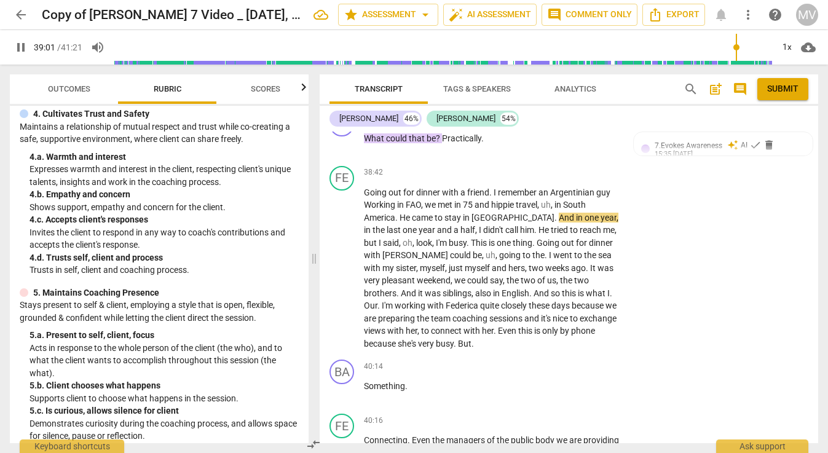
click at [21, 45] on span "pause" at bounding box center [21, 47] width 15 height 15
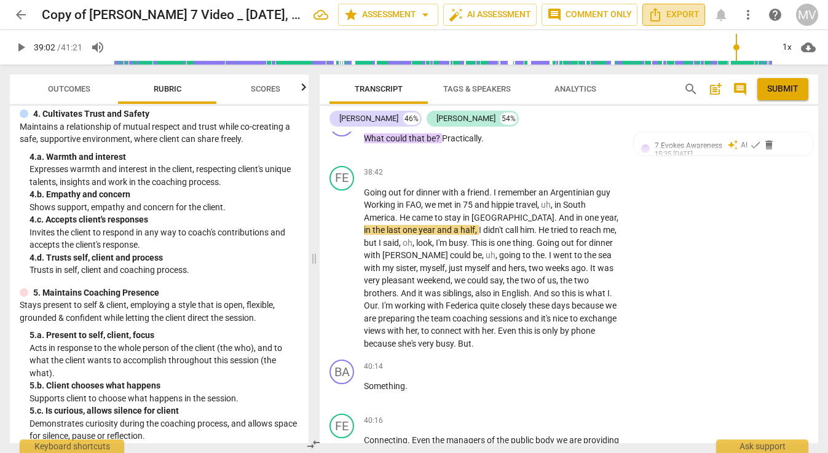
click at [675, 19] on span "Export" at bounding box center [674, 14] width 52 height 15
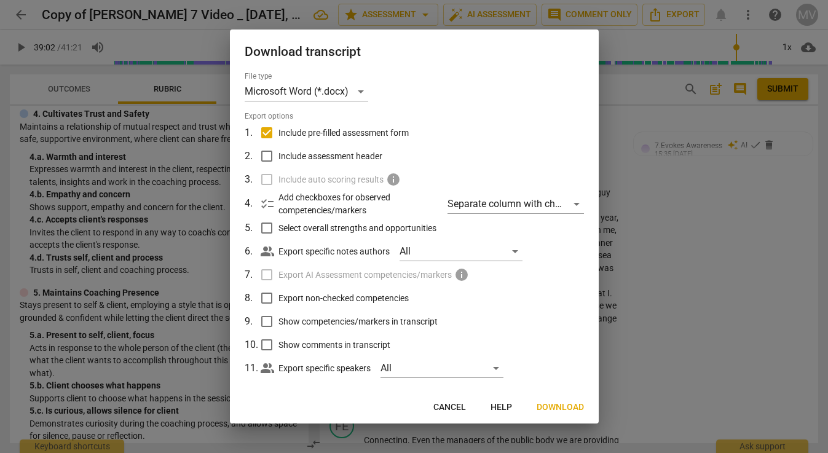
click at [677, 252] on div at bounding box center [414, 226] width 828 height 453
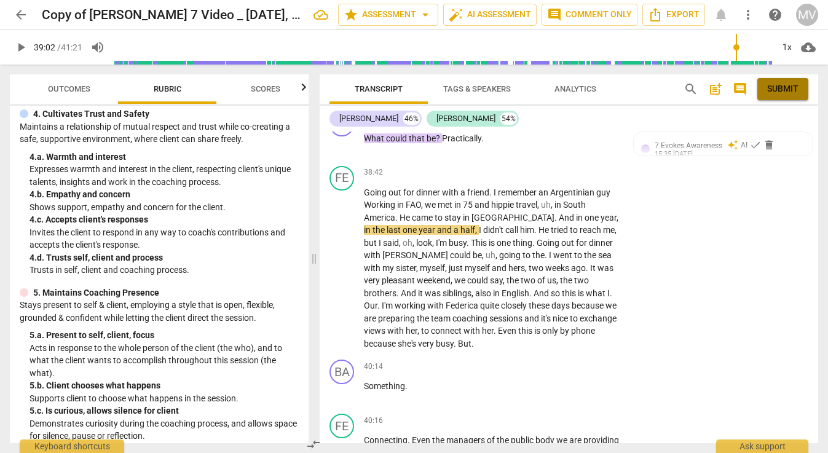
click at [778, 82] on button "Submit" at bounding box center [782, 89] width 51 height 22
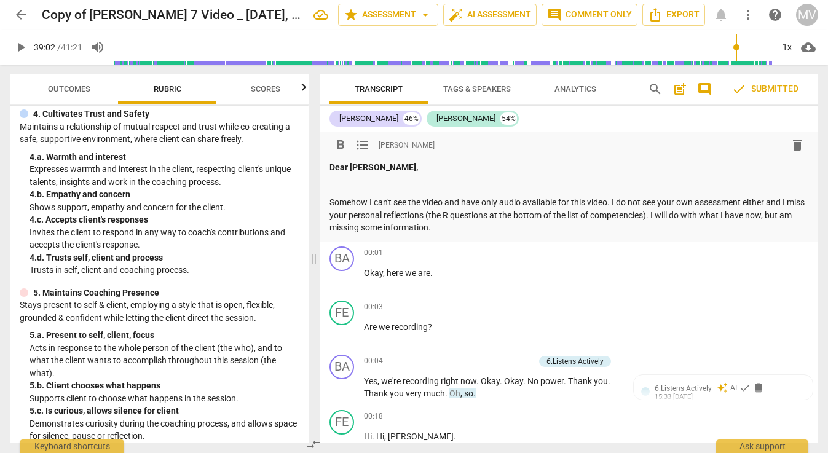
click at [469, 227] on p "Somehow I can't see the video and have only audio available for this video. I d…" at bounding box center [569, 215] width 479 height 38
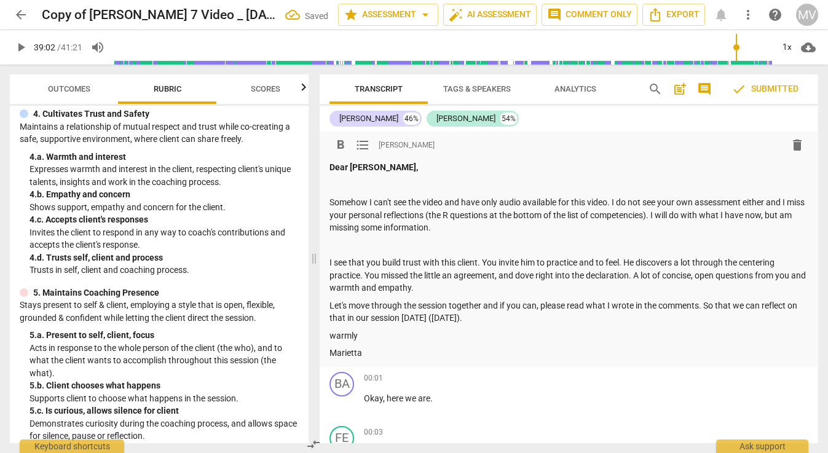
click at [775, 90] on span "check Submitted" at bounding box center [765, 89] width 67 height 15
